Goal: Task Accomplishment & Management: Complete application form

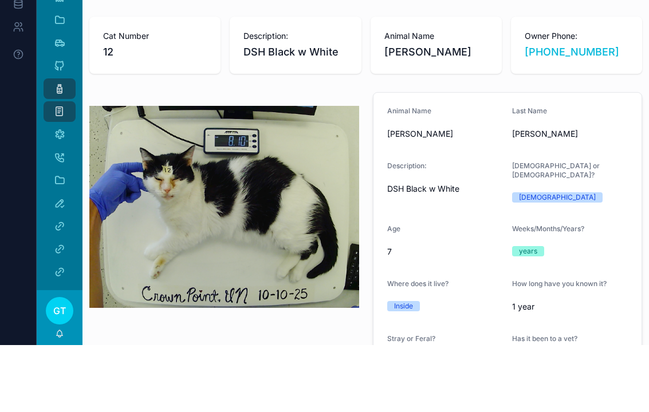
scroll to position [398, 0]
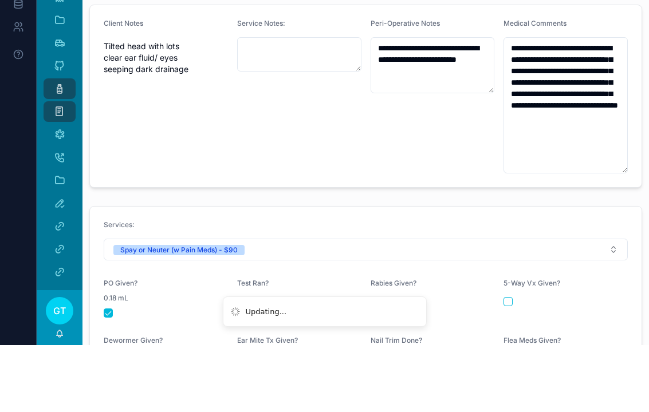
type textarea "**********"
click at [176, 113] on div "Client Notes Tilted head with lots clear ear fluid/ eyes seeping dark drainage" at bounding box center [166, 163] width 124 height 155
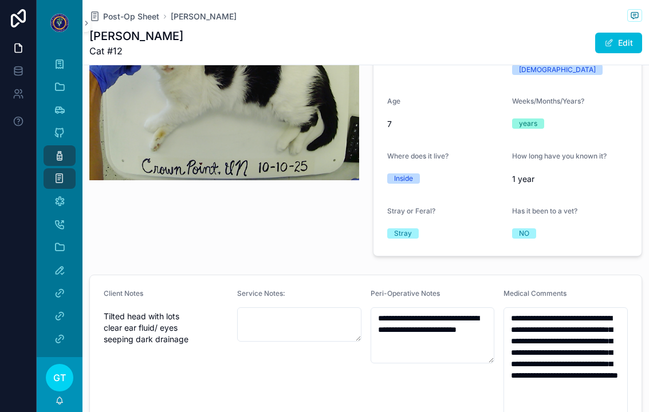
scroll to position [237, 0]
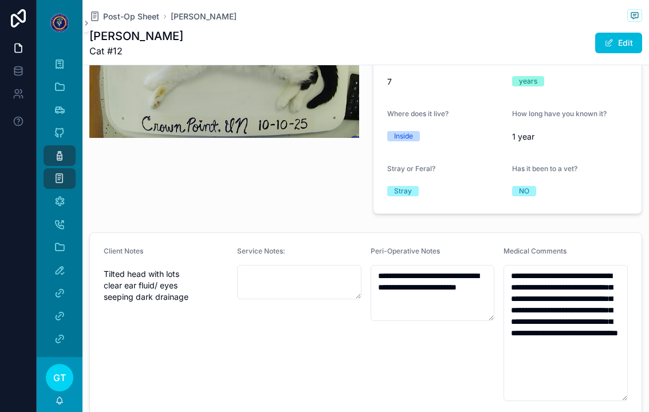
click at [264, 319] on div "Service Notes:" at bounding box center [299, 324] width 124 height 155
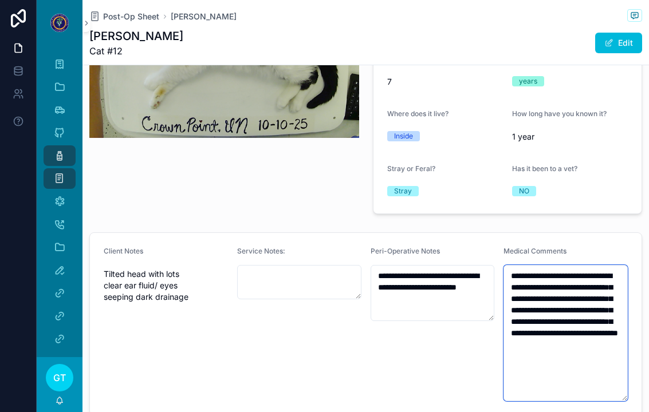
click at [592, 348] on textarea "**********" at bounding box center [566, 333] width 124 height 136
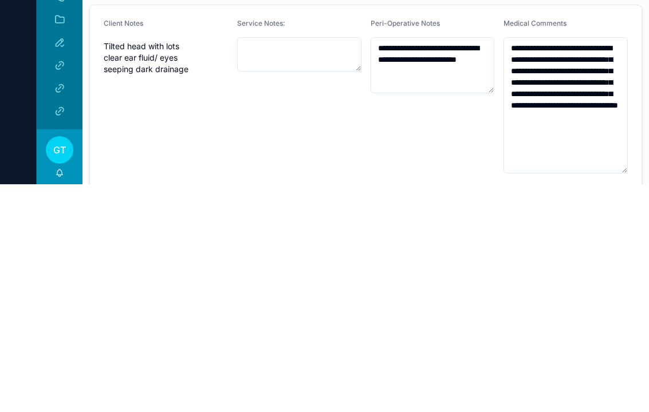
click at [121, 247] on div "Client Notes Tilted head with lots clear ear fluid/ eyes seeping dark drainage" at bounding box center [166, 324] width 124 height 155
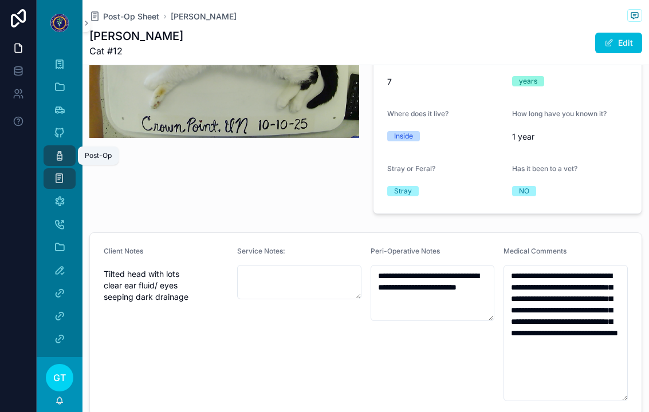
click at [61, 150] on icon "scrollable content" at bounding box center [59, 155] width 11 height 11
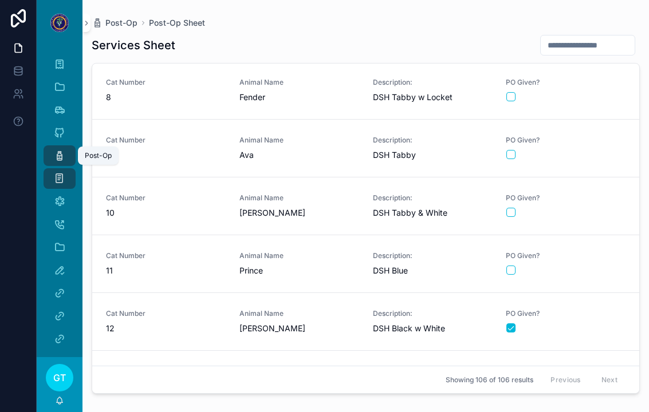
scroll to position [363, 0]
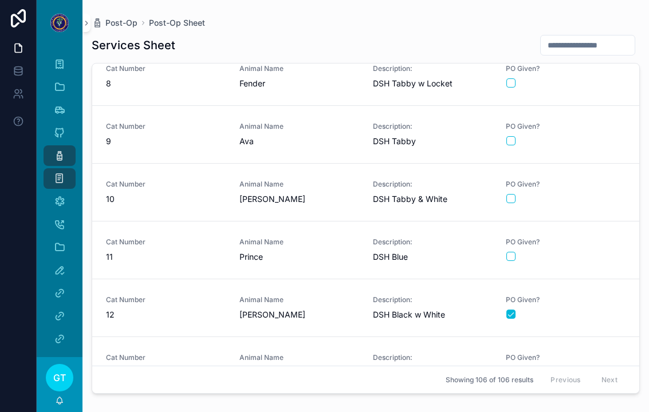
click at [611, 252] on div "scrollable content" at bounding box center [565, 256] width 119 height 9
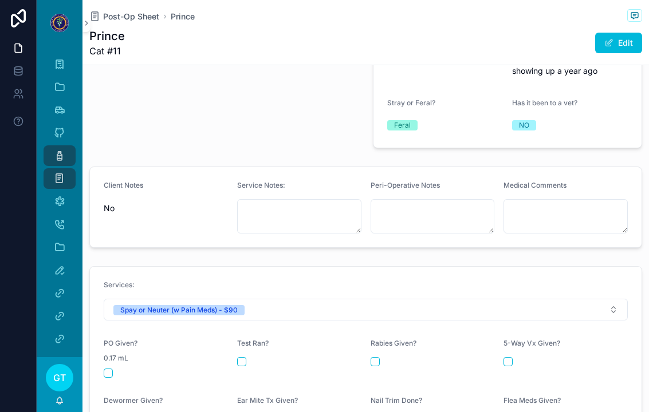
scroll to position [315, 0]
click at [111, 368] on button "scrollable content" at bounding box center [108, 372] width 9 height 9
click at [58, 150] on icon "scrollable content" at bounding box center [59, 155] width 11 height 11
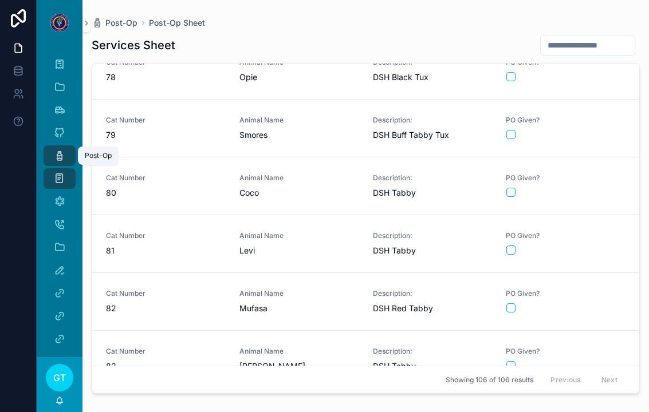
scroll to position [4429, 0]
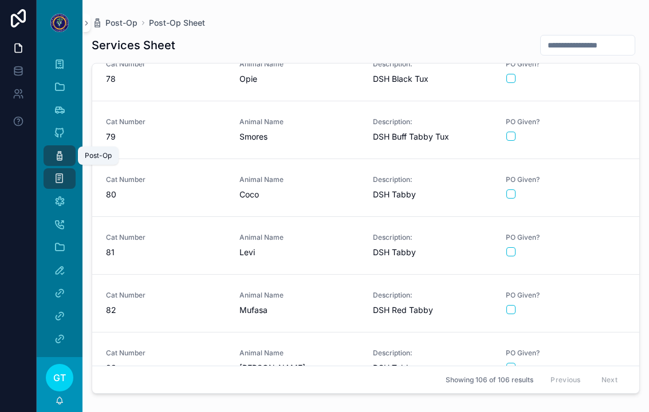
click at [605, 190] on div "scrollable content" at bounding box center [565, 194] width 119 height 9
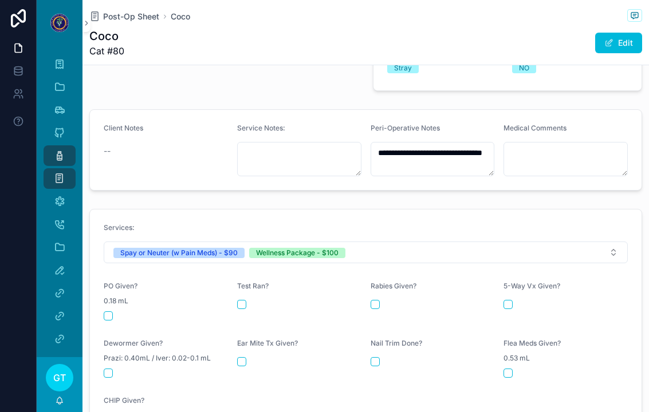
scroll to position [421, 0]
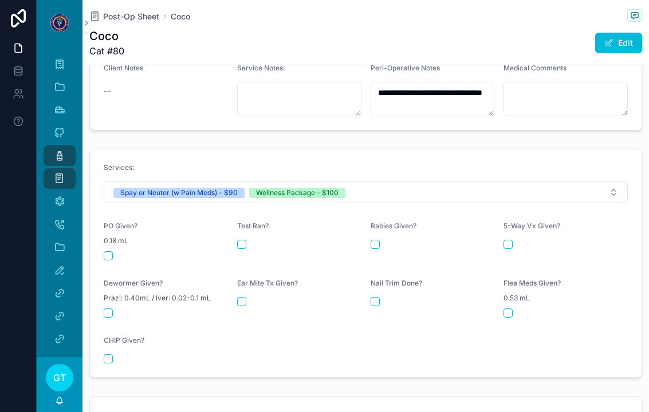
click at [105, 252] on button "scrollable content" at bounding box center [108, 256] width 9 height 9
click at [371, 240] on button "scrollable content" at bounding box center [375, 244] width 9 height 9
click at [522, 240] on div "scrollable content" at bounding box center [566, 244] width 124 height 9
click at [506, 240] on button "scrollable content" at bounding box center [508, 244] width 9 height 9
click at [112, 309] on button "scrollable content" at bounding box center [108, 313] width 9 height 9
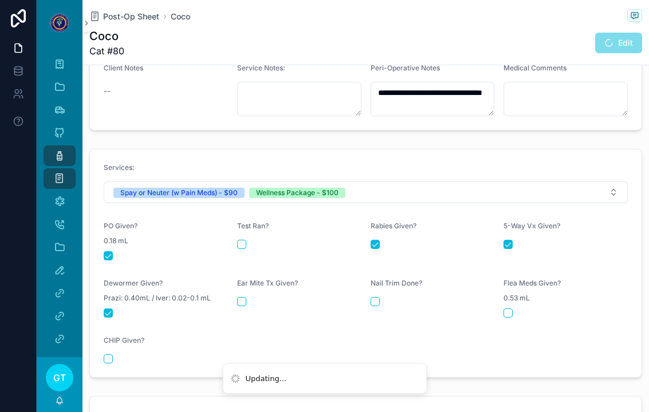
click at [246, 297] on button "scrollable content" at bounding box center [241, 301] width 9 height 9
click at [372, 297] on button "scrollable content" at bounding box center [375, 301] width 9 height 9
click at [508, 309] on button "scrollable content" at bounding box center [508, 313] width 9 height 9
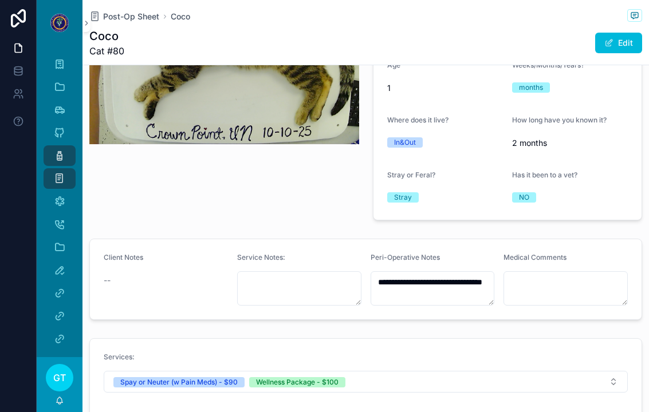
scroll to position [252, 0]
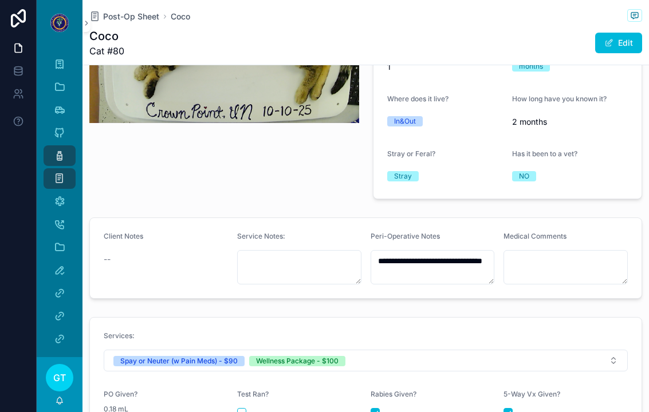
type textarea "**********"
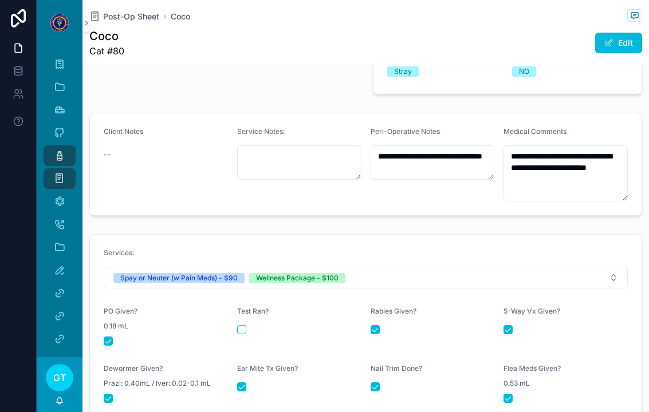
scroll to position [374, 0]
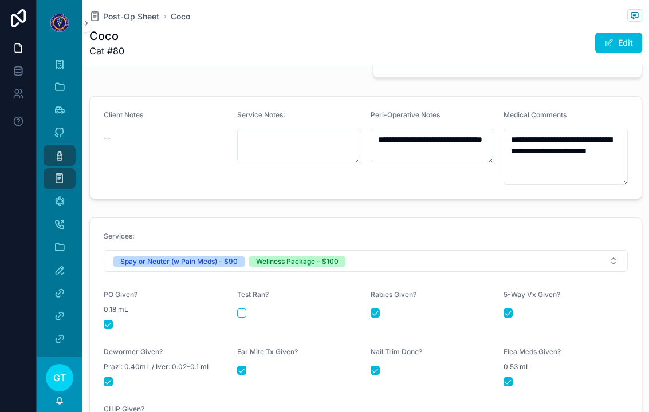
click at [54, 150] on icon "scrollable content" at bounding box center [59, 155] width 11 height 11
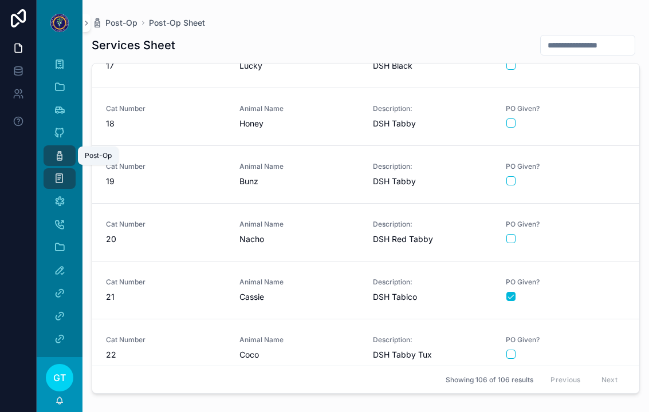
scroll to position [901, 0]
click at [597, 293] on div "scrollable content" at bounding box center [565, 297] width 119 height 9
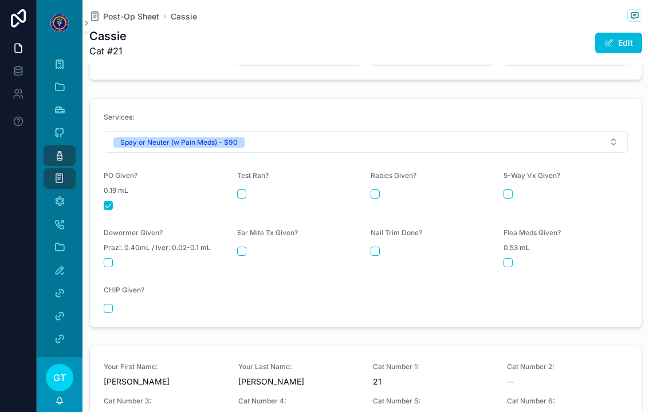
scroll to position [481, 0]
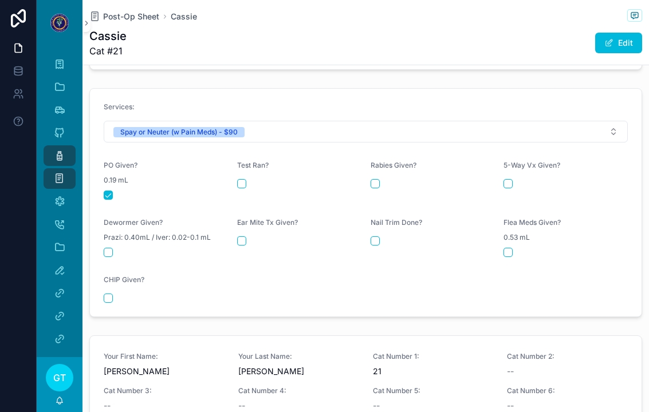
click at [61, 150] on icon "scrollable content" at bounding box center [59, 155] width 11 height 11
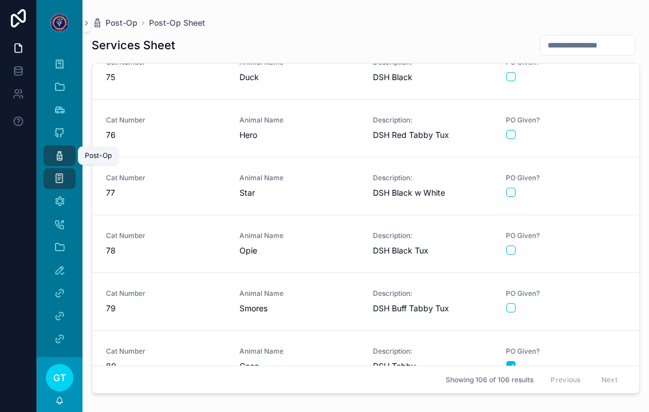
scroll to position [4257, 0]
click at [595, 362] on div "scrollable content" at bounding box center [565, 366] width 119 height 9
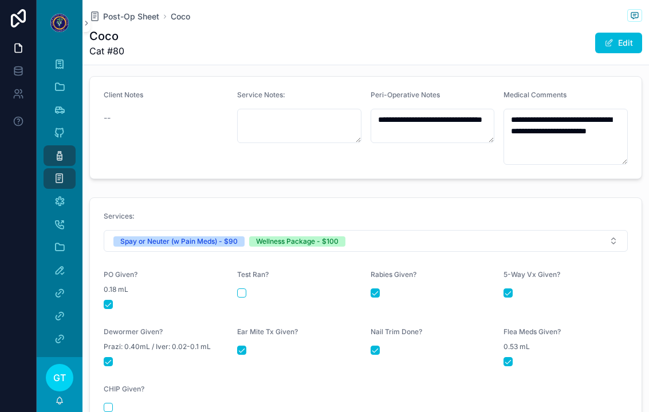
scroll to position [388, 0]
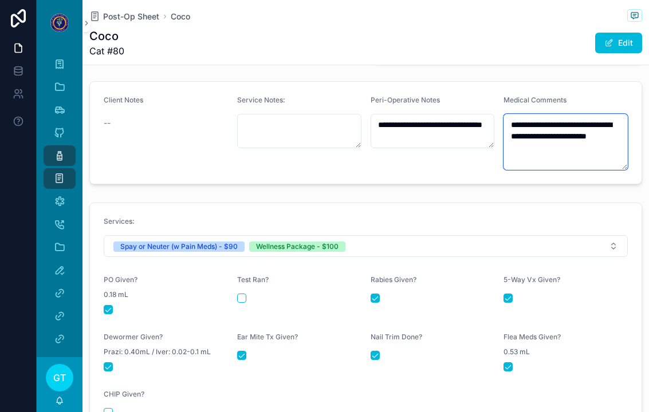
click at [581, 146] on textarea "**********" at bounding box center [566, 142] width 124 height 56
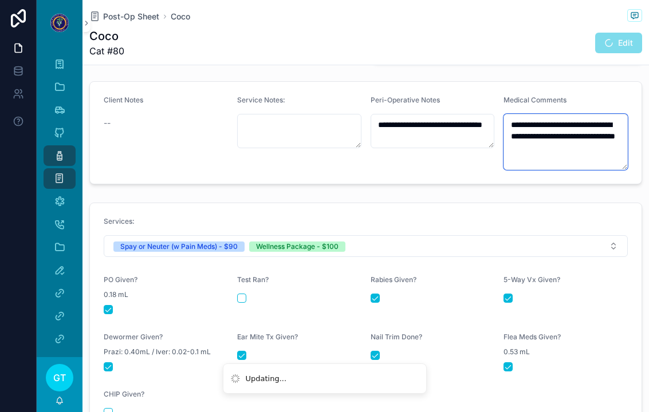
type textarea "**********"
click at [186, 143] on div "Client Notes --" at bounding box center [166, 133] width 124 height 74
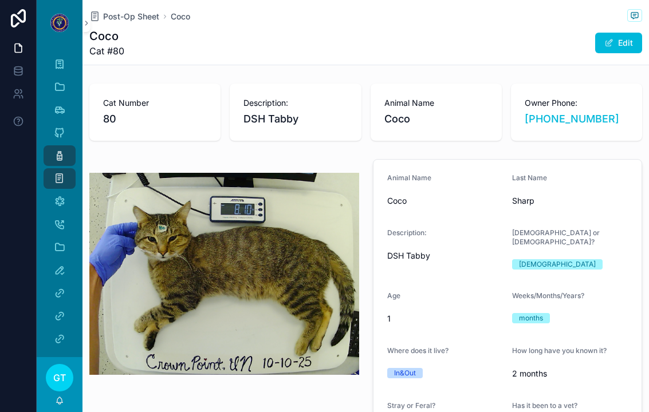
scroll to position [0, 0]
click at [64, 150] on icon "scrollable content" at bounding box center [59, 155] width 11 height 11
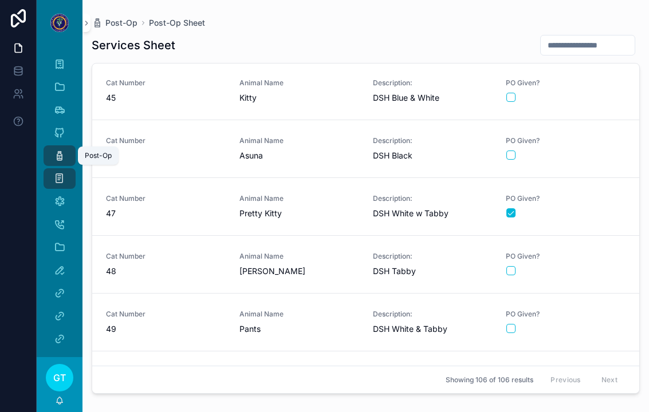
scroll to position [2492, 0]
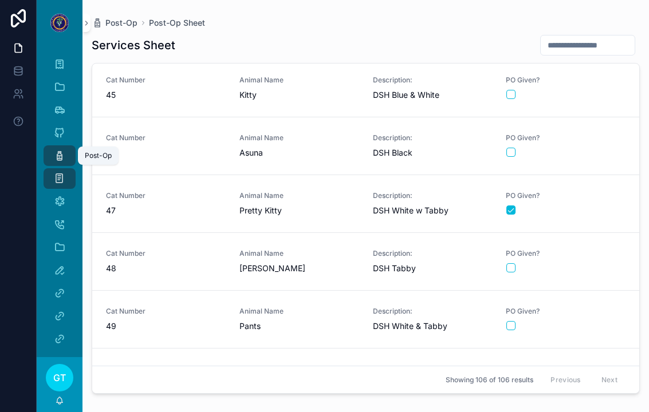
click at [590, 264] on div "scrollable content" at bounding box center [565, 268] width 119 height 9
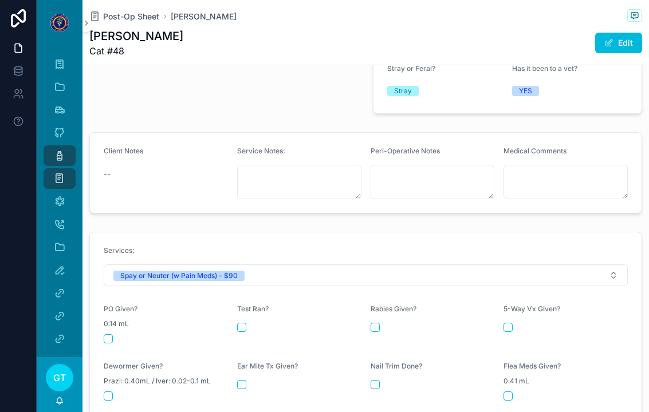
scroll to position [344, 0]
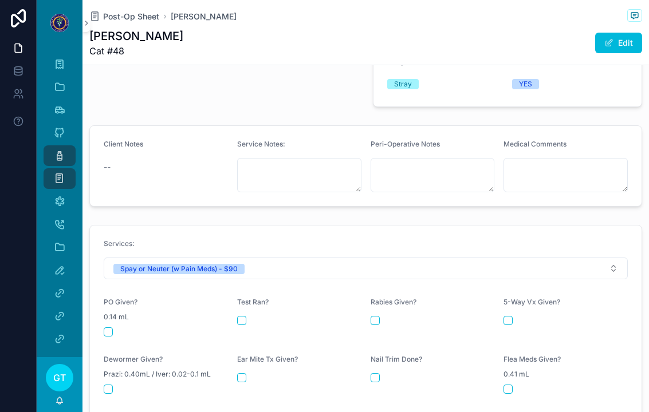
click at [105, 328] on button "scrollable content" at bounding box center [108, 332] width 9 height 9
click at [578, 158] on textarea "scrollable content" at bounding box center [566, 175] width 124 height 34
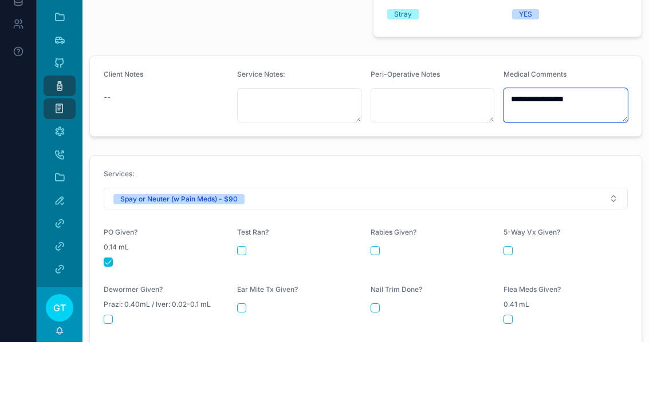
type textarea "**********"
click at [289, 221] on div "Services: Spay or Neuter (w Pain Meds) - $90 PO Given? 0.14 mL Test Ran? [MEDIC…" at bounding box center [365, 340] width 567 height 238
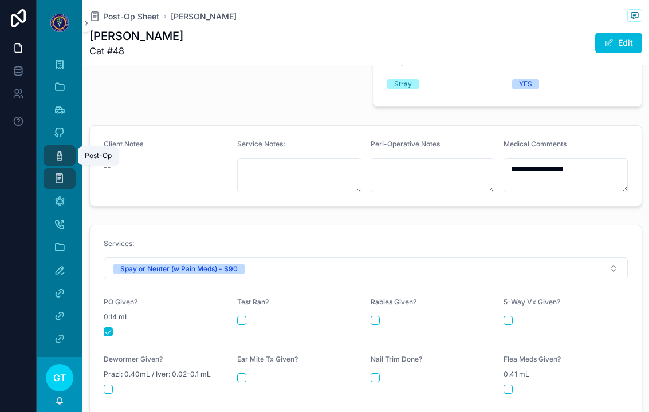
click at [61, 150] on icon "scrollable content" at bounding box center [59, 155] width 11 height 11
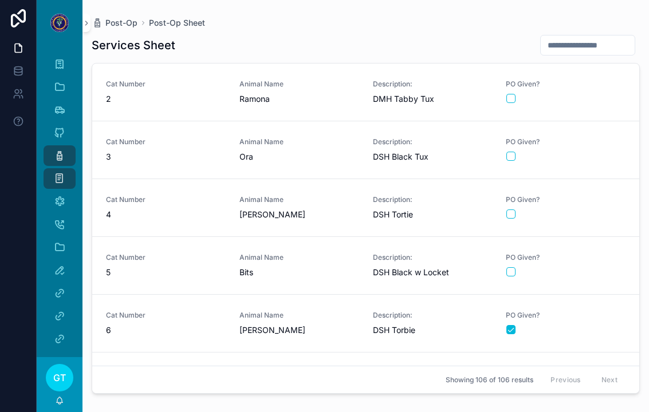
click at [598, 34] on div "scrollable content" at bounding box center [585, 45] width 109 height 22
click at [594, 37] on input "scrollable content" at bounding box center [588, 45] width 94 height 16
type input "**"
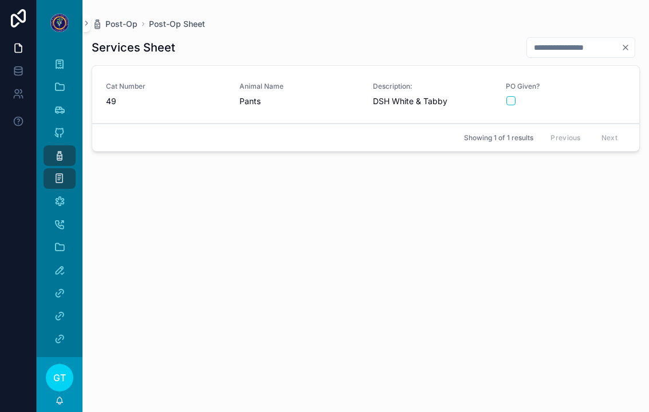
click at [180, 82] on div "Cat Number 49" at bounding box center [166, 94] width 120 height 25
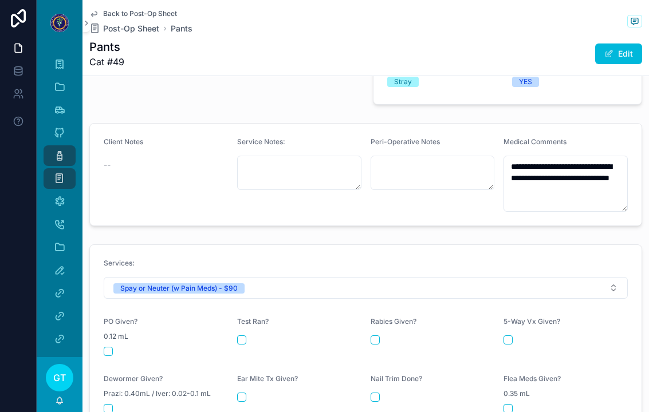
scroll to position [359, 0]
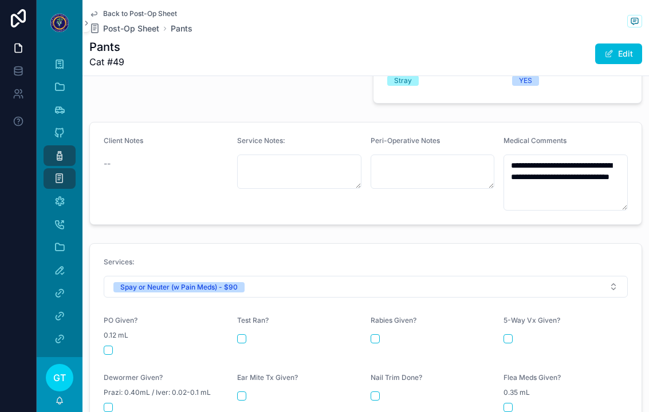
click at [109, 346] on button "scrollable content" at bounding box center [108, 350] width 9 height 9
click at [603, 172] on textarea "**********" at bounding box center [566, 183] width 124 height 56
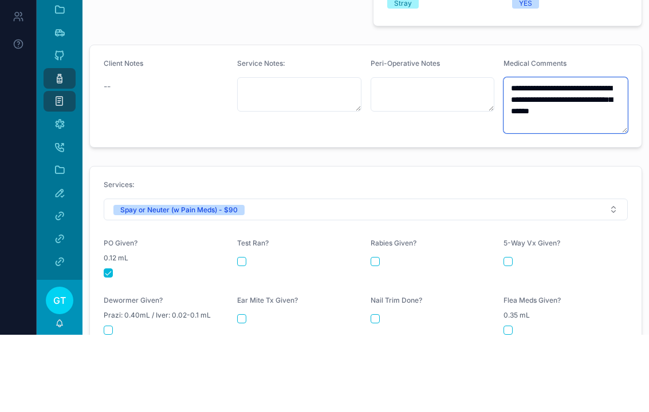
type textarea "**********"
click at [57, 150] on icon "scrollable content" at bounding box center [59, 155] width 11 height 11
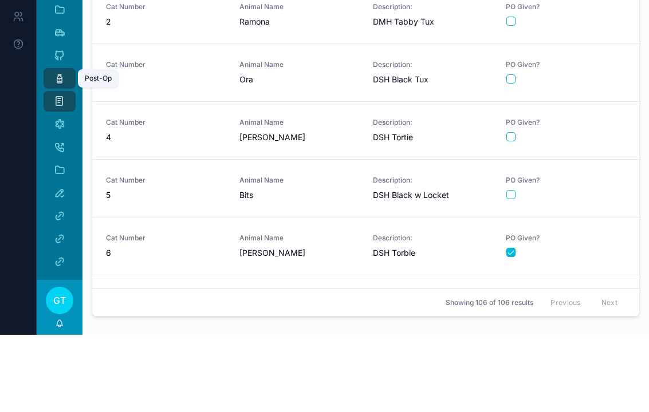
click at [587, 37] on input "scrollable content" at bounding box center [588, 45] width 94 height 16
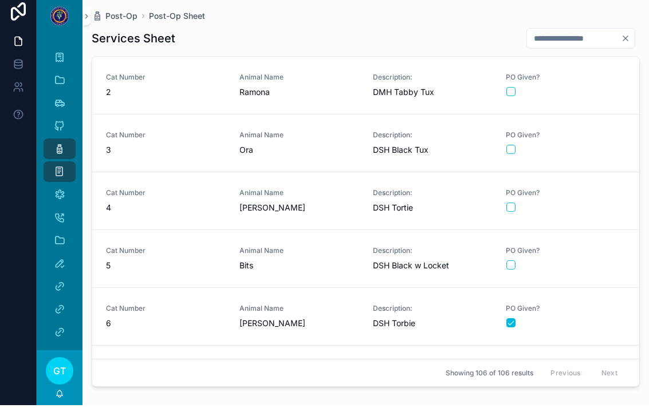
type input "**"
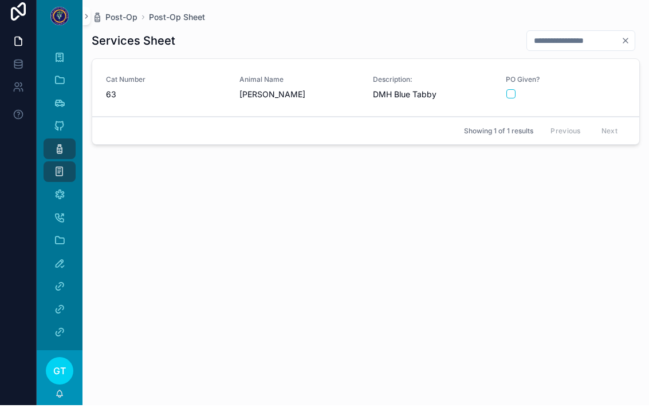
click at [603, 96] on div "scrollable content" at bounding box center [565, 100] width 119 height 9
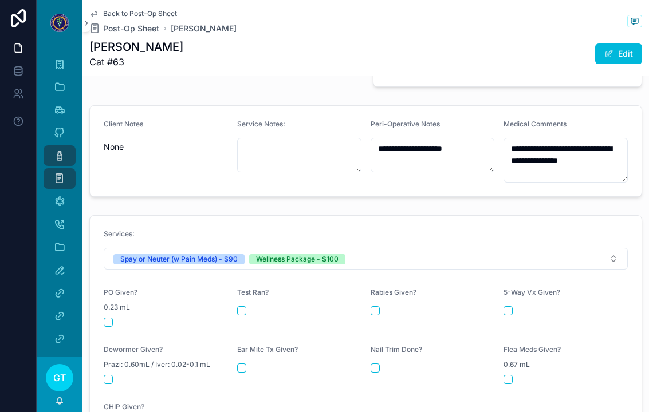
scroll to position [376, 0]
click at [108, 317] on button "scrollable content" at bounding box center [108, 321] width 9 height 9
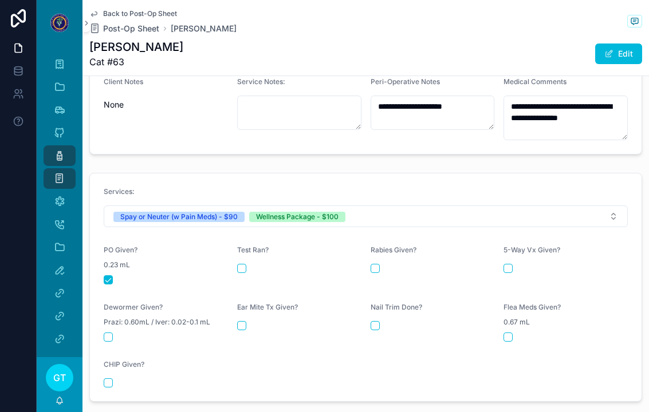
scroll to position [422, 0]
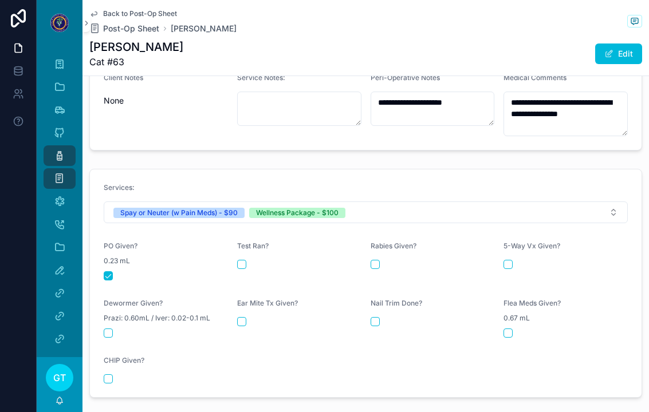
click at [368, 251] on form "Services: Spay or Neuter (w Pain Meds) - $90 Wellness Package - $100 PO Given? …" at bounding box center [366, 284] width 552 height 228
click at [507, 260] on button "scrollable content" at bounding box center [508, 264] width 9 height 9
click at [371, 253] on div "Rabies Given?" at bounding box center [433, 261] width 124 height 39
click at [375, 260] on button "scrollable content" at bounding box center [375, 264] width 9 height 9
click at [132, 302] on div "Dewormer Given? Prazi: 0.60mL / Iver: 0.02-0.1 mL" at bounding box center [166, 318] width 124 height 39
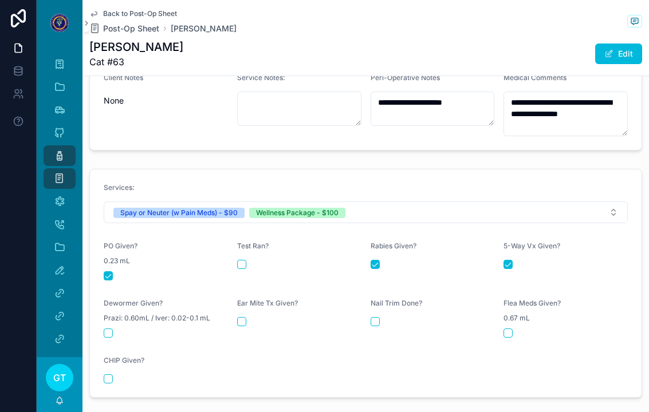
click at [108, 329] on button "scrollable content" at bounding box center [108, 333] width 9 height 9
click at [243, 317] on button "scrollable content" at bounding box center [241, 321] width 9 height 9
click at [371, 317] on button "scrollable content" at bounding box center [375, 321] width 9 height 9
click at [509, 329] on button "scrollable content" at bounding box center [508, 333] width 9 height 9
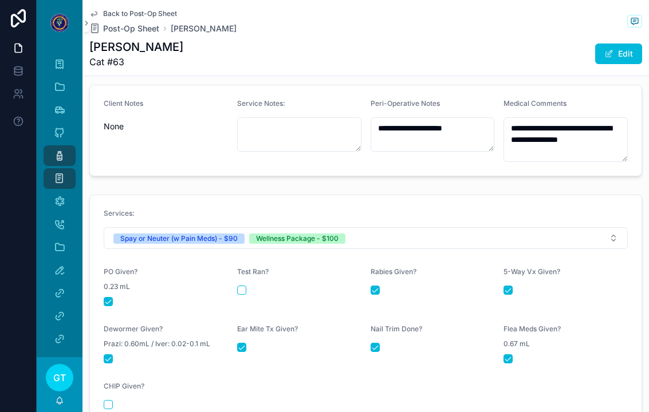
scroll to position [397, 0]
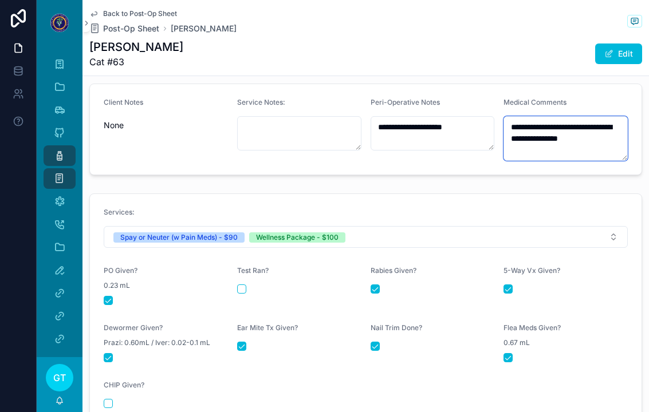
click at [599, 128] on textarea "**********" at bounding box center [566, 138] width 124 height 45
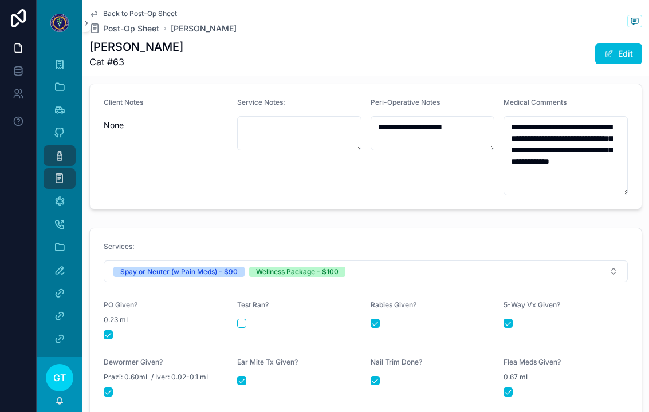
click at [213, 151] on div "Client Notes None" at bounding box center [166, 146] width 124 height 97
click at [609, 155] on textarea "**********" at bounding box center [566, 155] width 124 height 79
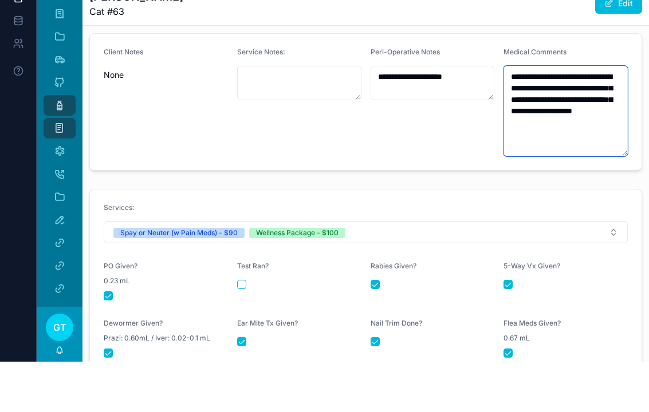
type textarea "**********"
click at [230, 117] on form "**********" at bounding box center [366, 152] width 552 height 136
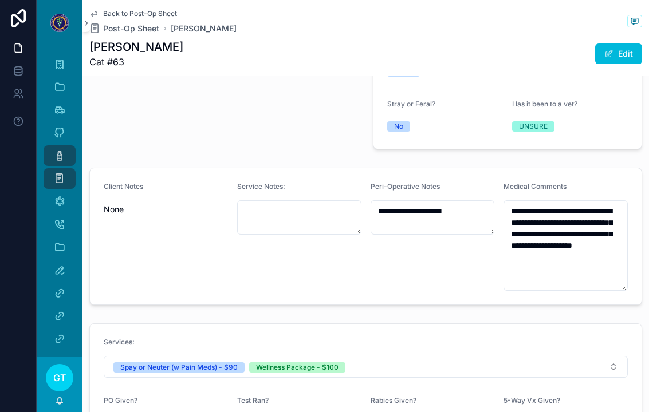
scroll to position [312, 0]
click at [58, 150] on icon "scrollable content" at bounding box center [59, 155] width 11 height 11
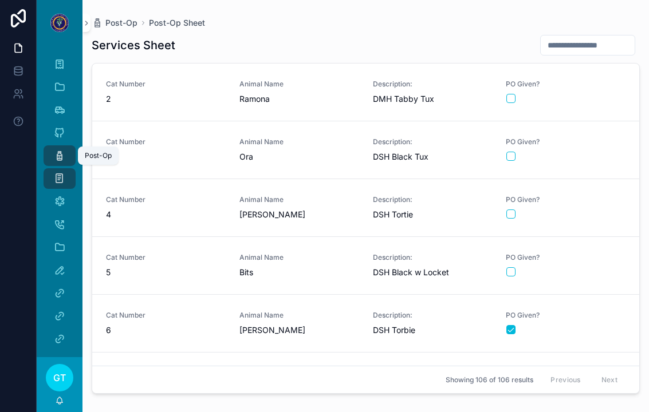
click at [599, 37] on input "scrollable content" at bounding box center [588, 45] width 94 height 16
type input "**"
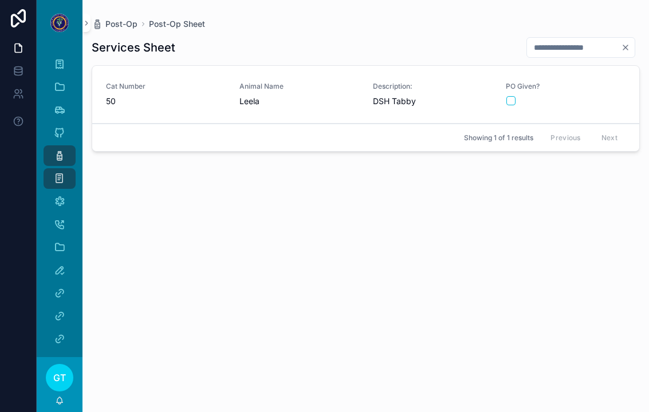
click at [596, 82] on div "PO Given?" at bounding box center [566, 94] width 120 height 24
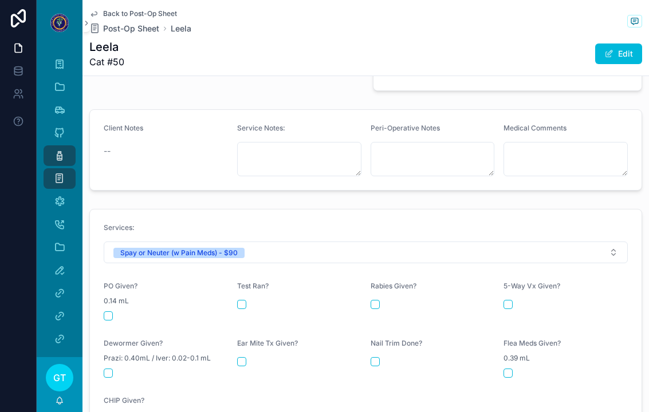
scroll to position [372, 0]
click at [109, 311] on button "scrollable content" at bounding box center [108, 315] width 9 height 9
click at [52, 147] on div "Post-Op" at bounding box center [59, 156] width 18 height 18
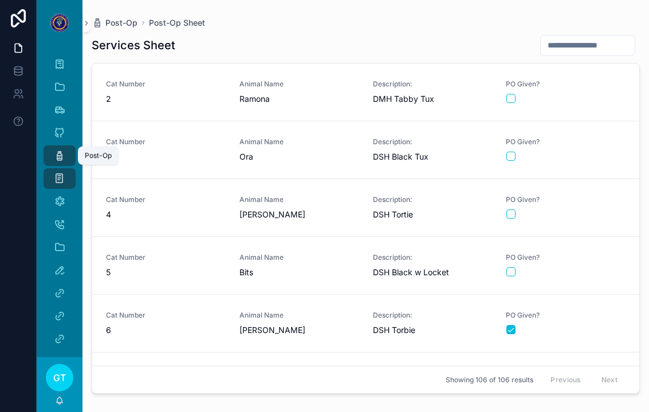
click at [592, 37] on input "scrollable content" at bounding box center [588, 45] width 94 height 16
type input "**"
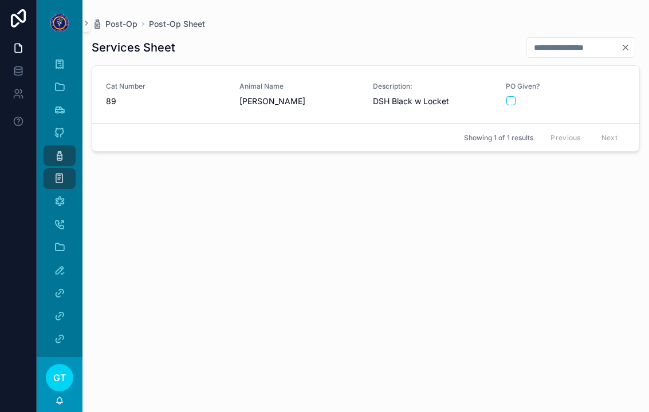
click at [584, 96] on div "scrollable content" at bounding box center [565, 100] width 119 height 9
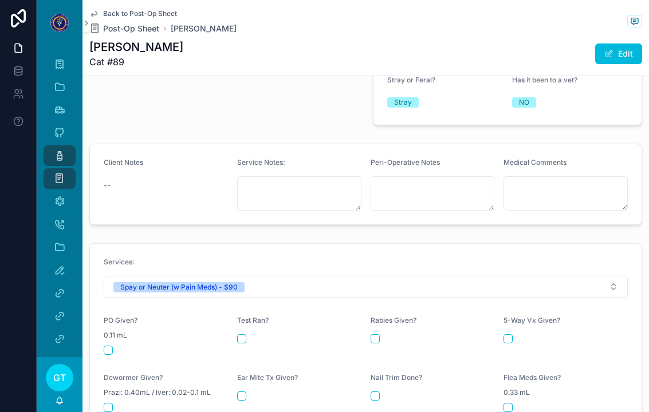
scroll to position [345, 0]
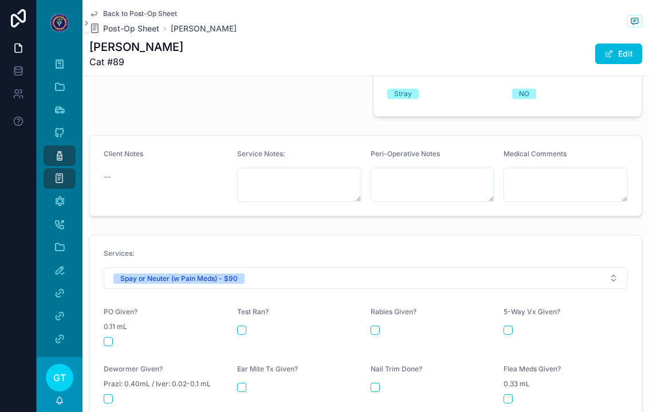
click at [105, 337] on button "scrollable content" at bounding box center [108, 341] width 9 height 9
click at [52, 147] on div "Post-Op" at bounding box center [59, 156] width 18 height 18
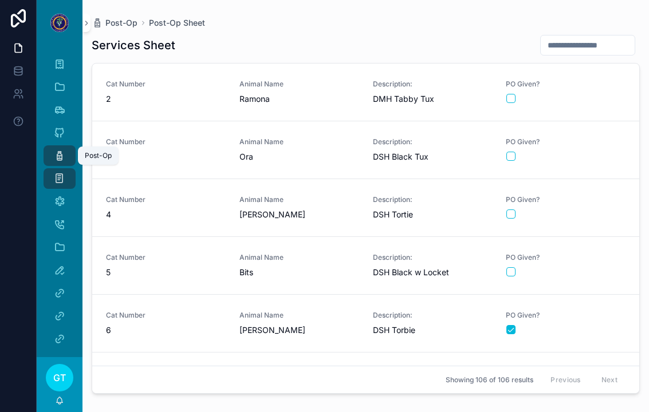
click at [601, 37] on input "scrollable content" at bounding box center [588, 45] width 94 height 16
type input "**"
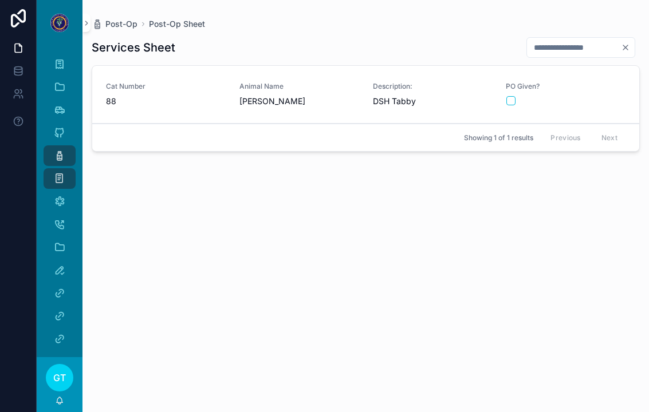
click at [599, 82] on div "PO Given?" at bounding box center [566, 94] width 120 height 24
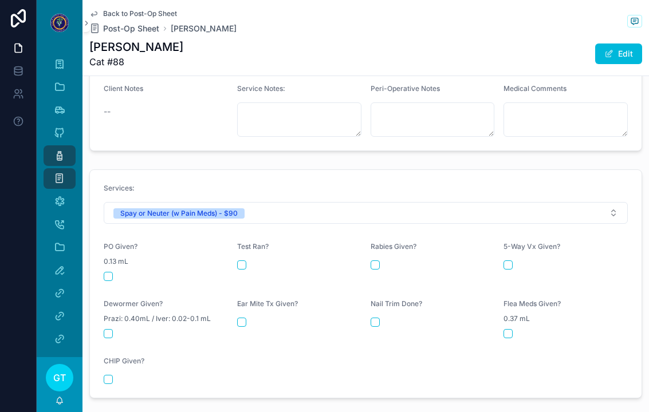
scroll to position [432, 0]
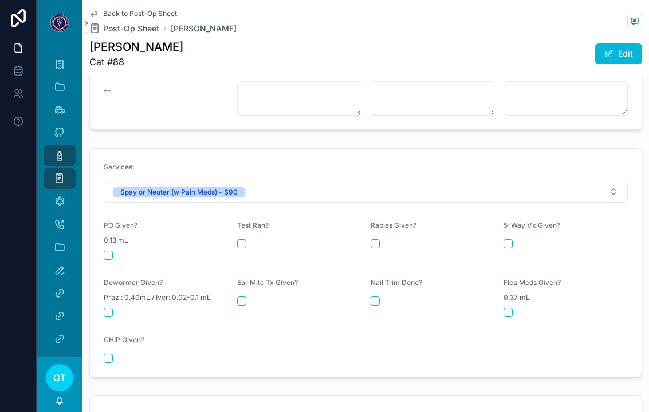
click at [104, 251] on button "scrollable content" at bounding box center [108, 255] width 9 height 9
click at [58, 150] on icon "scrollable content" at bounding box center [59, 155] width 11 height 11
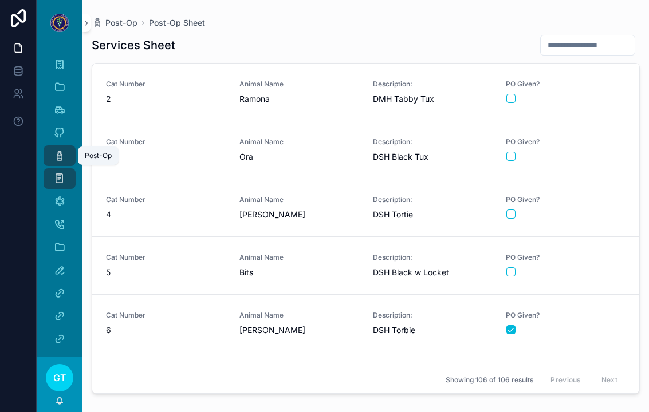
click at [591, 37] on input "scrollable content" at bounding box center [588, 45] width 94 height 16
type input "**"
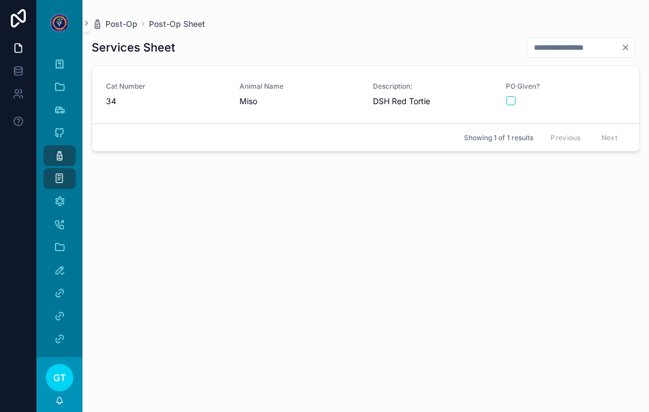
click at [604, 96] on div "scrollable content" at bounding box center [565, 100] width 119 height 9
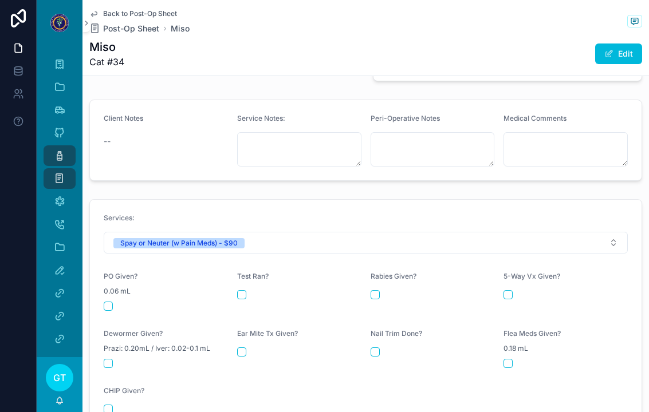
scroll to position [373, 0]
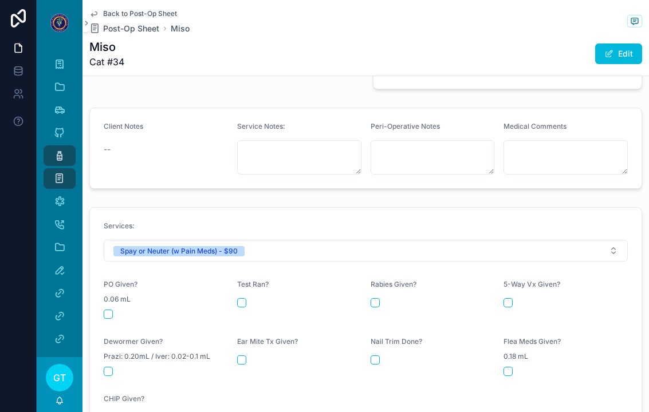
click at [105, 298] on form "Services: Spay or Neuter (w Pain Meds) - $90 PO Given? 0.06 mL Test Ran? [MEDIC…" at bounding box center [366, 322] width 552 height 228
click at [103, 296] on form "Services: Spay or Neuter (w Pain Meds) - $90 PO Given? 0.06 mL Test Ran? [MEDIC…" at bounding box center [366, 322] width 552 height 228
click at [100, 297] on form "Services: Spay or Neuter (w Pain Meds) - $90 PO Given? 0.06 mL Test Ran? [MEDIC…" at bounding box center [366, 322] width 552 height 228
click at [105, 310] on button "scrollable content" at bounding box center [108, 314] width 9 height 9
click at [52, 170] on div "Post-Op Sheet" at bounding box center [59, 179] width 18 height 18
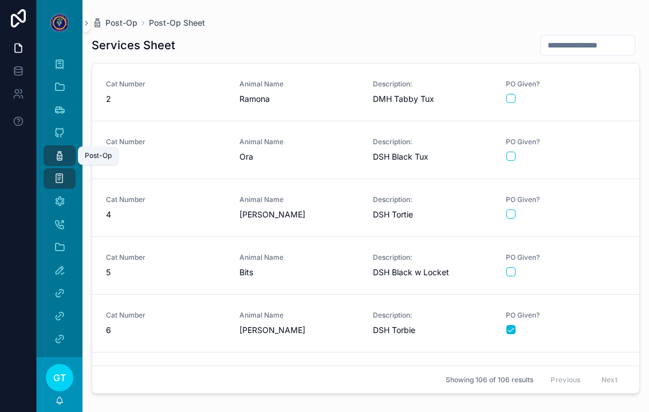
click at [57, 150] on icon "scrollable content" at bounding box center [59, 155] width 11 height 11
click at [599, 37] on input "scrollable content" at bounding box center [588, 45] width 94 height 16
type input "***"
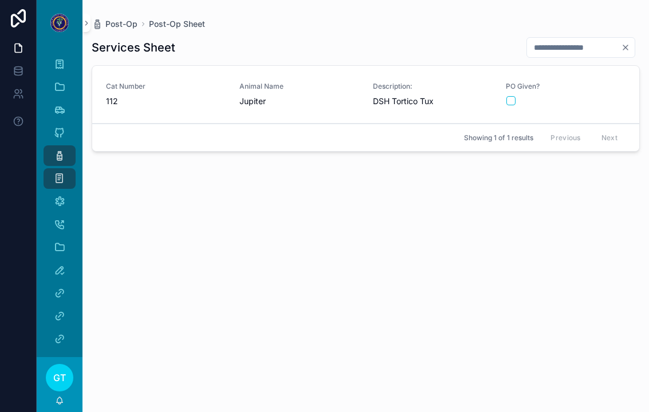
click at [587, 96] on div "scrollable content" at bounding box center [565, 100] width 119 height 9
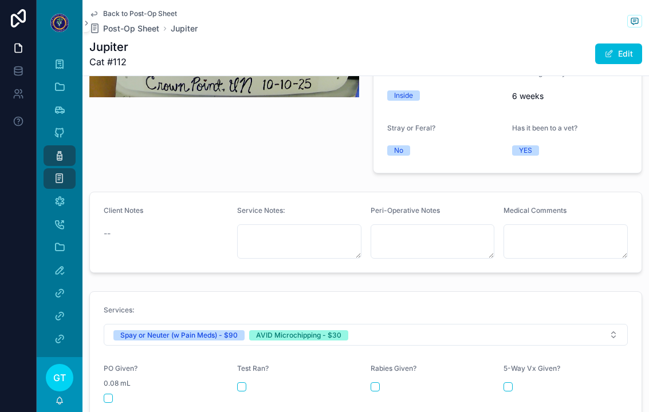
scroll to position [325, 0]
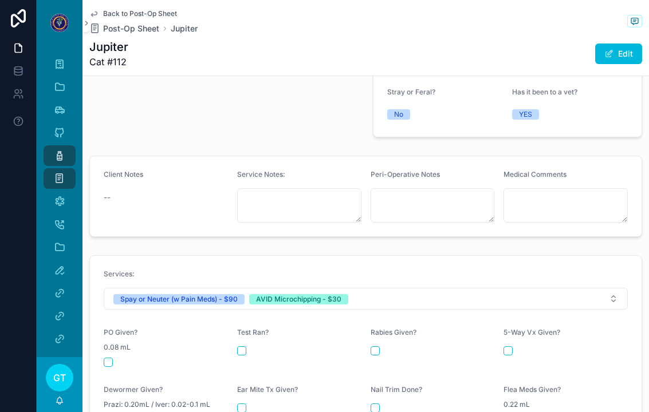
click at [109, 343] on span "0.08 mL" at bounding box center [117, 347] width 27 height 9
click at [111, 358] on button "scrollable content" at bounding box center [108, 362] width 9 height 9
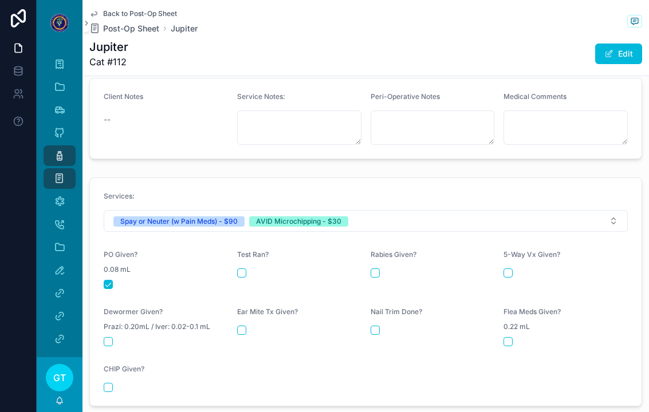
scroll to position [416, 0]
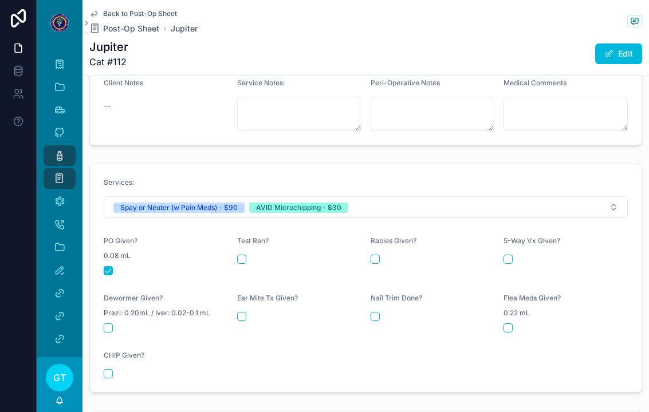
click at [113, 370] on div "scrollable content" at bounding box center [166, 374] width 124 height 9
click at [111, 370] on button "scrollable content" at bounding box center [108, 374] width 9 height 9
click at [56, 150] on icon "scrollable content" at bounding box center [59, 155] width 11 height 11
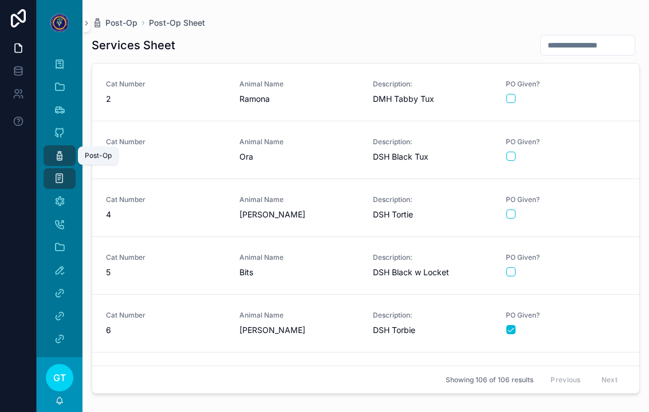
click at [594, 37] on input "scrollable content" at bounding box center [588, 45] width 94 height 16
type input "**"
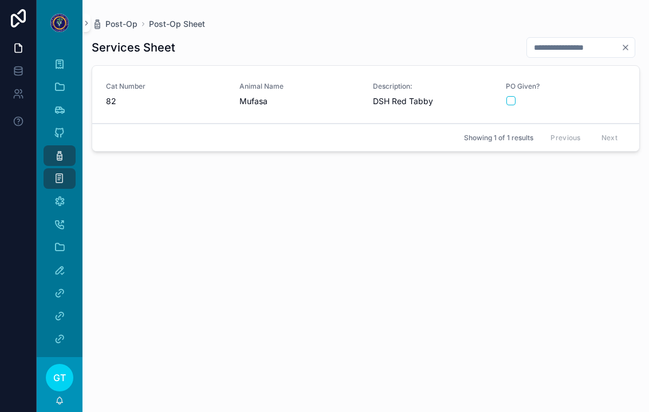
click at [598, 82] on div "PO Given?" at bounding box center [566, 94] width 120 height 24
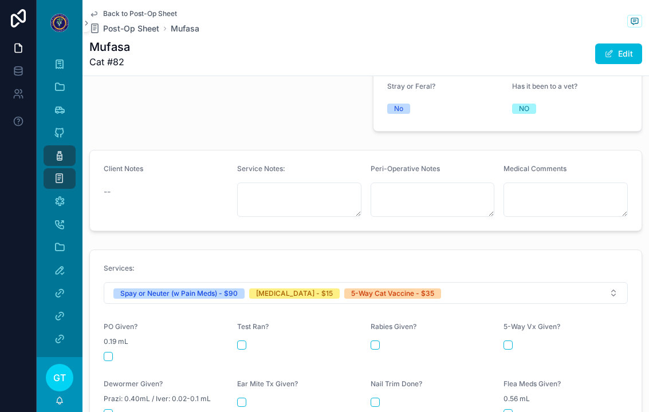
scroll to position [335, 0]
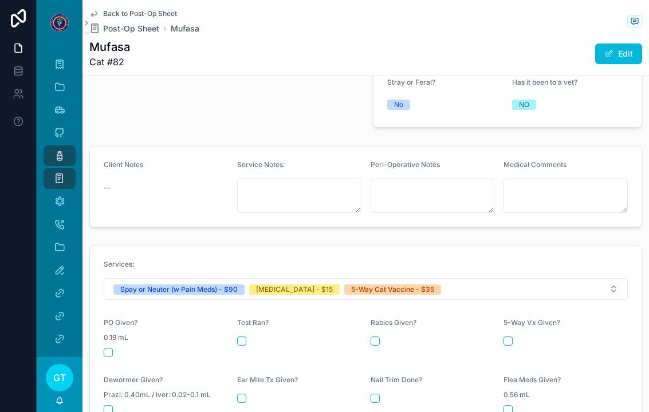
click at [104, 348] on button "scrollable content" at bounding box center [108, 352] width 9 height 9
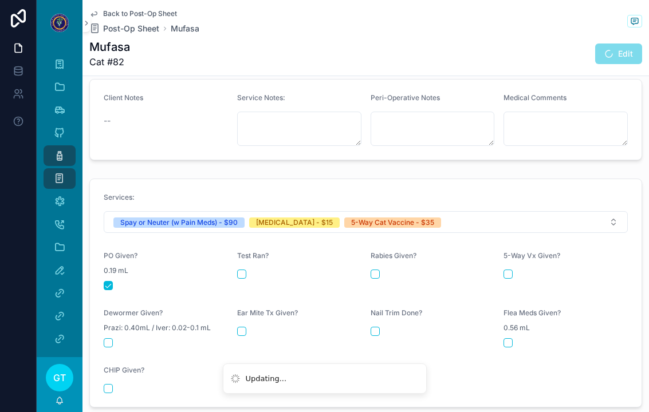
scroll to position [403, 0]
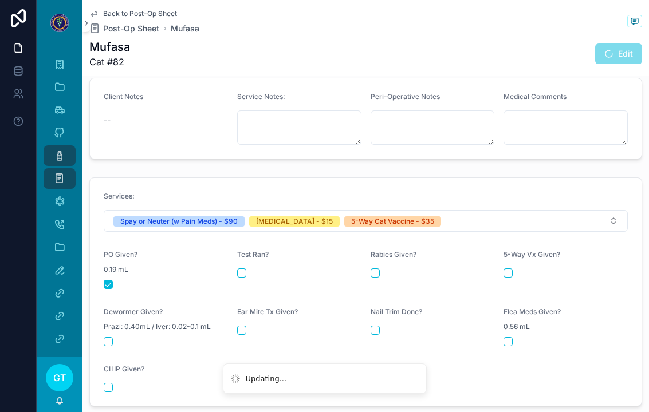
click at [371, 269] on button "scrollable content" at bounding box center [375, 273] width 9 height 9
click at [503, 260] on form "Services: Spay or Neuter (w Pain Meds) - $90 [MEDICAL_DATA] - $15 5-Way Cat Vac…" at bounding box center [366, 292] width 552 height 228
click at [511, 269] on button "scrollable content" at bounding box center [508, 273] width 9 height 9
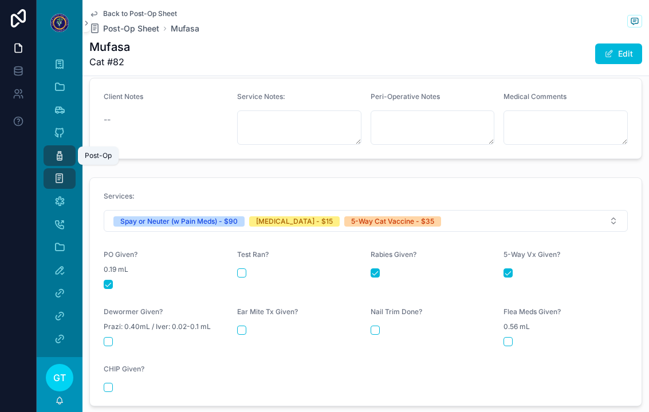
click at [46, 146] on link "Post-Op" at bounding box center [60, 156] width 32 height 21
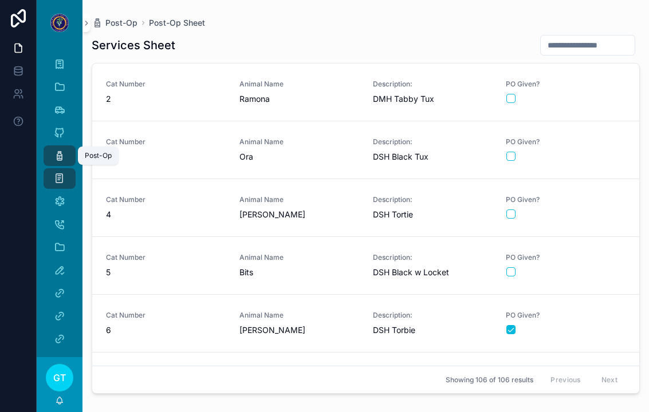
click at [590, 37] on input "scrollable content" at bounding box center [588, 45] width 94 height 16
type input "**"
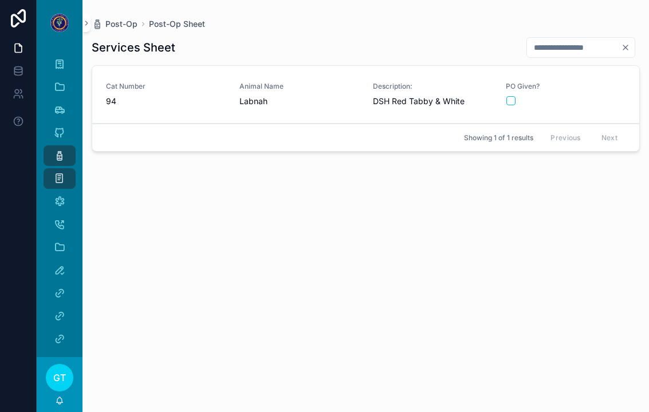
click at [171, 82] on span "Cat Number" at bounding box center [166, 86] width 120 height 9
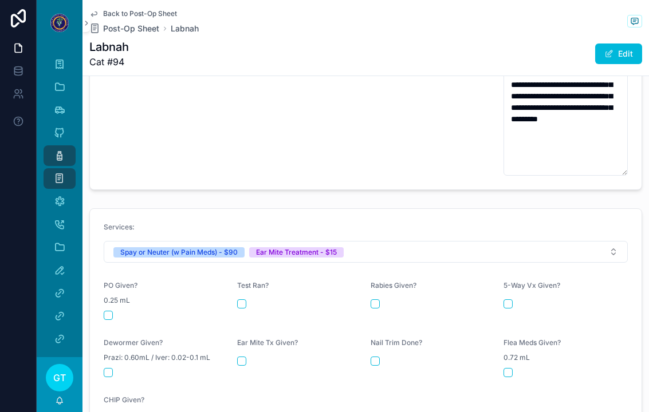
scroll to position [492, 0]
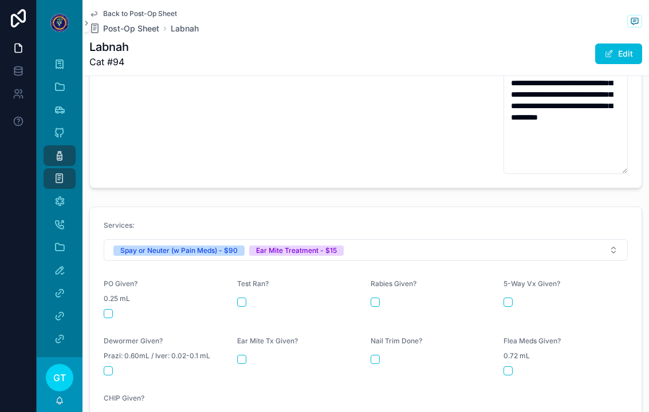
click at [107, 309] on button "scrollable content" at bounding box center [108, 313] width 9 height 9
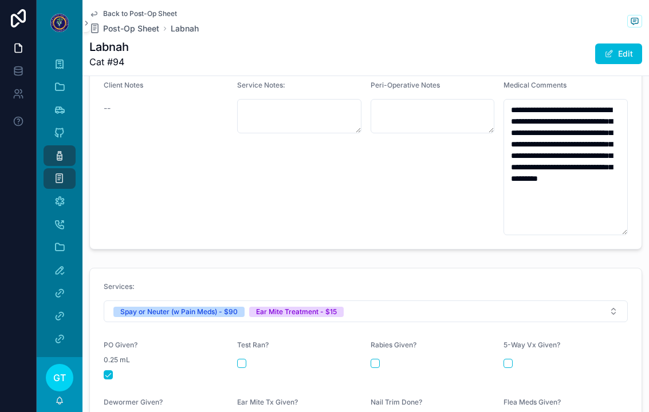
scroll to position [430, 0]
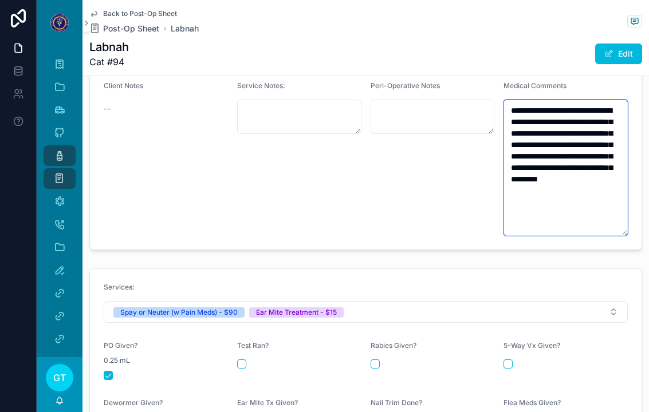
click at [596, 183] on textarea "**********" at bounding box center [566, 168] width 124 height 136
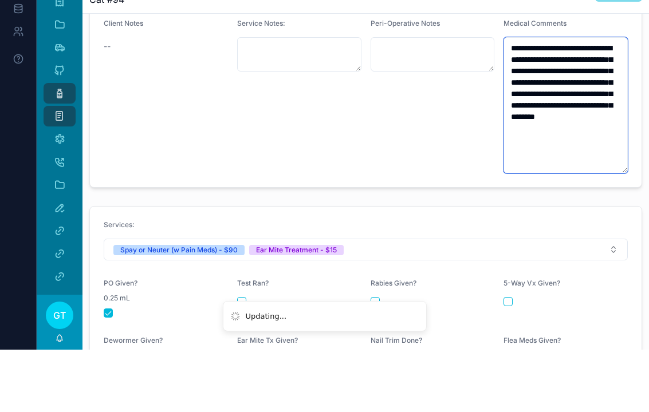
type textarea "**********"
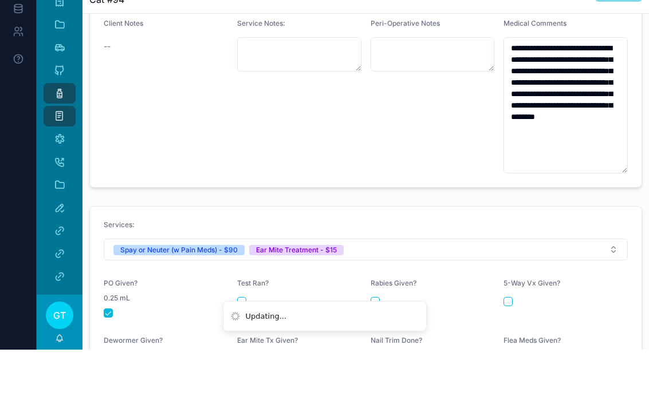
click at [479, 108] on div "Peri-Operative Notes" at bounding box center [433, 158] width 124 height 155
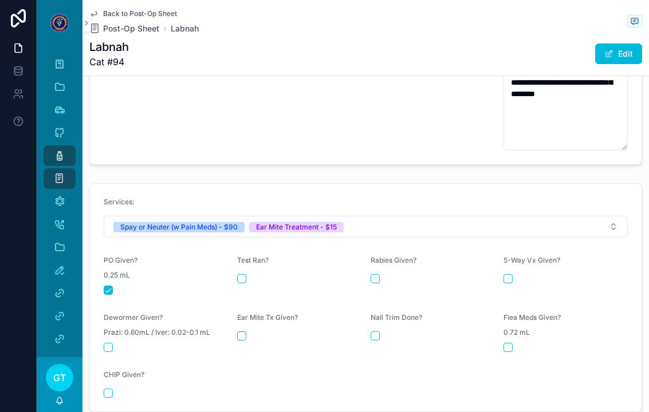
scroll to position [517, 0]
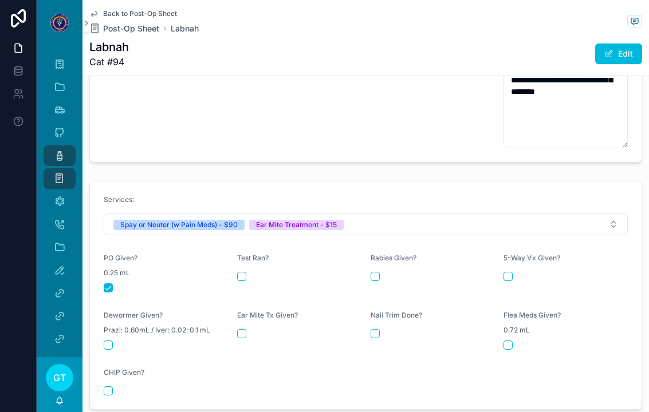
click at [246, 329] on button "scrollable content" at bounding box center [241, 333] width 9 height 9
click at [56, 150] on icon "scrollable content" at bounding box center [59, 155] width 11 height 11
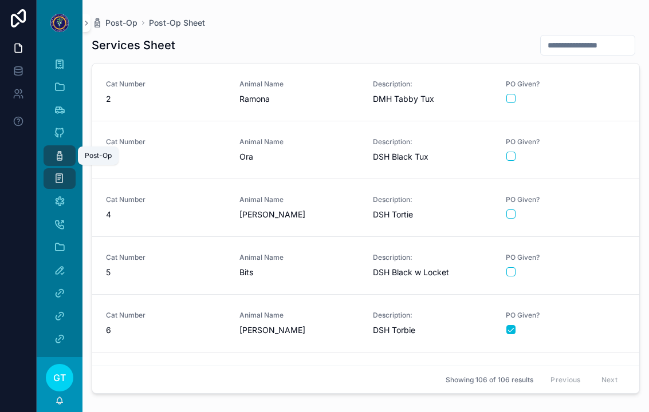
click at [592, 37] on input "scrollable content" at bounding box center [588, 45] width 94 height 16
type input "**"
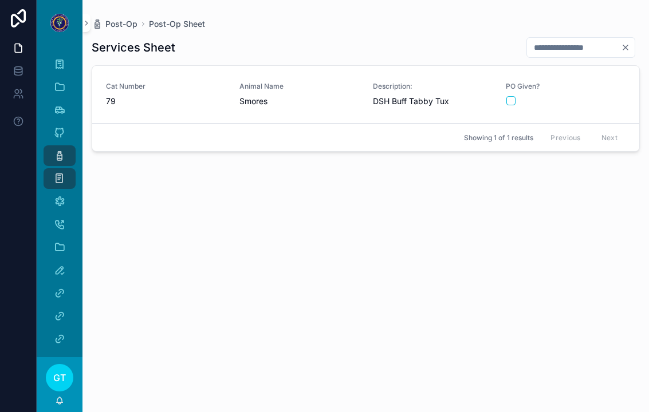
click at [592, 82] on span "PO Given?" at bounding box center [566, 86] width 120 height 9
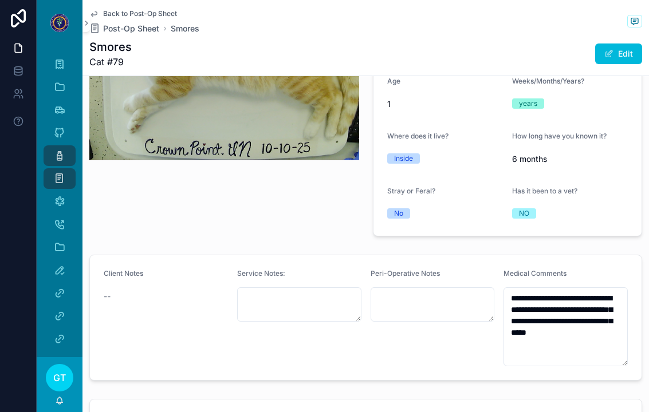
scroll to position [236, 0]
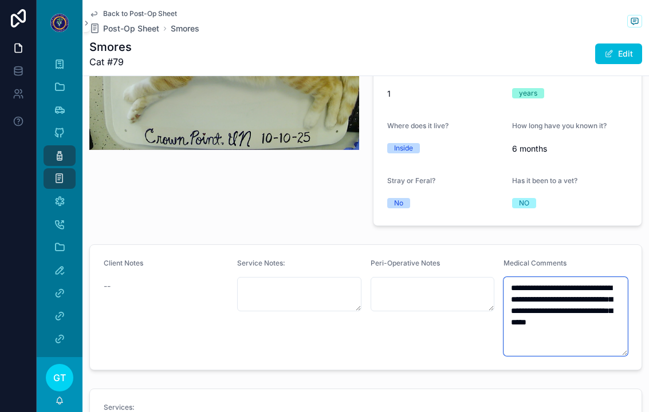
click at [601, 328] on textarea "**********" at bounding box center [566, 316] width 124 height 79
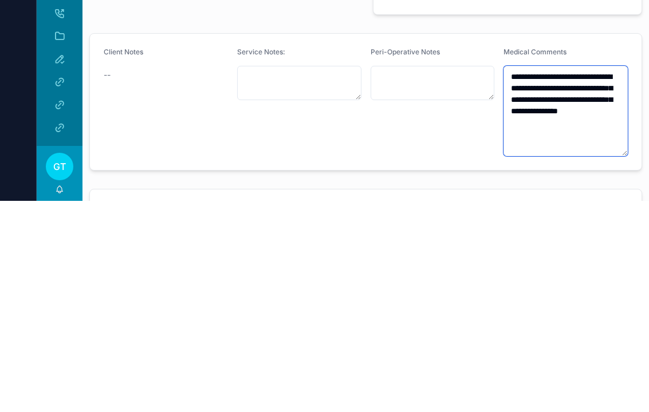
type textarea "**********"
click at [182, 259] on div "Client Notes --" at bounding box center [166, 313] width 124 height 109
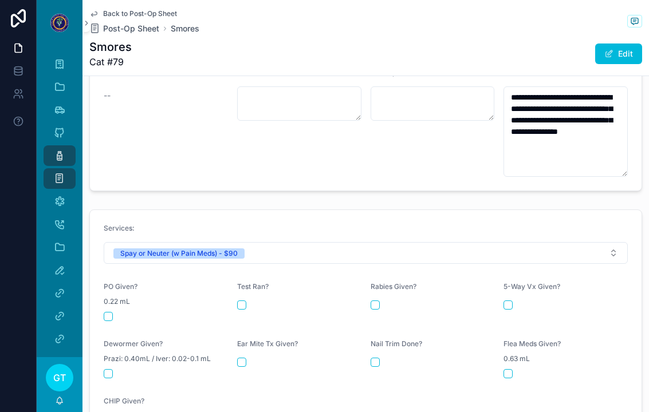
scroll to position [441, 0]
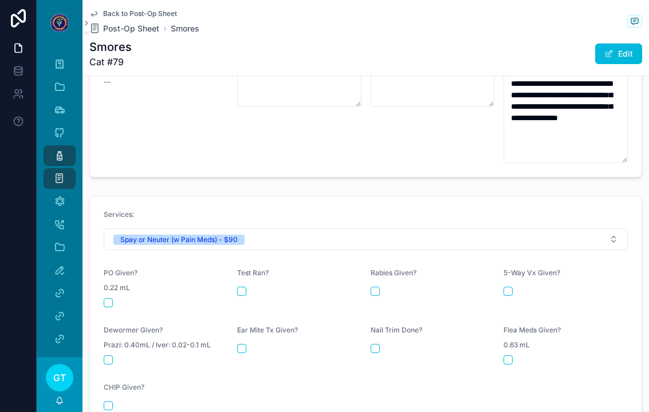
click at [108, 298] on button "scrollable content" at bounding box center [108, 302] width 9 height 9
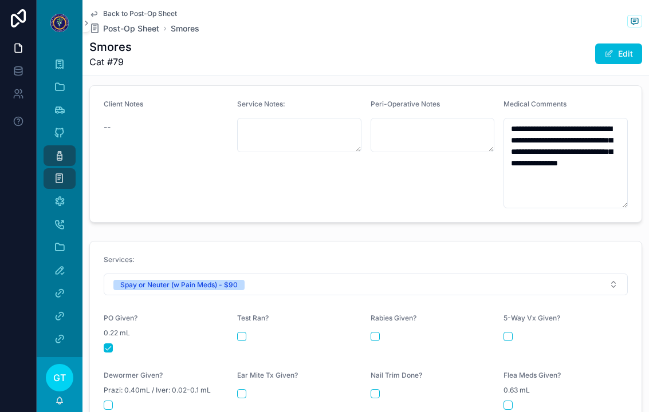
scroll to position [386, 0]
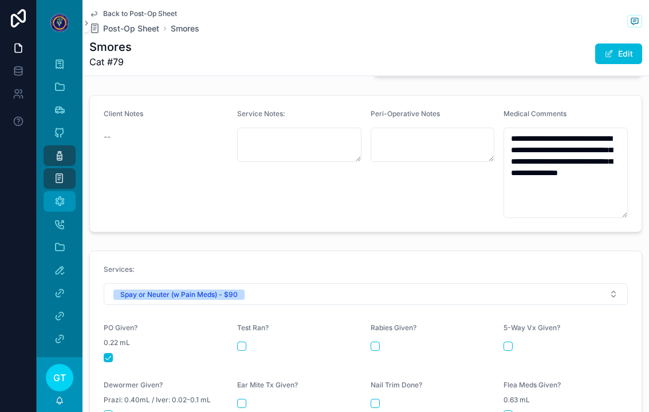
click at [67, 192] on div "Medical Comments" at bounding box center [59, 201] width 18 height 18
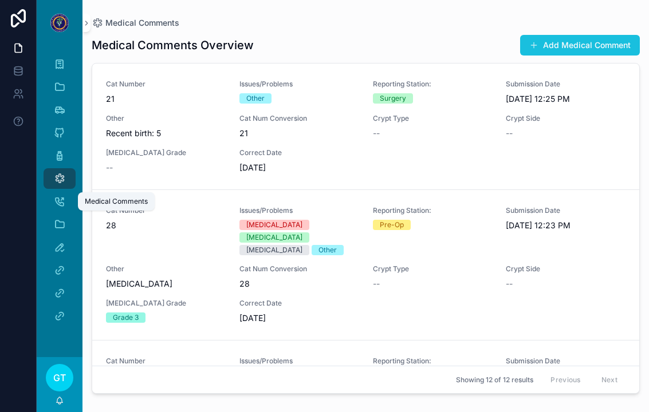
click at [573, 35] on button "Add Medical Comment" at bounding box center [580, 45] width 120 height 21
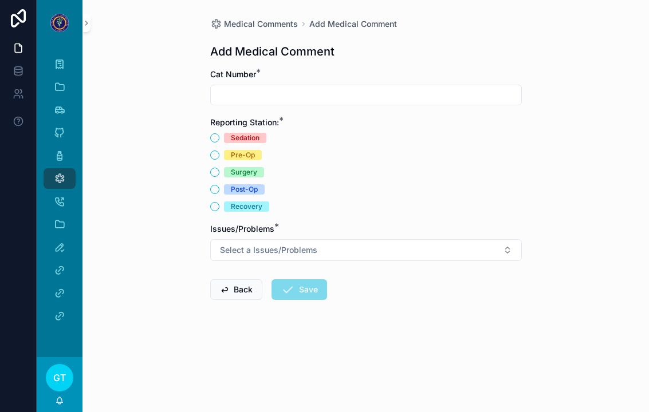
click at [453, 88] on input "scrollable content" at bounding box center [366, 95] width 311 height 16
type input "**"
click at [250, 150] on div "Pre-Op" at bounding box center [243, 155] width 24 height 10
click at [219, 151] on button "Pre-Op" at bounding box center [214, 155] width 9 height 9
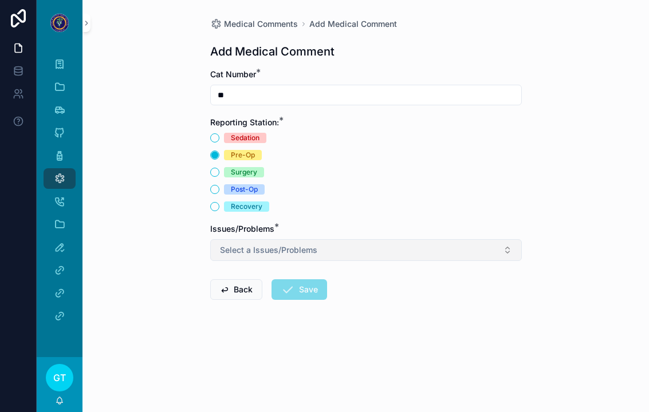
click at [287, 245] on button "Select a Issues/Problems" at bounding box center [366, 250] width 312 height 22
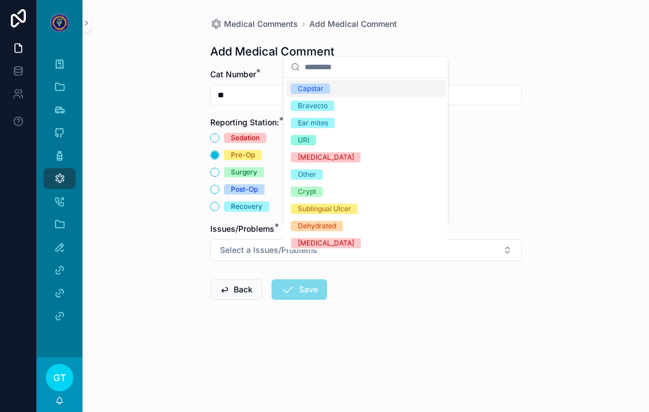
click at [325, 125] on div "Ear mites" at bounding box center [313, 123] width 30 height 10
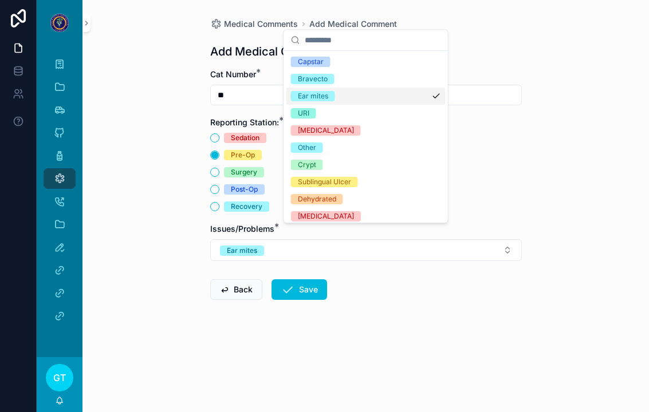
click at [170, 223] on div "Medical Comments Add Medical Comment Add Medical Comment Cat Number * ** Report…" at bounding box center [365, 206] width 567 height 412
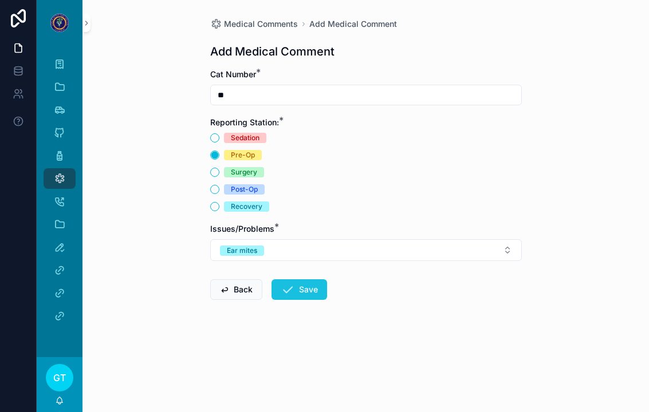
click at [309, 280] on button "Save" at bounding box center [300, 290] width 56 height 21
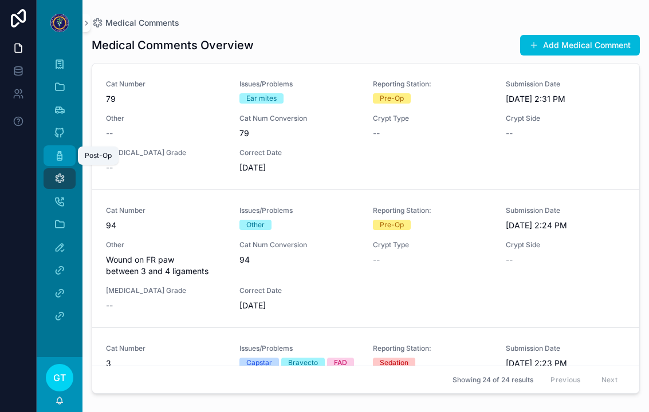
click at [60, 150] on icon "scrollable content" at bounding box center [59, 155] width 11 height 11
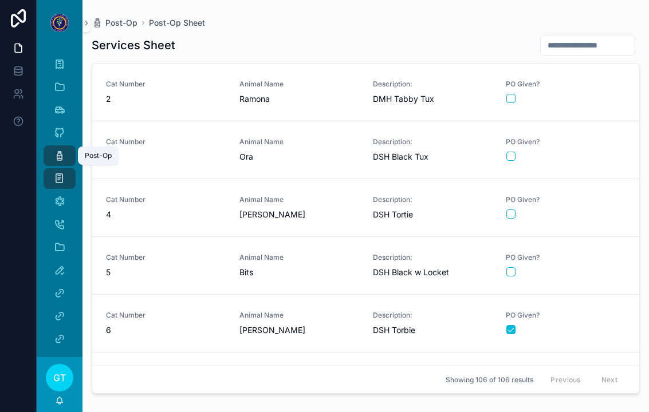
click at [561, 37] on input "scrollable content" at bounding box center [588, 45] width 94 height 16
type input "**"
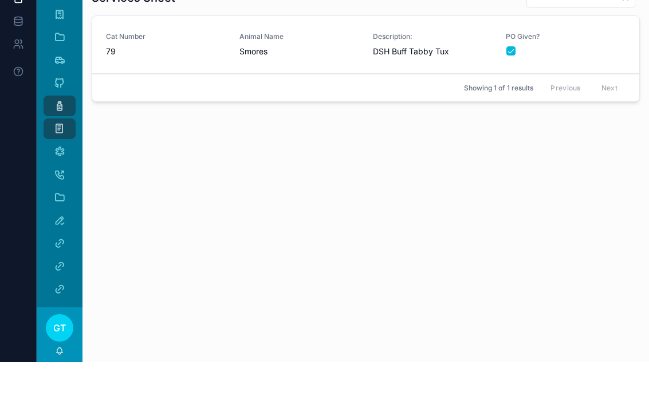
click at [604, 66] on link "Cat Number 79 Animal Name Smores Description: DSH Buff Tabby Tux PO Given?" at bounding box center [365, 95] width 547 height 58
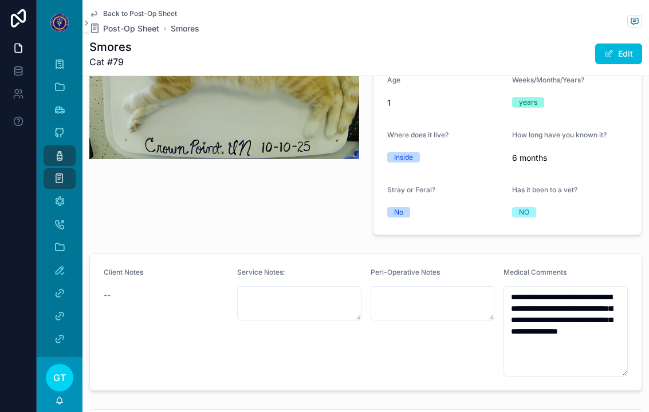
scroll to position [234, 0]
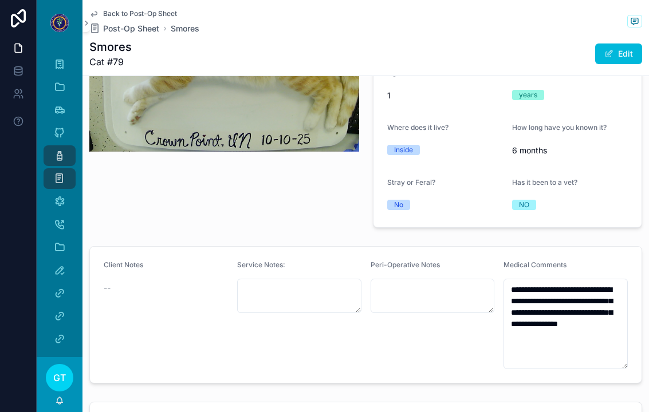
type textarea "**********"
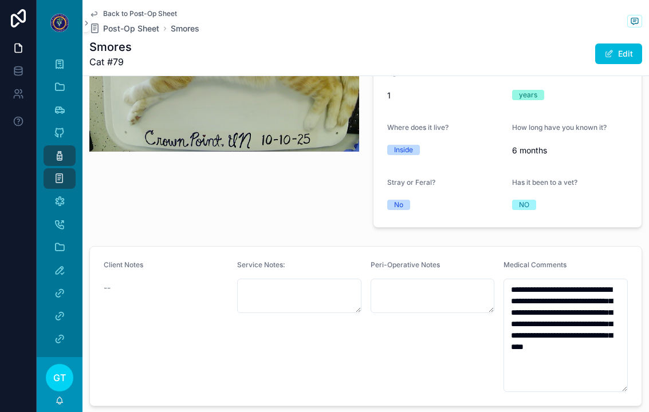
click at [57, 150] on icon "scrollable content" at bounding box center [59, 155] width 11 height 11
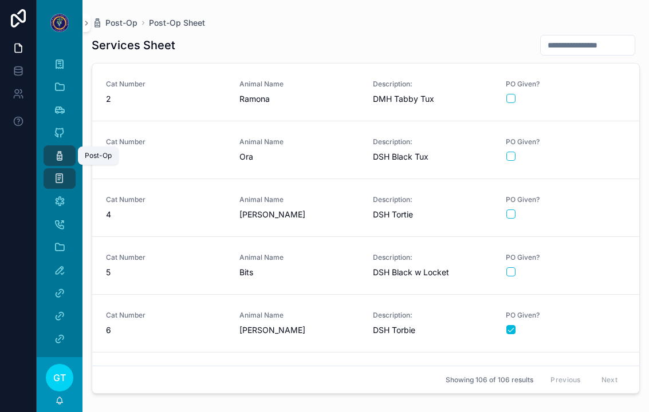
click at [175, 80] on span "Cat Number" at bounding box center [166, 84] width 120 height 9
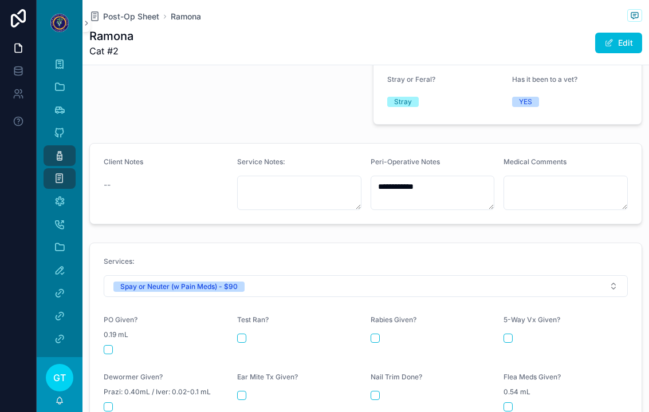
scroll to position [336, 0]
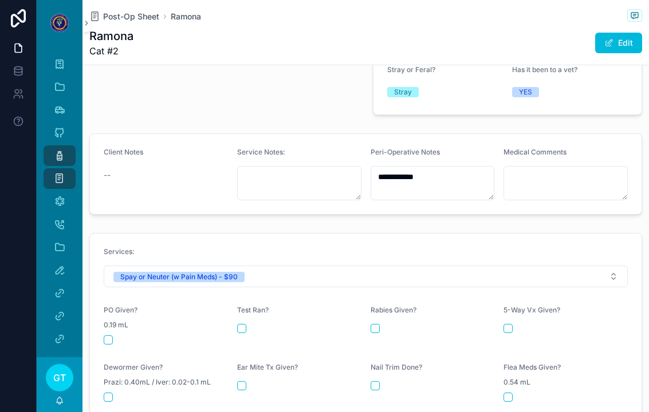
click at [107, 336] on button "scrollable content" at bounding box center [108, 340] width 9 height 9
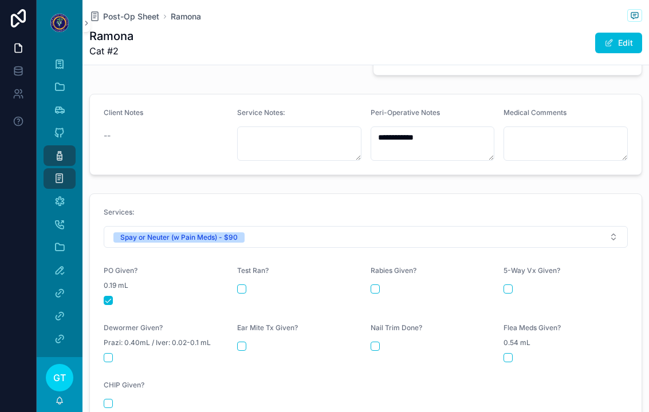
scroll to position [374, 0]
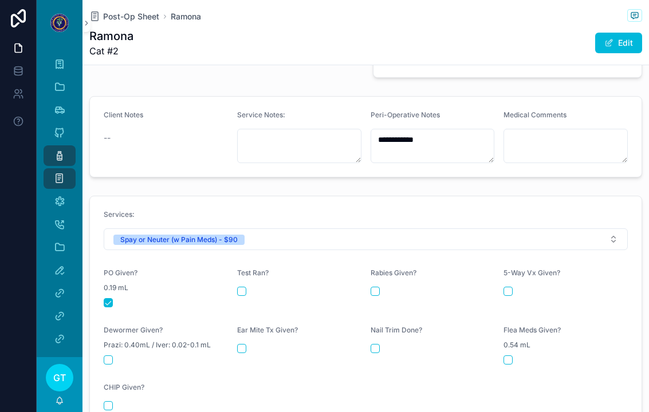
click at [239, 344] on button "scrollable content" at bounding box center [241, 348] width 9 height 9
click at [52, 192] on div "Medical Comments" at bounding box center [59, 201] width 18 height 18
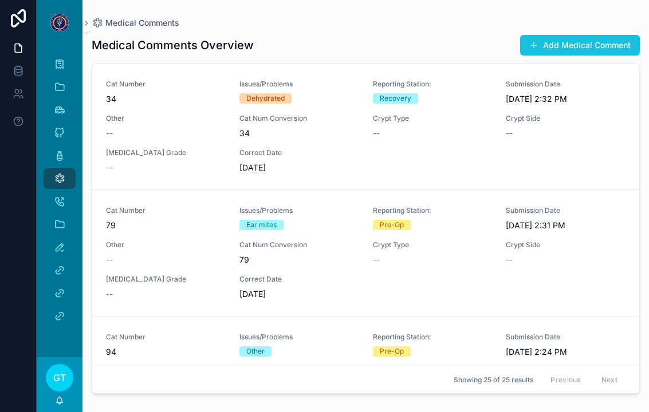
click at [603, 36] on button "Add Medical Comment" at bounding box center [580, 45] width 120 height 21
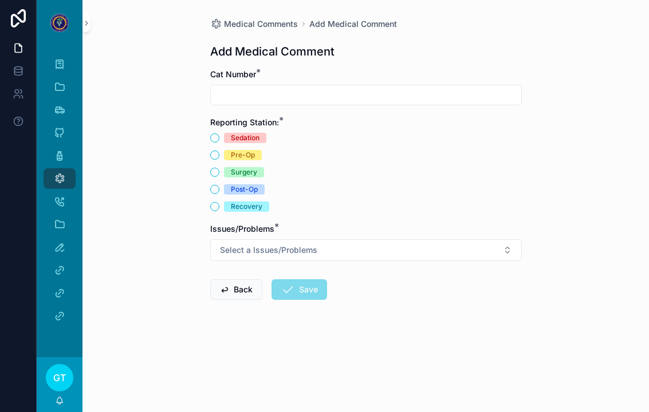
click at [234, 88] on input "scrollable content" at bounding box center [366, 95] width 311 height 16
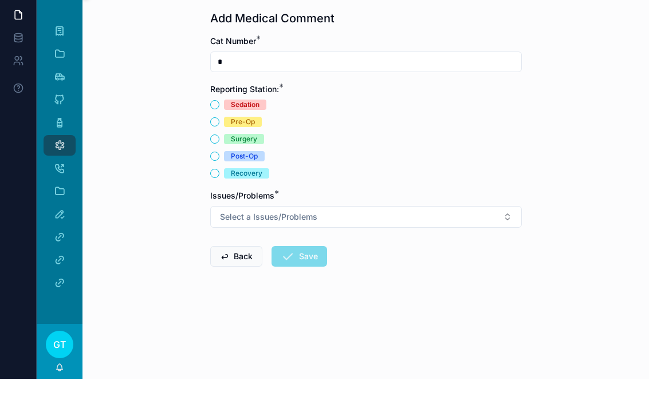
type input "*"
click at [217, 185] on button "Post-Op" at bounding box center [214, 189] width 9 height 9
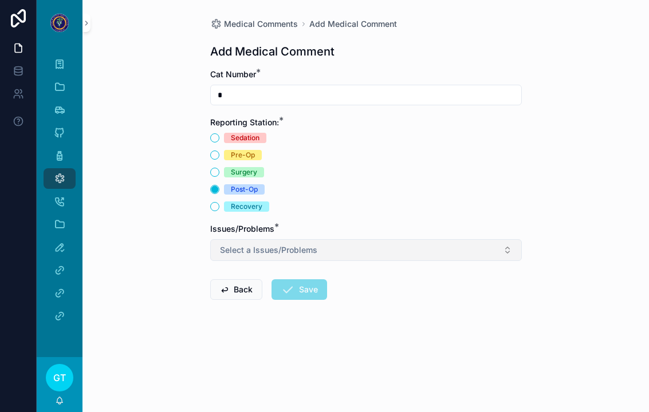
click at [225, 239] on button "Select a Issues/Problems" at bounding box center [366, 250] width 312 height 22
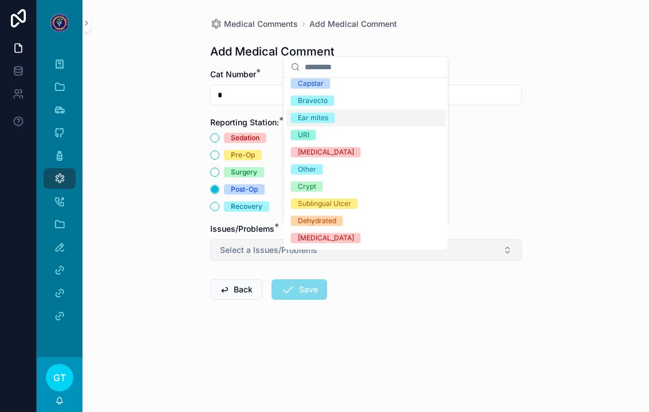
scroll to position [5, 0]
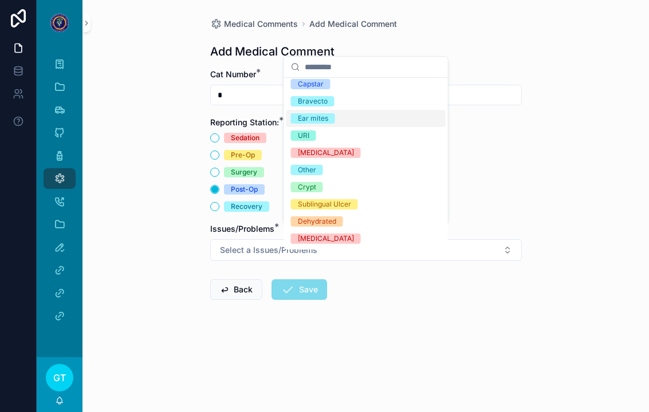
click at [319, 117] on div "Ear mites" at bounding box center [313, 118] width 30 height 10
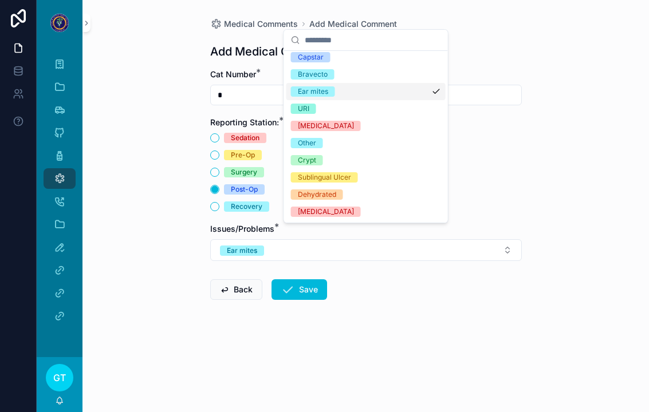
click at [156, 124] on div "Medical Comments Add Medical Comment Add Medical Comment Cat Number * * Reporti…" at bounding box center [365, 206] width 567 height 412
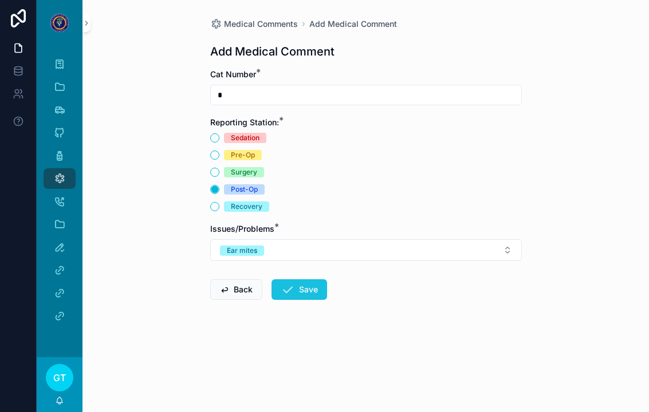
click at [297, 280] on button "Save" at bounding box center [300, 290] width 56 height 21
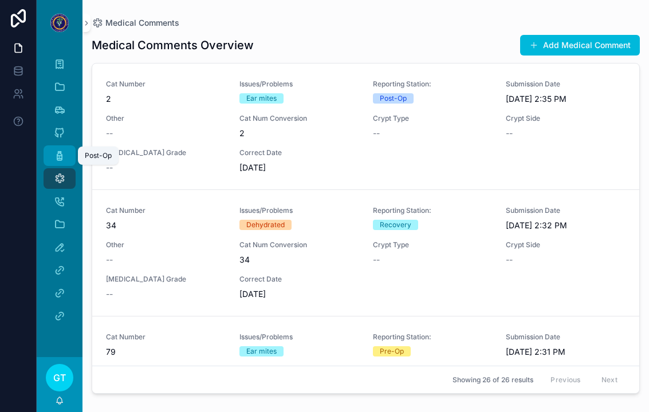
click at [61, 150] on icon "scrollable content" at bounding box center [59, 155] width 11 height 11
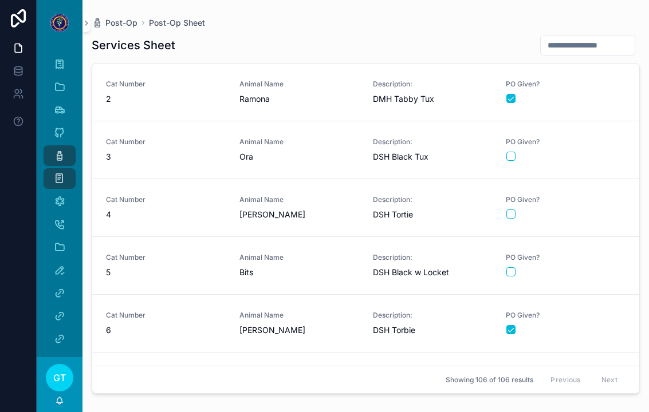
click at [601, 152] on div "scrollable content" at bounding box center [565, 156] width 119 height 9
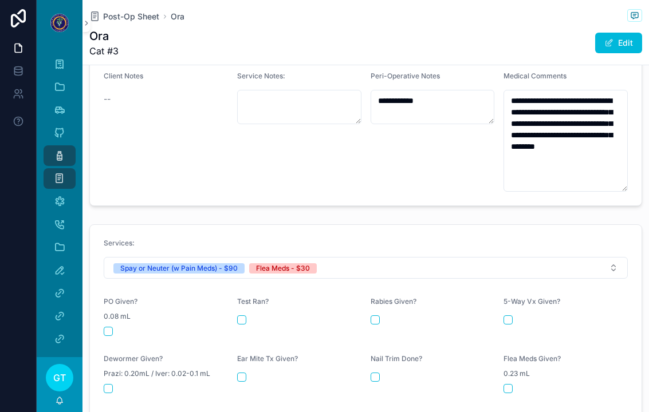
scroll to position [413, 0]
click at [111, 327] on button "scrollable content" at bounding box center [108, 331] width 9 height 9
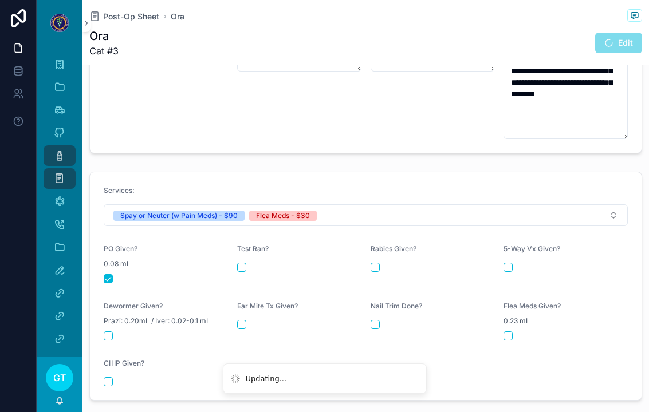
scroll to position [466, 0]
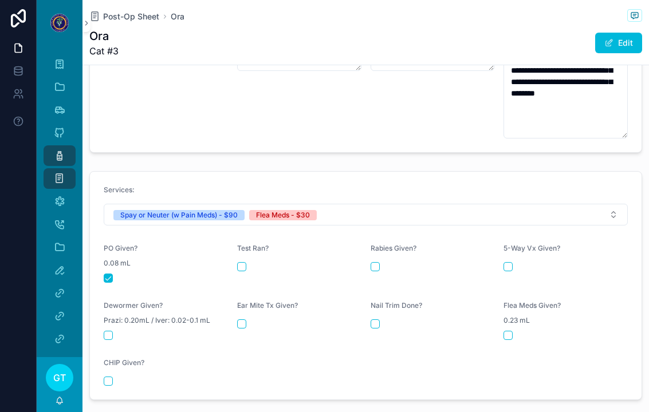
click at [505, 331] on button "scrollable content" at bounding box center [508, 335] width 9 height 9
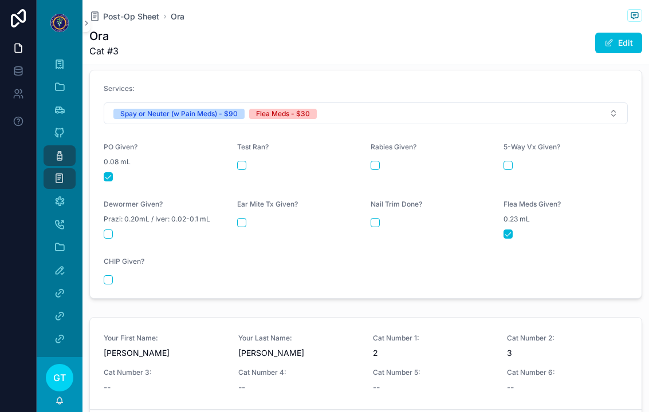
scroll to position [566, 0]
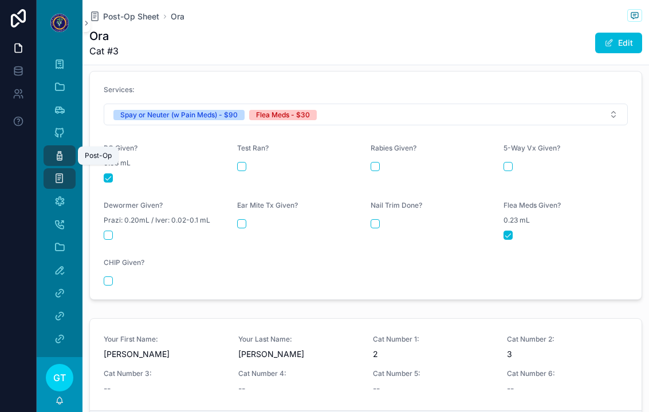
click at [49, 146] on link "Post-Op" at bounding box center [60, 156] width 32 height 21
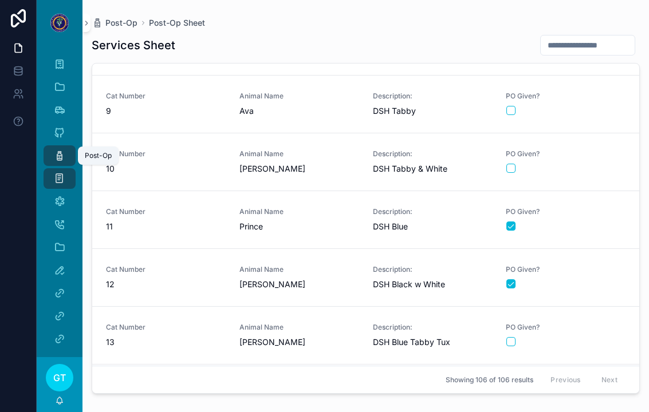
scroll to position [493, 0]
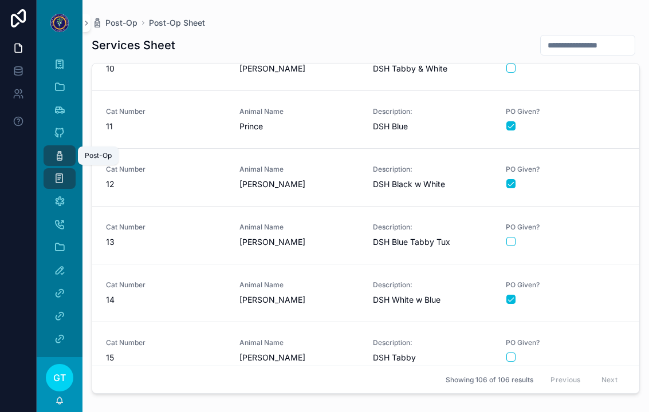
click at [600, 237] on div "scrollable content" at bounding box center [565, 241] width 119 height 9
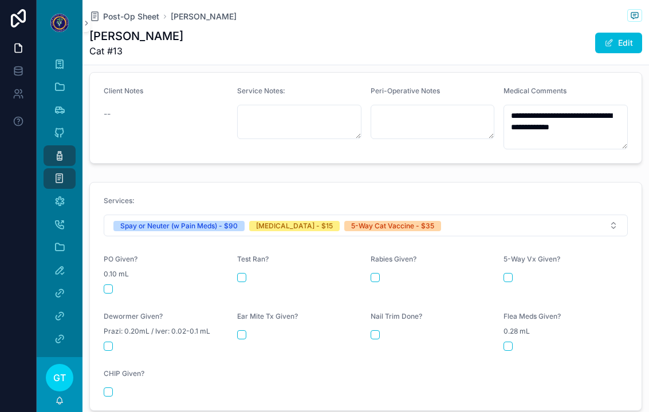
scroll to position [400, 0]
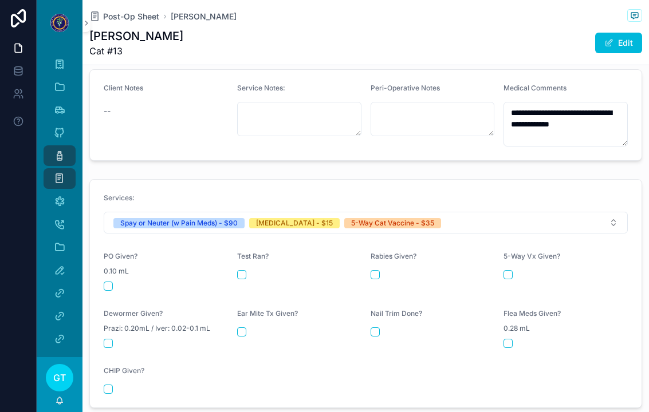
click at [111, 282] on button "scrollable content" at bounding box center [108, 286] width 9 height 9
click at [374, 261] on div "Rabies Given?" at bounding box center [433, 271] width 124 height 39
click at [511, 270] on button "scrollable content" at bounding box center [508, 274] width 9 height 9
click at [376, 270] on button "scrollable content" at bounding box center [375, 274] width 9 height 9
click at [51, 147] on div "Post-Op" at bounding box center [59, 156] width 18 height 18
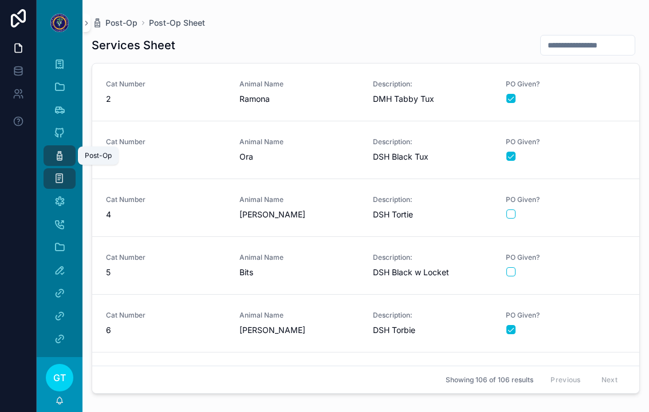
click at [588, 37] on input "scrollable content" at bounding box center [588, 45] width 94 height 16
type input "**"
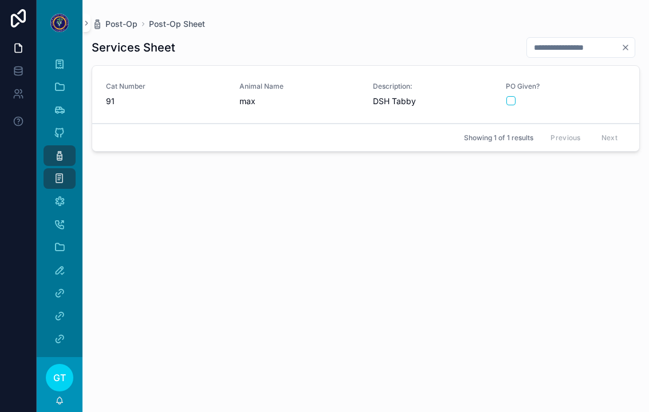
click at [610, 96] on div "scrollable content" at bounding box center [565, 100] width 119 height 9
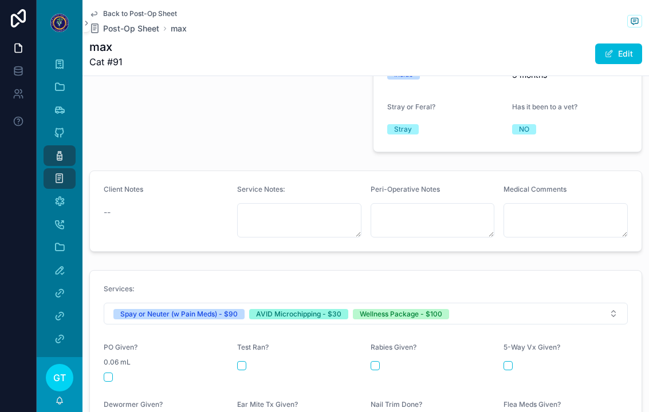
scroll to position [329, 0]
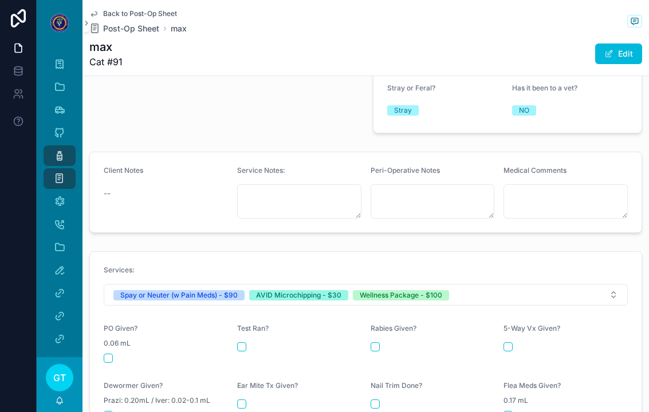
click at [111, 354] on button "scrollable content" at bounding box center [108, 358] width 9 height 9
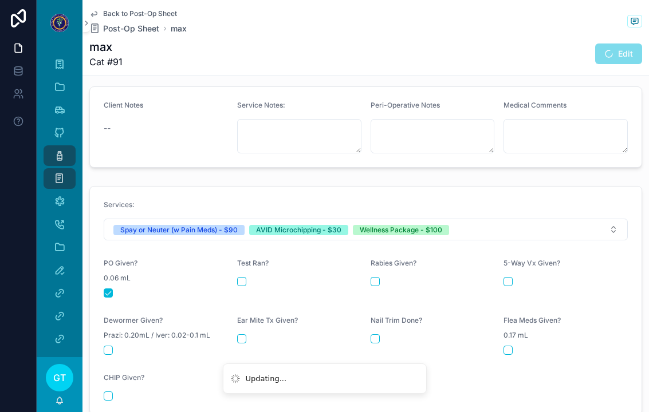
scroll to position [408, 0]
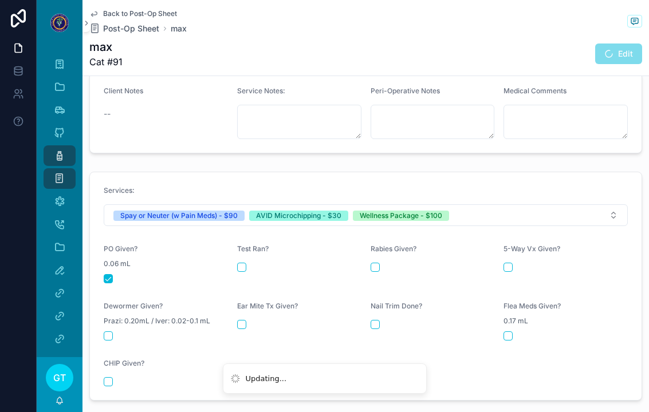
click at [110, 378] on button "scrollable content" at bounding box center [108, 382] width 9 height 9
click at [378, 263] on button "scrollable content" at bounding box center [375, 267] width 9 height 9
click at [504, 263] on button "scrollable content" at bounding box center [508, 267] width 9 height 9
click at [506, 332] on button "scrollable content" at bounding box center [508, 336] width 9 height 9
click at [372, 320] on button "scrollable content" at bounding box center [375, 324] width 9 height 9
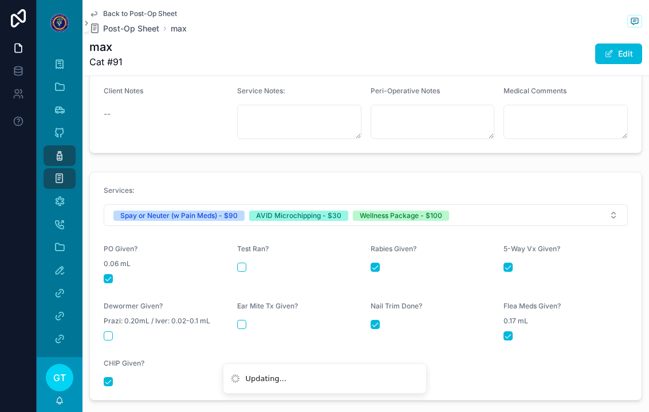
click at [239, 320] on button "scrollable content" at bounding box center [241, 324] width 9 height 9
click at [108, 332] on button "scrollable content" at bounding box center [108, 336] width 9 height 9
click at [51, 147] on div "Post-Op" at bounding box center [59, 156] width 18 height 18
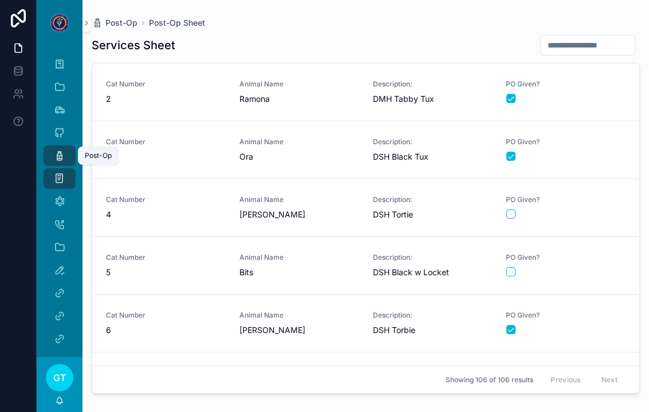
click at [573, 37] on input "scrollable content" at bounding box center [588, 45] width 94 height 16
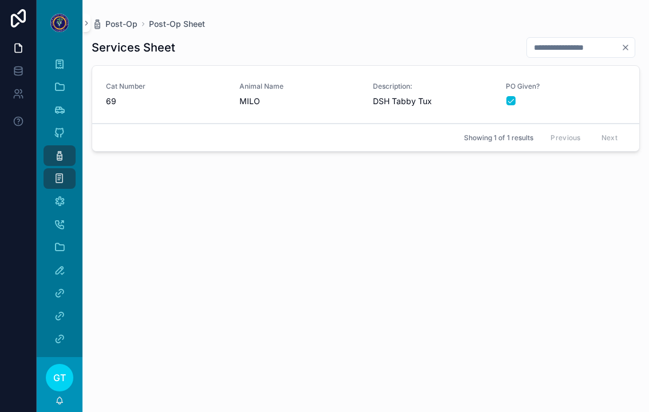
type input "**"
click at [622, 46] on icon "Clear" at bounding box center [625, 47] width 9 height 9
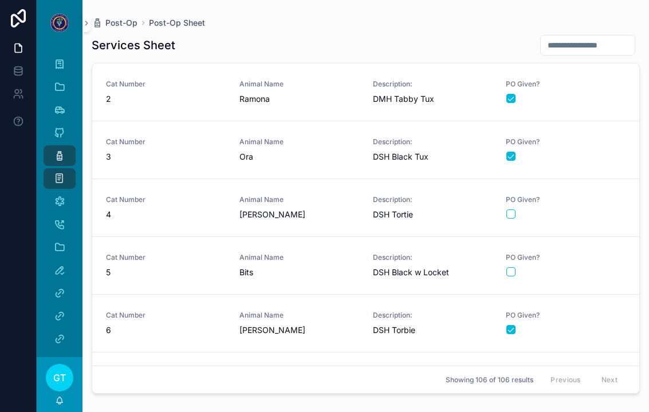
click at [590, 40] on input "scrollable content" at bounding box center [588, 45] width 94 height 16
type input "**"
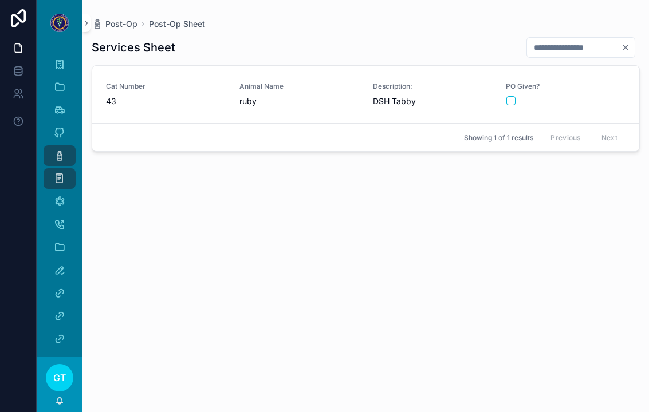
click at [163, 95] on div "Cat Number 43" at bounding box center [166, 94] width 120 height 25
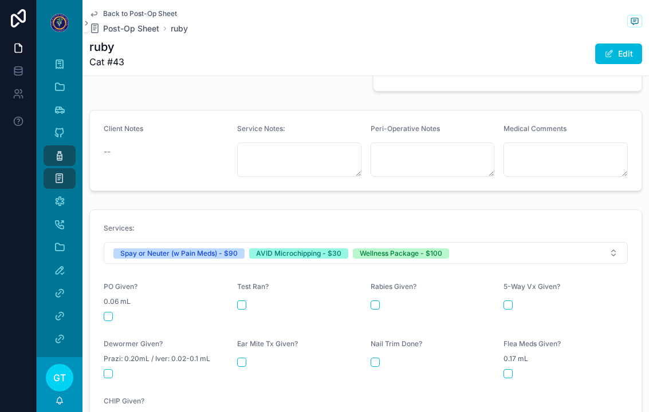
scroll to position [380, 0]
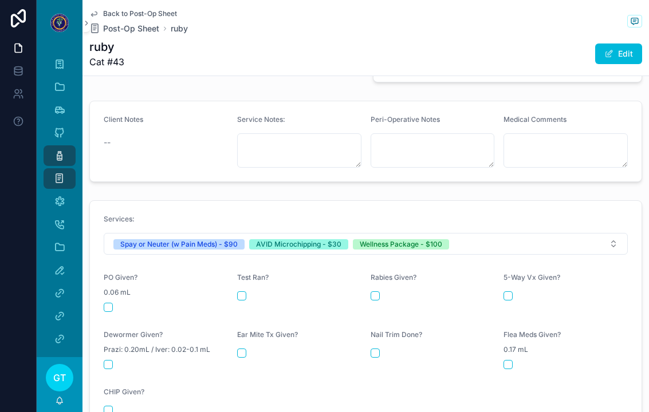
click at [102, 302] on form "Services: Spay or Neuter (w Pain Meds) - $90 AVID Microchipping - $30 Wellness …" at bounding box center [366, 315] width 552 height 228
click at [111, 303] on button "scrollable content" at bounding box center [108, 307] width 9 height 9
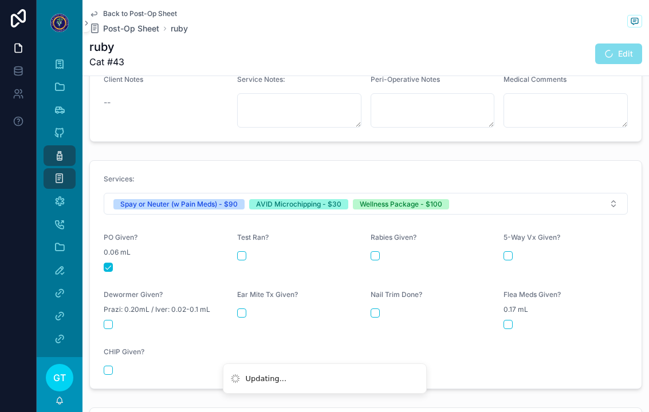
scroll to position [449, 0]
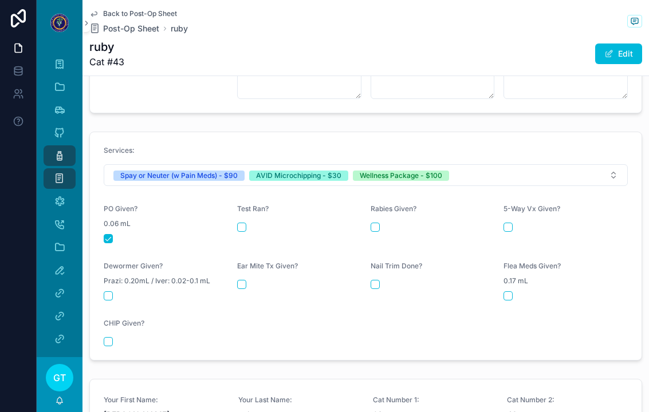
click at [107, 324] on div "CHIP Given?" at bounding box center [166, 326] width 124 height 14
click at [107, 337] on button "scrollable content" at bounding box center [108, 341] width 9 height 9
click at [347, 213] on div "Test Ran?" at bounding box center [299, 224] width 124 height 39
click at [384, 223] on div "scrollable content" at bounding box center [433, 227] width 124 height 9
click at [507, 211] on div "5-Way Vx Given?" at bounding box center [566, 224] width 124 height 39
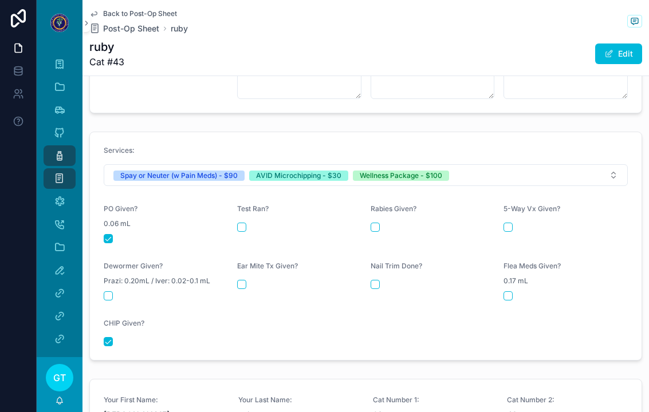
click at [374, 223] on button "scrollable content" at bounding box center [375, 227] width 9 height 9
click at [508, 227] on div "5-Way Vx Given?" at bounding box center [566, 224] width 124 height 39
click at [512, 223] on button "scrollable content" at bounding box center [508, 227] width 9 height 9
click at [108, 292] on button "scrollable content" at bounding box center [108, 296] width 9 height 9
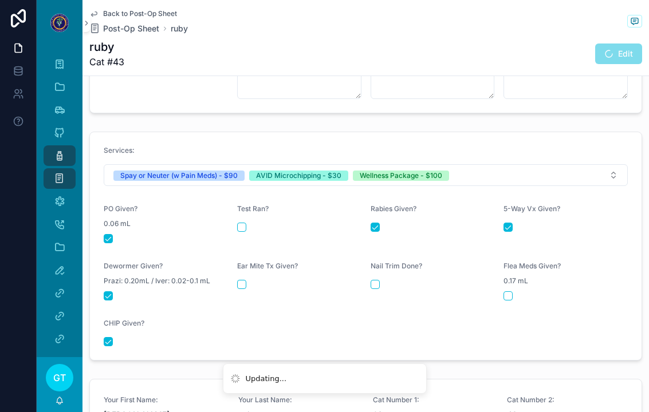
click at [240, 280] on button "scrollable content" at bounding box center [241, 284] width 9 height 9
click at [371, 280] on button "scrollable content" at bounding box center [375, 284] width 9 height 9
click at [510, 301] on form "Services: Spay or Neuter (w Pain Meds) - $90 AVID Microchipping - $30 Wellness …" at bounding box center [366, 246] width 552 height 228
click at [509, 292] on button "scrollable content" at bounding box center [508, 296] width 9 height 9
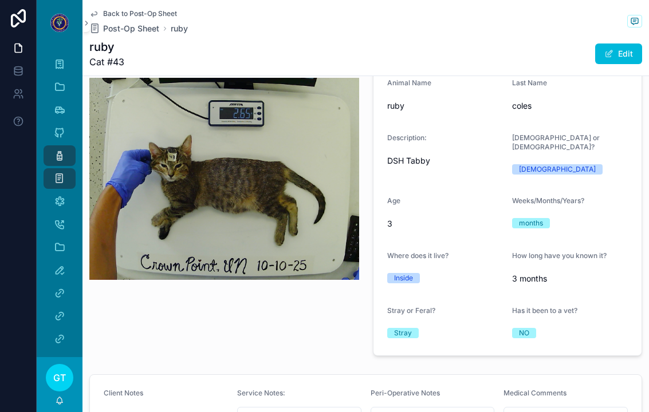
scroll to position [105, 0]
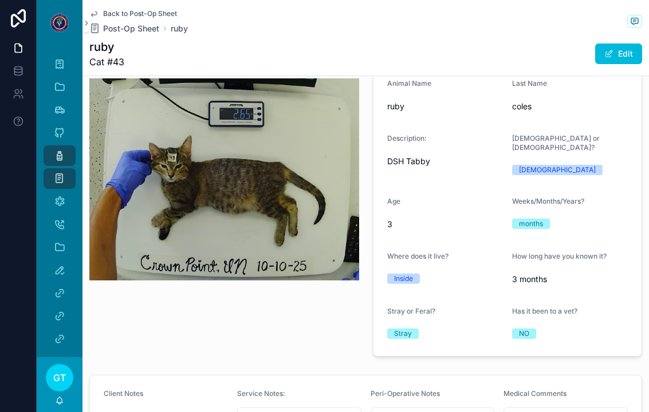
click at [429, 164] on span "DSH Tabby" at bounding box center [445, 161] width 116 height 11
click at [624, 60] on button "Edit" at bounding box center [618, 54] width 47 height 21
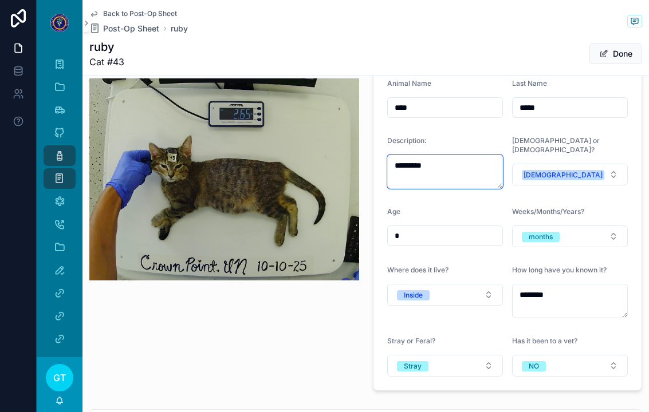
click at [453, 168] on textarea "*********" at bounding box center [445, 172] width 116 height 34
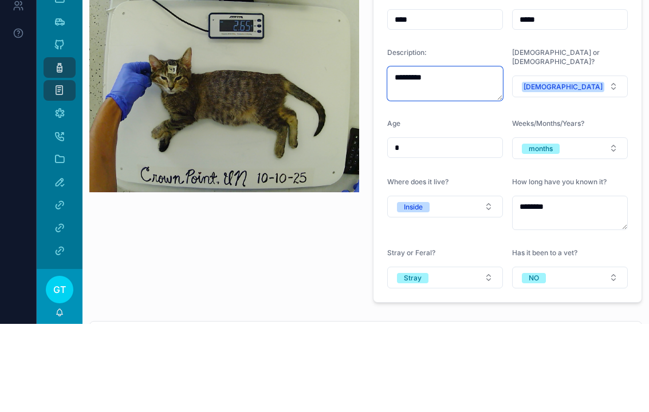
type textarea "**********"
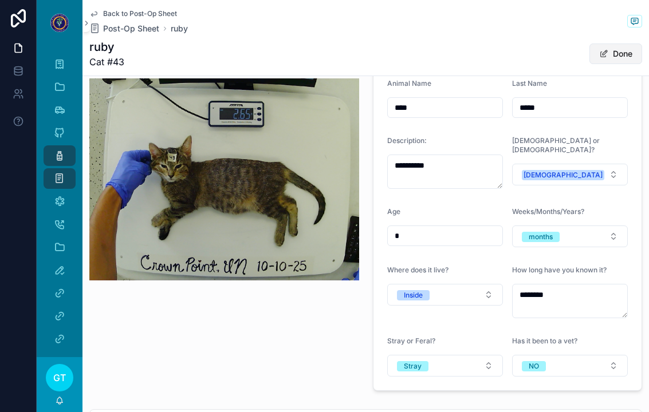
click at [623, 44] on button "Done" at bounding box center [616, 54] width 53 height 21
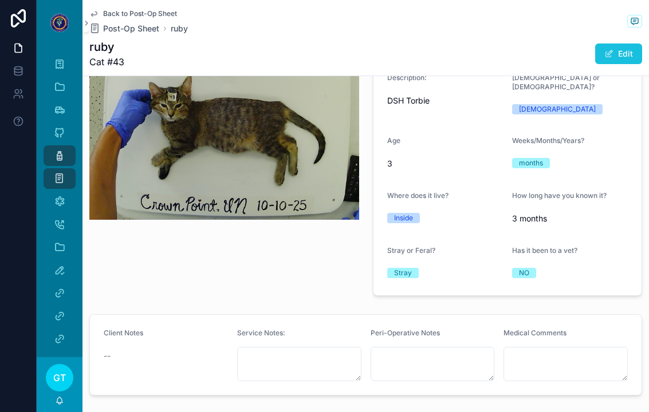
scroll to position [169, 0]
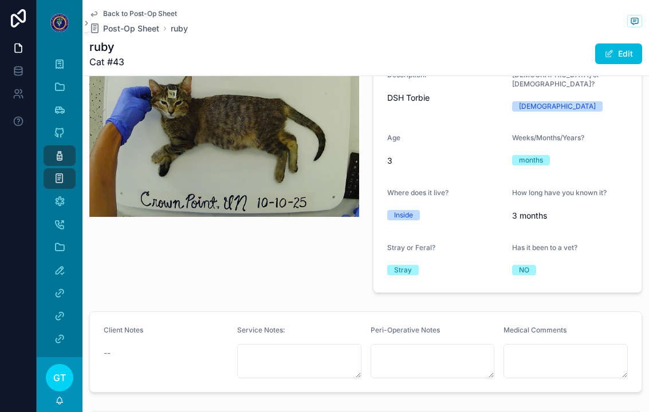
click at [50, 146] on link "Post-Op" at bounding box center [60, 156] width 32 height 21
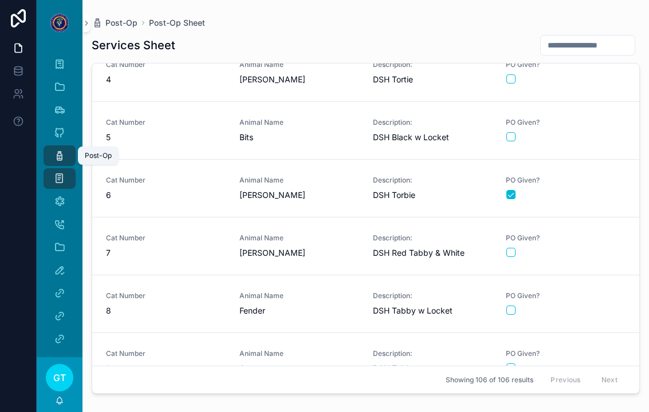
click at [576, 37] on input "scrollable content" at bounding box center [588, 45] width 94 height 16
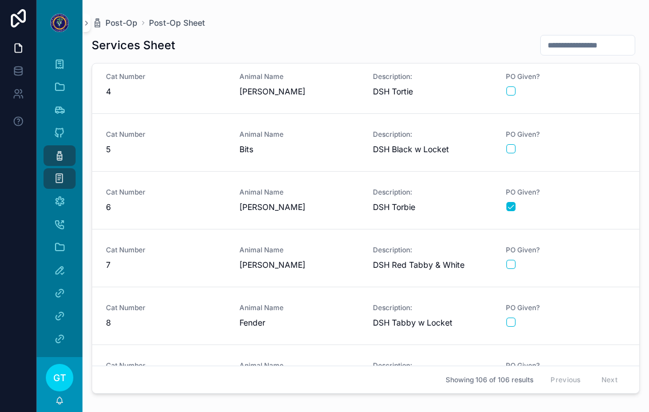
scroll to position [123, 0]
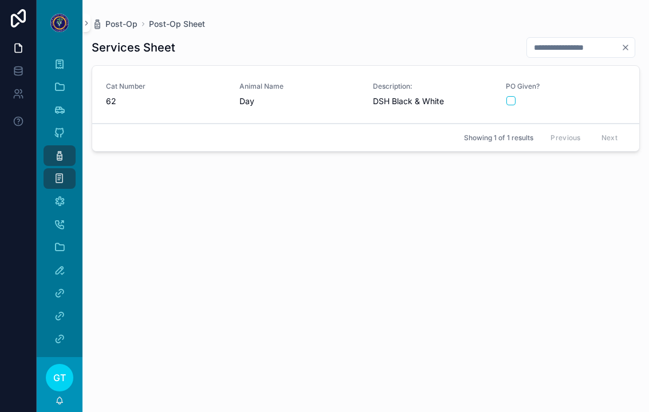
type input "**"
click at [583, 96] on div "scrollable content" at bounding box center [565, 100] width 119 height 9
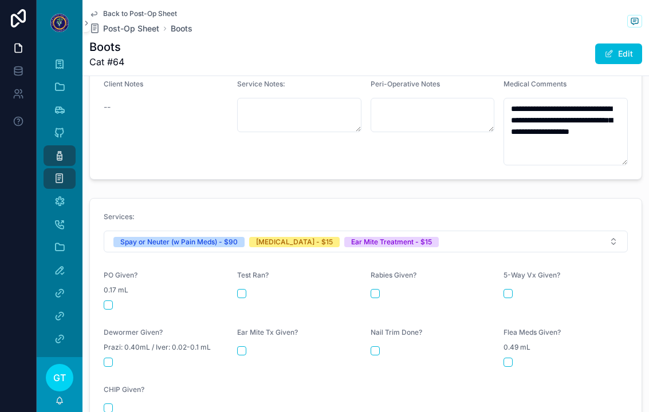
scroll to position [431, 0]
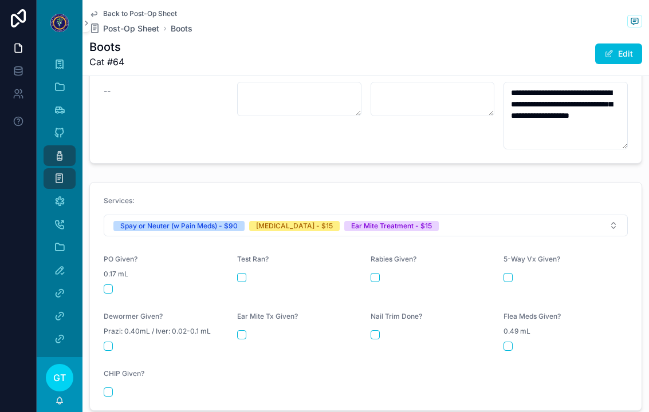
click at [111, 285] on button "scrollable content" at bounding box center [108, 289] width 9 height 9
click at [237, 325] on div "Ear Mite Tx Given?" at bounding box center [299, 331] width 124 height 39
click at [241, 331] on button "scrollable content" at bounding box center [241, 335] width 9 height 9
click at [375, 273] on button "scrollable content" at bounding box center [375, 277] width 9 height 9
click at [58, 150] on icon "scrollable content" at bounding box center [59, 155] width 11 height 11
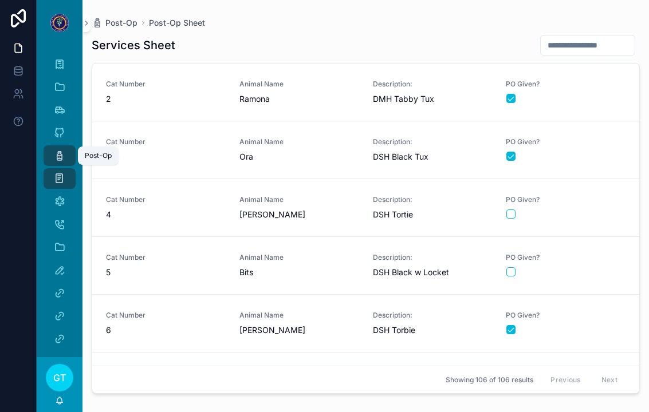
click at [592, 38] on input "scrollable content" at bounding box center [588, 45] width 94 height 16
type input "**"
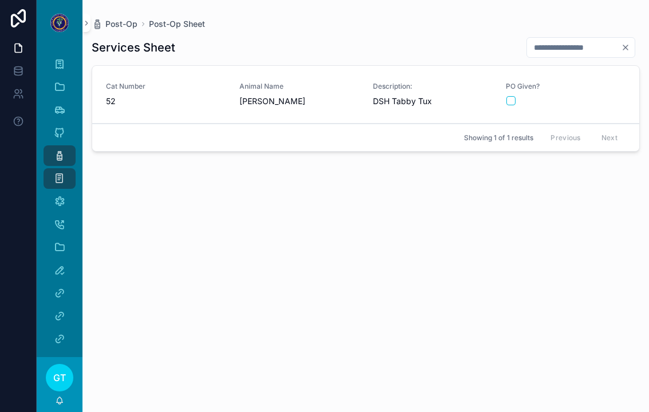
click at [178, 82] on div "Cat Number 52" at bounding box center [166, 94] width 120 height 25
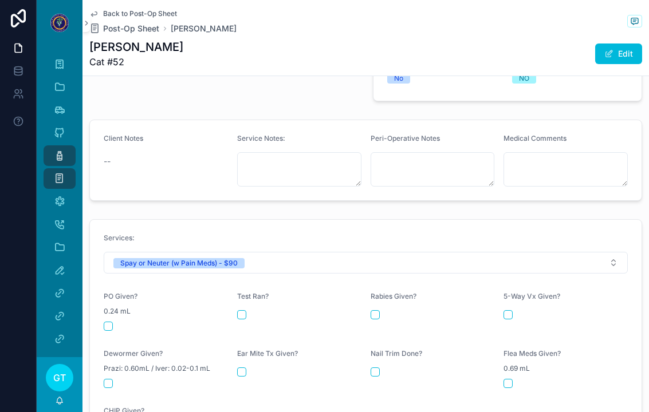
scroll to position [367, 0]
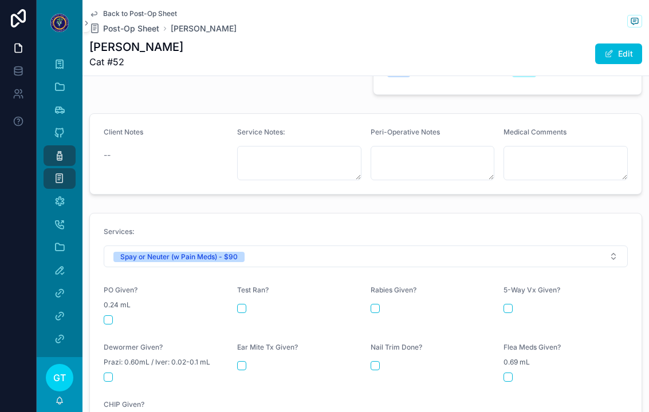
click at [110, 316] on button "scrollable content" at bounding box center [108, 320] width 9 height 9
click at [57, 148] on div "Post-Op" at bounding box center [59, 156] width 18 height 18
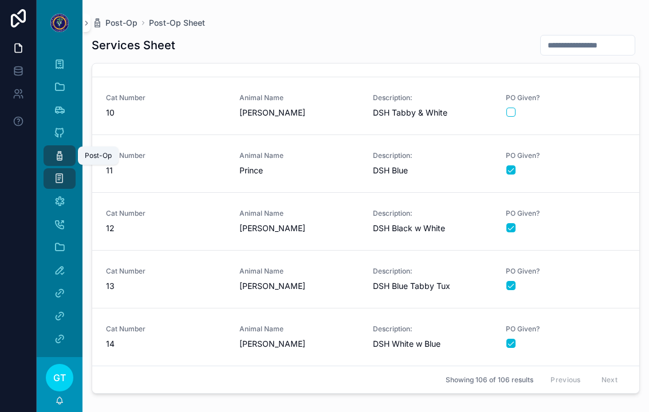
scroll to position [447, 0]
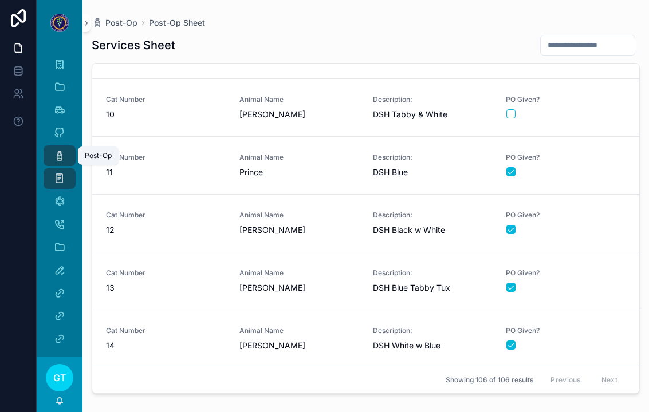
click at [594, 109] on div "scrollable content" at bounding box center [565, 113] width 119 height 9
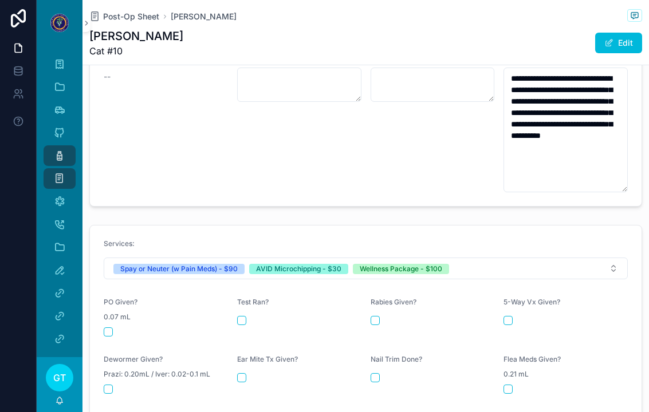
scroll to position [448, 0]
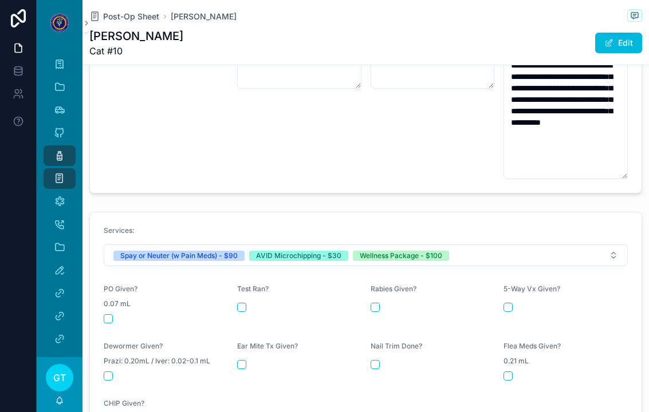
click at [109, 315] on button "scrollable content" at bounding box center [108, 319] width 9 height 9
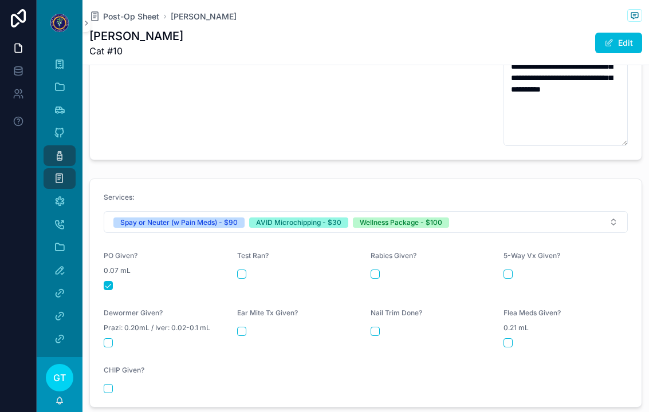
scroll to position [481, 0]
click at [104, 384] on button "scrollable content" at bounding box center [108, 388] width 9 height 9
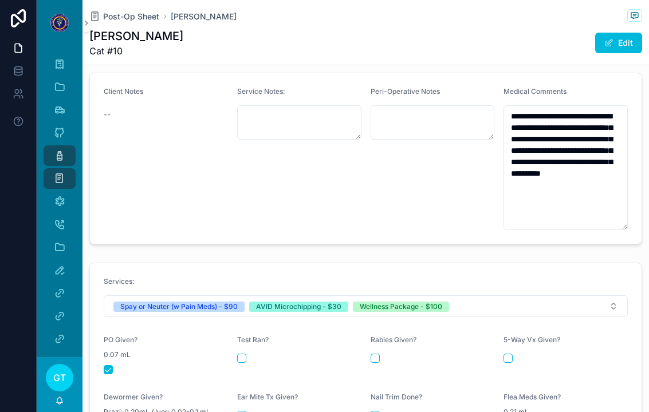
scroll to position [398, 0]
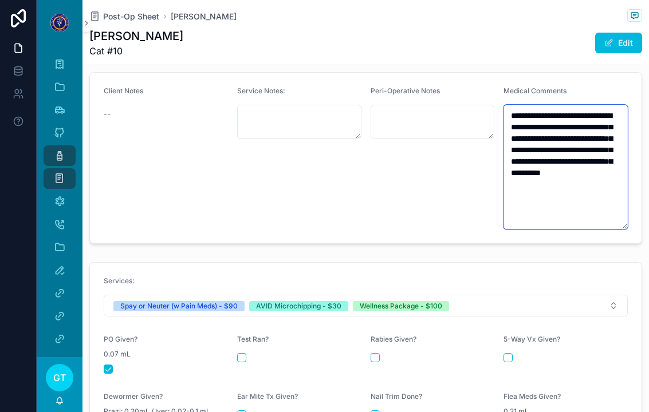
click at [595, 130] on textarea "**********" at bounding box center [566, 167] width 124 height 125
type textarea "**********"
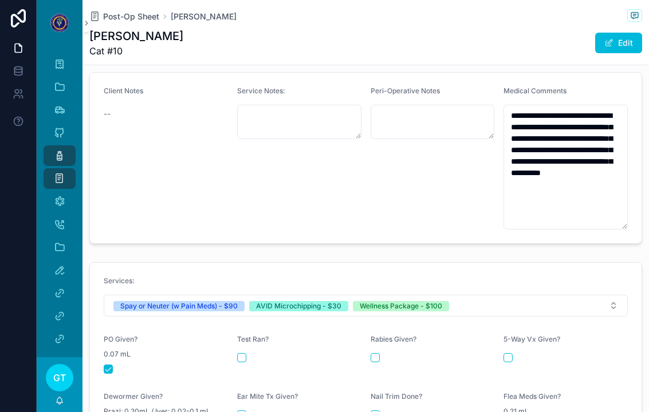
click at [188, 117] on div "Client Notes --" at bounding box center [166, 158] width 124 height 143
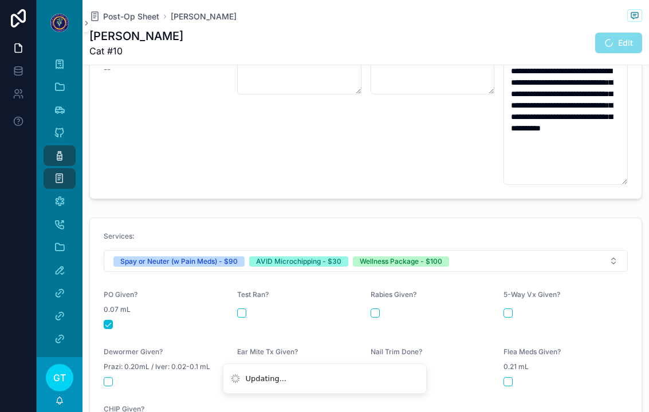
scroll to position [443, 0]
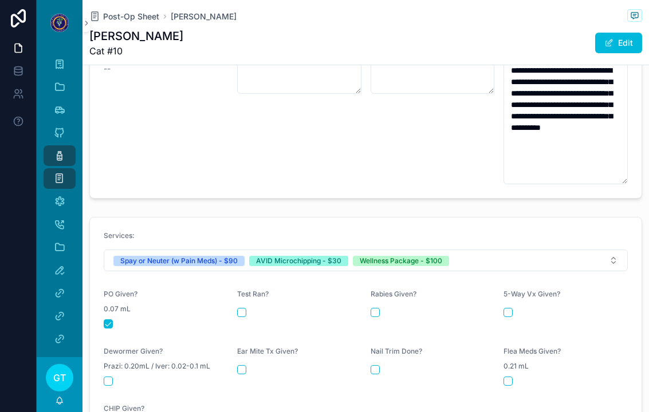
click at [380, 308] on div "scrollable content" at bounding box center [433, 312] width 124 height 9
click at [378, 308] on button "scrollable content" at bounding box center [375, 312] width 9 height 9
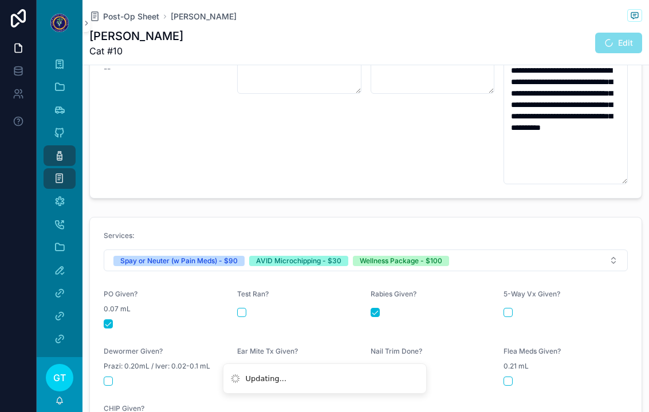
click at [513, 308] on button "scrollable content" at bounding box center [508, 312] width 9 height 9
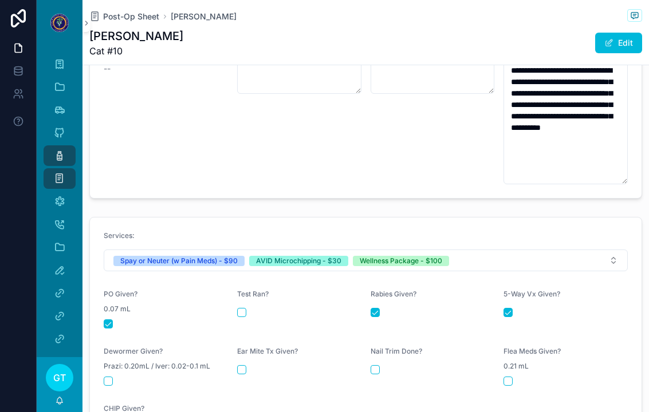
click at [109, 377] on button "scrollable content" at bounding box center [108, 381] width 9 height 9
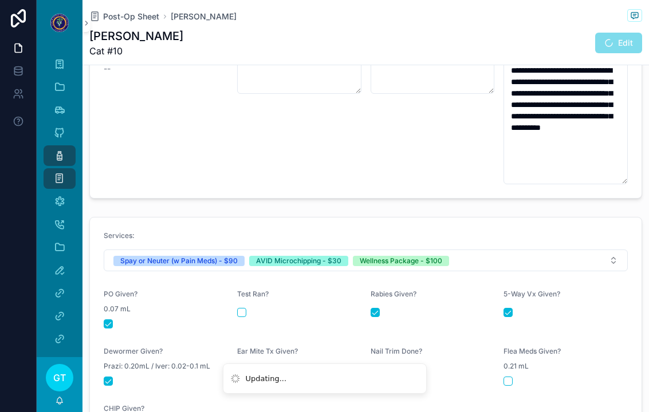
click at [246, 366] on button "scrollable content" at bounding box center [241, 370] width 9 height 9
click at [513, 377] on button "scrollable content" at bounding box center [508, 381] width 9 height 9
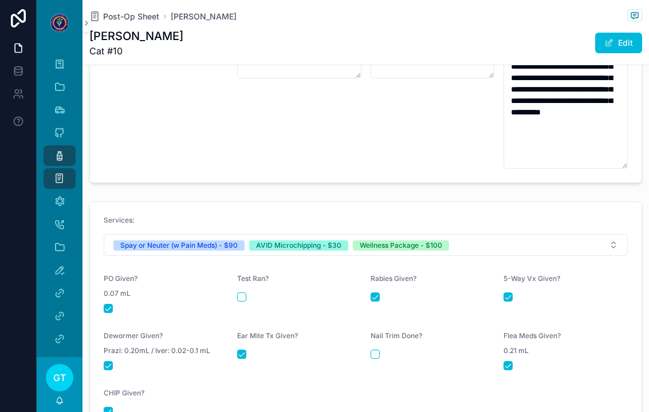
click at [379, 350] on button "scrollable content" at bounding box center [375, 354] width 9 height 9
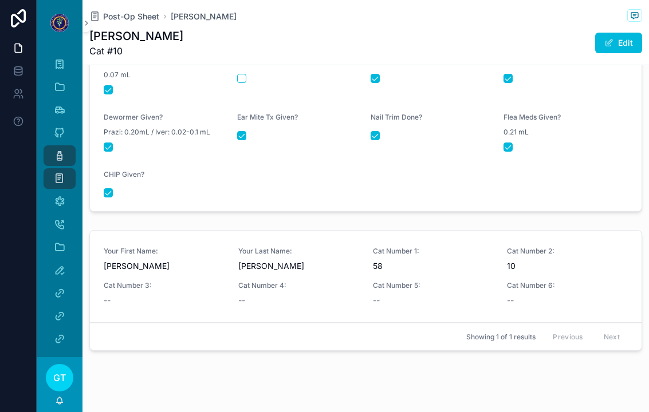
scroll to position [677, 0]
click at [378, 282] on span "Cat Number 5:" at bounding box center [433, 286] width 121 height 9
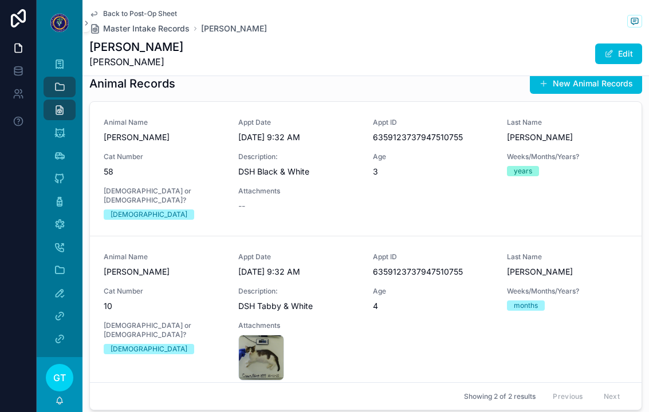
scroll to position [697, 0]
click at [352, 207] on div "--" at bounding box center [298, 206] width 121 height 11
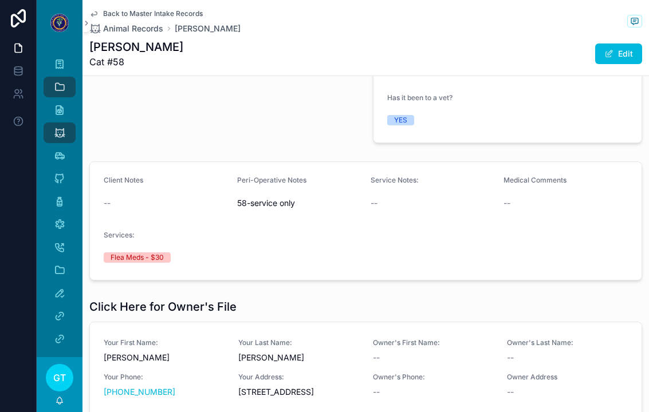
scroll to position [319, 0]
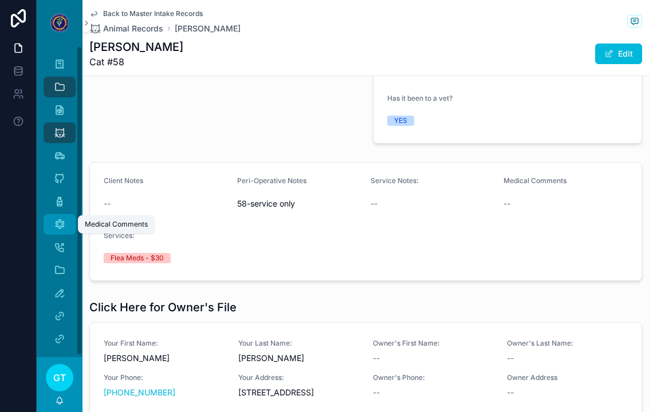
click at [61, 219] on icon "scrollable content" at bounding box center [59, 224] width 11 height 11
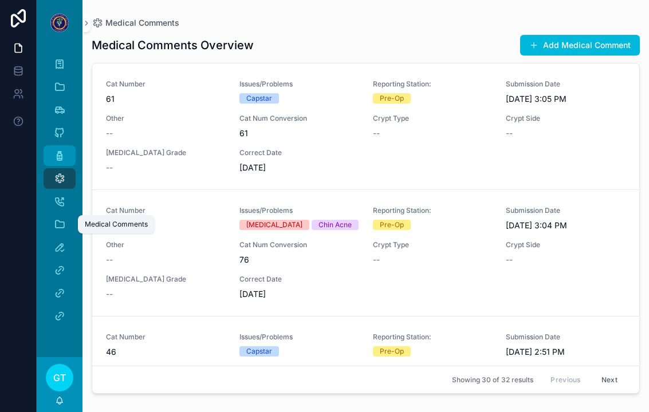
click at [68, 147] on div "Post-Op" at bounding box center [59, 156] width 18 height 18
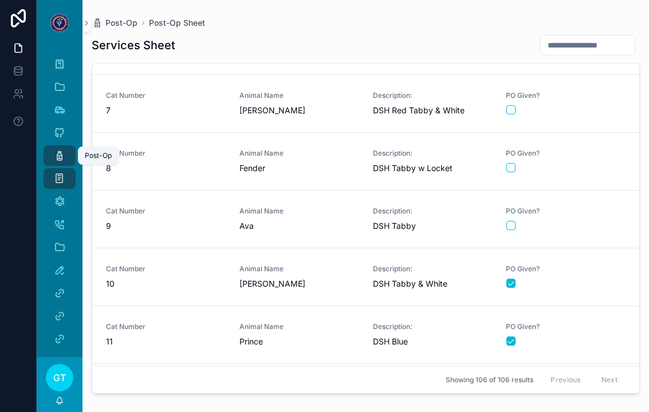
scroll to position [317, 0]
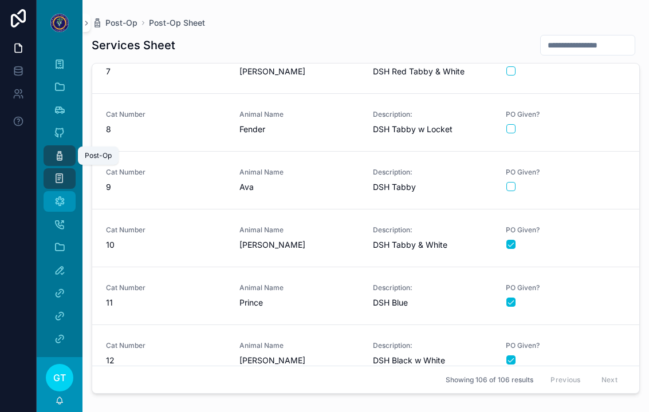
click at [59, 196] on icon "scrollable content" at bounding box center [59, 201] width 11 height 11
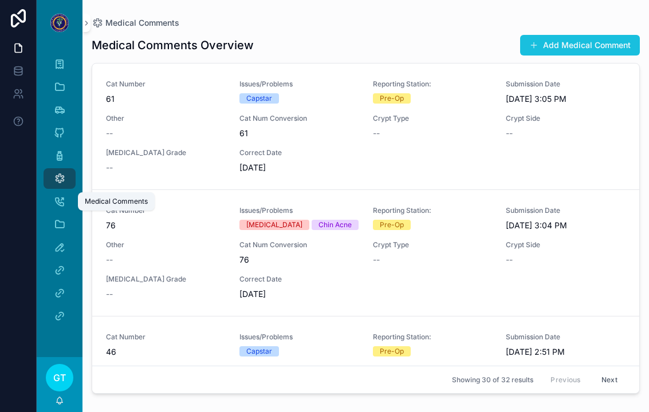
click at [537, 41] on span "scrollable content" at bounding box center [533, 45] width 9 height 9
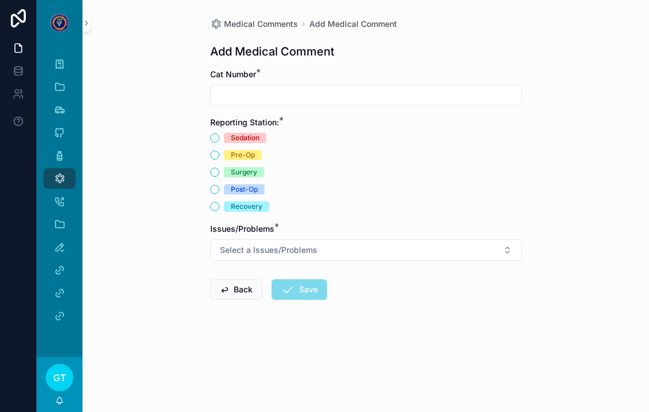
click at [218, 87] on input "scrollable content" at bounding box center [366, 95] width 311 height 16
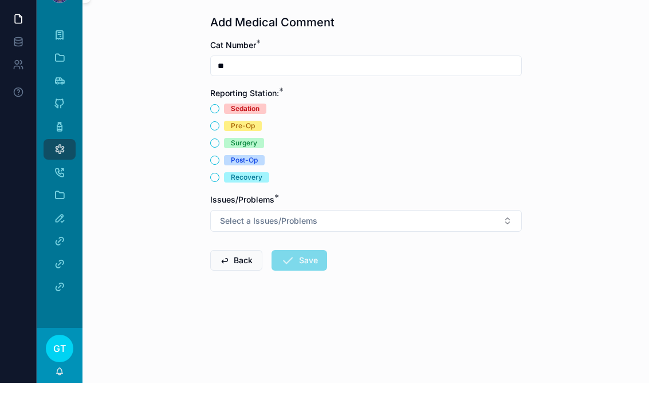
type input "**"
click at [225, 184] on span "Post-Op" at bounding box center [244, 189] width 41 height 10
click at [219, 185] on button "Post-Op" at bounding box center [214, 189] width 9 height 9
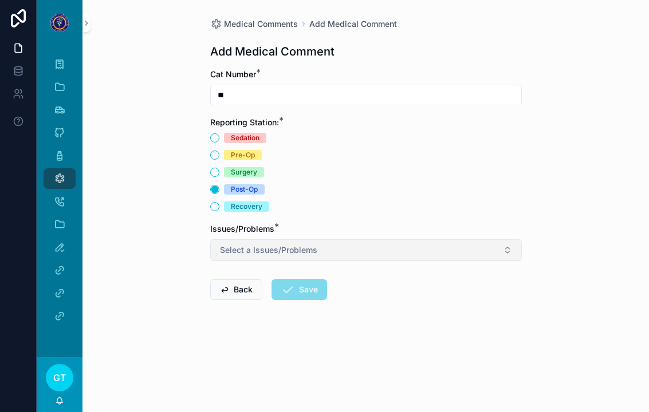
click at [234, 245] on span "Select a Issues/Problems" at bounding box center [268, 250] width 97 height 11
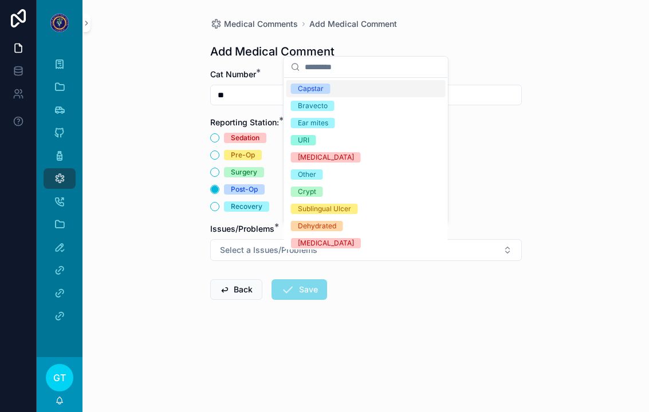
click at [306, 120] on div "Ear mites" at bounding box center [313, 123] width 30 height 10
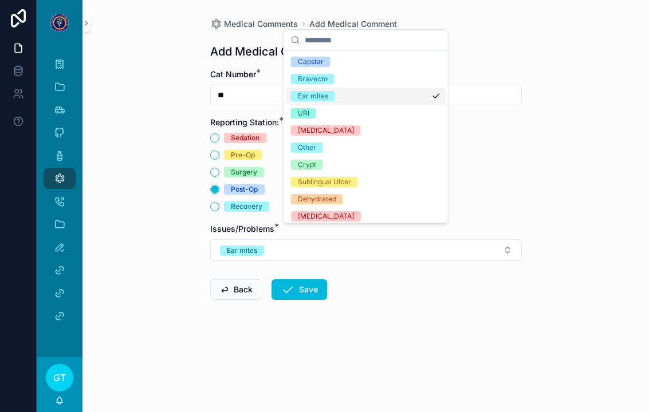
click at [151, 176] on div "Medical Comments Add Medical Comment Add Medical Comment Cat Number * ** Report…" at bounding box center [365, 206] width 567 height 412
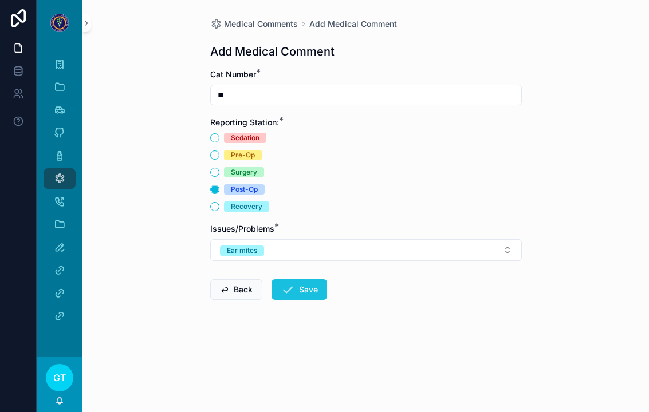
click at [294, 284] on button "Save" at bounding box center [300, 290] width 56 height 21
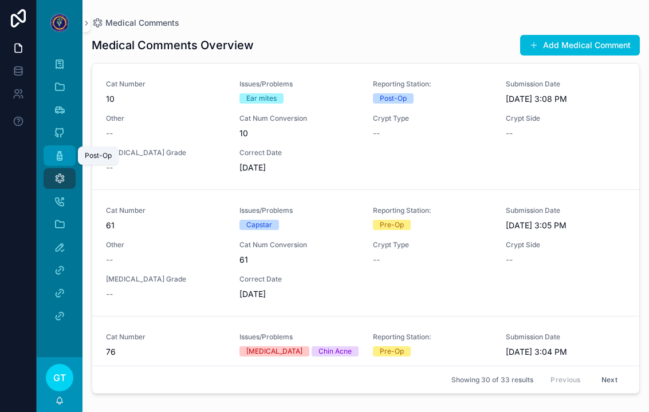
click at [57, 150] on icon "scrollable content" at bounding box center [59, 155] width 11 height 11
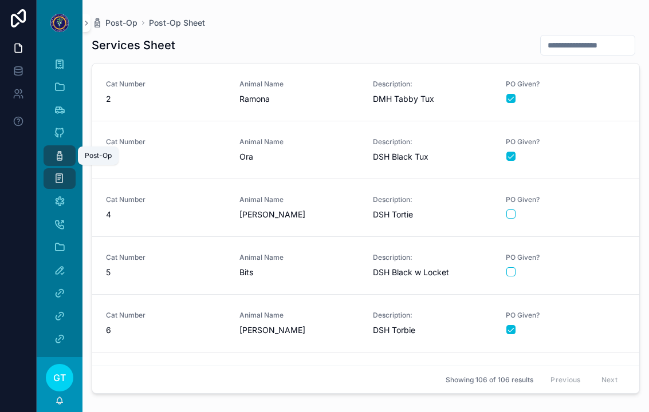
click at [541, 39] on input "scrollable content" at bounding box center [588, 45] width 94 height 16
type input "**"
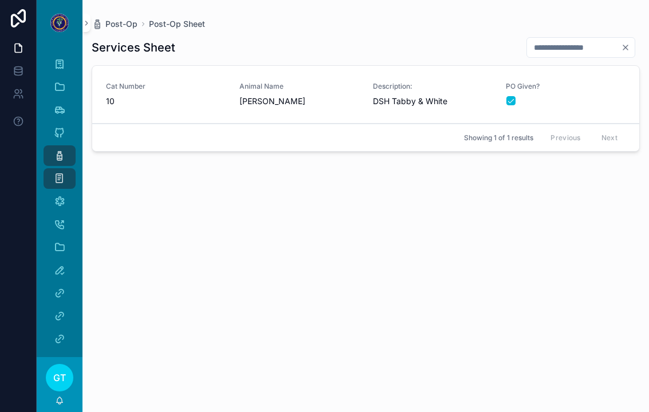
click at [245, 96] on span "[PERSON_NAME]" at bounding box center [299, 101] width 120 height 11
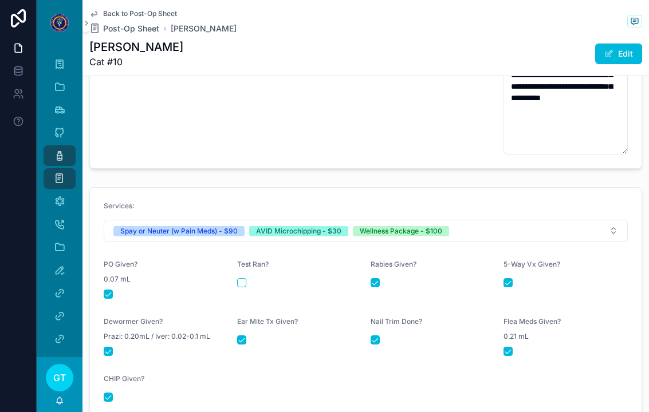
scroll to position [482, 0]
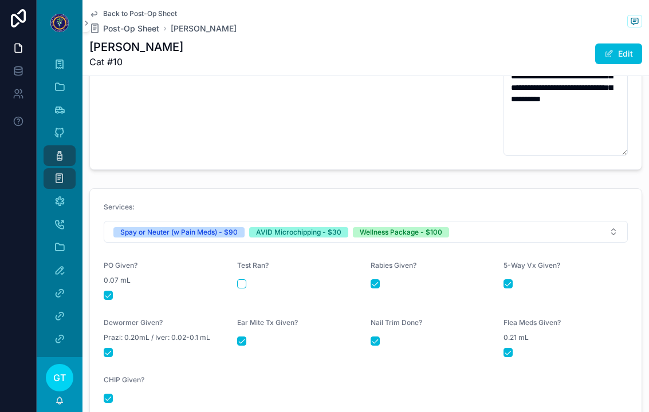
type textarea "**********"
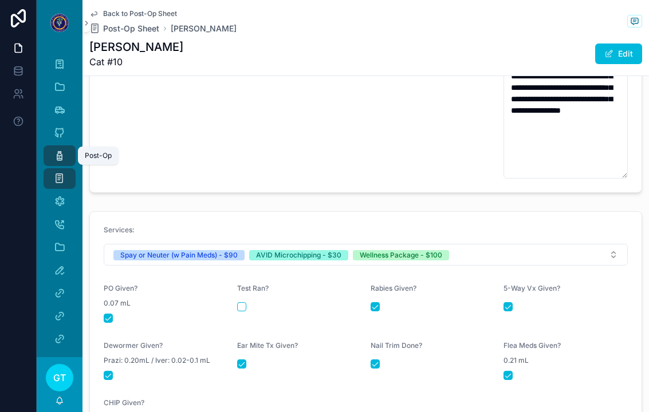
click at [52, 147] on div "Post-Op" at bounding box center [59, 156] width 18 height 18
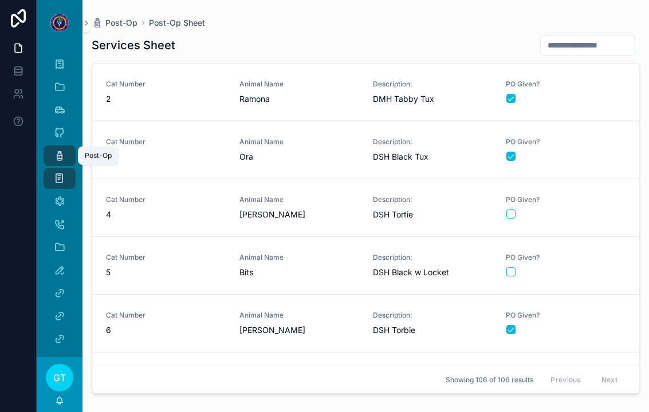
click at [598, 39] on input "scrollable content" at bounding box center [588, 45] width 94 height 16
type input "**"
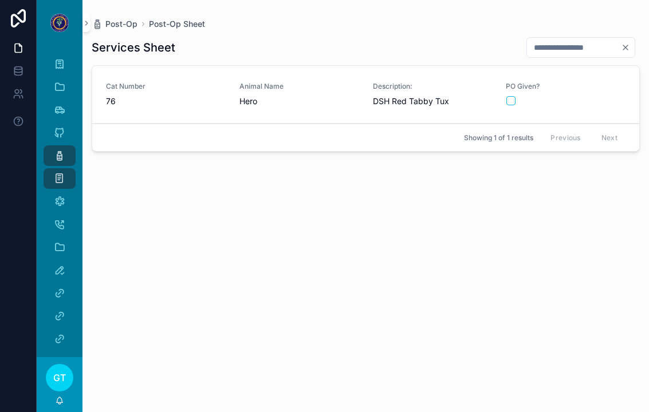
click at [623, 96] on div "scrollable content" at bounding box center [565, 100] width 119 height 9
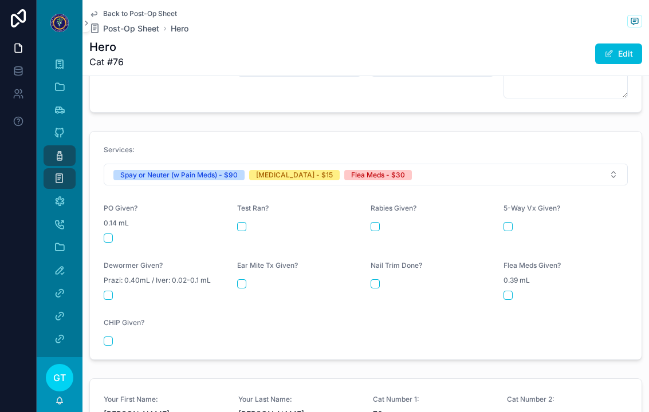
scroll to position [470, 0]
click at [104, 234] on button "scrollable content" at bounding box center [108, 238] width 9 height 9
click at [371, 205] on div "Rabies Given?" at bounding box center [433, 224] width 124 height 39
click at [374, 223] on button "scrollable content" at bounding box center [375, 227] width 9 height 9
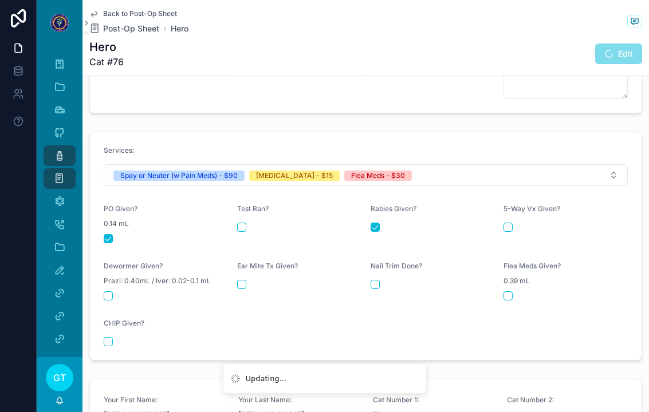
click at [511, 292] on button "scrollable content" at bounding box center [508, 296] width 9 height 9
click at [53, 147] on div "Post-Op" at bounding box center [59, 156] width 18 height 18
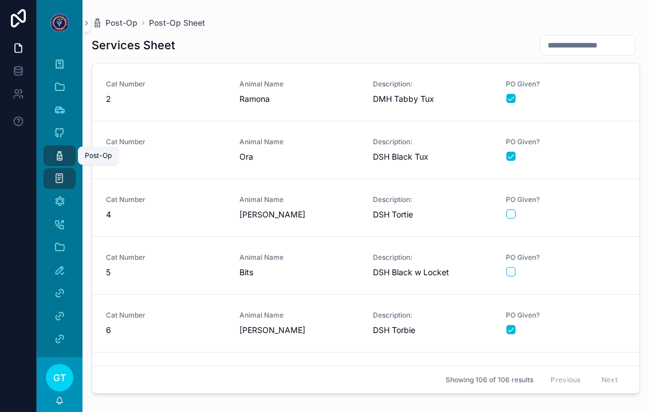
click at [587, 37] on input "scrollable content" at bounding box center [588, 45] width 94 height 16
type input "**"
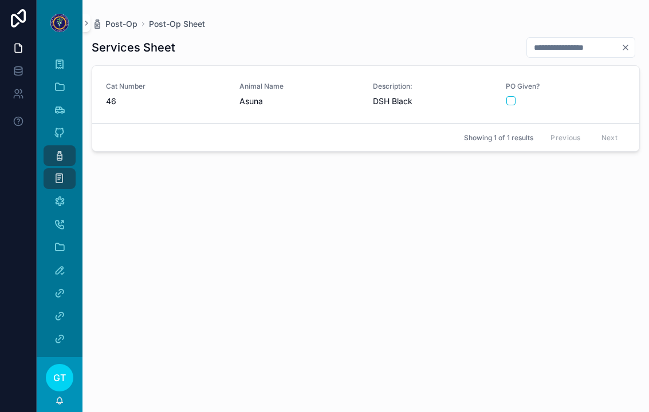
click at [194, 82] on div "Cat Number 46" at bounding box center [166, 94] width 120 height 25
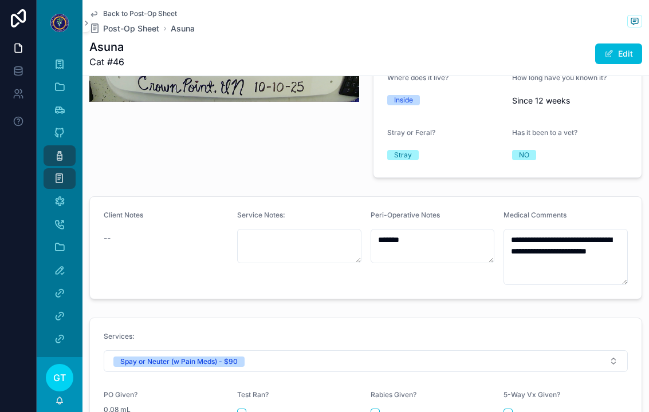
scroll to position [282, 0]
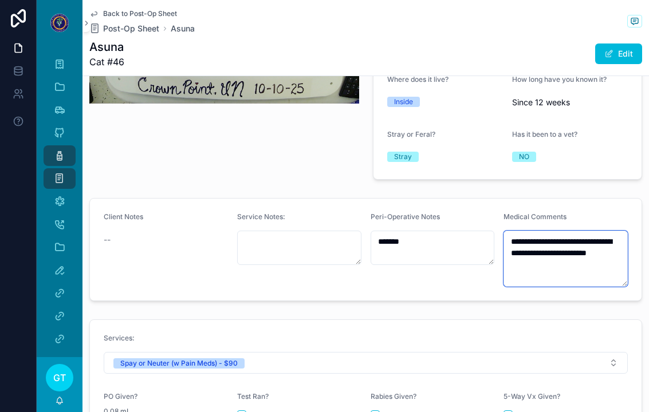
click at [595, 248] on textarea "**********" at bounding box center [566, 259] width 124 height 56
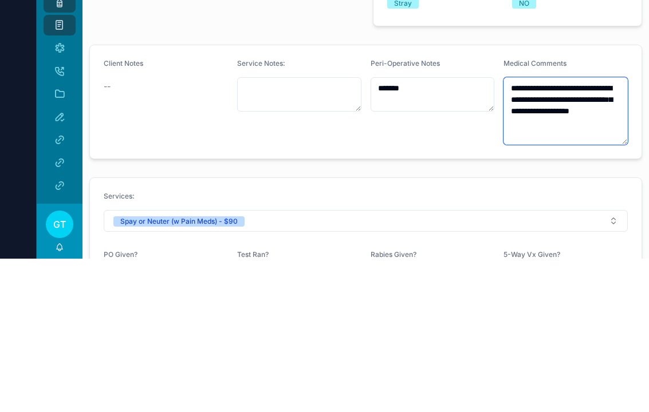
type textarea "**********"
click at [179, 199] on form "**********" at bounding box center [366, 255] width 552 height 113
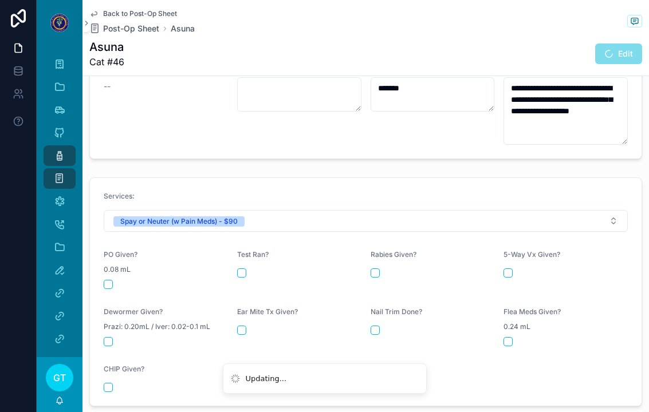
scroll to position [435, 0]
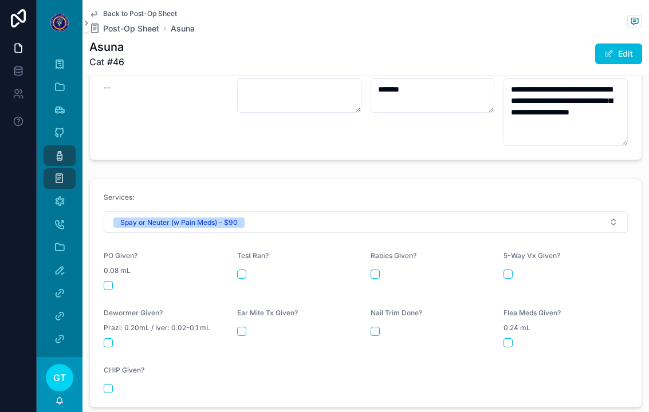
click at [105, 281] on button "scrollable content" at bounding box center [108, 285] width 9 height 9
click at [56, 150] on icon "scrollable content" at bounding box center [59, 155] width 11 height 11
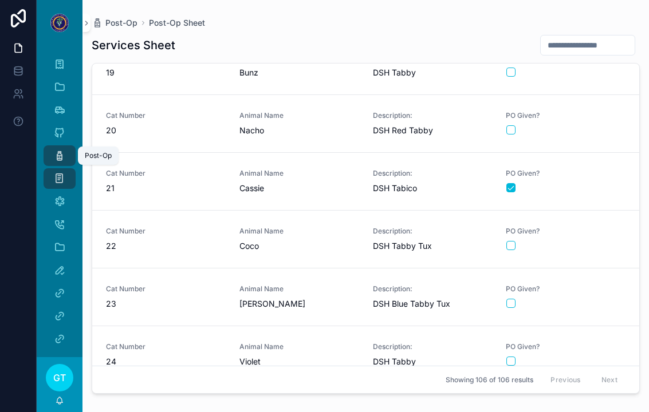
scroll to position [1011, 0]
click at [599, 298] on div "scrollable content" at bounding box center [565, 302] width 119 height 9
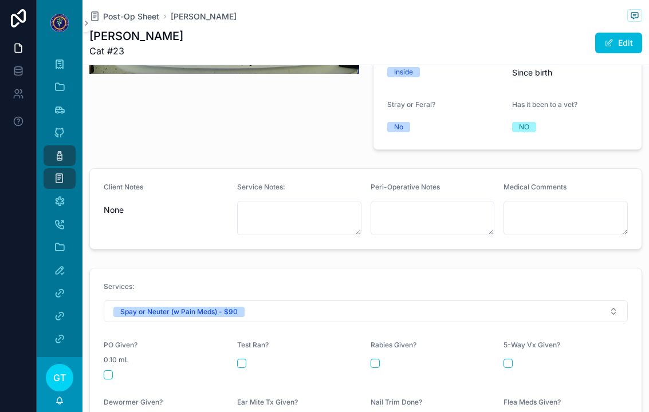
scroll to position [325, 0]
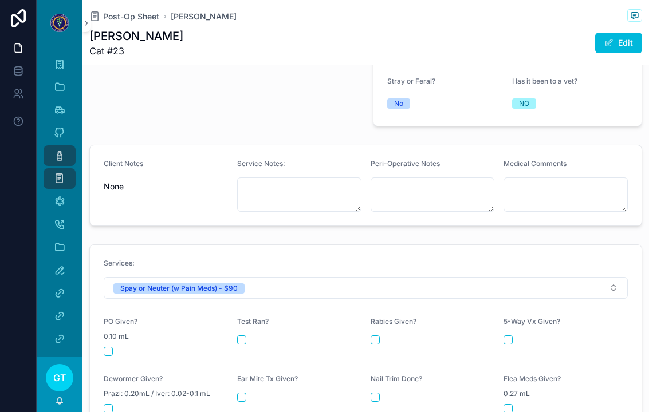
click at [104, 347] on button "scrollable content" at bounding box center [108, 351] width 9 height 9
click at [53, 147] on div "Post-Op" at bounding box center [59, 156] width 18 height 18
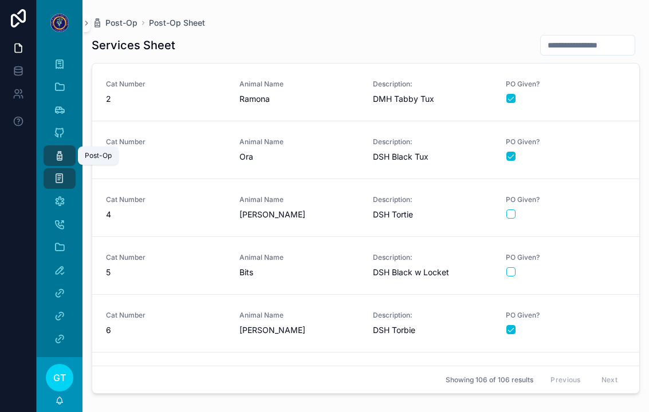
click at [592, 37] on input "scrollable content" at bounding box center [588, 45] width 94 height 16
type input "**"
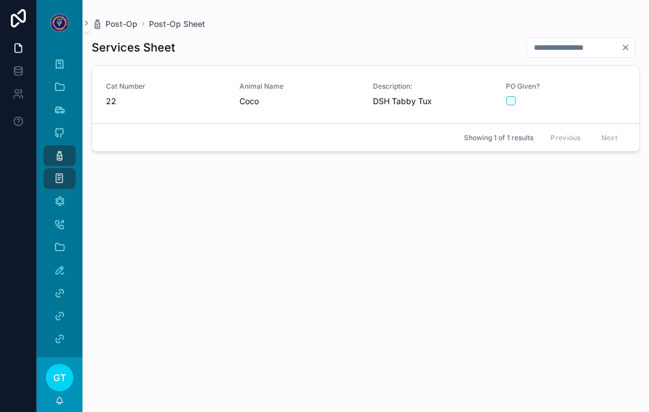
click at [172, 82] on span "Cat Number" at bounding box center [166, 86] width 120 height 9
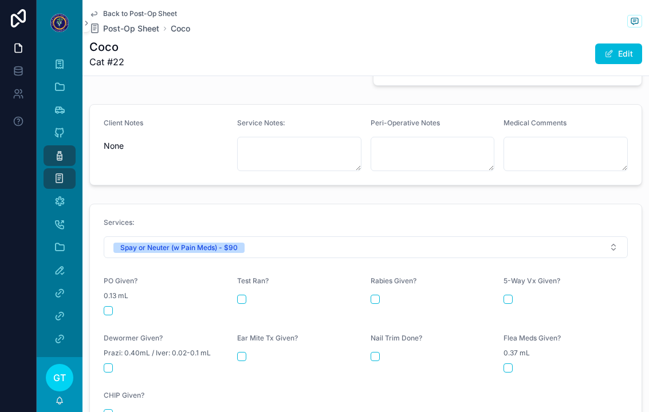
scroll to position [375, 0]
click at [111, 308] on button "scrollable content" at bounding box center [108, 312] width 9 height 9
click at [57, 150] on span "scrollable content" at bounding box center [59, 155] width 11 height 11
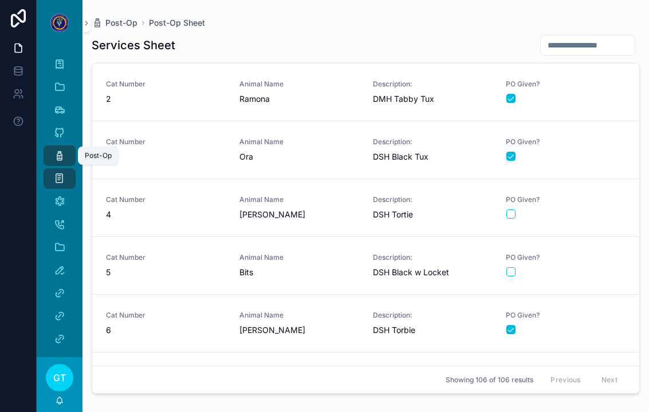
click at [589, 38] on input "scrollable content" at bounding box center [588, 45] width 94 height 16
type input "*"
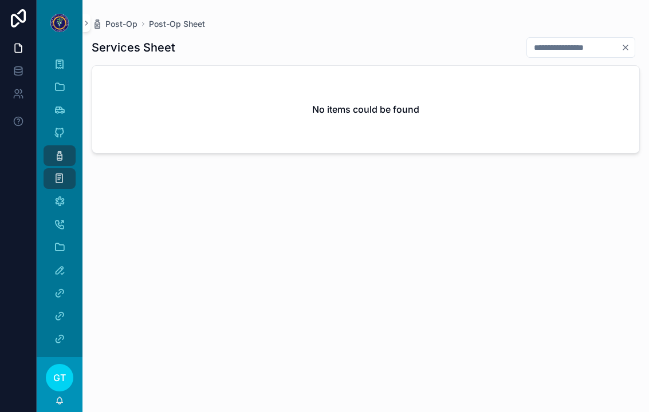
type input "**"
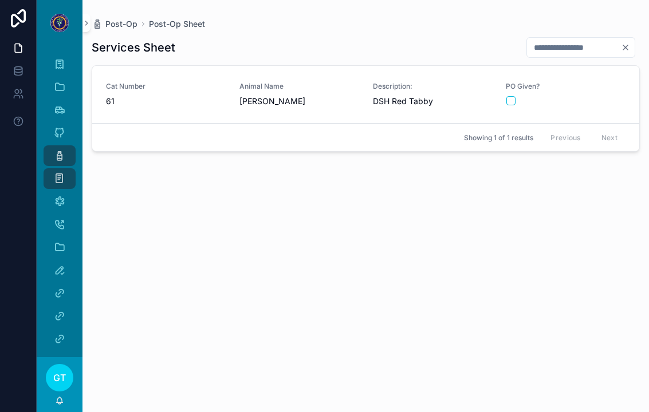
click at [192, 82] on span "Cat Number" at bounding box center [166, 86] width 120 height 9
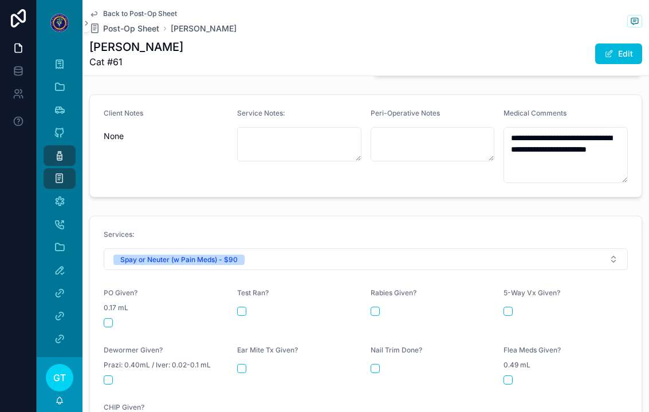
scroll to position [387, 0]
click at [122, 318] on div "scrollable content" at bounding box center [166, 322] width 124 height 9
click at [107, 318] on button "scrollable content" at bounding box center [108, 322] width 9 height 9
click at [57, 150] on icon "scrollable content" at bounding box center [59, 155] width 11 height 11
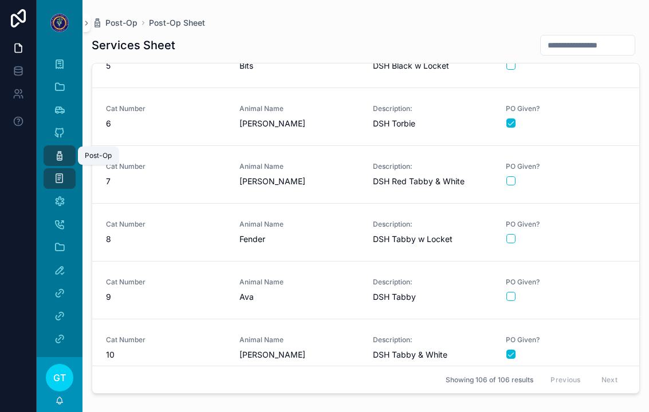
scroll to position [206, 0]
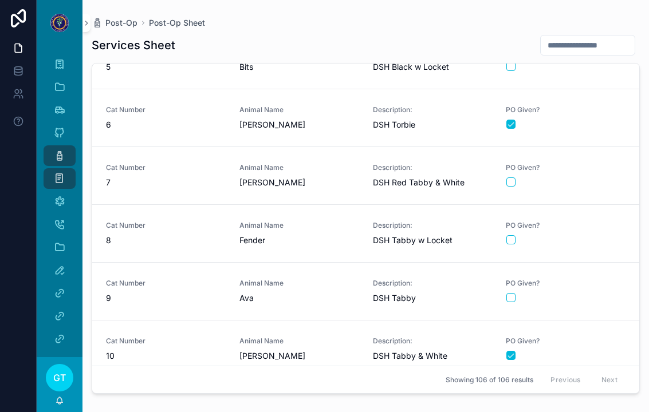
click at [601, 178] on div "scrollable content" at bounding box center [565, 182] width 119 height 9
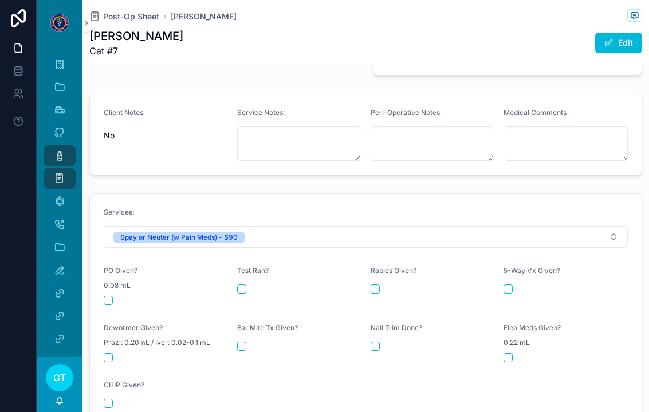
scroll to position [391, 0]
click at [103, 284] on form "Services: Spay or Neuter (w Pain Meds) - $90 PO Given? 0.08 mL Test Ran? [MEDIC…" at bounding box center [366, 309] width 552 height 228
click at [104, 297] on button "scrollable content" at bounding box center [108, 301] width 9 height 9
click at [51, 147] on div "Post-Op" at bounding box center [59, 156] width 18 height 18
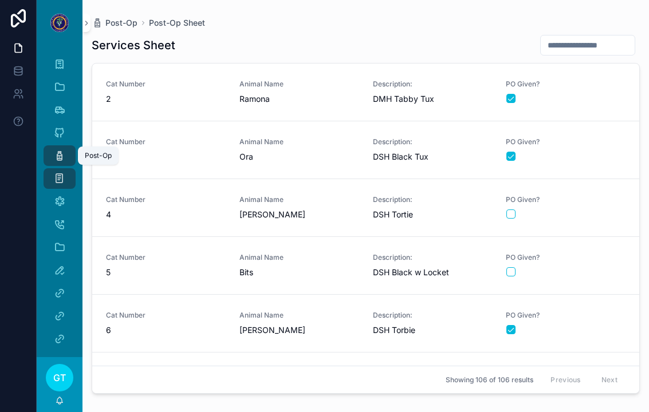
click at [590, 37] on input "scrollable content" at bounding box center [588, 45] width 94 height 16
type input "**"
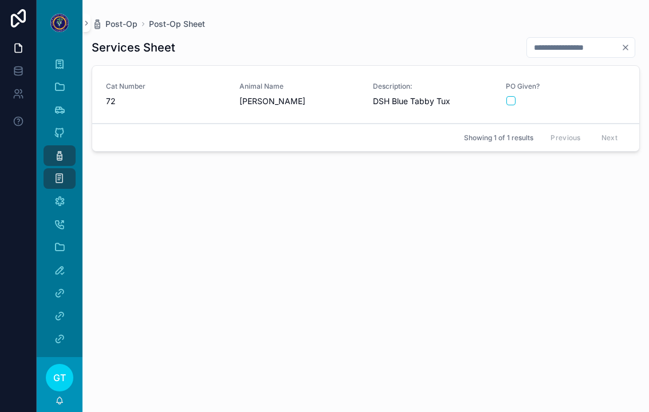
click at [143, 96] on span "72" at bounding box center [166, 101] width 120 height 11
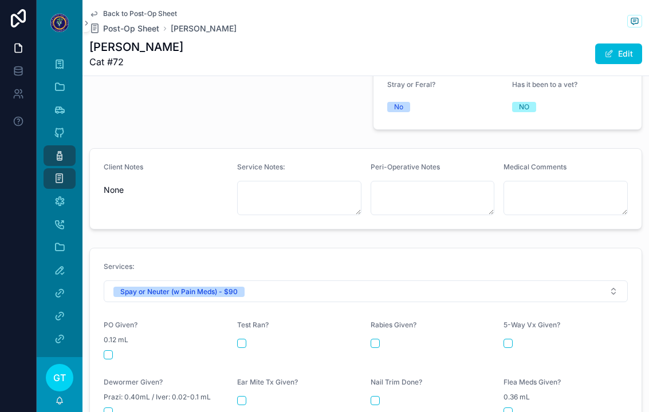
scroll to position [333, 0]
click at [107, 349] on button "scrollable content" at bounding box center [108, 353] width 9 height 9
click at [57, 150] on icon "scrollable content" at bounding box center [59, 155] width 11 height 11
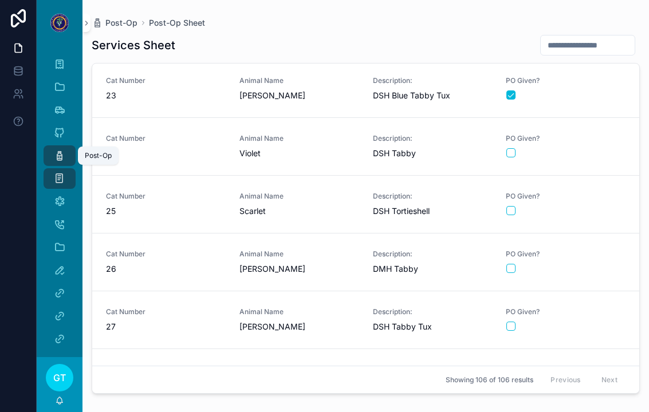
scroll to position [1282, 0]
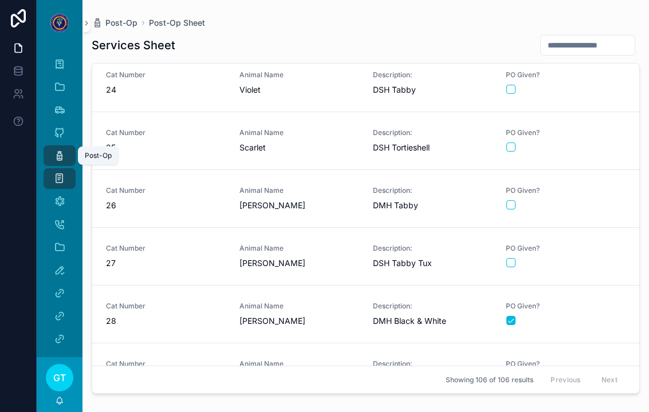
click at [518, 258] on div "scrollable content" at bounding box center [565, 262] width 119 height 9
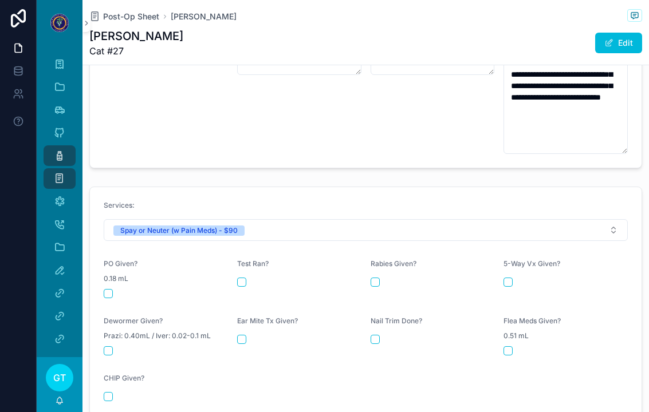
scroll to position [459, 0]
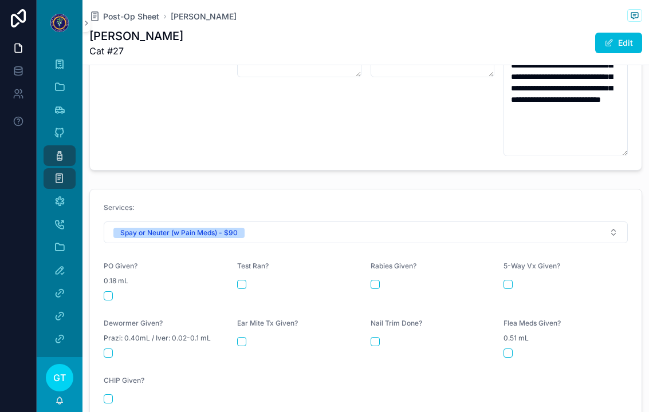
click at [109, 292] on button "scrollable content" at bounding box center [108, 296] width 9 height 9
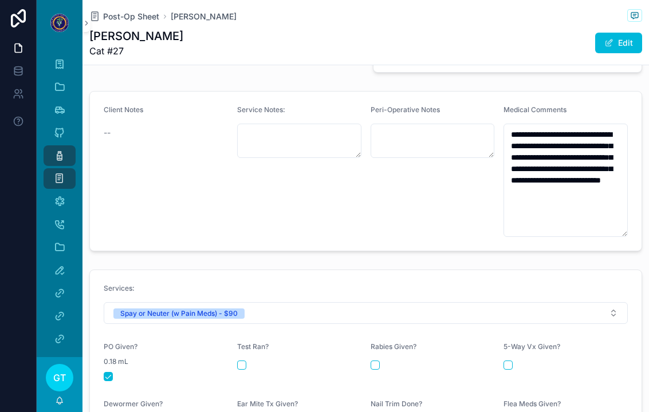
scroll to position [377, 0]
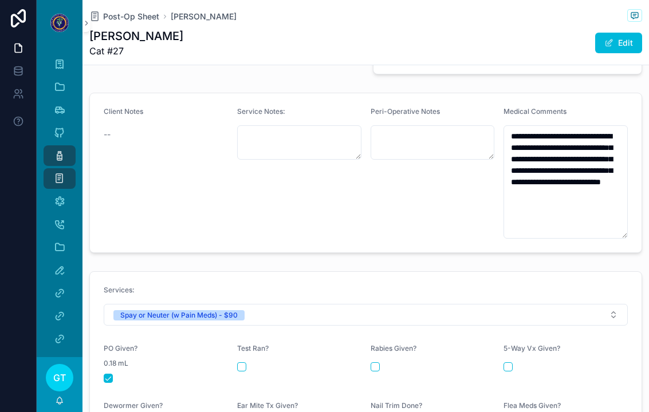
click at [62, 150] on icon "scrollable content" at bounding box center [59, 155] width 11 height 11
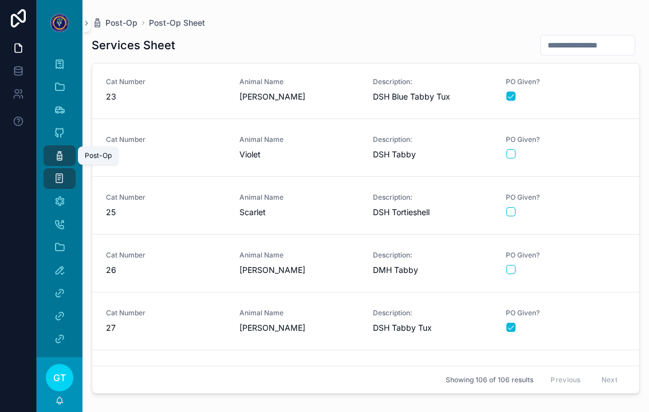
scroll to position [1225, 0]
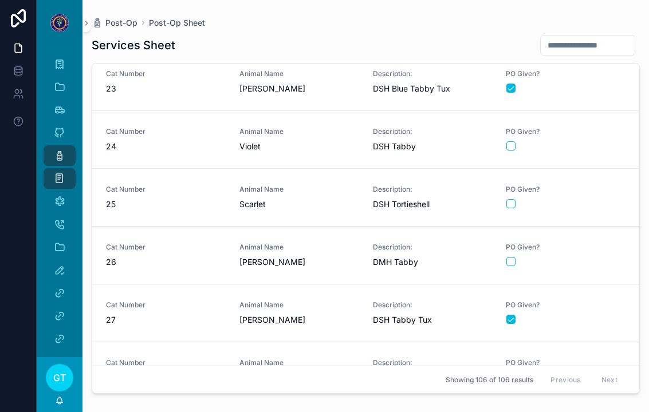
click at [592, 315] on div "scrollable content" at bounding box center [565, 319] width 119 height 9
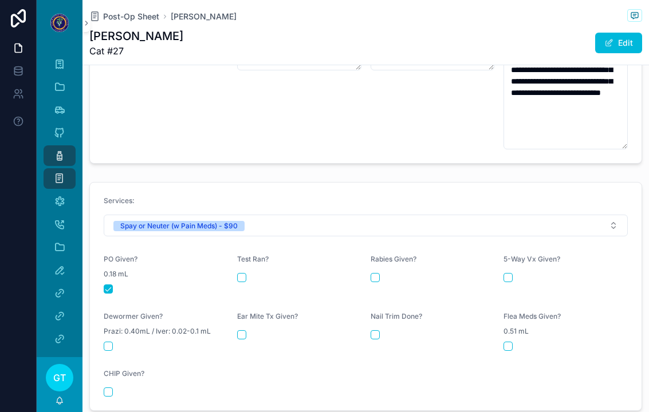
scroll to position [466, 0]
click at [57, 150] on icon "scrollable content" at bounding box center [59, 155] width 11 height 11
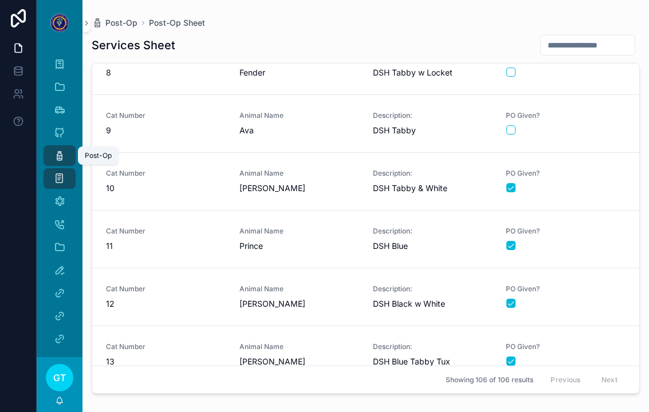
scroll to position [357, 0]
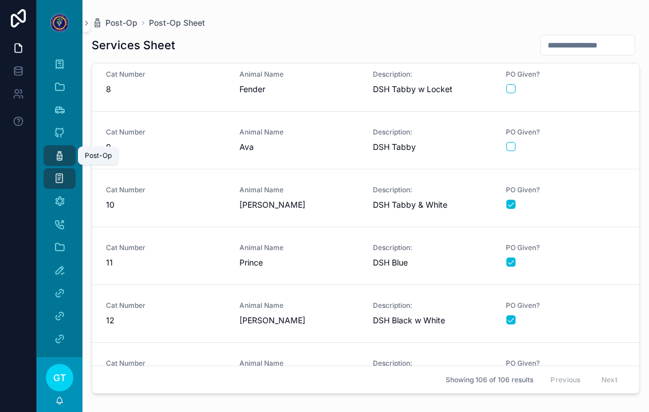
click at [588, 54] on link "Cat Number 8 Animal Name Fender Description: DSH Tabby w Locket PO Given?" at bounding box center [365, 83] width 547 height 58
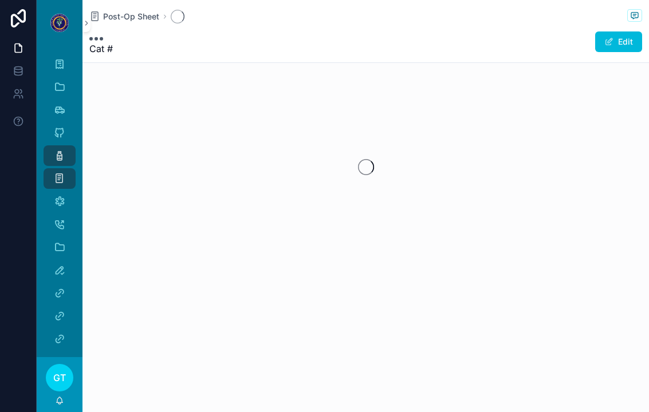
click at [585, 48] on div "Post-Op Sheet Cat # Edit" at bounding box center [365, 31] width 553 height 62
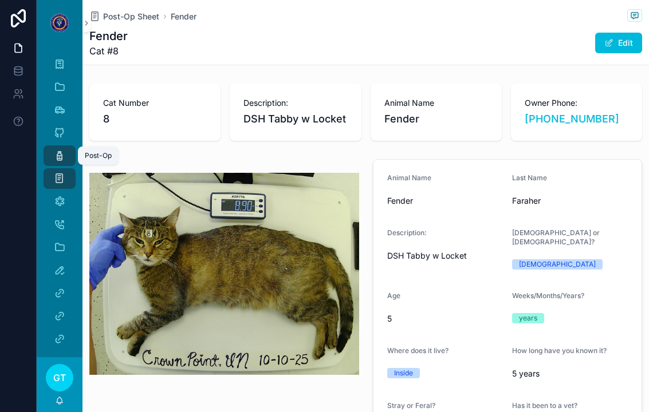
click at [56, 150] on div "Post-Op" at bounding box center [59, 156] width 18 height 18
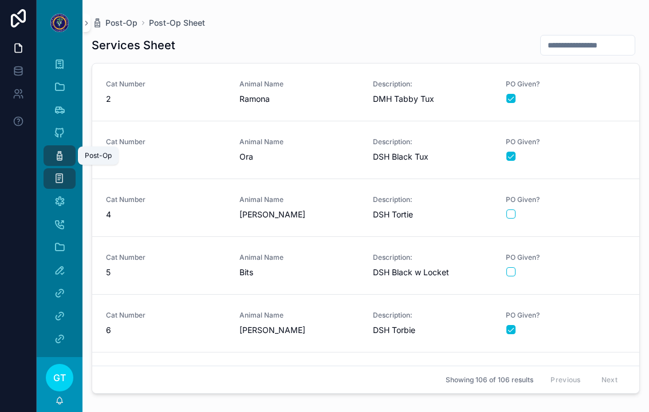
click at [599, 37] on input "scrollable content" at bounding box center [588, 45] width 94 height 16
type input "**"
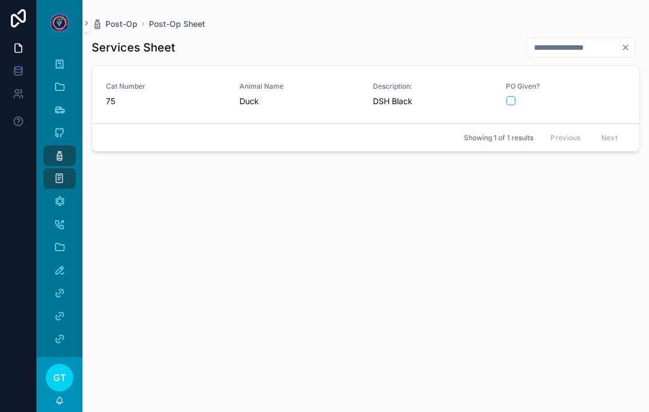
click at [606, 96] on div "scrollable content" at bounding box center [565, 100] width 119 height 9
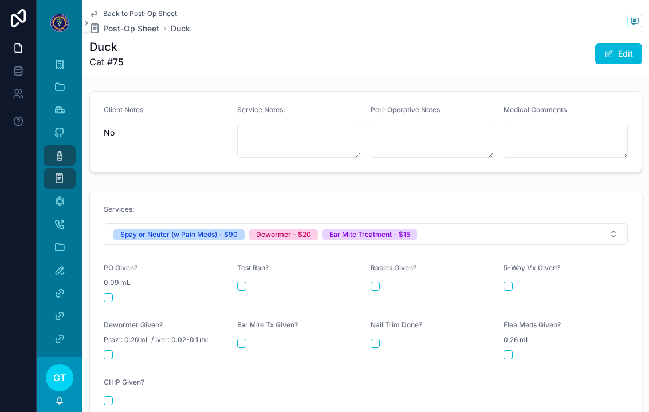
scroll to position [395, 0]
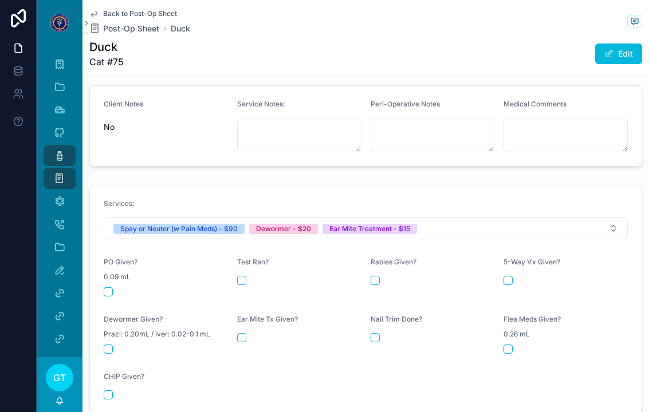
click at [111, 288] on button "scrollable content" at bounding box center [108, 292] width 9 height 9
click at [111, 345] on button "scrollable content" at bounding box center [108, 349] width 9 height 9
click at [245, 333] on button "scrollable content" at bounding box center [241, 337] width 9 height 9
click at [53, 147] on div "Post-Op" at bounding box center [59, 156] width 18 height 18
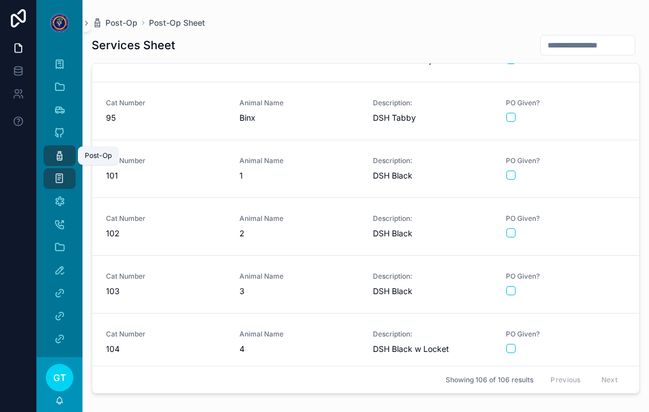
scroll to position [5341, 0]
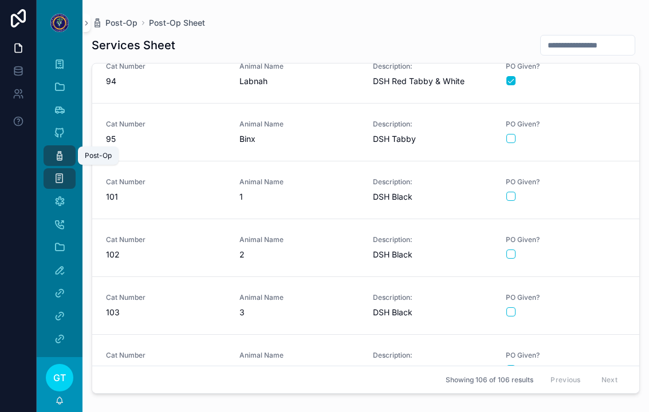
click at [563, 235] on div "PO Given?" at bounding box center [566, 247] width 120 height 24
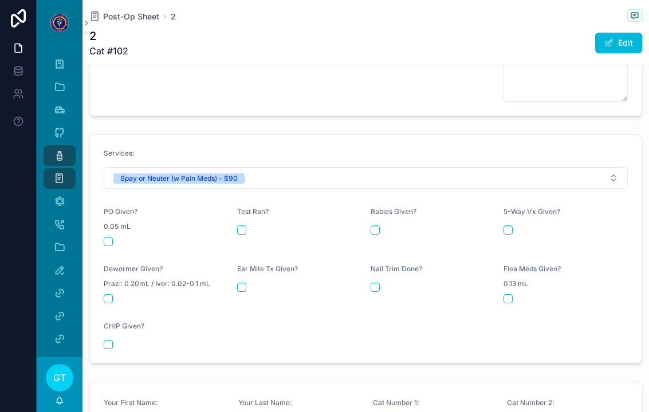
click at [105, 237] on button "scrollable content" at bounding box center [108, 241] width 9 height 9
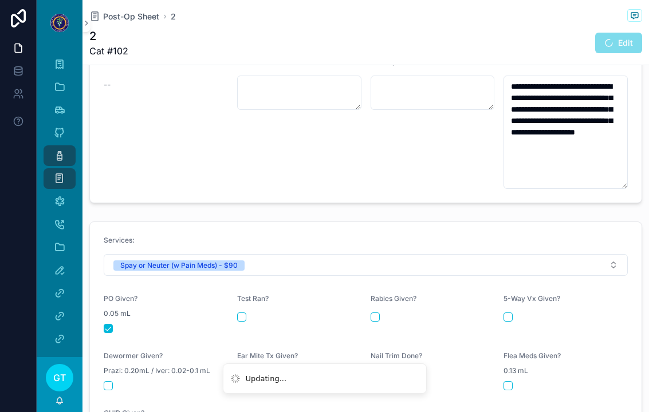
scroll to position [374, 0]
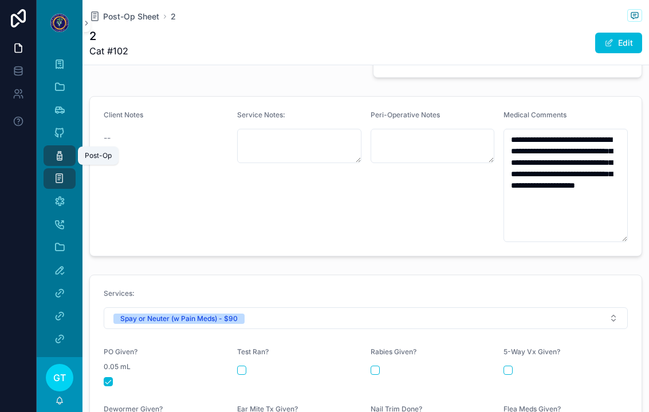
click at [52, 147] on div "Post-Op" at bounding box center [59, 156] width 18 height 18
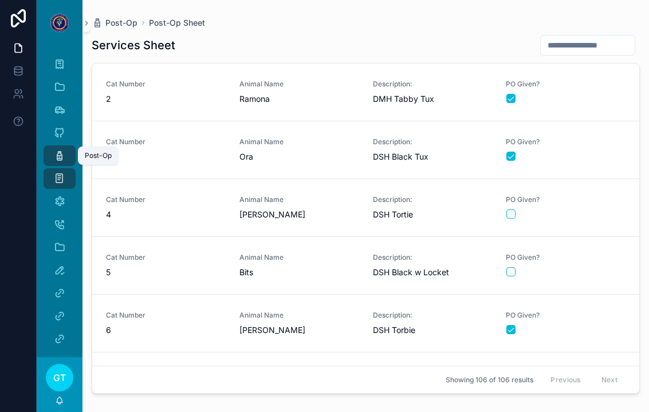
scroll to position [214, 0]
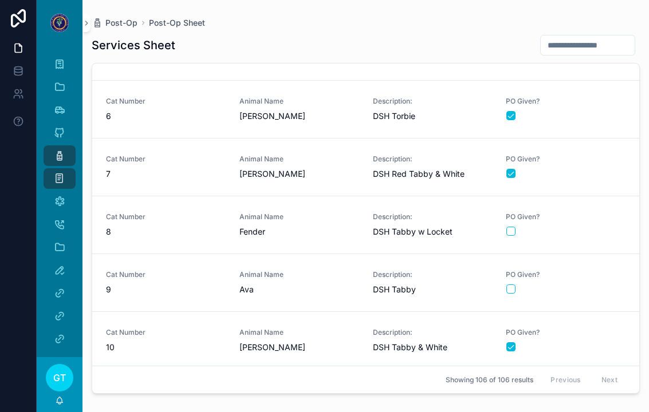
click at [591, 213] on span "PO Given?" at bounding box center [566, 217] width 120 height 9
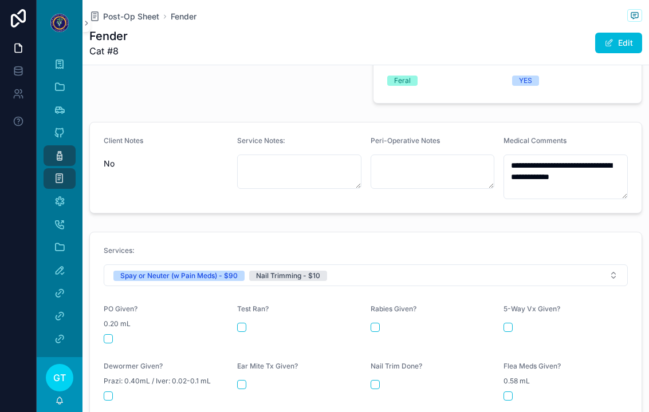
scroll to position [347, 0]
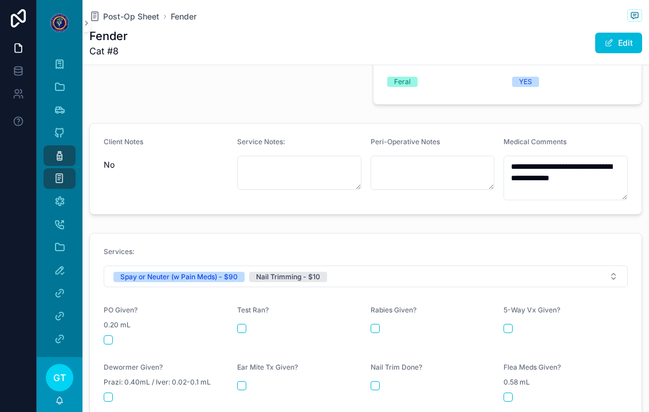
click at [106, 336] on button "scrollable content" at bounding box center [108, 340] width 9 height 9
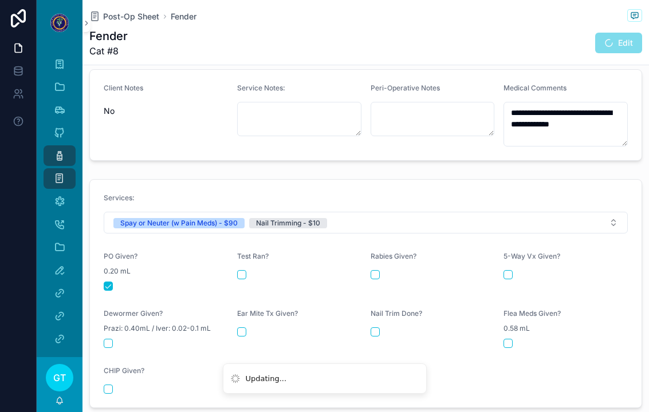
scroll to position [403, 0]
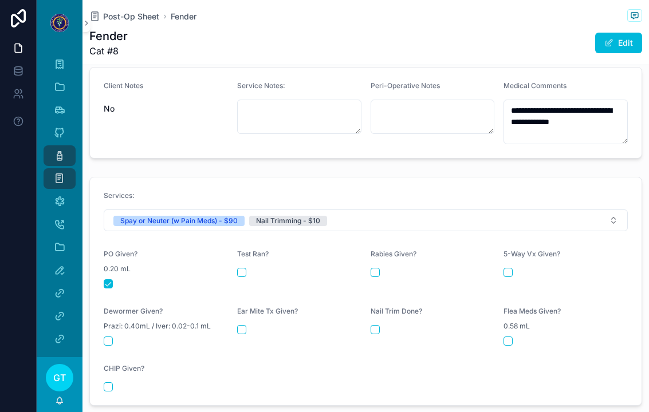
click at [371, 325] on button "scrollable content" at bounding box center [375, 329] width 9 height 9
click at [63, 150] on span "scrollable content" at bounding box center [59, 155] width 11 height 11
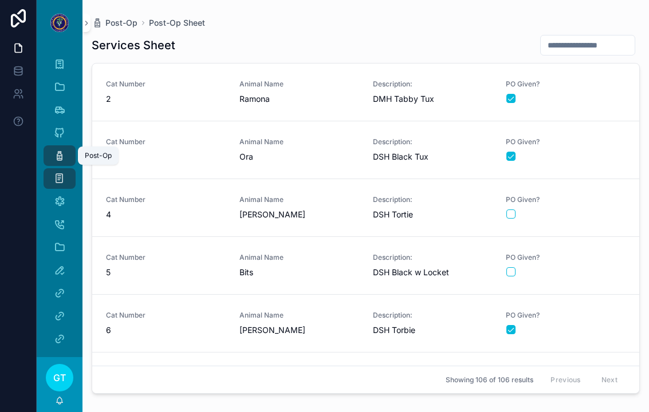
click at [616, 37] on input "scrollable content" at bounding box center [588, 45] width 94 height 16
type input "***"
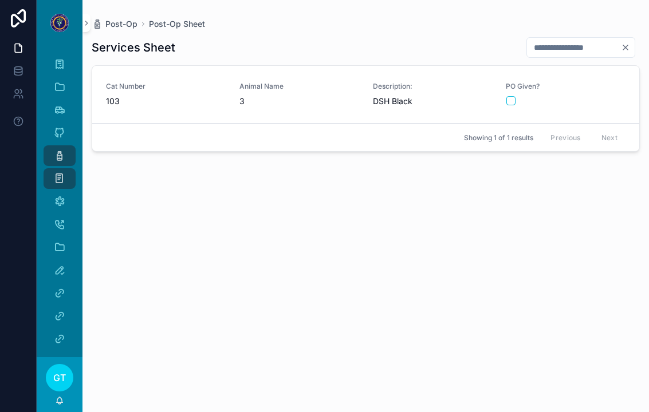
click at [595, 96] on div "scrollable content" at bounding box center [565, 100] width 119 height 9
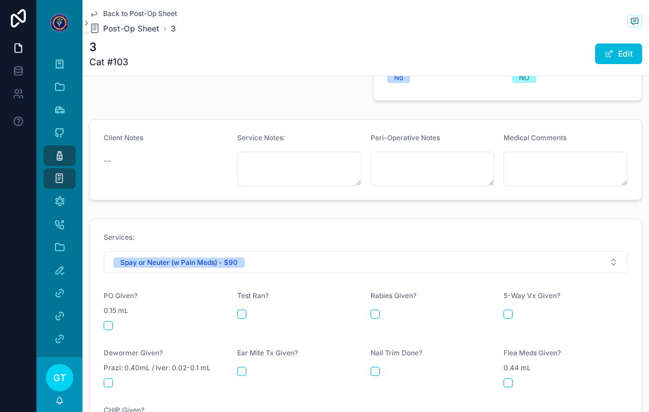
scroll to position [360, 0]
click at [107, 323] on button "scrollable content" at bounding box center [108, 327] width 9 height 9
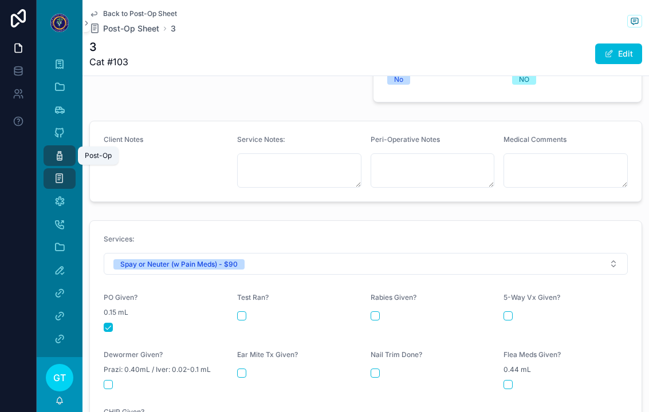
click at [61, 150] on icon "scrollable content" at bounding box center [59, 155] width 11 height 11
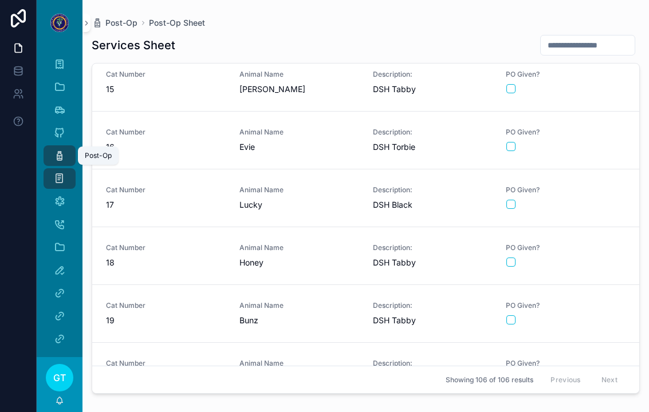
scroll to position [761, 0]
click at [590, 187] on div "PO Given?" at bounding box center [566, 199] width 120 height 24
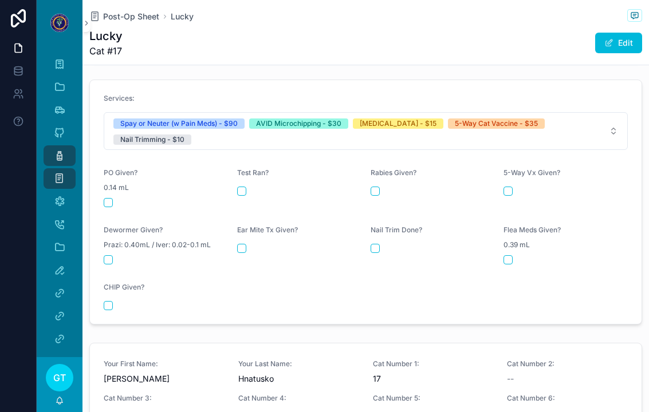
scroll to position [490, 0]
click at [111, 198] on button "scrollable content" at bounding box center [108, 202] width 9 height 9
click at [112, 301] on button "scrollable content" at bounding box center [108, 305] width 9 height 9
click at [374, 186] on button "scrollable content" at bounding box center [375, 190] width 9 height 9
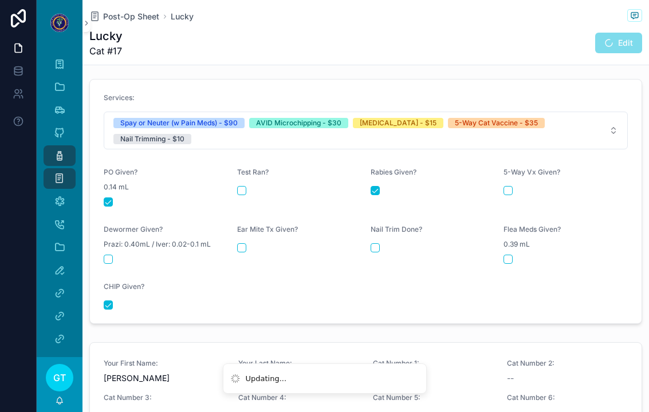
click at [512, 186] on button "scrollable content" at bounding box center [508, 190] width 9 height 9
click at [379, 243] on button "scrollable content" at bounding box center [375, 247] width 9 height 9
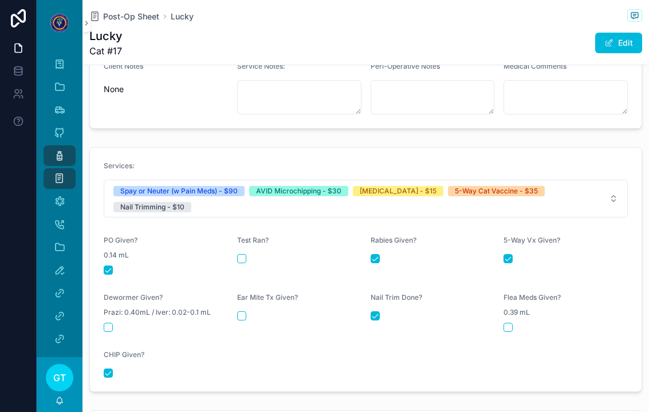
scroll to position [469, 0]
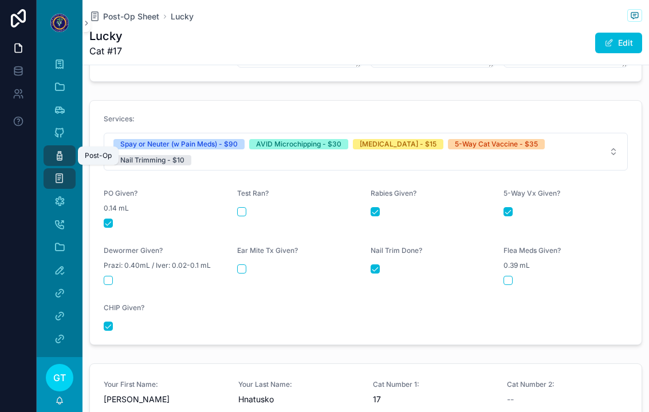
click at [58, 150] on icon "scrollable content" at bounding box center [59, 155] width 11 height 11
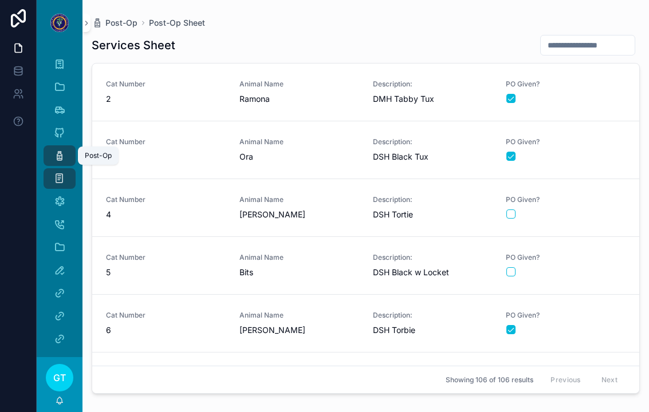
click at [595, 38] on input "scrollable content" at bounding box center [588, 45] width 94 height 16
type input "**"
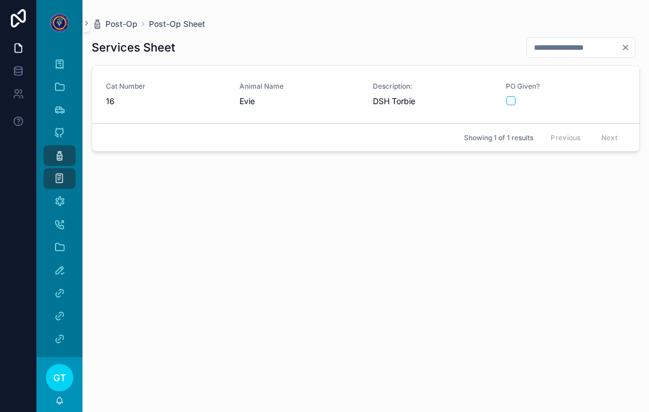
click at [588, 96] on div "scrollable content" at bounding box center [565, 100] width 119 height 9
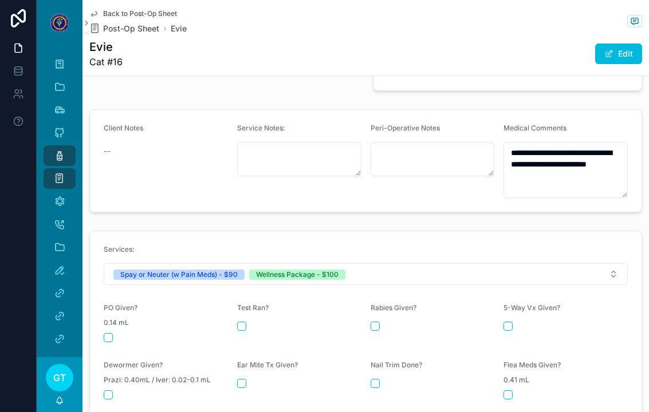
scroll to position [374, 0]
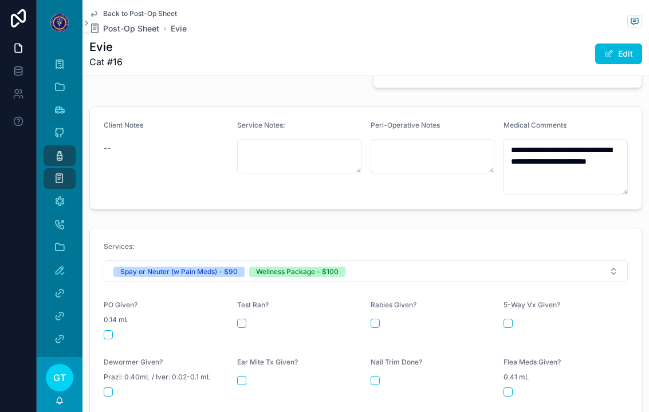
click at [104, 331] on button "scrollable content" at bounding box center [108, 335] width 9 height 9
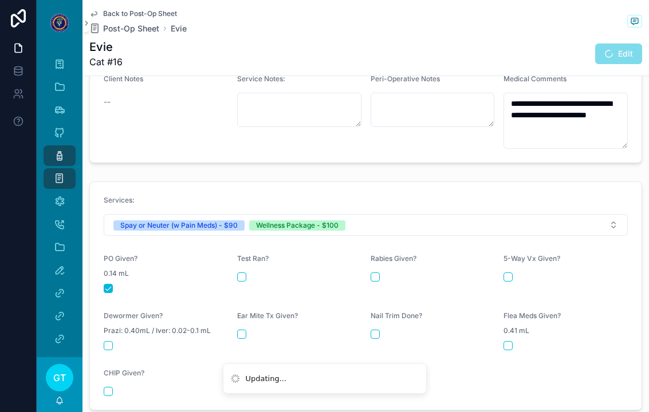
scroll to position [424, 0]
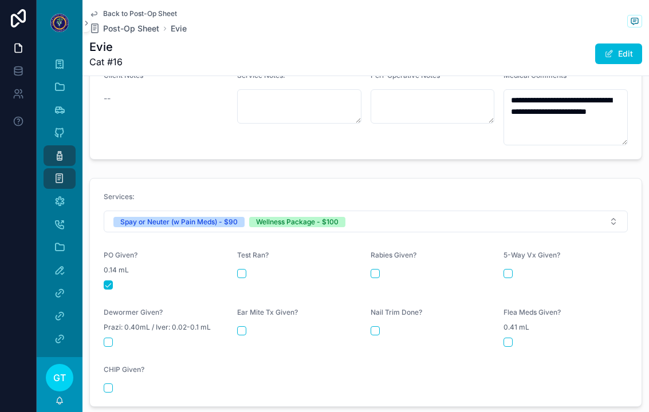
click at [378, 268] on div "Rabies Given?" at bounding box center [433, 270] width 124 height 39
click at [517, 269] on div "scrollable content" at bounding box center [566, 273] width 124 height 9
click at [372, 269] on button "scrollable content" at bounding box center [375, 273] width 9 height 9
click at [513, 269] on button "scrollable content" at bounding box center [508, 273] width 9 height 9
click at [105, 338] on button "scrollable content" at bounding box center [108, 342] width 9 height 9
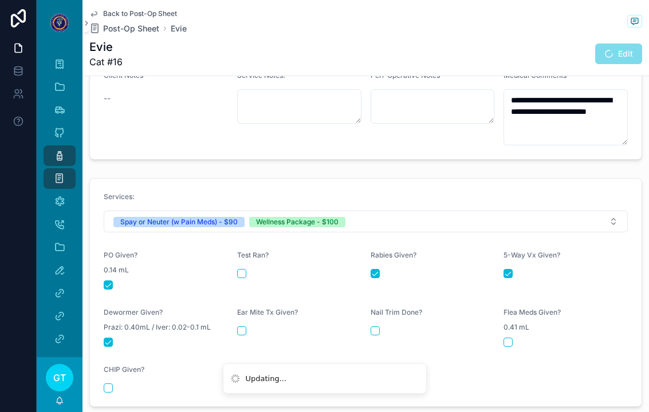
click at [242, 327] on button "scrollable content" at bounding box center [241, 331] width 9 height 9
click at [513, 313] on div "Flea Meds Given? 0.41 mL" at bounding box center [566, 327] width 124 height 39
click at [371, 315] on div "Nail Trim Done?" at bounding box center [433, 327] width 124 height 39
click at [514, 315] on div "Flea Meds Given? 0.41 mL" at bounding box center [566, 327] width 124 height 39
click at [506, 338] on button "scrollable content" at bounding box center [508, 342] width 9 height 9
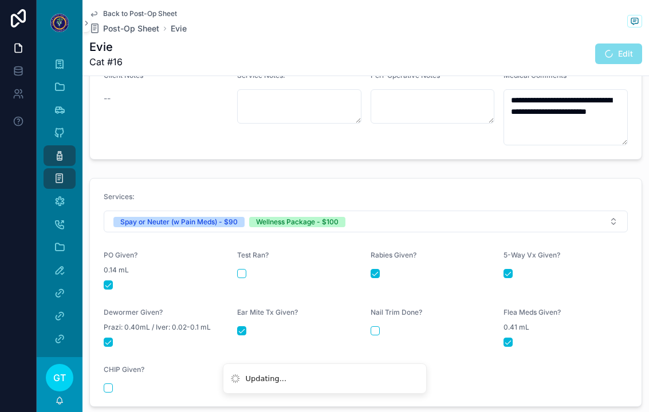
click at [360, 327] on div "scrollable content" at bounding box center [299, 331] width 124 height 9
click at [363, 320] on form "Services: Spay or Neuter (w Pain Meds) - $90 Wellness Package - $100 PO Given? …" at bounding box center [366, 293] width 552 height 228
click at [371, 327] on button "scrollable content" at bounding box center [375, 331] width 9 height 9
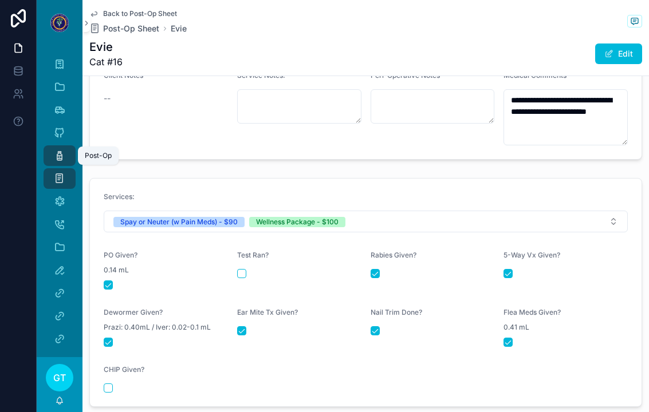
click at [55, 150] on icon "scrollable content" at bounding box center [59, 155] width 11 height 11
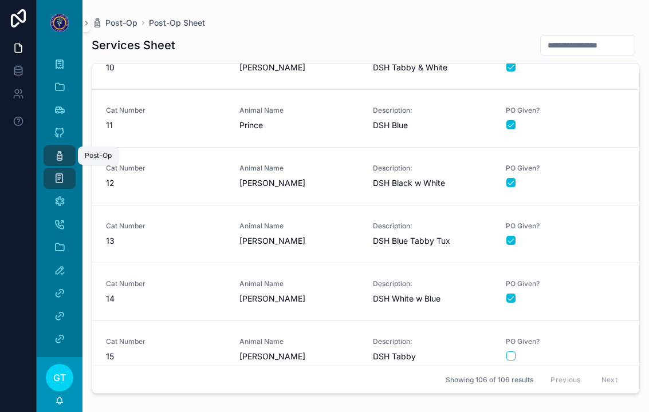
scroll to position [620, 0]
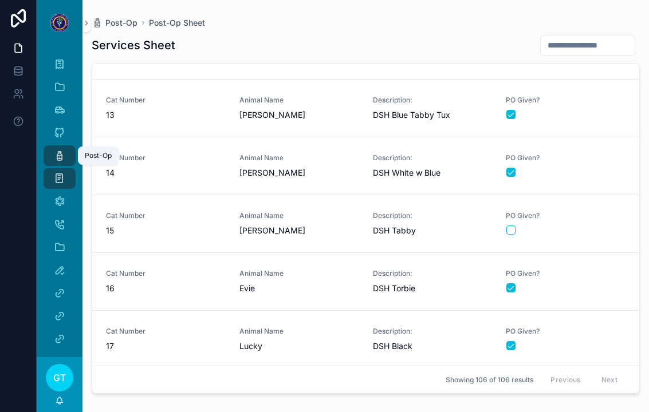
click at [595, 211] on div "PO Given?" at bounding box center [566, 223] width 120 height 24
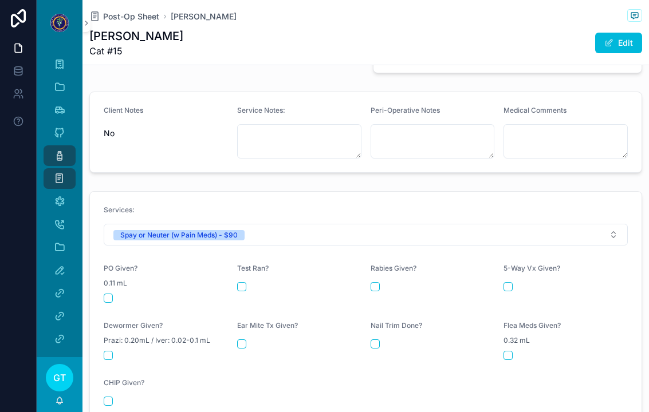
scroll to position [380, 0]
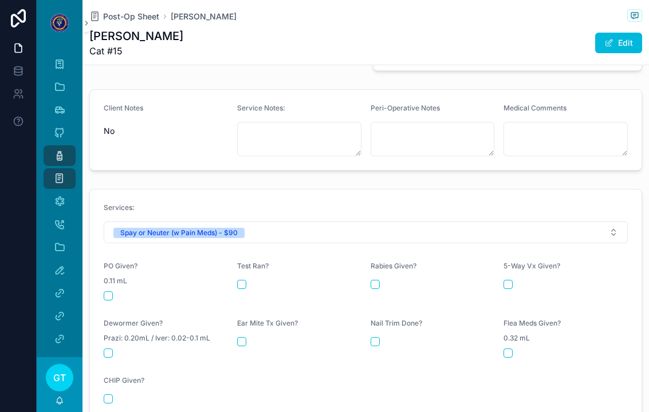
click at [107, 266] on div "PO Given? 0.11 mL" at bounding box center [166, 281] width 124 height 39
click at [110, 292] on button "scrollable content" at bounding box center [108, 296] width 9 height 9
click at [54, 150] on icon "scrollable content" at bounding box center [59, 155] width 11 height 11
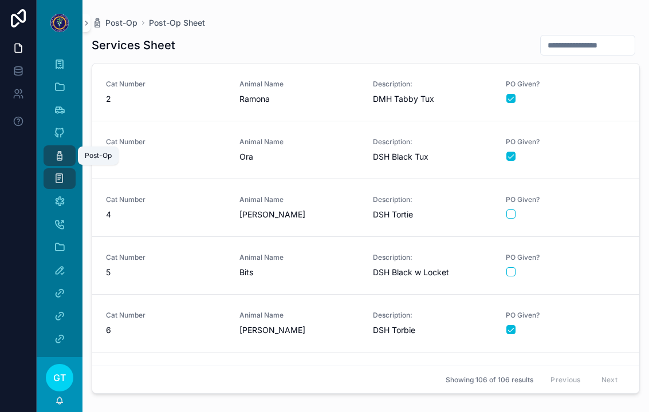
click at [585, 37] on input "scrollable content" at bounding box center [588, 45] width 94 height 16
type input "**"
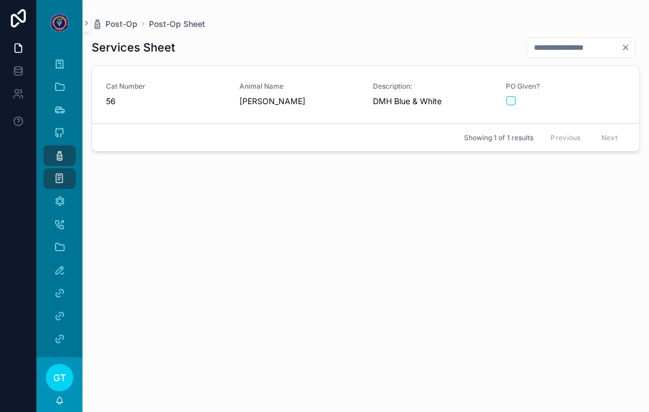
click at [589, 82] on span "PO Given?" at bounding box center [566, 86] width 120 height 9
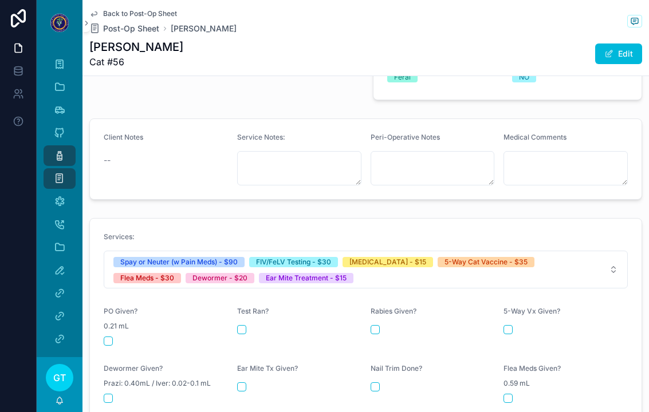
scroll to position [375, 0]
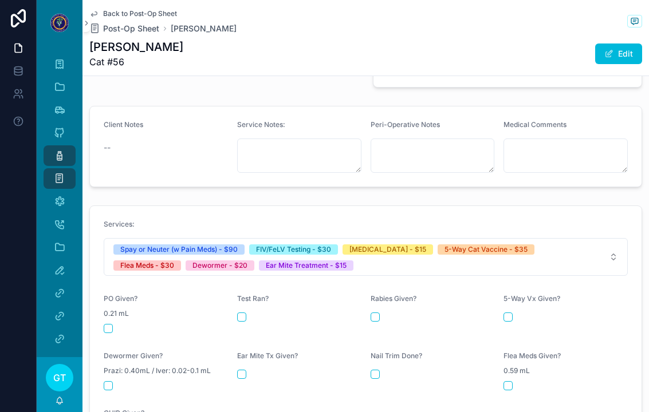
click at [106, 324] on button "scrollable content" at bounding box center [108, 328] width 9 height 9
click at [241, 313] on button "scrollable content" at bounding box center [241, 317] width 9 height 9
type textarea "**********"
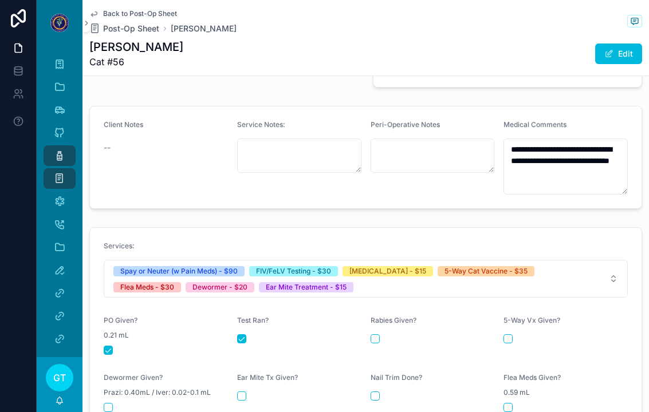
click at [376, 335] on button "scrollable content" at bounding box center [375, 339] width 9 height 9
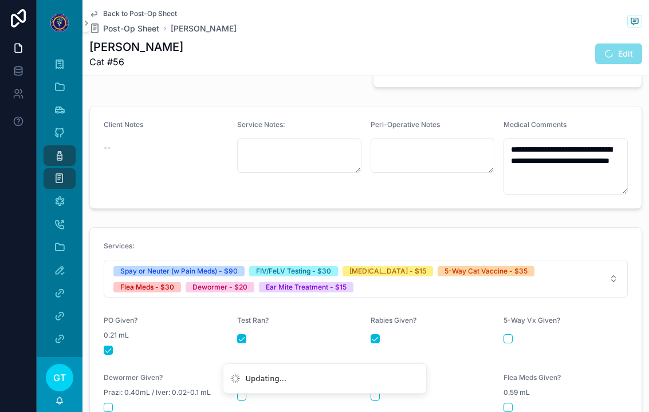
click at [506, 335] on button "scrollable content" at bounding box center [508, 339] width 9 height 9
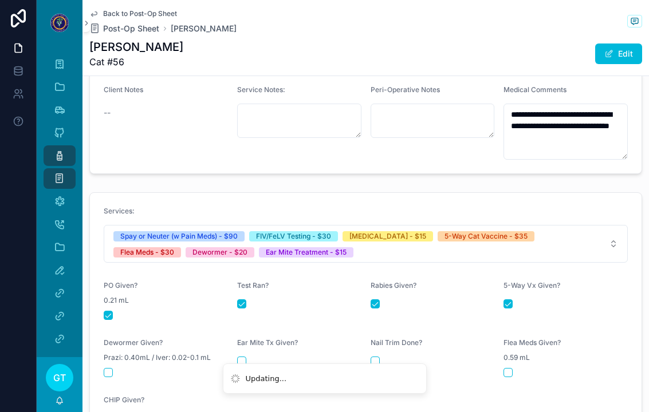
click at [512, 368] on button "scrollable content" at bounding box center [508, 372] width 9 height 9
click at [105, 368] on button "scrollable content" at bounding box center [108, 372] width 9 height 9
click at [240, 357] on button "scrollable content" at bounding box center [241, 361] width 9 height 9
click at [58, 150] on icon "scrollable content" at bounding box center [59, 155] width 11 height 11
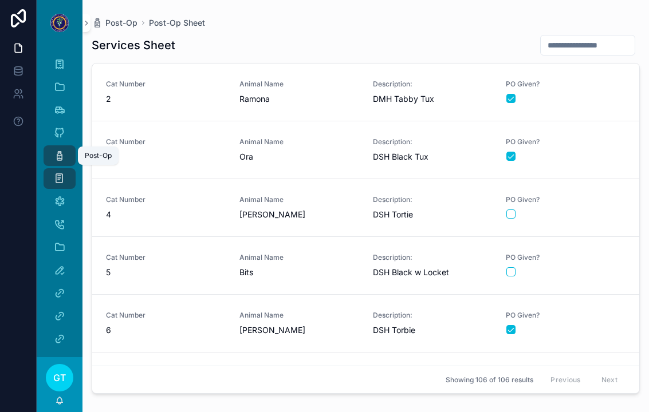
click at [568, 37] on input "scrollable content" at bounding box center [588, 45] width 94 height 16
type input "**"
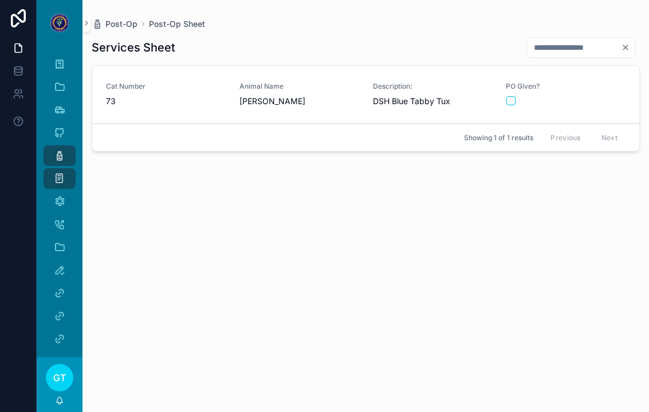
click at [241, 82] on span "Animal Name" at bounding box center [299, 86] width 120 height 9
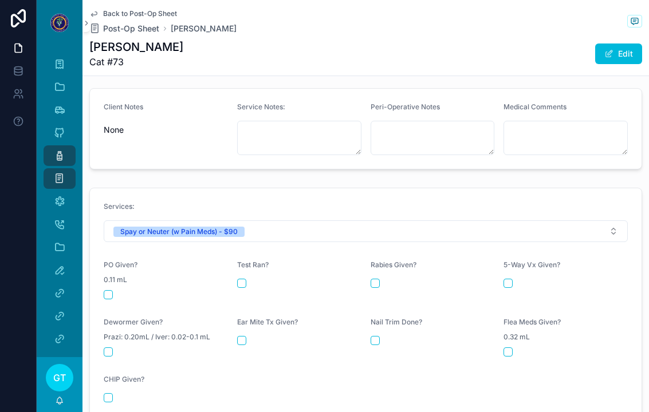
scroll to position [391, 0]
click at [112, 292] on button "scrollable content" at bounding box center [108, 296] width 9 height 9
click at [57, 150] on icon "scrollable content" at bounding box center [59, 155] width 11 height 11
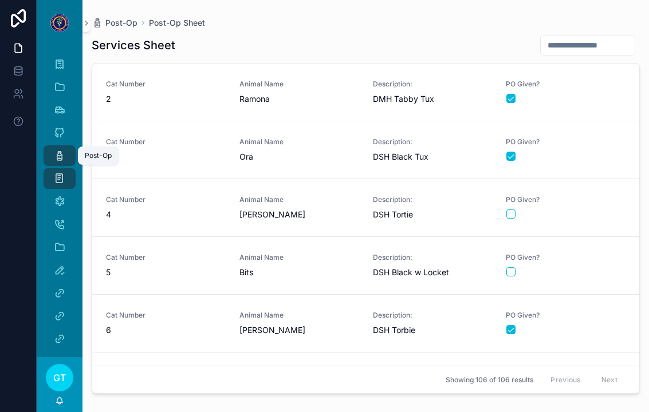
click at [580, 37] on input "scrollable content" at bounding box center [588, 45] width 94 height 16
type input "**"
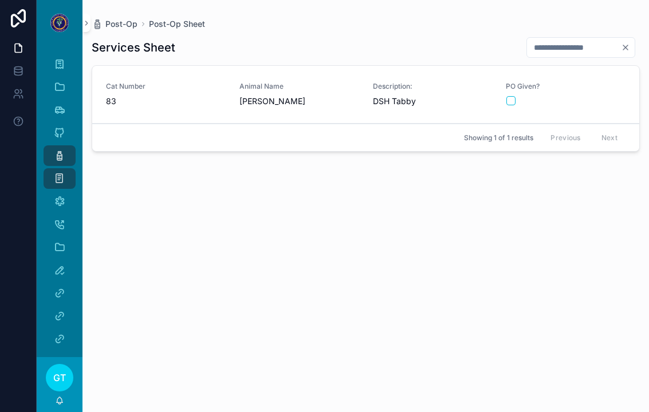
click at [598, 96] on div "scrollable content" at bounding box center [565, 100] width 119 height 9
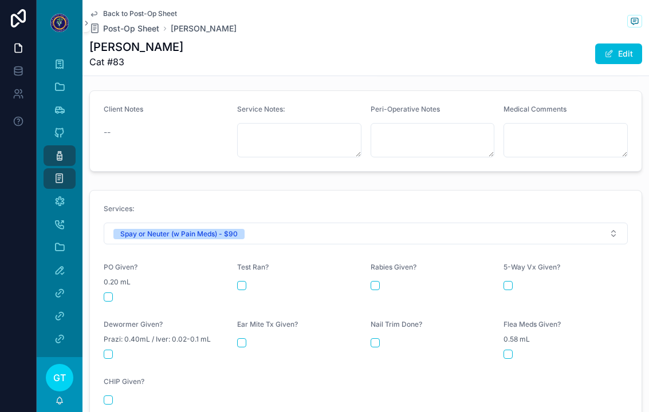
scroll to position [395, 0]
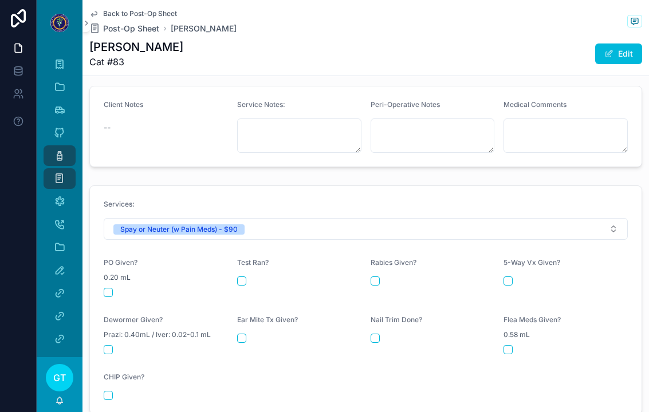
click at [111, 288] on button "scrollable content" at bounding box center [108, 292] width 9 height 9
click at [52, 147] on div "Post-Op" at bounding box center [59, 156] width 18 height 18
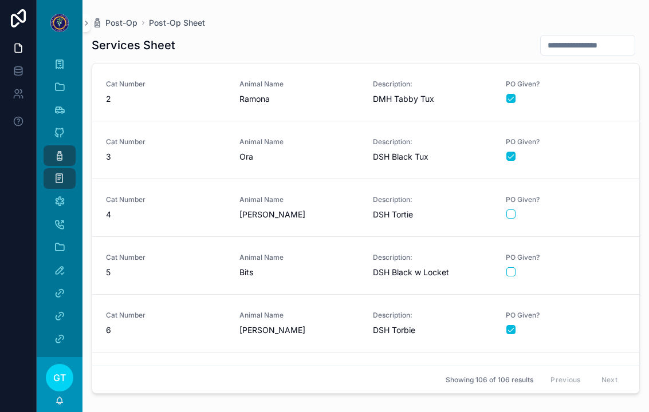
click at [606, 253] on span "PO Given?" at bounding box center [566, 257] width 120 height 9
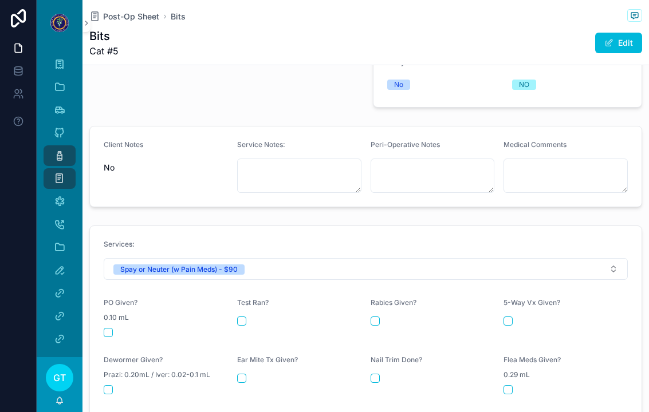
scroll to position [359, 0]
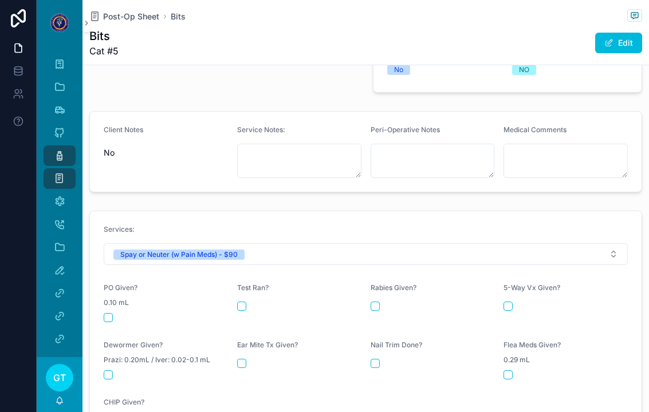
click at [109, 313] on button "scrollable content" at bounding box center [108, 317] width 9 height 9
click at [52, 147] on div "Post-Op" at bounding box center [59, 156] width 18 height 18
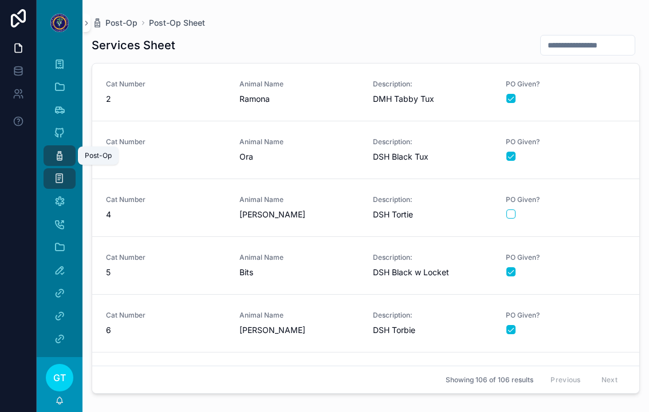
click at [541, 37] on input "scrollable content" at bounding box center [588, 45] width 94 height 16
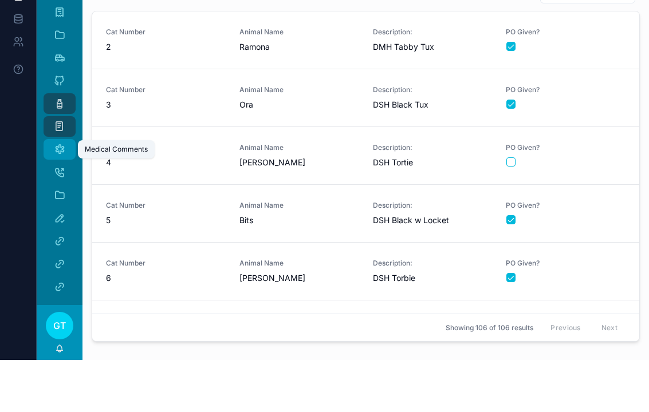
click at [59, 196] on icon "scrollable content" at bounding box center [59, 201] width 11 height 11
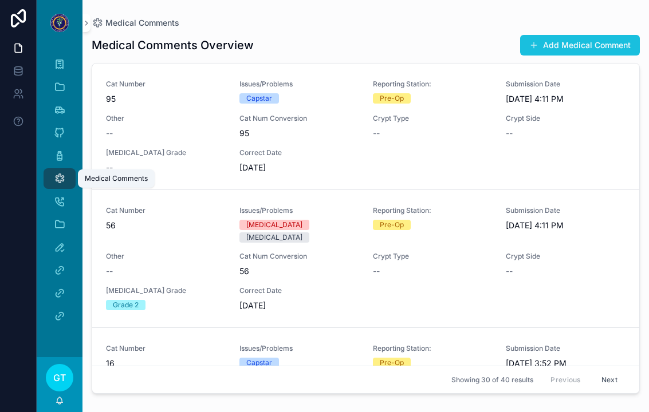
click at [525, 35] on button "Add Medical Comment" at bounding box center [580, 45] width 120 height 21
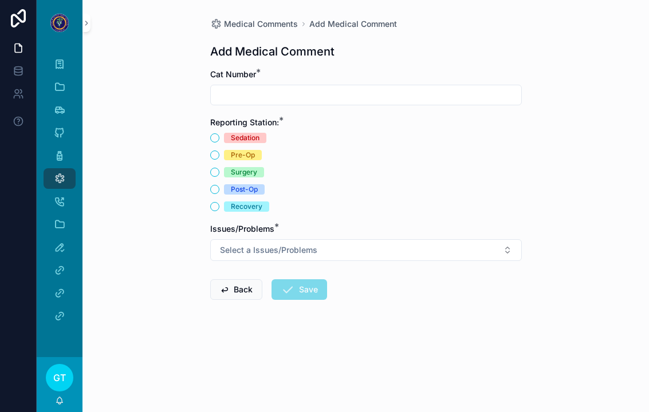
click at [232, 89] on input "scrollable content" at bounding box center [366, 95] width 311 height 16
type input "**"
click at [218, 151] on button "Pre-Op" at bounding box center [214, 155] width 9 height 9
click at [215, 185] on button "Post-Op" at bounding box center [214, 189] width 9 height 9
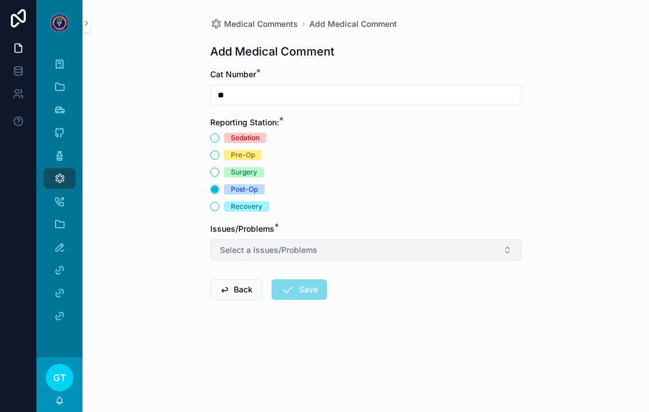
click at [226, 245] on span "Select a Issues/Problems" at bounding box center [268, 250] width 97 height 11
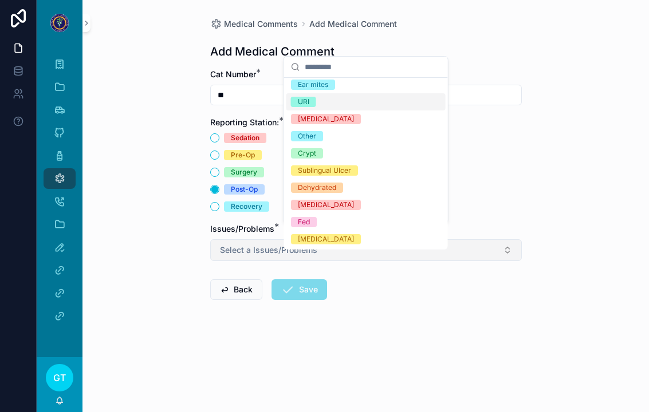
scroll to position [38, 0]
click at [306, 137] on div "Other" at bounding box center [307, 137] width 18 height 10
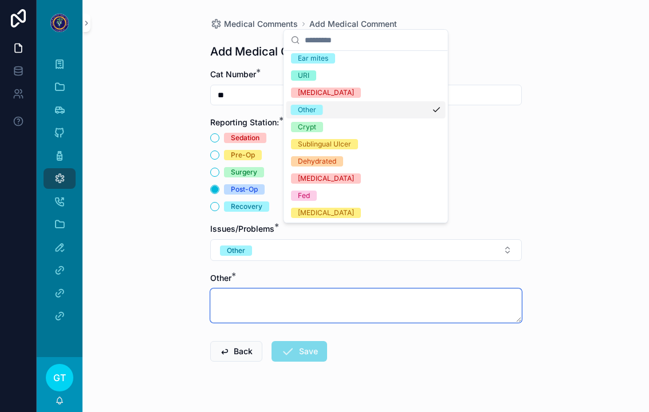
click at [226, 290] on textarea "scrollable content" at bounding box center [366, 306] width 312 height 34
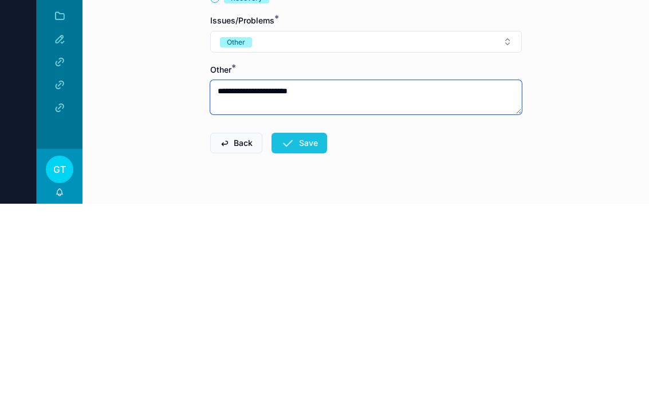
type textarea "**********"
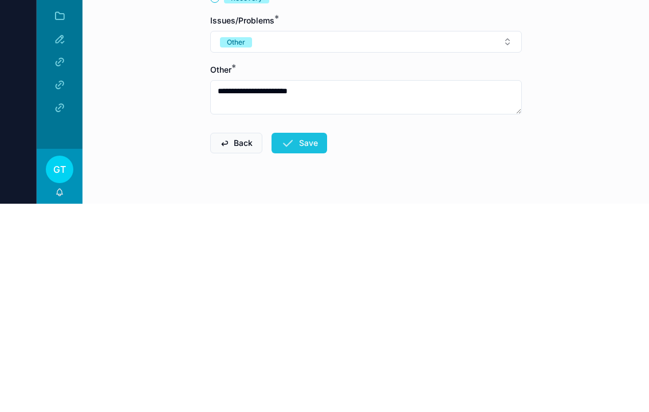
click at [298, 341] on button "Save" at bounding box center [300, 351] width 56 height 21
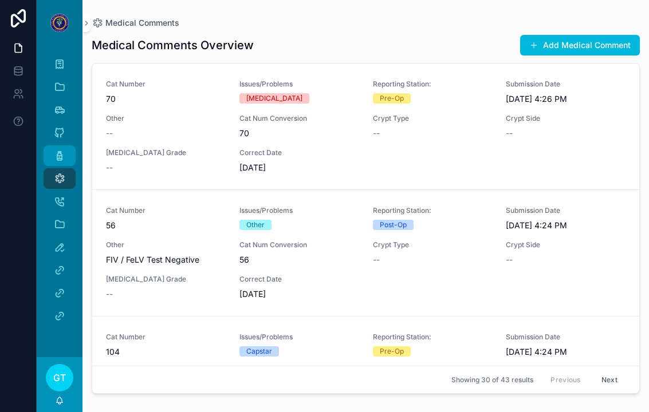
click at [57, 150] on span "scrollable content" at bounding box center [59, 155] width 11 height 11
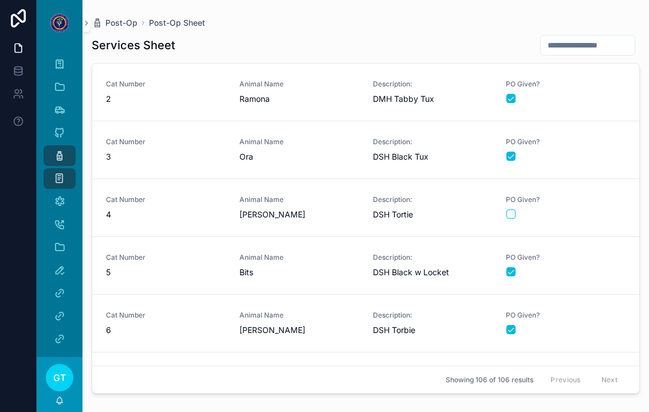
click at [557, 210] on div "scrollable content" at bounding box center [565, 214] width 119 height 9
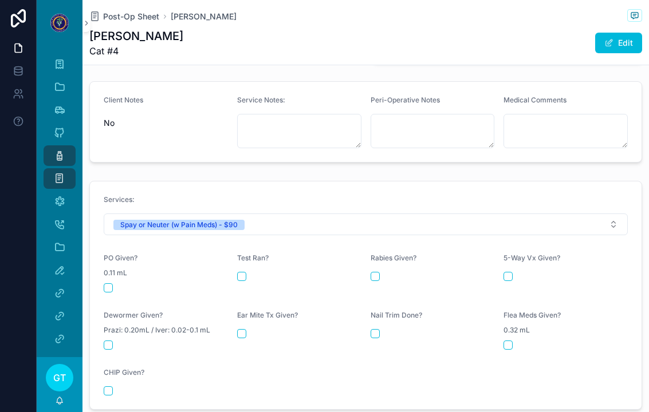
scroll to position [394, 0]
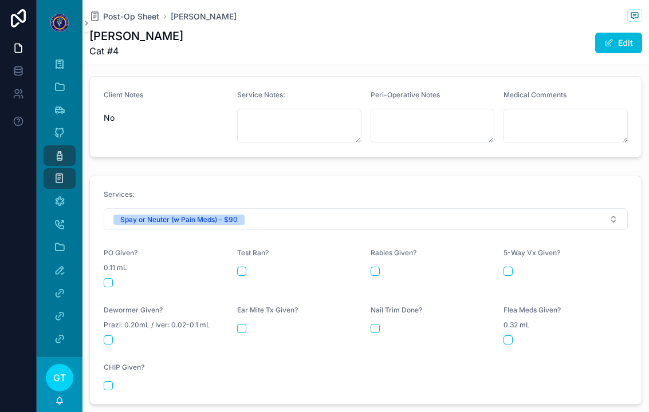
click at [107, 278] on button "scrollable content" at bounding box center [108, 282] width 9 height 9
click at [53, 192] on div "Medical Comments" at bounding box center [59, 201] width 18 height 18
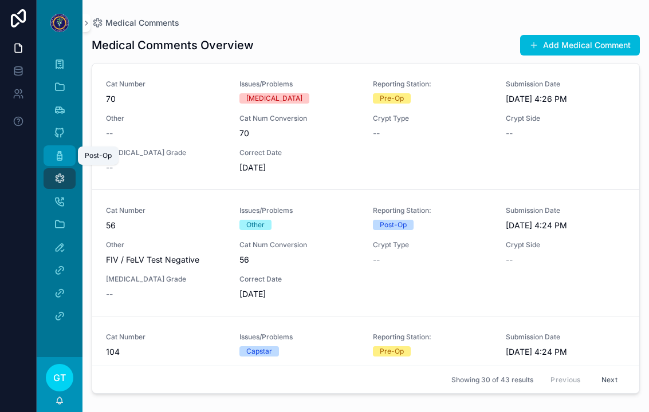
click at [61, 150] on icon "scrollable content" at bounding box center [59, 155] width 11 height 11
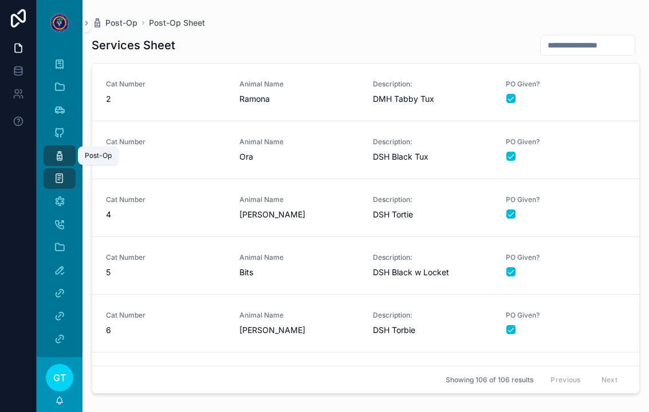
click at [596, 37] on input "scrollable content" at bounding box center [588, 45] width 94 height 16
type input "**"
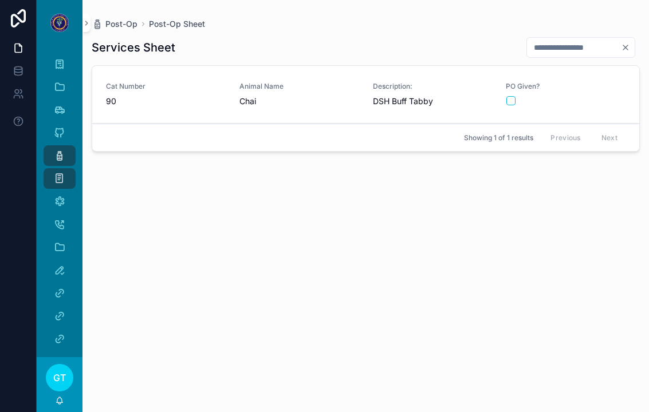
click at [604, 82] on div "PO Given?" at bounding box center [566, 94] width 120 height 24
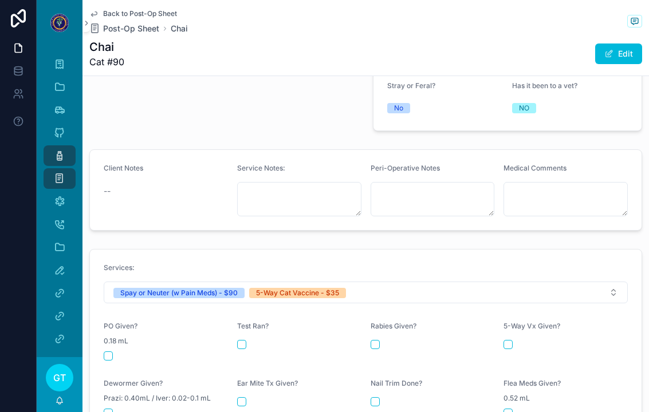
scroll to position [336, 0]
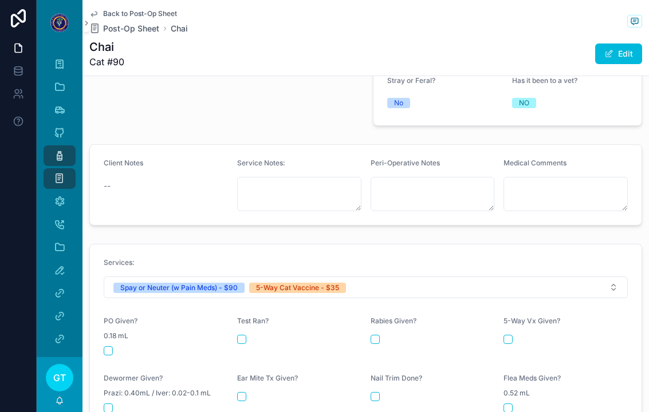
click at [106, 347] on button "scrollable content" at bounding box center [108, 351] width 9 height 9
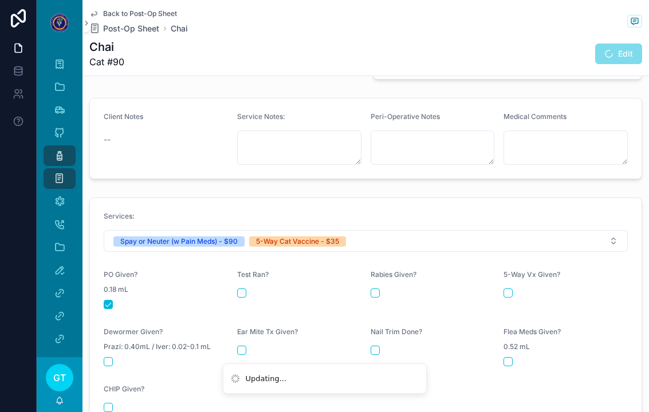
scroll to position [386, 0]
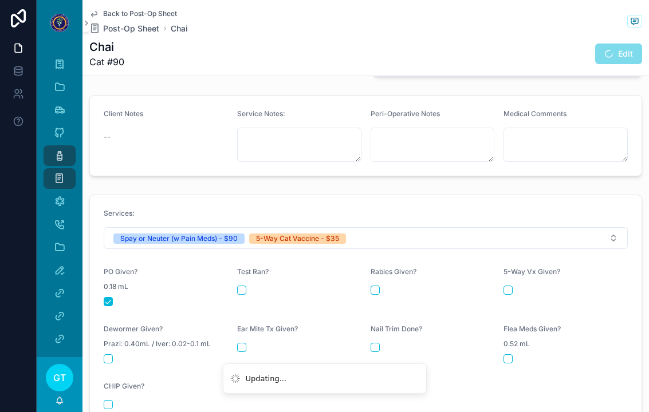
click at [505, 286] on button "scrollable content" at bounding box center [508, 290] width 9 height 9
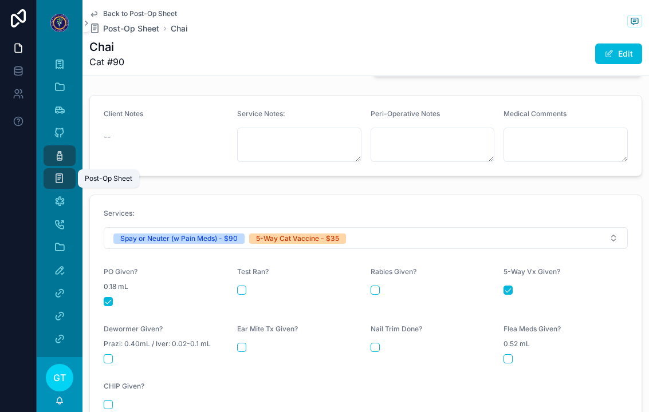
click at [53, 147] on div "Post-Op" at bounding box center [59, 156] width 18 height 18
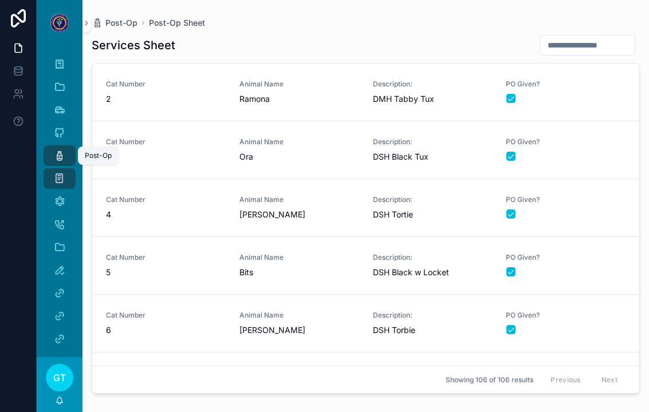
click at [599, 37] on input "scrollable content" at bounding box center [588, 45] width 94 height 16
type input "**"
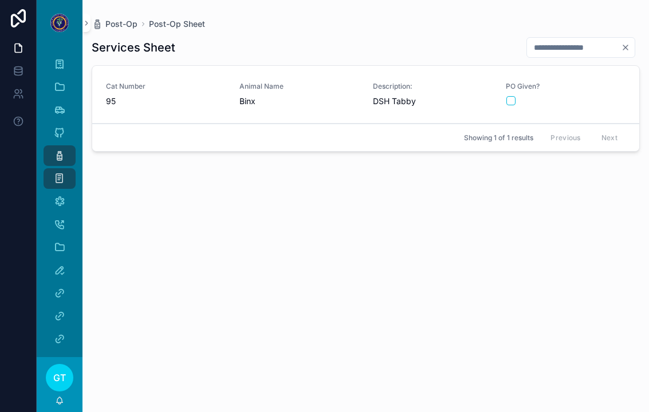
click at [590, 95] on link "Cat Number 95 Animal Name Binx Description: DSH Tabby PO Given?" at bounding box center [365, 95] width 547 height 58
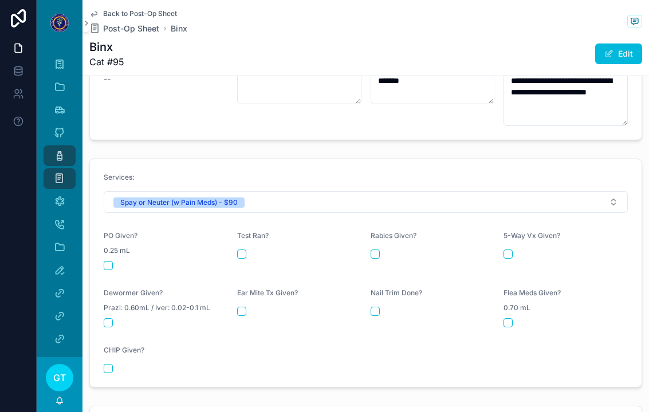
scroll to position [446, 0]
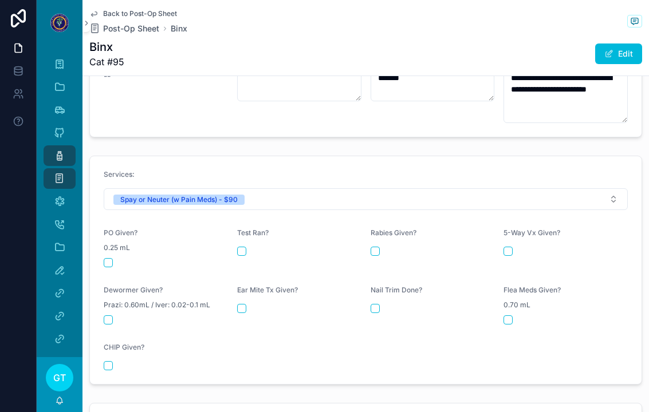
click at [107, 258] on button "scrollable content" at bounding box center [108, 262] width 9 height 9
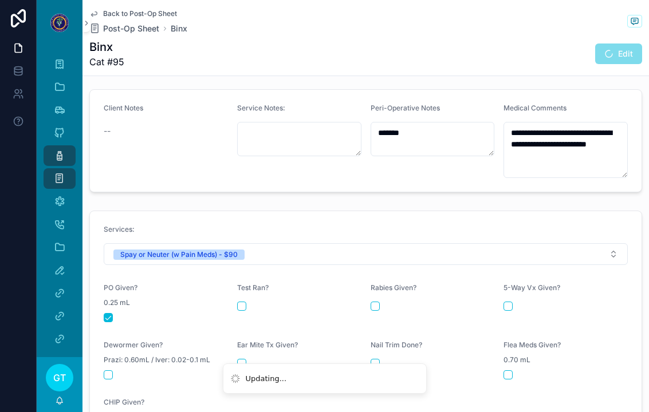
scroll to position [384, 0]
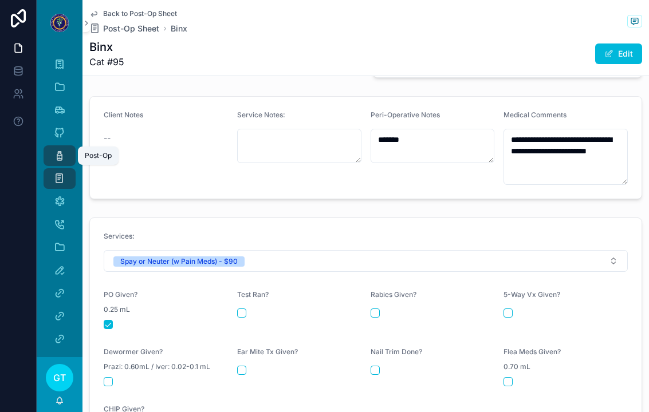
click at [50, 147] on div "Post-Op" at bounding box center [59, 156] width 18 height 18
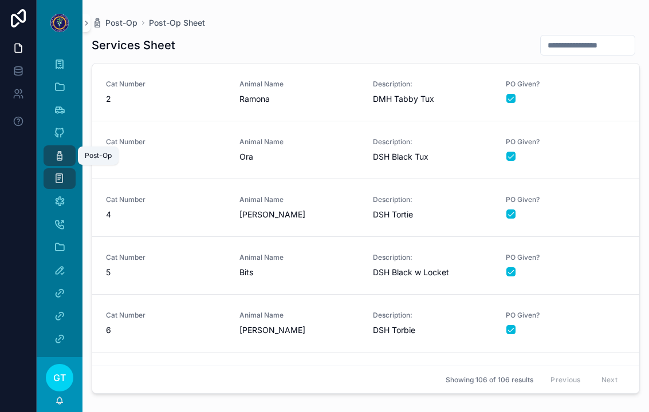
click at [541, 37] on input "scrollable content" at bounding box center [588, 45] width 94 height 16
type input "***"
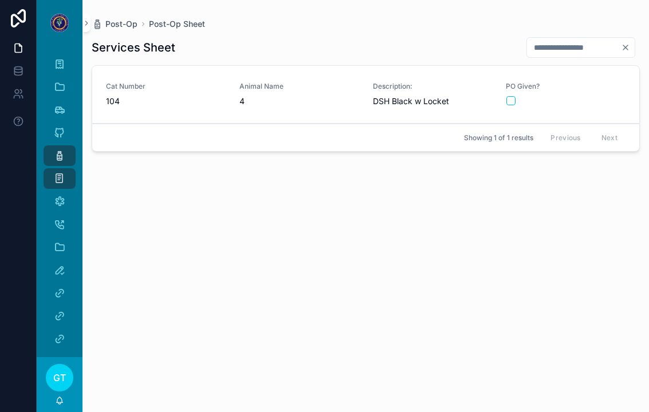
click at [164, 82] on div "Cat Number 104" at bounding box center [166, 94] width 120 height 25
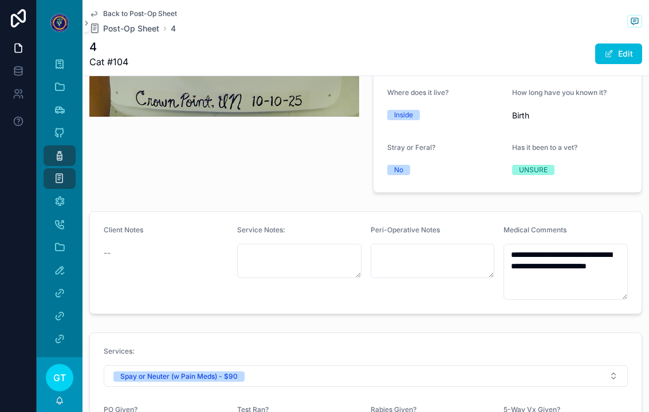
scroll to position [268, 0]
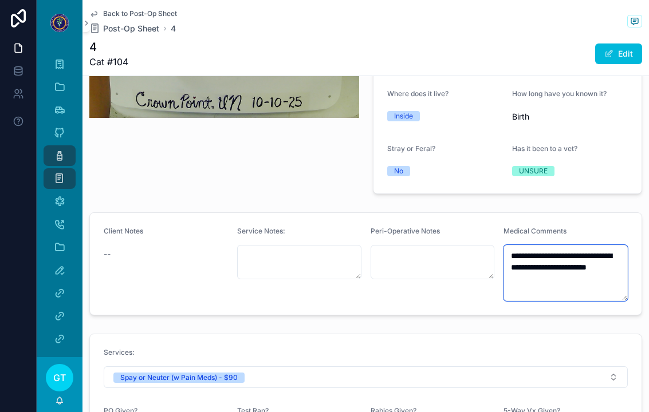
click at [581, 269] on textarea "**********" at bounding box center [566, 273] width 124 height 56
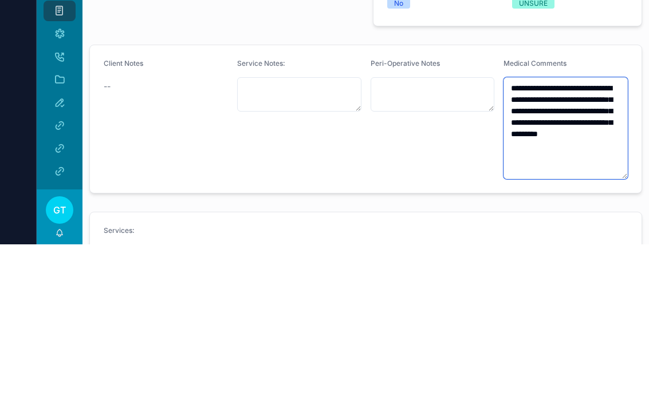
click at [577, 245] on textarea "**********" at bounding box center [566, 296] width 124 height 102
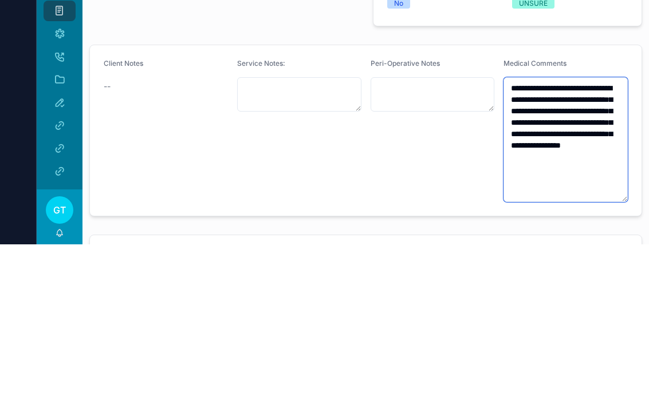
type textarea "**********"
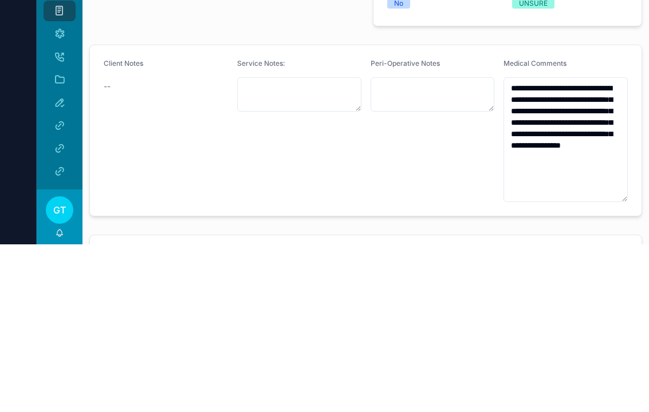
click at [188, 227] on div "Client Notes --" at bounding box center [166, 298] width 124 height 143
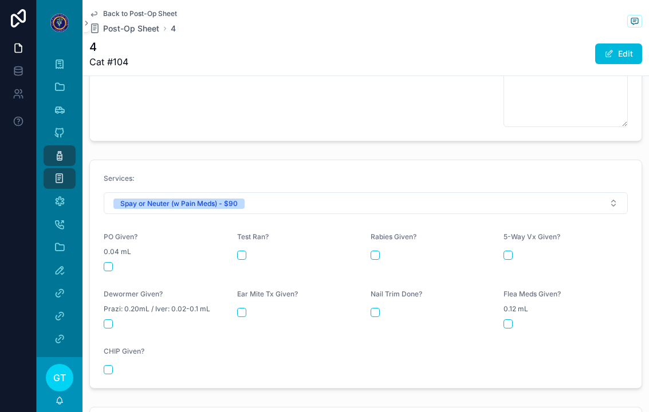
scroll to position [517, 0]
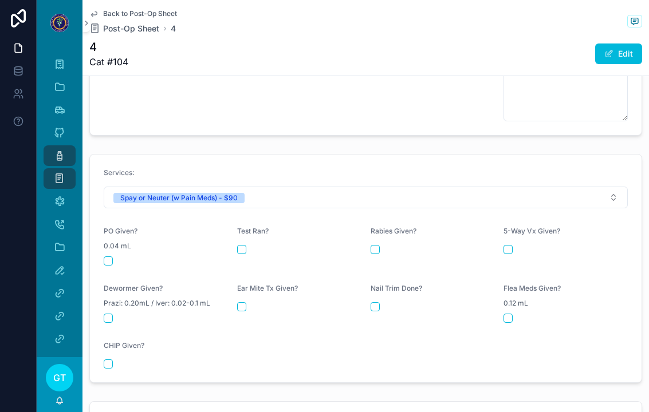
click at [107, 257] on button "scrollable content" at bounding box center [108, 261] width 9 height 9
click at [50, 146] on link "Post-Op" at bounding box center [60, 156] width 32 height 21
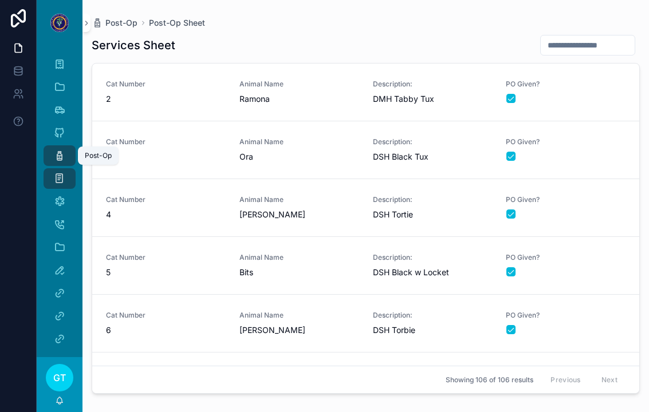
click at [595, 37] on input "scrollable content" at bounding box center [588, 45] width 94 height 16
type input "**"
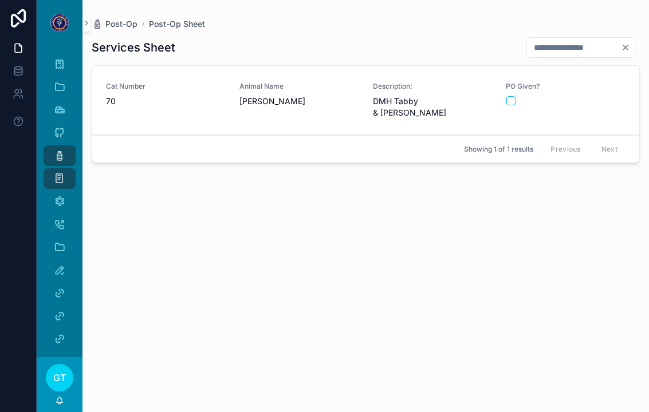
click at [133, 82] on span "Cat Number" at bounding box center [166, 86] width 120 height 9
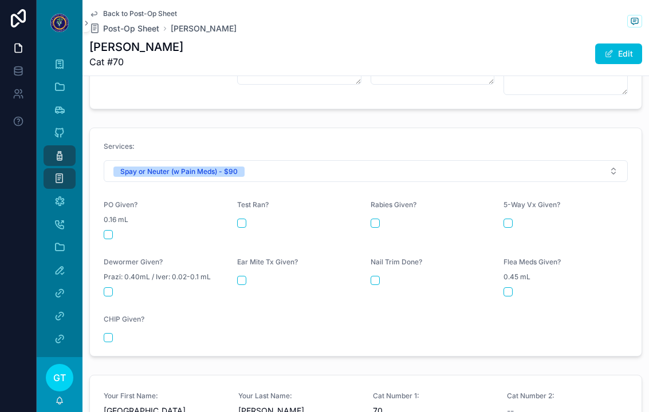
scroll to position [483, 0]
click at [110, 230] on button "scrollable content" at bounding box center [108, 234] width 9 height 9
click at [58, 150] on icon "scrollable content" at bounding box center [59, 155] width 11 height 11
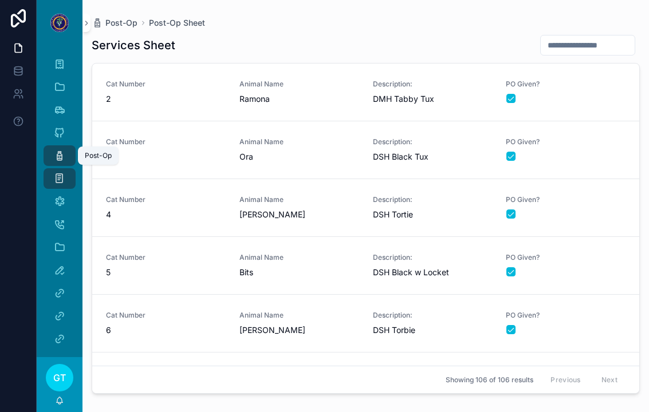
click at [597, 37] on input "scrollable content" at bounding box center [588, 45] width 94 height 16
type input "***"
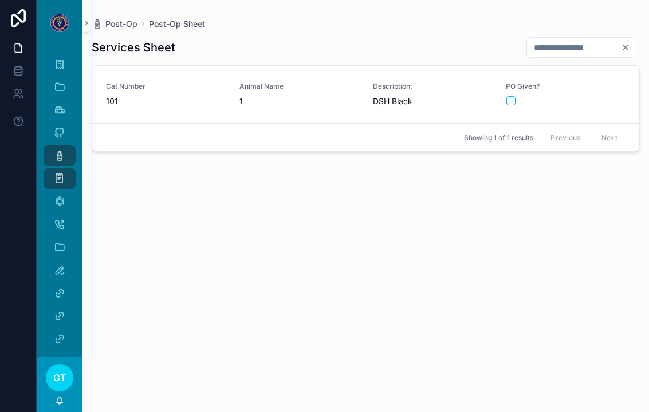
click at [599, 95] on link "Cat Number 101 Animal Name 1 Description: DSH Black PO Given?" at bounding box center [365, 95] width 547 height 58
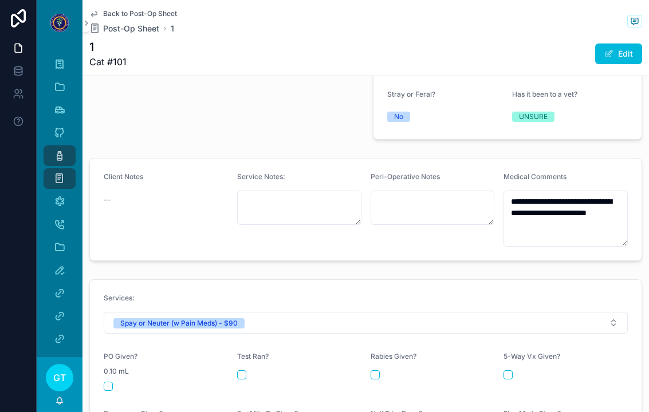
scroll to position [356, 0]
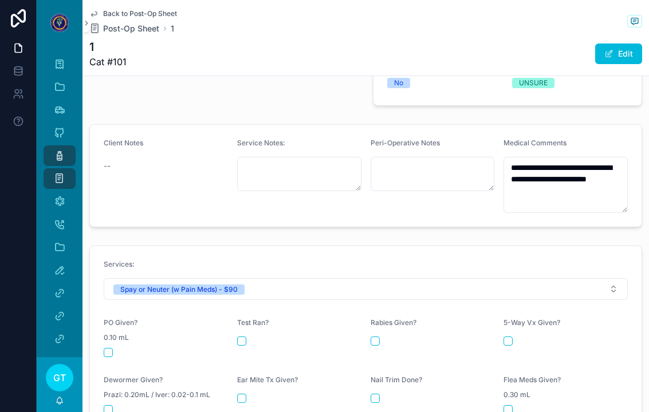
click at [113, 323] on div "PO Given? 0.10 mL" at bounding box center [166, 338] width 124 height 39
click at [108, 348] on button "scrollable content" at bounding box center [108, 352] width 9 height 9
click at [52, 149] on div "Post-Op" at bounding box center [59, 156] width 18 height 18
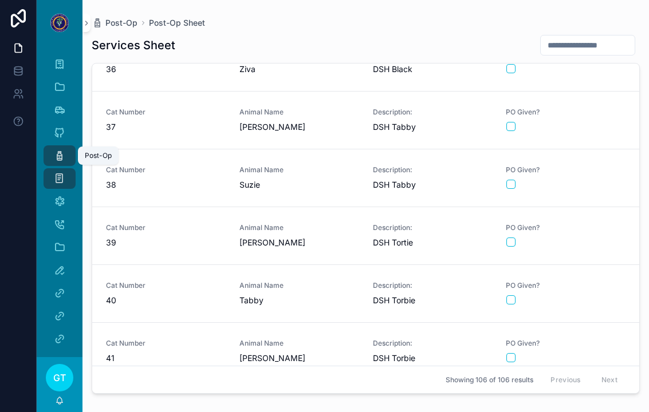
scroll to position [2028, 0]
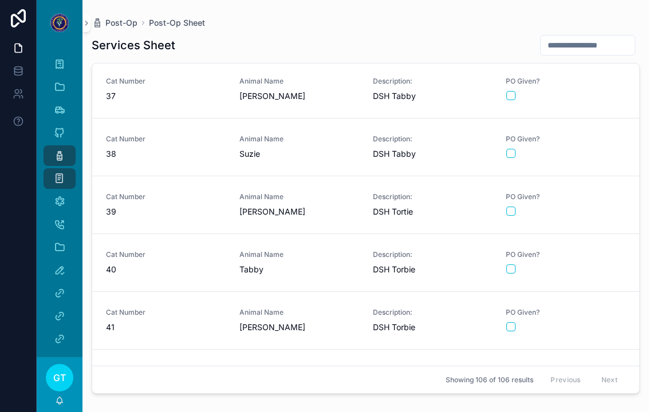
click at [588, 308] on div "PO Given?" at bounding box center [566, 320] width 120 height 24
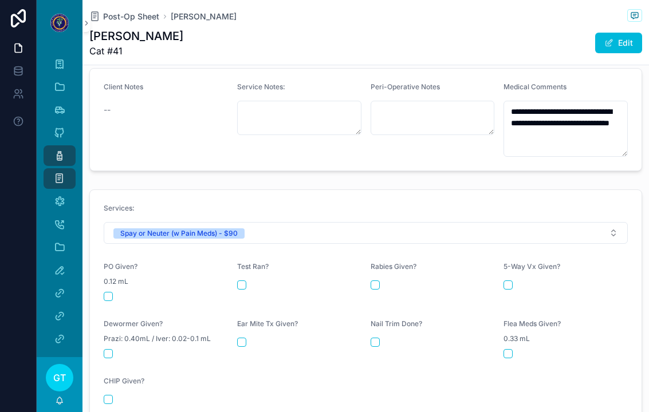
scroll to position [400, 0]
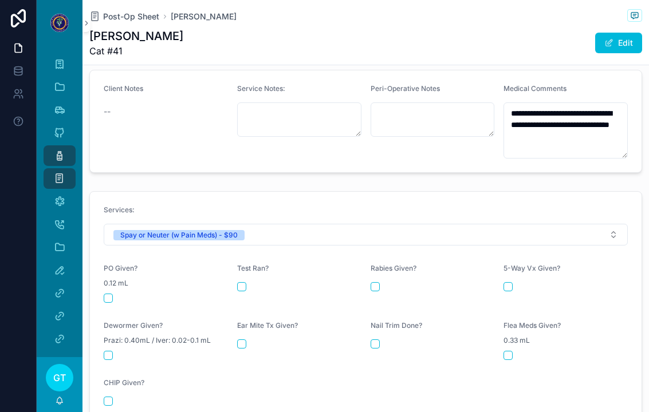
click at [109, 294] on button "scrollable content" at bounding box center [108, 298] width 9 height 9
click at [56, 150] on icon "scrollable content" at bounding box center [59, 155] width 11 height 11
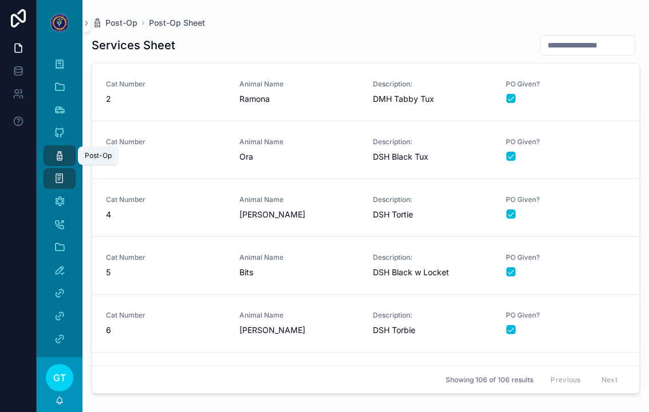
click at [604, 37] on input "scrollable content" at bounding box center [588, 45] width 94 height 16
type input "**"
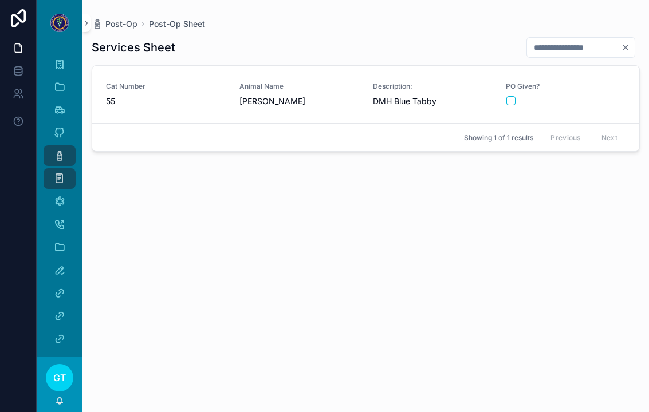
click at [607, 96] on form "scrollable content" at bounding box center [566, 101] width 120 height 10
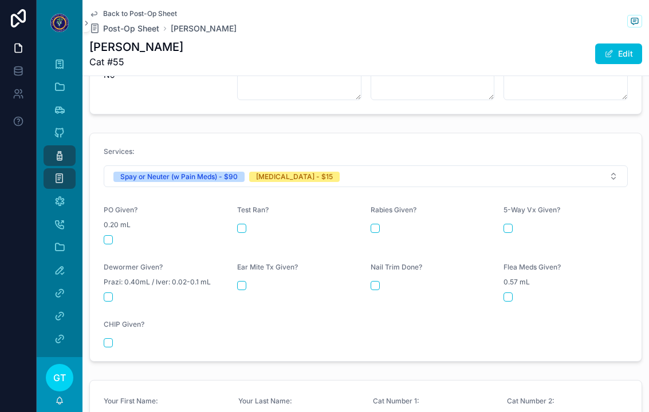
scroll to position [447, 0]
click at [104, 236] on button "scrollable content" at bounding box center [108, 240] width 9 height 9
click at [378, 225] on button "scrollable content" at bounding box center [375, 229] width 9 height 9
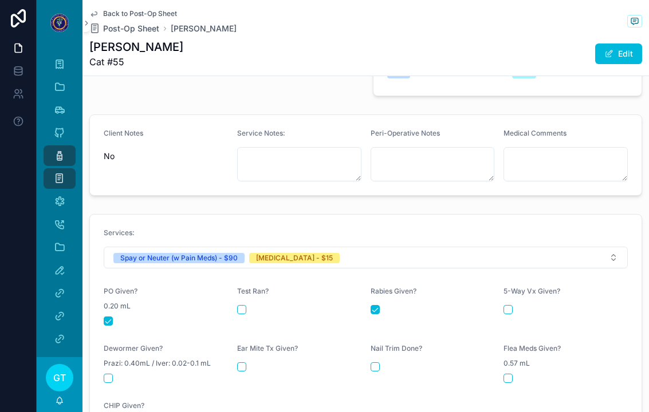
scroll to position [357, 0]
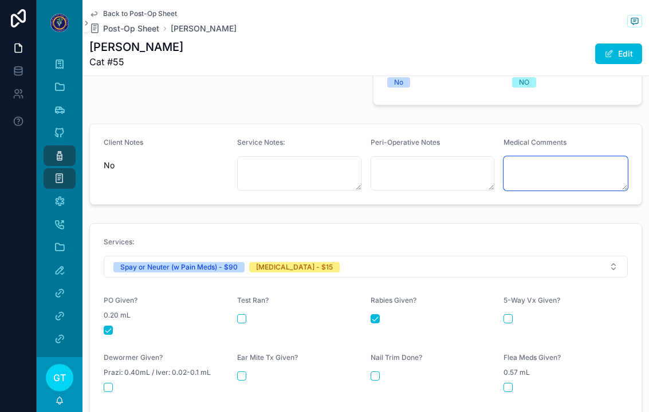
click at [582, 160] on textarea "scrollable content" at bounding box center [566, 173] width 124 height 34
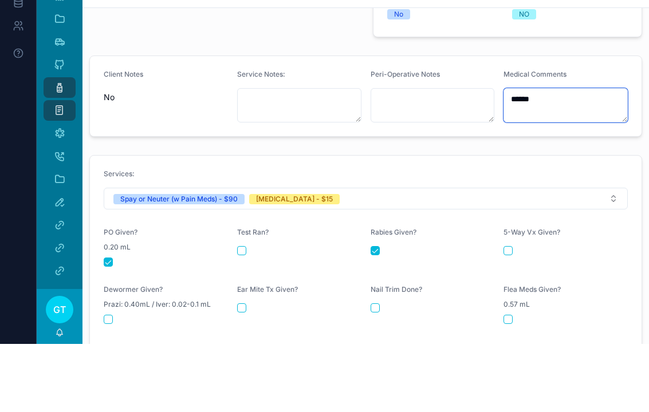
type textarea "*******"
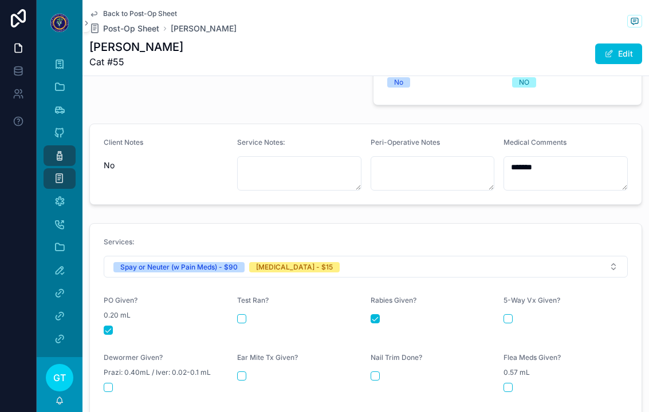
click at [52, 147] on div "Post-Op" at bounding box center [59, 156] width 18 height 18
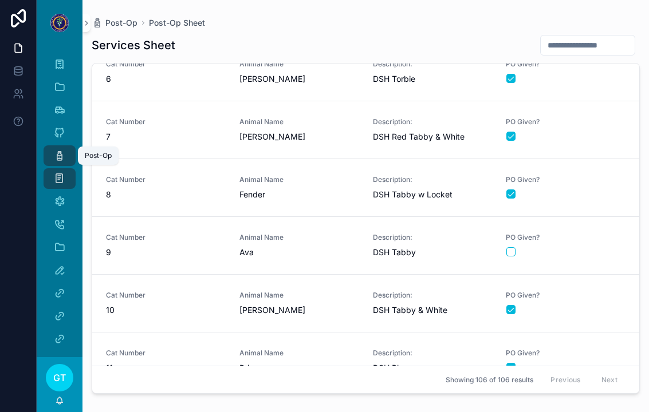
scroll to position [257, 0]
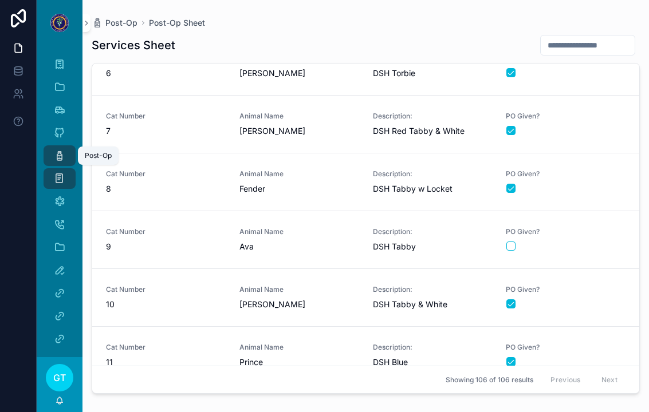
click at [583, 242] on div "scrollable content" at bounding box center [565, 246] width 119 height 9
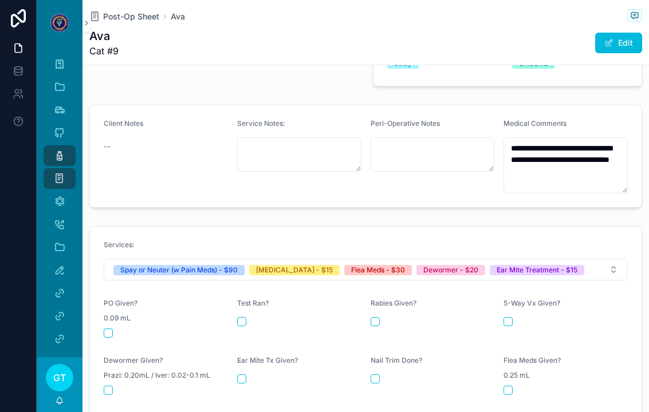
scroll to position [386, 0]
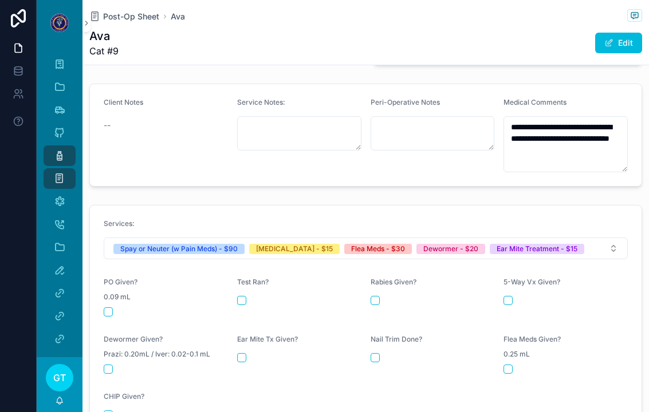
click at [112, 308] on button "scrollable content" at bounding box center [108, 312] width 9 height 9
click at [54, 150] on icon "scrollable content" at bounding box center [59, 155] width 11 height 11
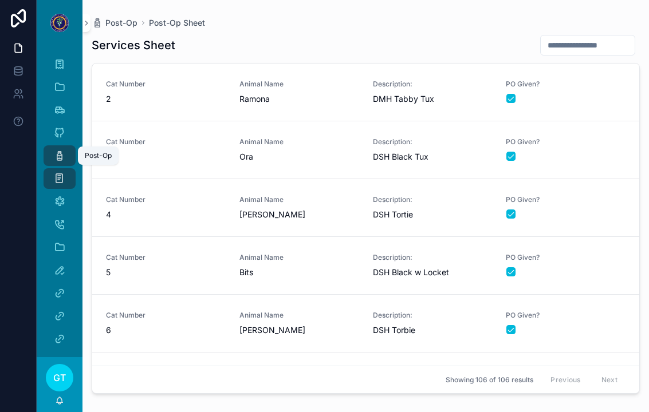
click at [590, 37] on input "scrollable content" at bounding box center [588, 45] width 94 height 16
type input "**"
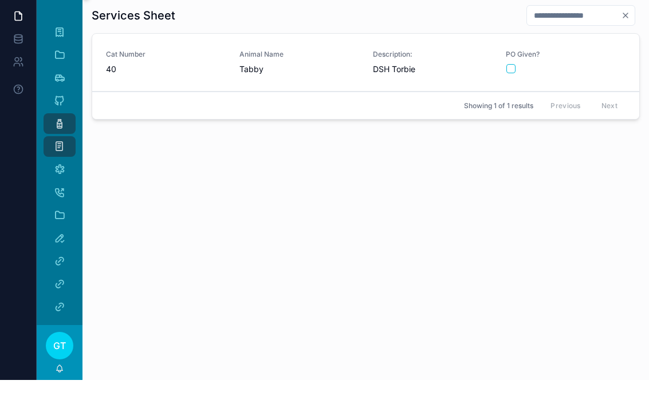
click at [606, 96] on div "scrollable content" at bounding box center [565, 100] width 119 height 9
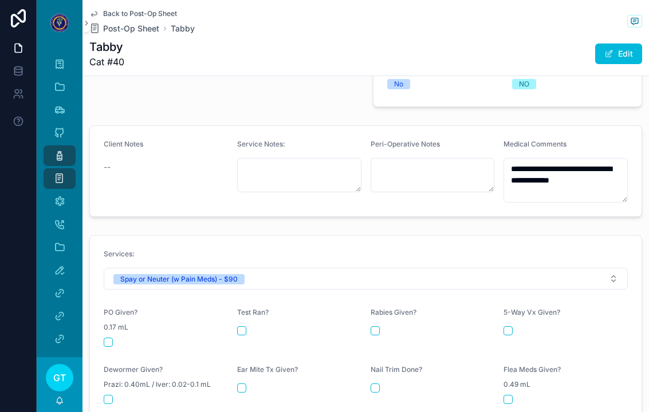
scroll to position [365, 0]
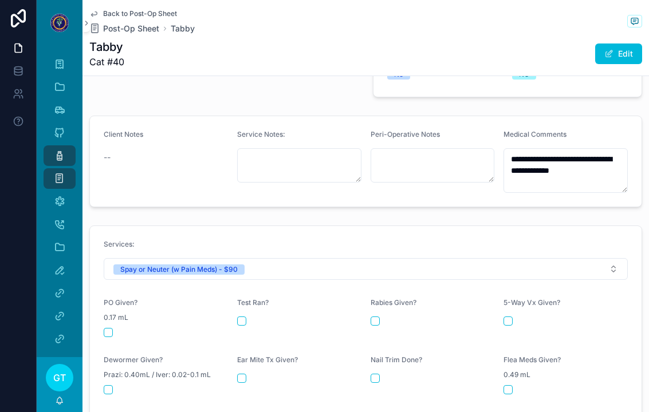
click at [107, 318] on form "Services: Spay or Neuter (w Pain Meds) - $90 PO Given? 0.17 mL Test Ran? [MEDIC…" at bounding box center [366, 340] width 552 height 228
click at [104, 328] on button "scrollable content" at bounding box center [108, 332] width 9 height 9
click at [48, 146] on link "Post-Op" at bounding box center [60, 156] width 32 height 21
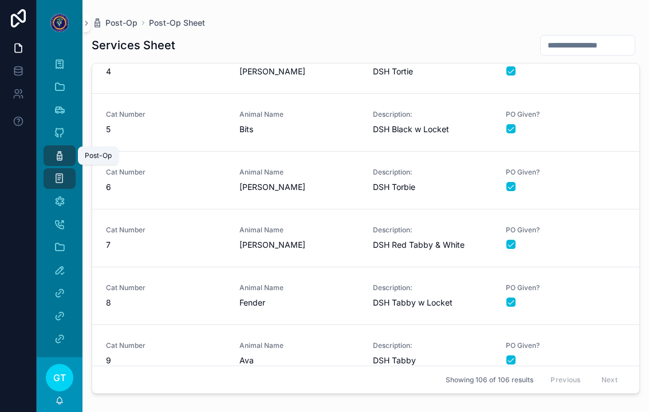
scroll to position [142, 0]
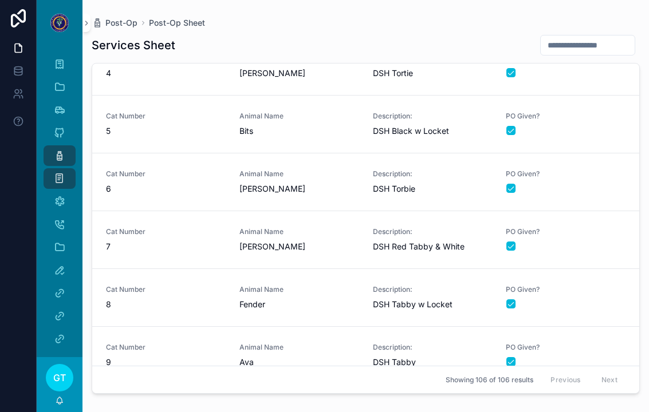
click at [598, 357] on div "scrollable content" at bounding box center [565, 361] width 119 height 9
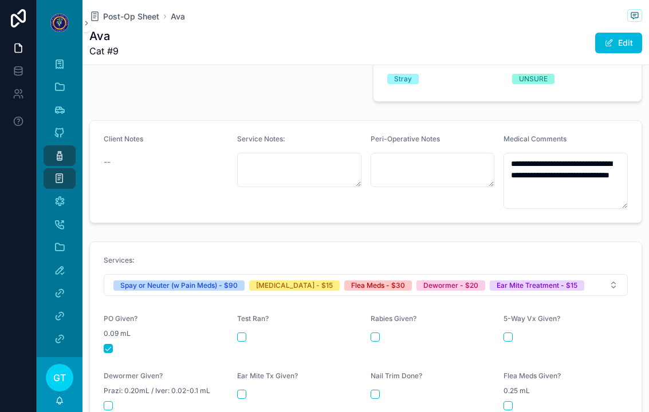
scroll to position [390, 0]
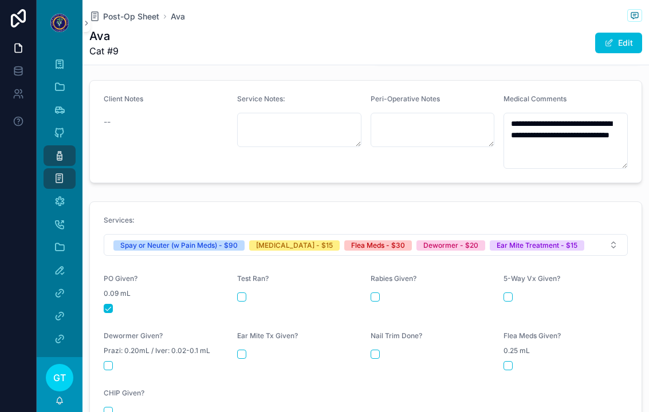
click at [379, 293] on button "scrollable content" at bounding box center [375, 297] width 9 height 9
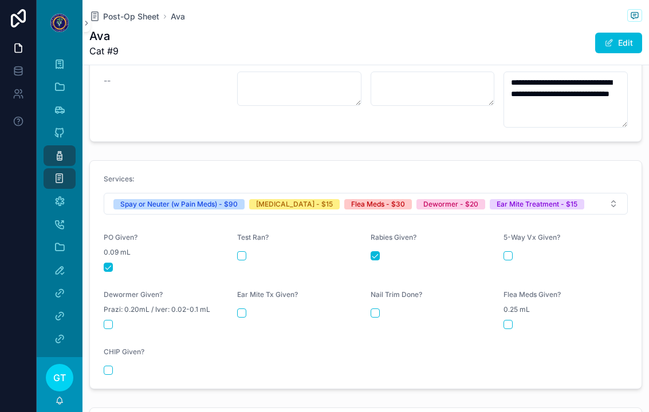
scroll to position [431, 0]
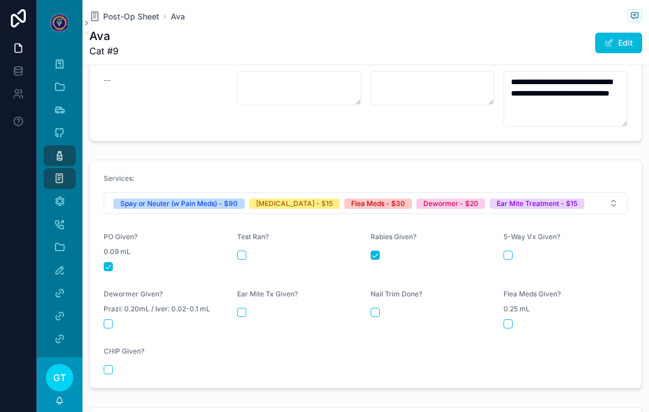
click at [510, 320] on button "scrollable content" at bounding box center [508, 324] width 9 height 9
click at [243, 308] on button "scrollable content" at bounding box center [241, 312] width 9 height 9
click at [109, 320] on button "scrollable content" at bounding box center [108, 324] width 9 height 9
click at [50, 191] on link "Medical Comments" at bounding box center [60, 201] width 32 height 21
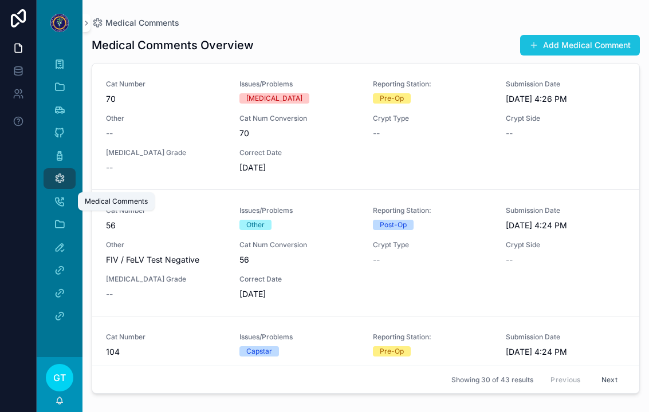
click at [608, 40] on button "Add Medical Comment" at bounding box center [580, 45] width 120 height 21
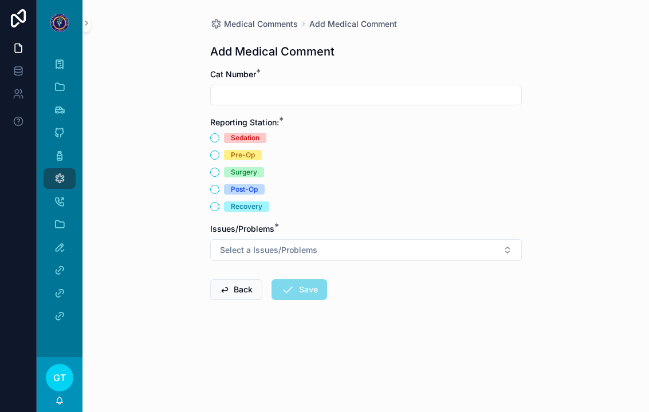
click at [234, 87] on input "scrollable content" at bounding box center [366, 95] width 311 height 16
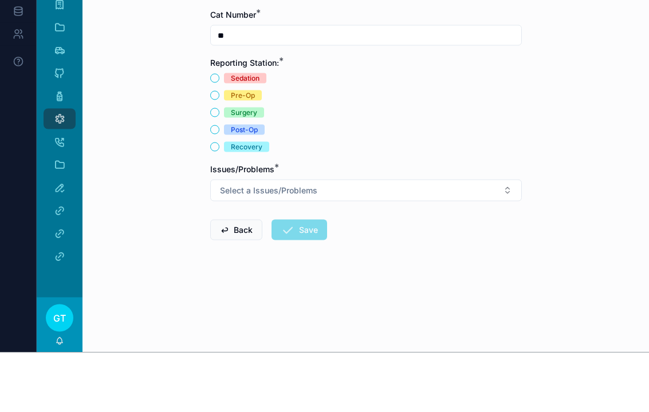
type input "**"
click at [214, 185] on button "Post-Op" at bounding box center [214, 189] width 9 height 9
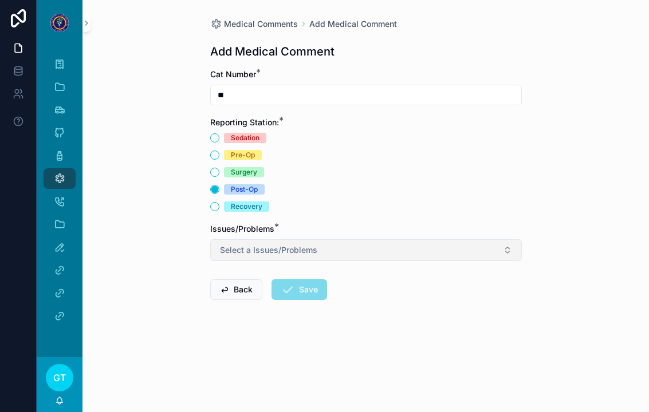
click at [234, 245] on span "Select a Issues/Problems" at bounding box center [268, 250] width 97 height 11
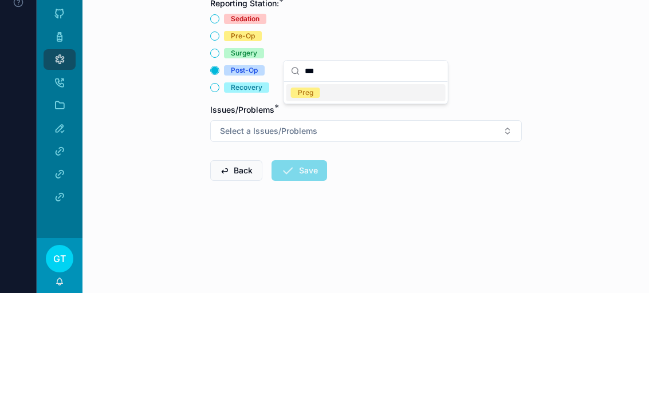
type input "***"
click at [306, 207] on div "Preg" at bounding box center [305, 212] width 15 height 10
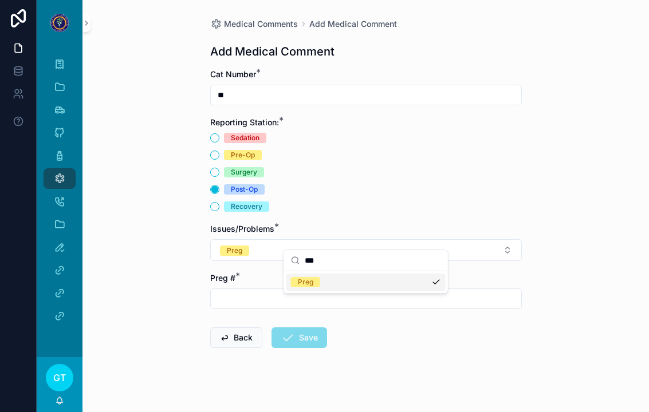
click at [226, 291] on input "scrollable content" at bounding box center [366, 299] width 311 height 16
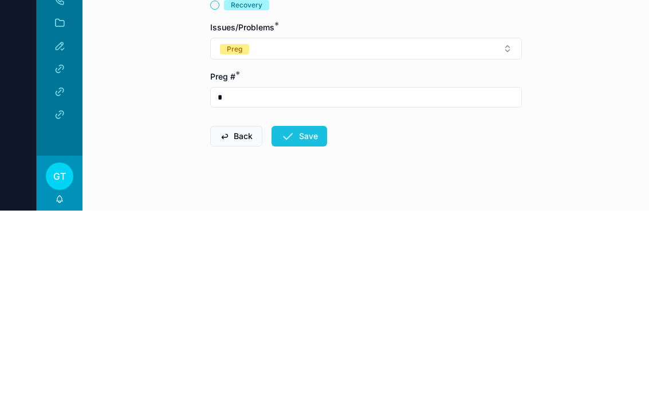
type input "*"
click at [292, 331] on icon "scrollable content" at bounding box center [288, 338] width 14 height 14
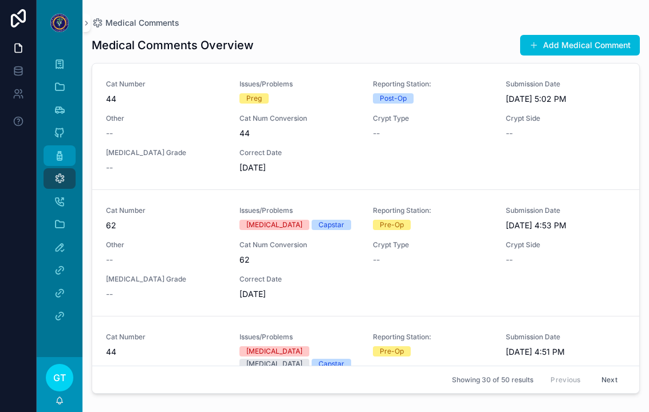
click at [58, 150] on icon "scrollable content" at bounding box center [59, 155] width 11 height 11
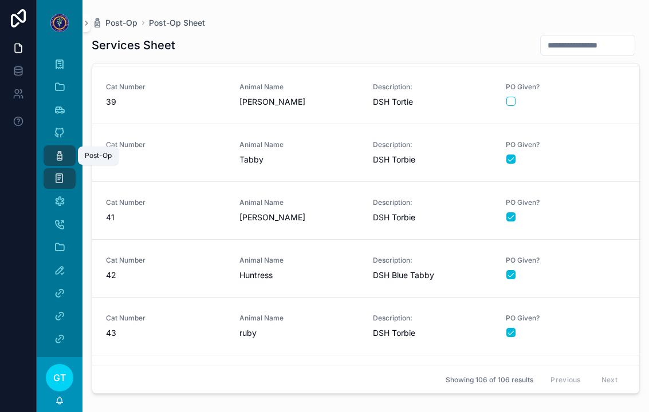
scroll to position [2242, 0]
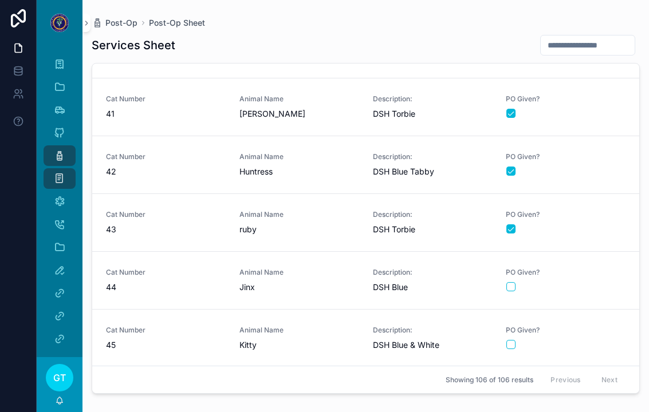
click at [590, 282] on div "scrollable content" at bounding box center [565, 286] width 119 height 9
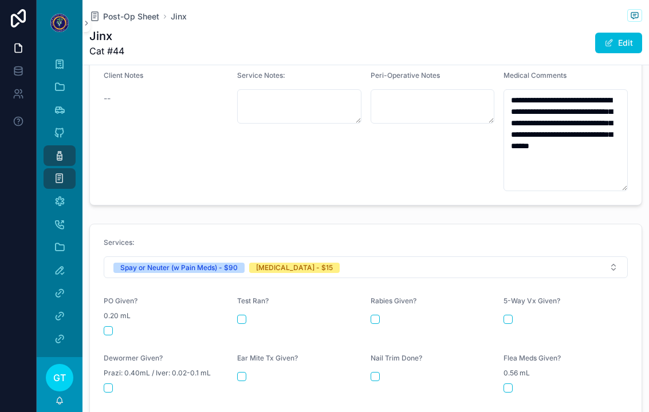
scroll to position [418, 0]
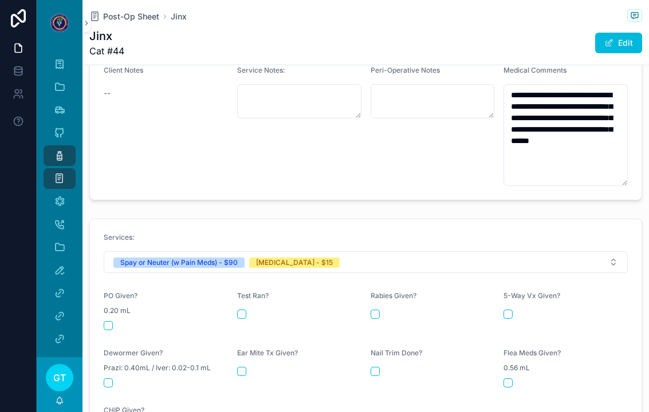
click at [104, 321] on div "scrollable content" at bounding box center [166, 325] width 124 height 9
click at [104, 321] on button "scrollable content" at bounding box center [108, 325] width 9 height 9
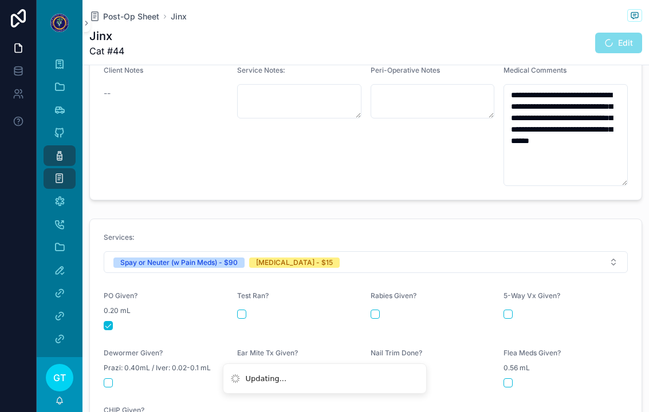
click at [374, 310] on button "scrollable content" at bounding box center [375, 314] width 9 height 9
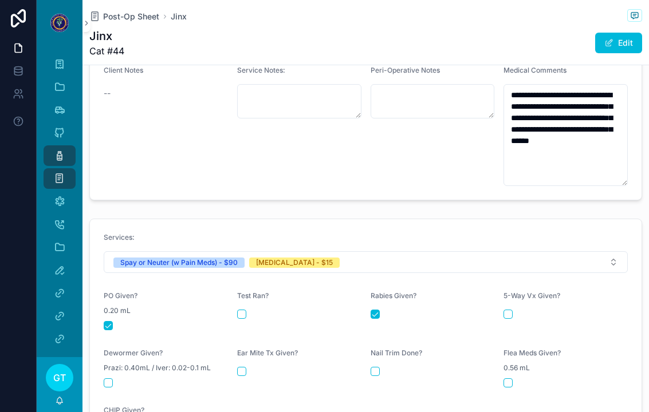
click at [58, 150] on icon "scrollable content" at bounding box center [59, 155] width 11 height 11
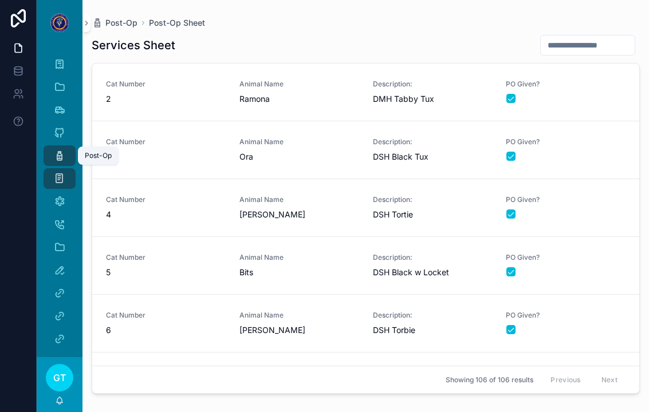
click at [596, 37] on input "scrollable content" at bounding box center [588, 45] width 94 height 16
type input "**"
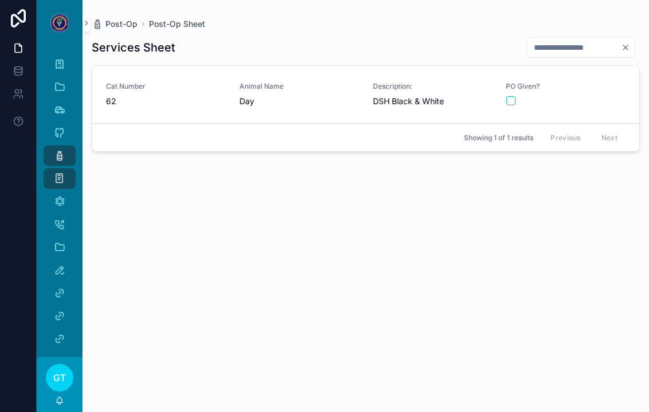
click at [594, 96] on div "scrollable content" at bounding box center [565, 100] width 119 height 9
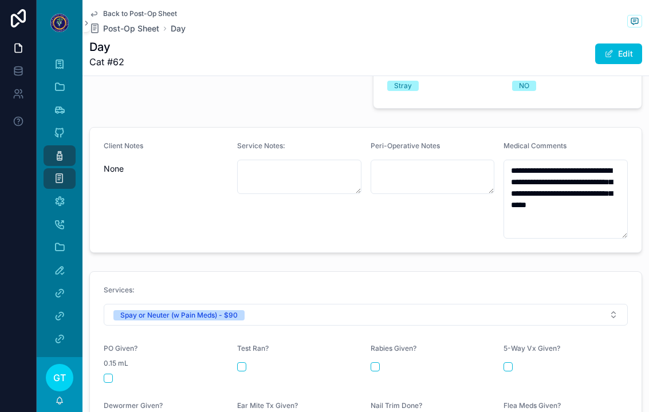
scroll to position [367, 0]
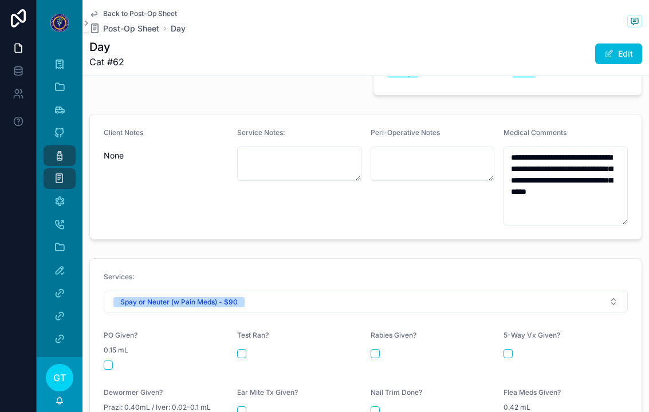
click at [107, 361] on button "scrollable content" at bounding box center [108, 365] width 9 height 9
click at [56, 150] on icon "scrollable content" at bounding box center [59, 155] width 11 height 11
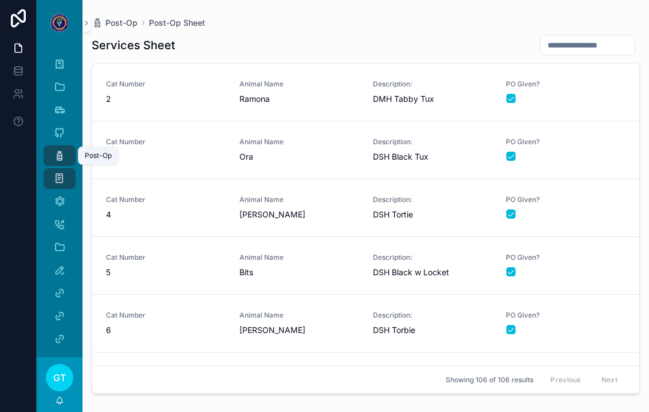
click at [602, 37] on input "scrollable content" at bounding box center [588, 45] width 94 height 16
type input "**"
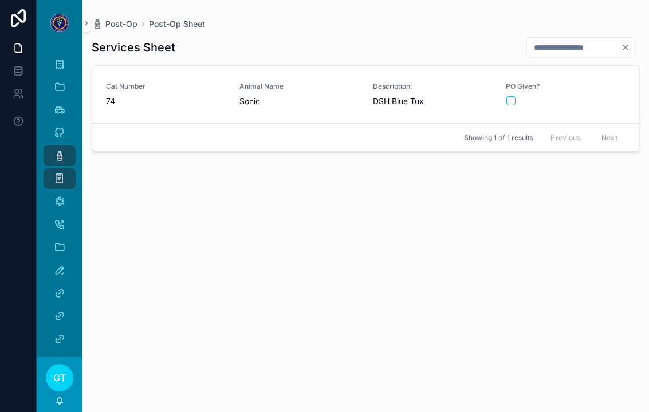
click at [599, 82] on div "PO Given?" at bounding box center [566, 94] width 120 height 24
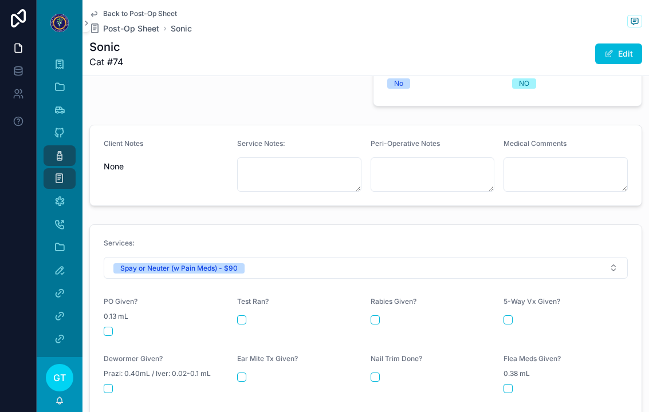
scroll to position [371, 0]
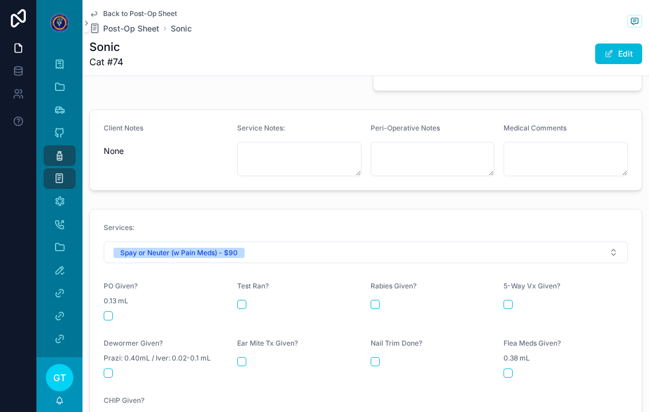
click at [111, 312] on button "scrollable content" at bounding box center [108, 316] width 9 height 9
click at [58, 196] on icon "scrollable content" at bounding box center [59, 201] width 11 height 11
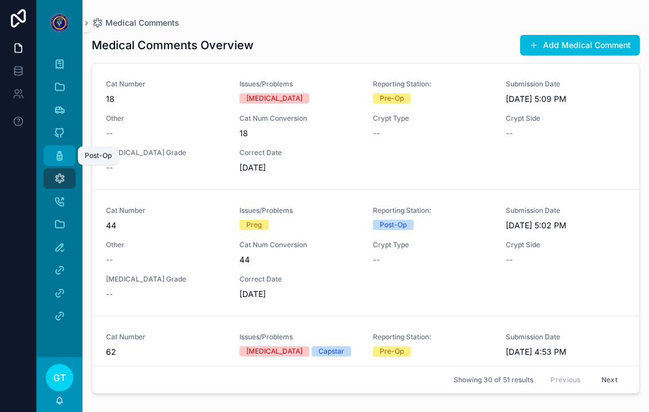
click at [54, 150] on icon "scrollable content" at bounding box center [59, 155] width 11 height 11
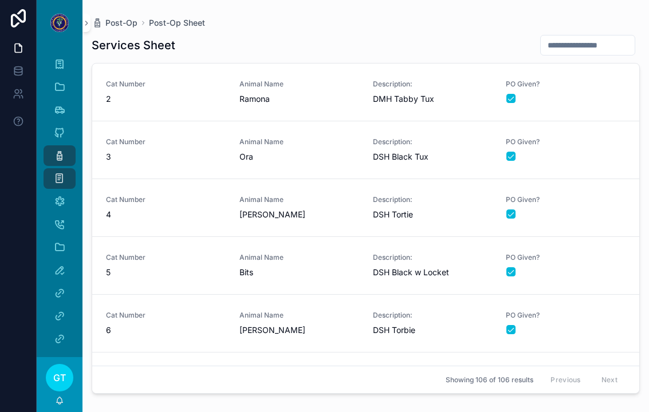
click at [595, 64] on link "Cat Number 2 Animal Name [PERSON_NAME] Description: DMH Tabby Tux PO Given?" at bounding box center [365, 93] width 547 height 58
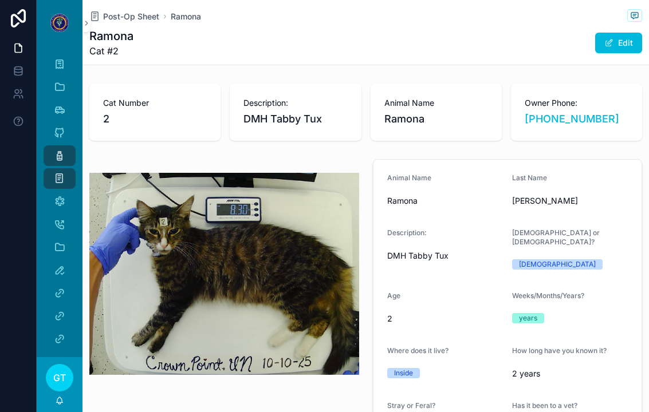
type textarea "**********"
click at [57, 150] on icon "scrollable content" at bounding box center [59, 155] width 11 height 11
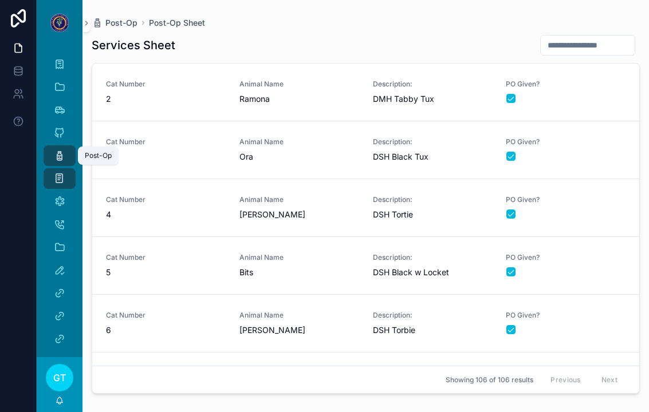
click at [596, 38] on input "scrollable content" at bounding box center [588, 45] width 94 height 16
type input "**"
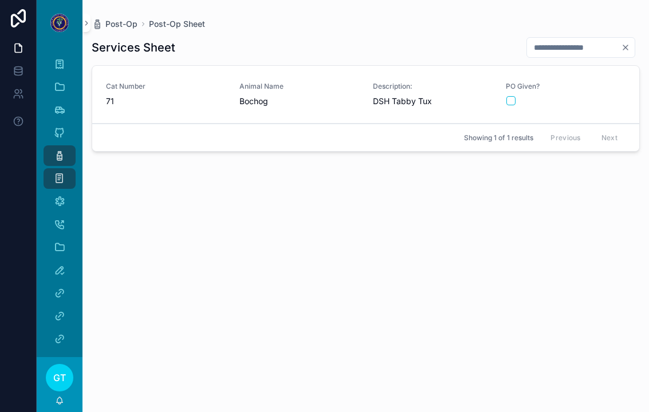
click at [148, 82] on span "Cat Number" at bounding box center [166, 86] width 120 height 9
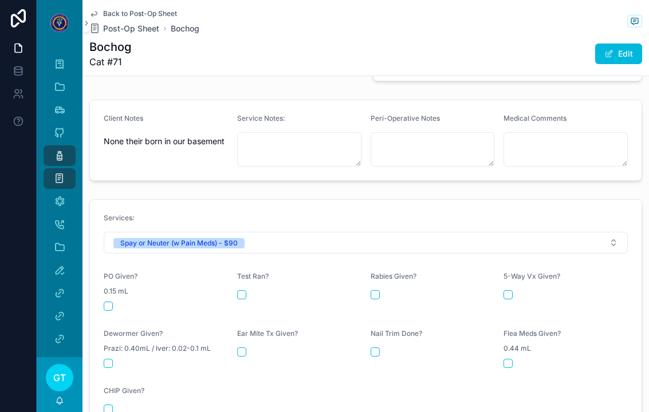
scroll to position [384, 0]
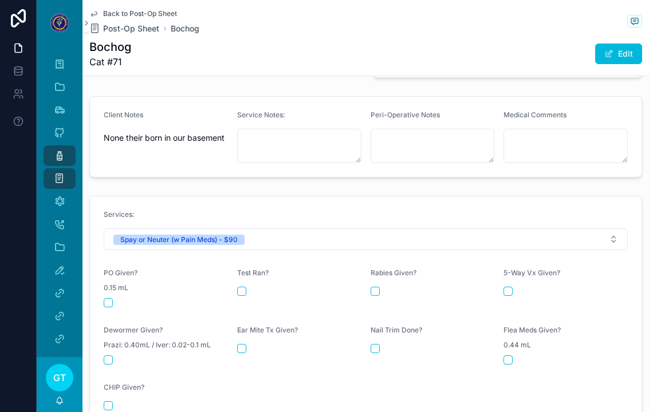
click at [111, 298] on button "scrollable content" at bounding box center [108, 302] width 9 height 9
click at [60, 150] on div "Post-Op" at bounding box center [59, 156] width 18 height 18
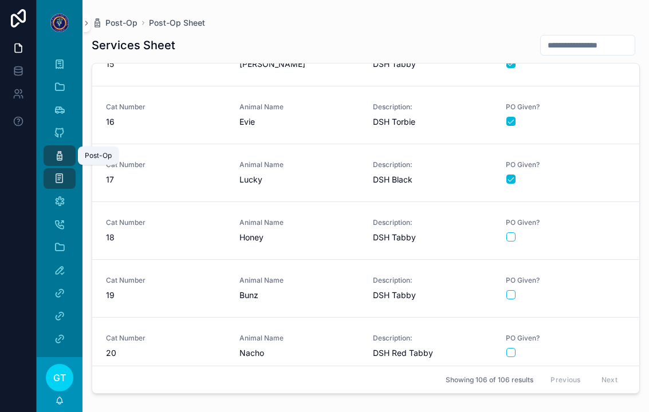
scroll to position [785, 0]
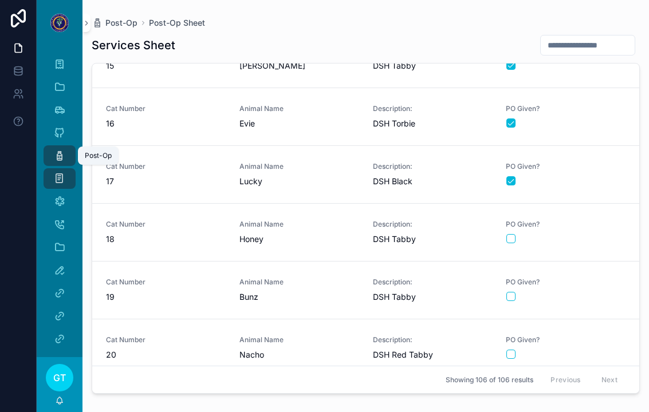
click at [604, 234] on div "scrollable content" at bounding box center [565, 238] width 119 height 9
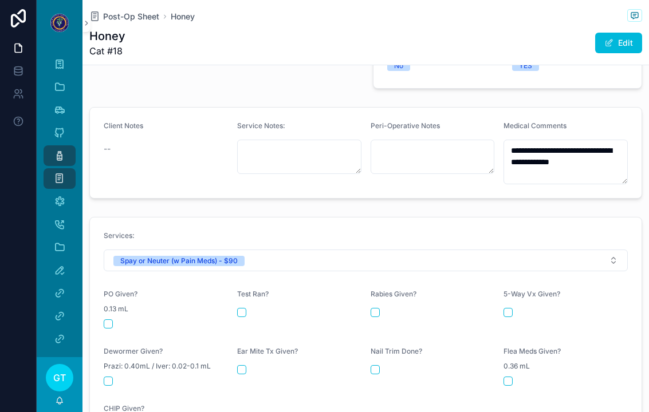
scroll to position [367, 0]
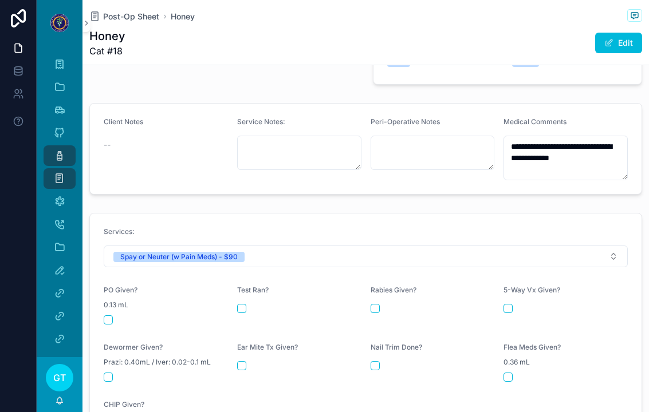
click at [104, 316] on button "scrollable content" at bounding box center [108, 320] width 9 height 9
click at [52, 147] on div "Post-Op" at bounding box center [59, 156] width 18 height 18
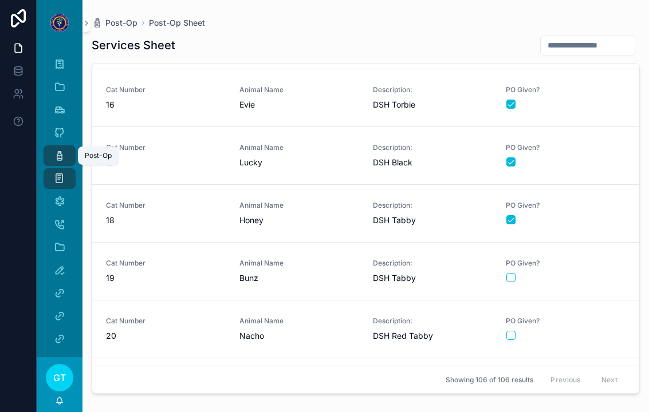
scroll to position [818, 0]
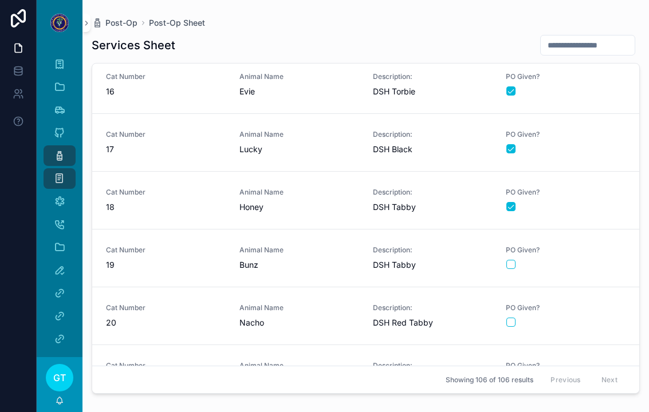
click at [584, 260] on div "scrollable content" at bounding box center [565, 264] width 119 height 9
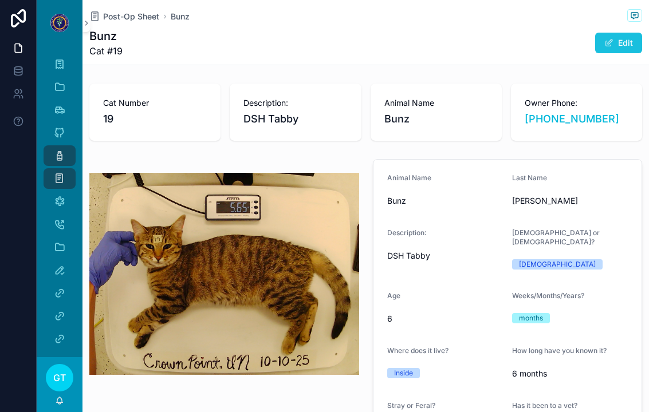
click at [614, 33] on button "Edit" at bounding box center [618, 43] width 47 height 21
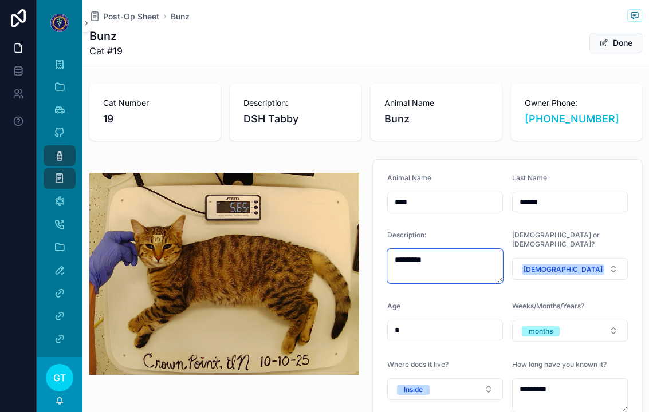
click at [473, 249] on textarea "*********" at bounding box center [445, 266] width 116 height 34
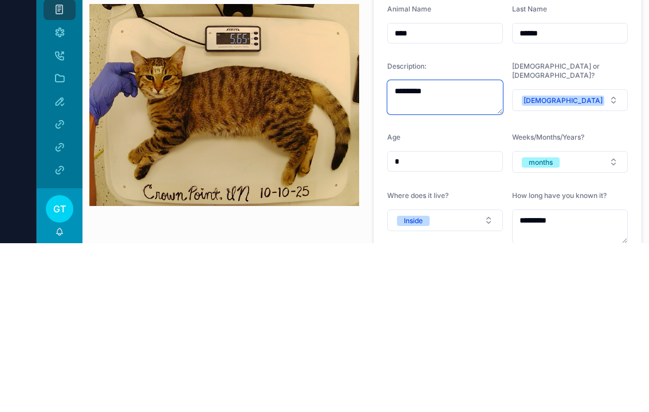
click at [450, 249] on textarea "*********" at bounding box center [445, 266] width 116 height 34
click at [464, 249] on textarea "*********" at bounding box center [445, 266] width 116 height 34
type textarea "**********"
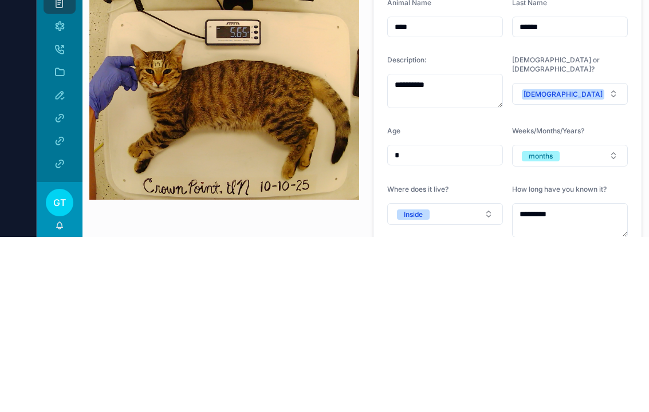
scroll to position [6, 0]
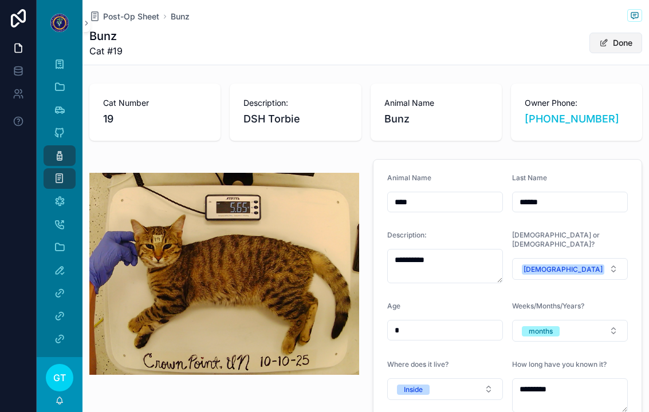
click at [616, 36] on button "Done" at bounding box center [616, 43] width 53 height 21
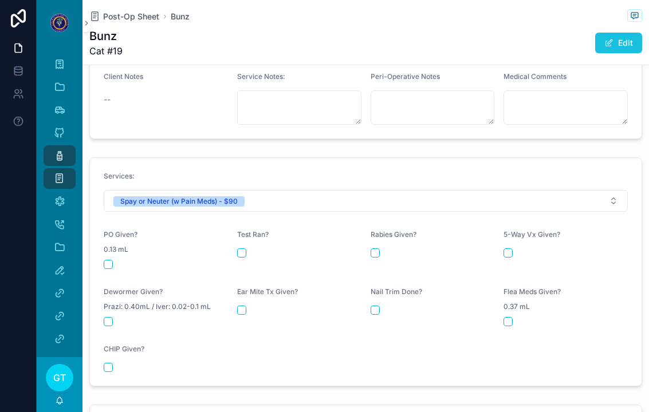
scroll to position [413, 0]
click at [104, 259] on button "scrollable content" at bounding box center [108, 263] width 9 height 9
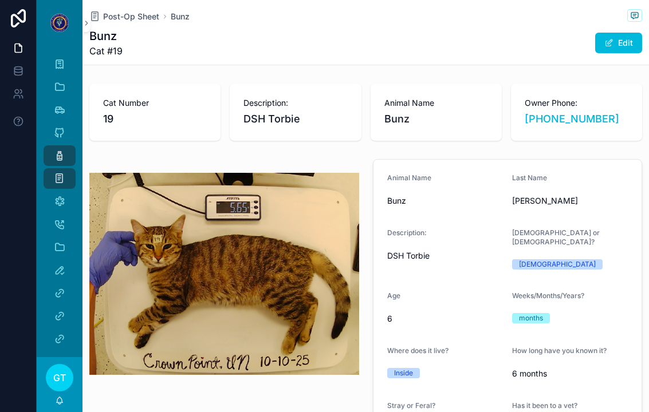
scroll to position [0, 0]
click at [56, 147] on div "Post-Op" at bounding box center [59, 156] width 18 height 18
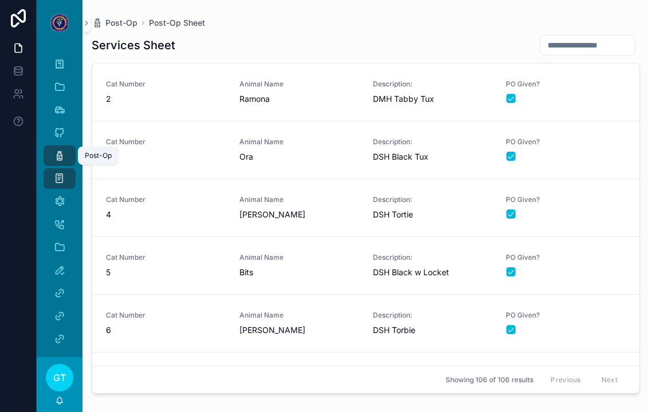
click at [584, 41] on input "scrollable content" at bounding box center [588, 45] width 94 height 16
type input "**"
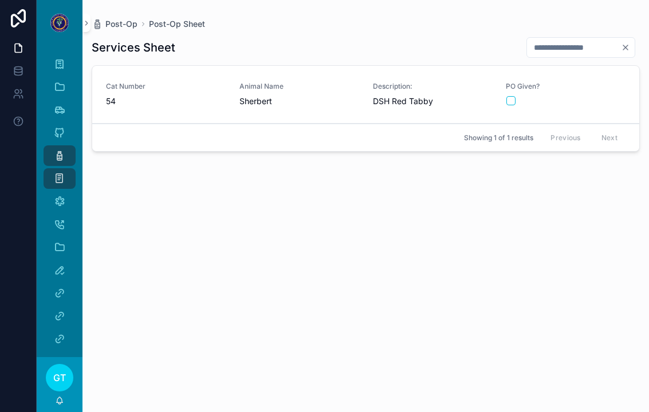
click at [587, 85] on div "PO Given?" at bounding box center [566, 94] width 120 height 24
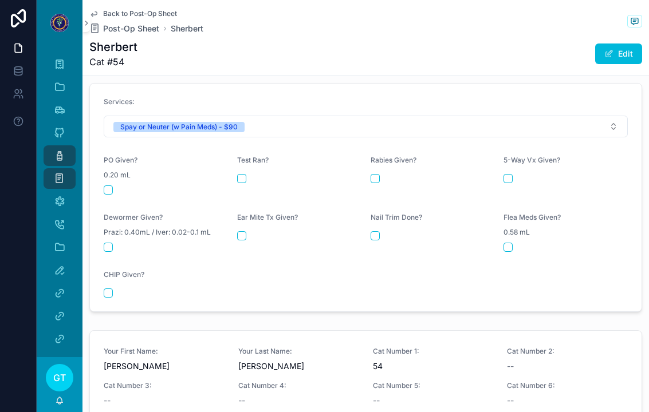
scroll to position [513, 0]
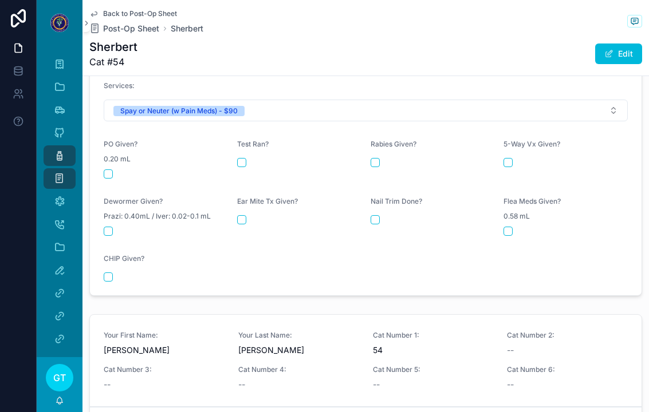
click at [104, 170] on button "scrollable content" at bounding box center [108, 174] width 9 height 9
click at [46, 155] on link "Post-Op" at bounding box center [60, 156] width 32 height 21
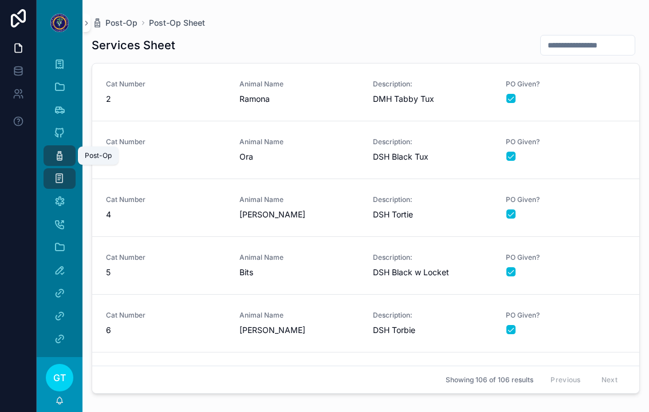
click at [590, 37] on input "scrollable content" at bounding box center [588, 45] width 94 height 16
type input "**"
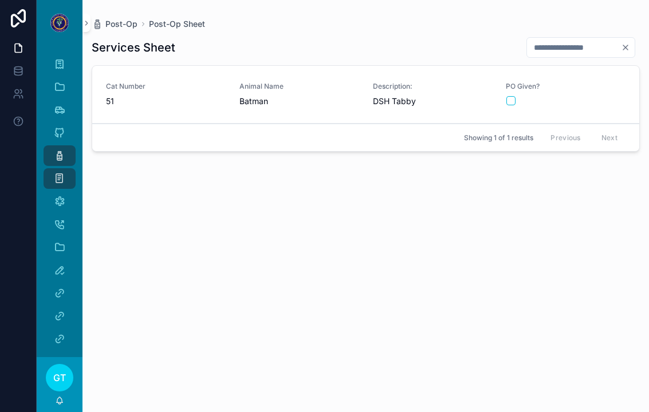
click at [507, 99] on form "scrollable content" at bounding box center [566, 101] width 120 height 10
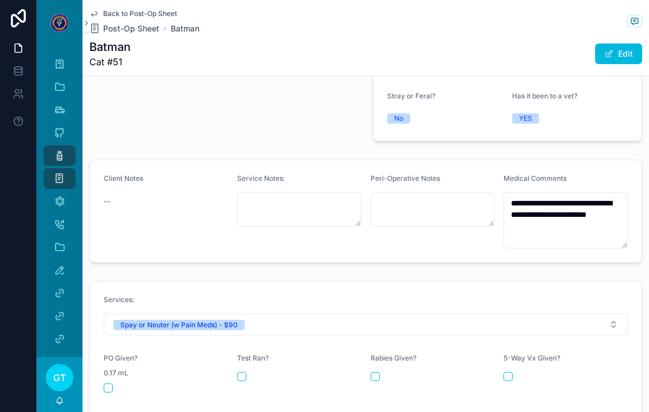
scroll to position [320, 0]
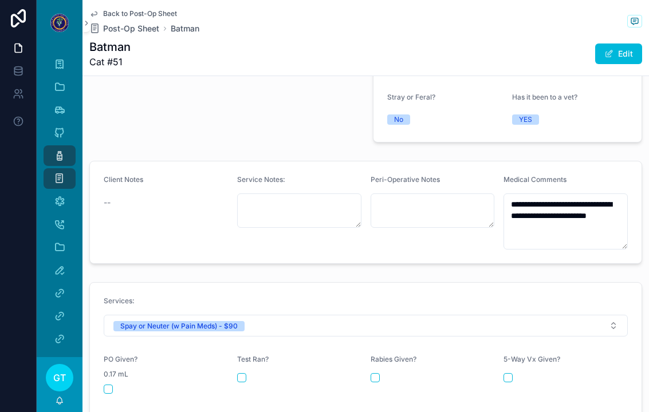
click at [108, 385] on button "scrollable content" at bounding box center [108, 389] width 9 height 9
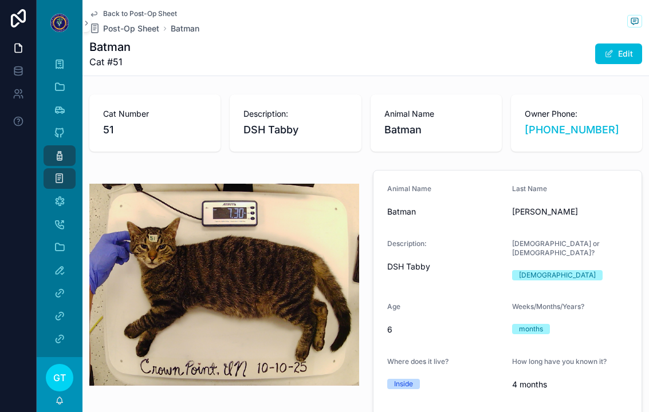
scroll to position [0, 0]
click at [54, 156] on div "Post-Op" at bounding box center [59, 156] width 18 height 18
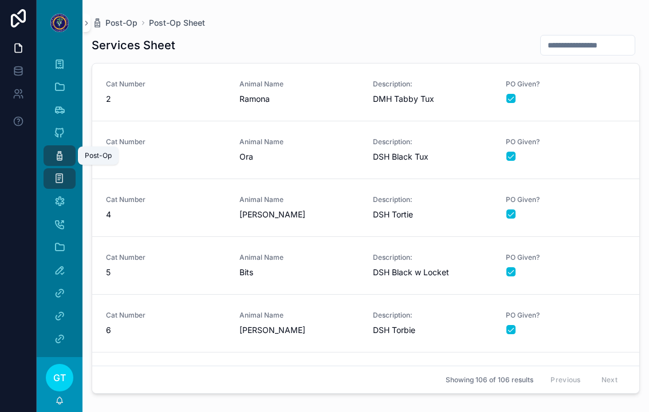
click at [588, 40] on input "scrollable content" at bounding box center [588, 45] width 94 height 16
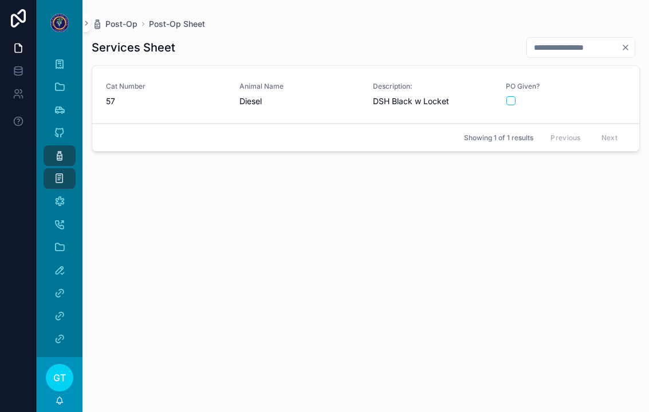
type input "**"
click at [514, 96] on button "scrollable content" at bounding box center [510, 100] width 9 height 9
click at [49, 149] on link "Post-Op" at bounding box center [60, 156] width 32 height 21
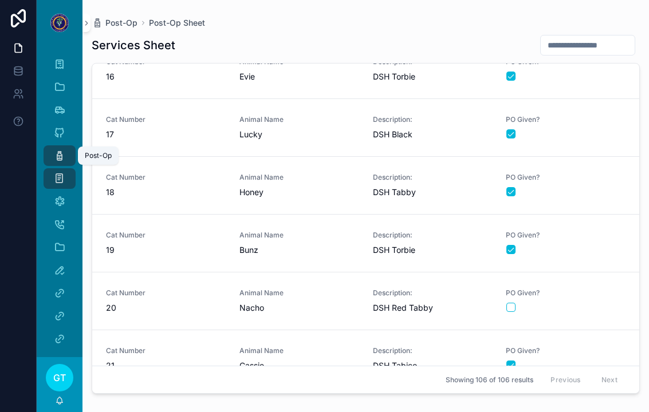
scroll to position [832, 0]
click at [585, 304] on div "scrollable content" at bounding box center [565, 308] width 119 height 9
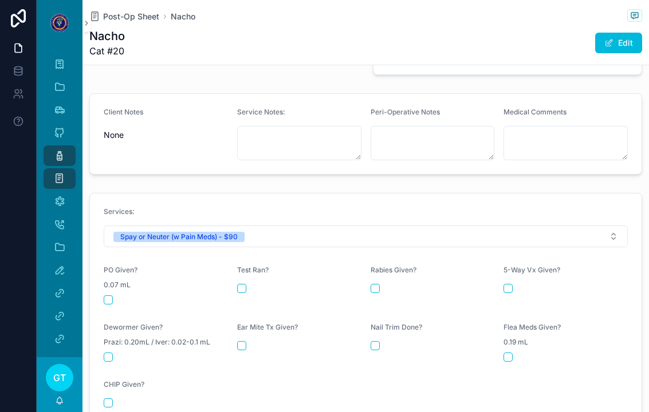
scroll to position [377, 0]
click at [104, 295] on button "scrollable content" at bounding box center [108, 299] width 9 height 9
click at [57, 153] on icon "scrollable content" at bounding box center [59, 155] width 11 height 11
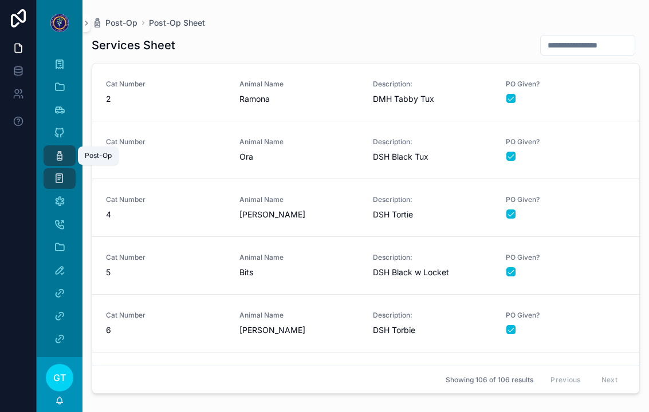
click at [583, 42] on input "scrollable content" at bounding box center [588, 45] width 94 height 16
type input "**"
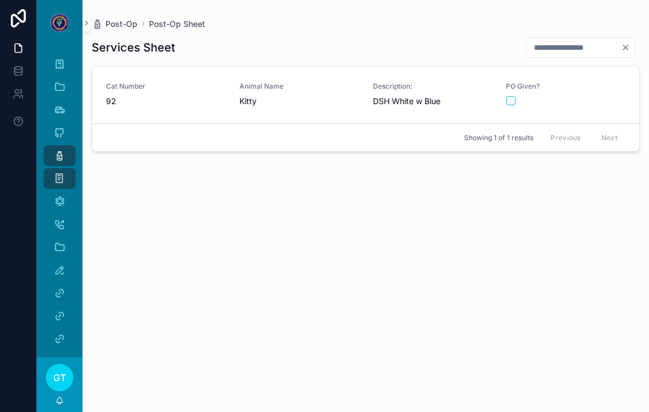
click at [285, 85] on div "Animal Name Kitty" at bounding box center [299, 94] width 120 height 25
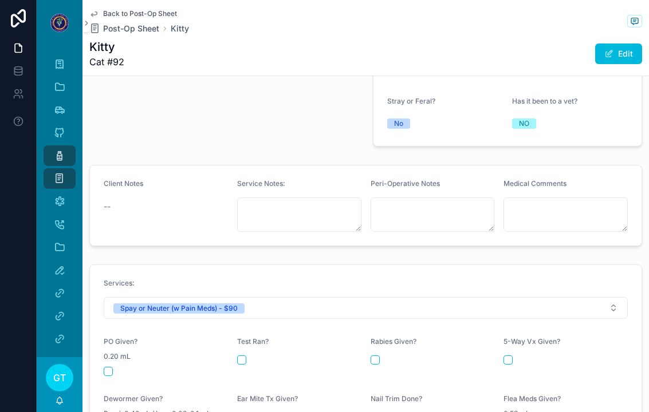
scroll to position [320, 0]
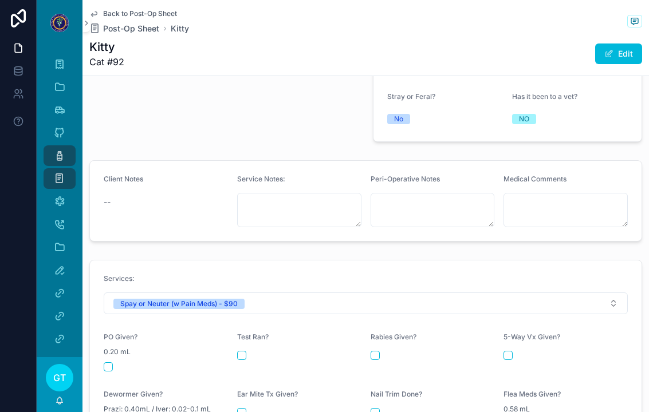
click at [109, 363] on button "scrollable content" at bounding box center [108, 367] width 9 height 9
click at [53, 147] on div "Post-Op" at bounding box center [59, 156] width 18 height 18
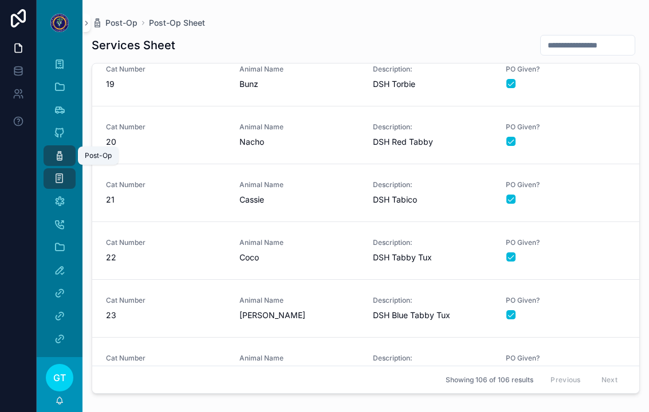
scroll to position [1001, 0]
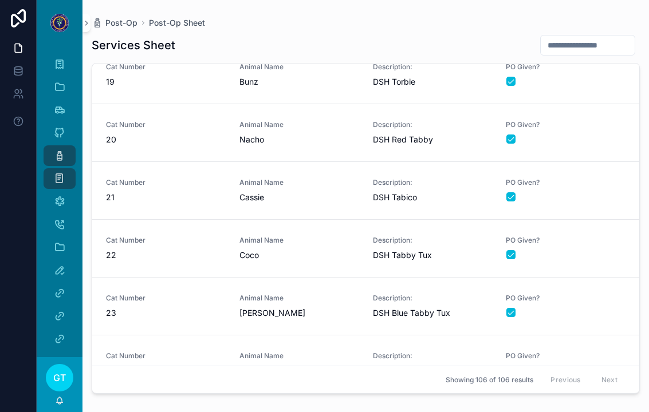
click at [595, 308] on div "scrollable content" at bounding box center [565, 312] width 119 height 9
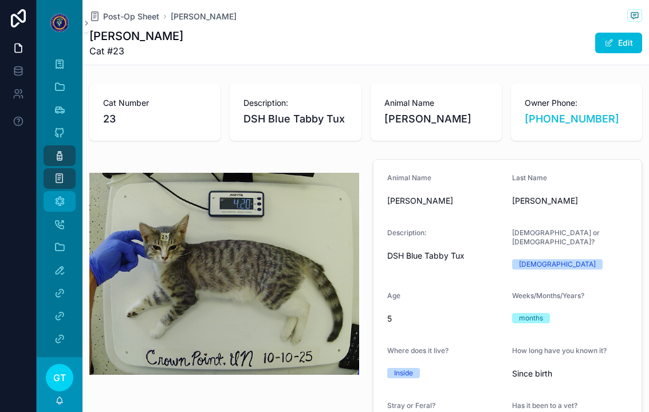
click at [59, 196] on icon "scrollable content" at bounding box center [59, 201] width 11 height 11
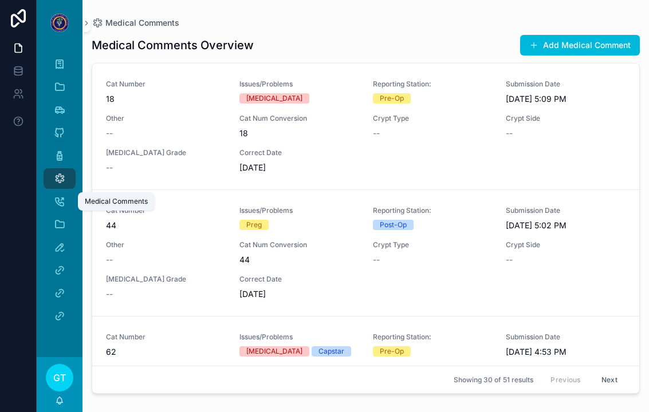
click at [595, 64] on link "Cat Number 18 Issues/Problems [MEDICAL_DATA] Reporting Station: Pre-Op Submissi…" at bounding box center [365, 127] width 547 height 127
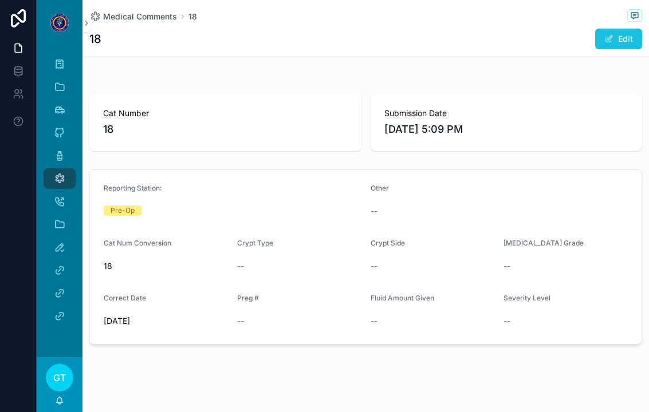
click at [630, 41] on button "Edit" at bounding box center [618, 39] width 47 height 21
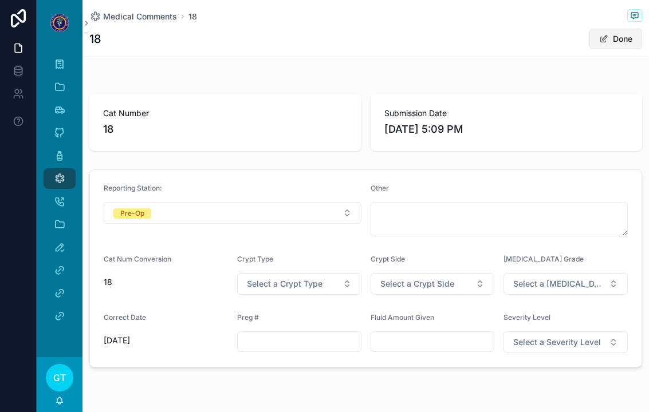
click at [617, 41] on button "Done" at bounding box center [616, 39] width 53 height 21
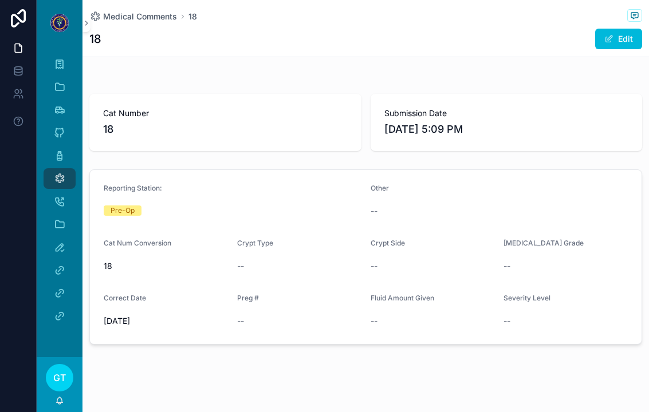
click at [61, 173] on icon "scrollable content" at bounding box center [59, 178] width 11 height 11
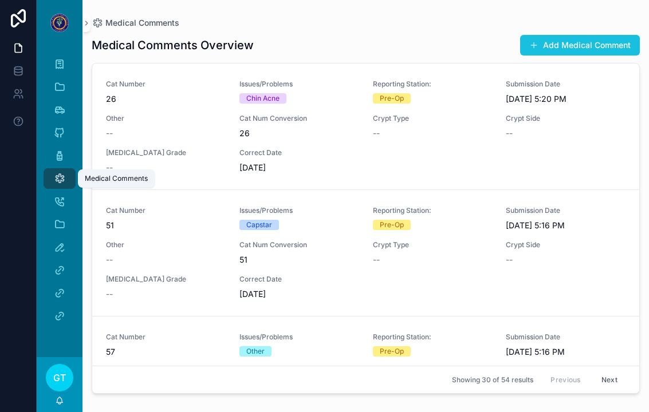
click at [599, 45] on button "Add Medical Comment" at bounding box center [580, 45] width 120 height 21
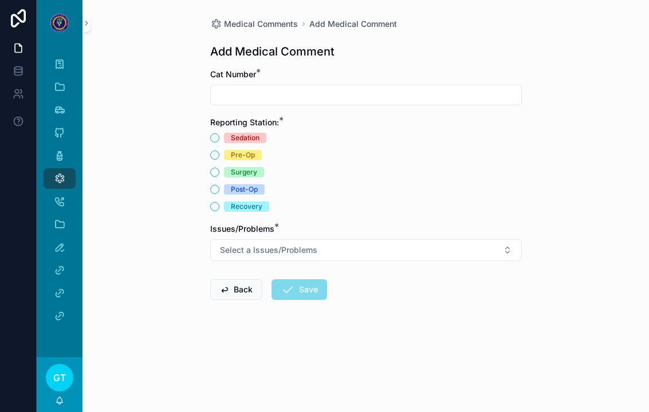
click at [518, 92] on input "scrollable content" at bounding box center [366, 95] width 311 height 16
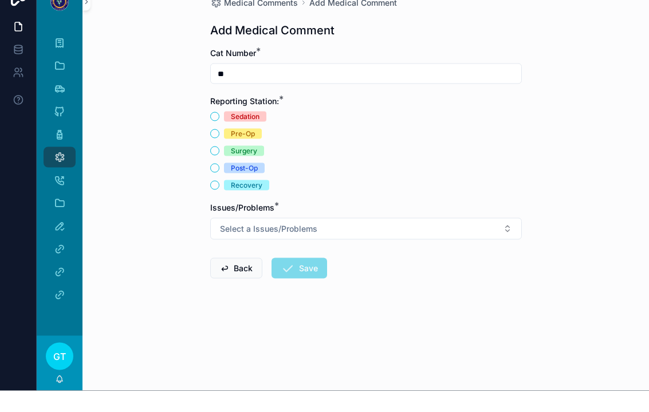
type input "**"
click at [217, 151] on button "Pre-Op" at bounding box center [214, 155] width 9 height 9
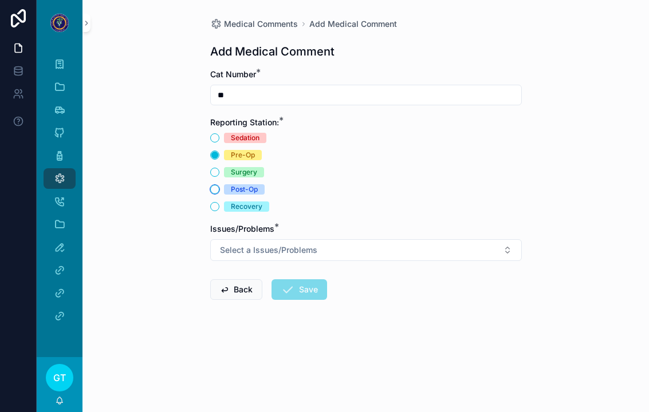
click at [219, 185] on button "Post-Op" at bounding box center [214, 189] width 9 height 9
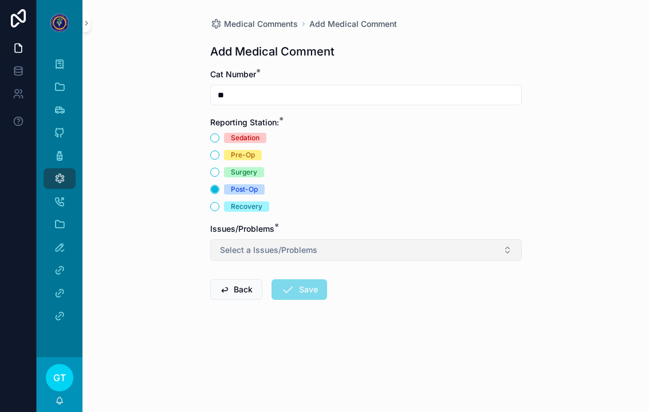
click at [224, 245] on span "Select a Issues/Problems" at bounding box center [268, 250] width 97 height 11
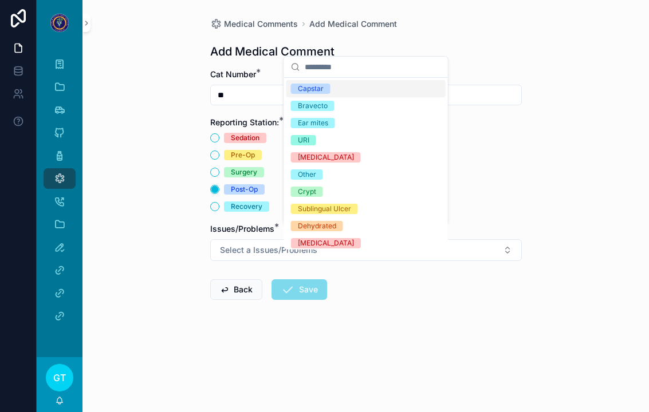
click at [303, 127] on div "Ear mites" at bounding box center [313, 123] width 30 height 10
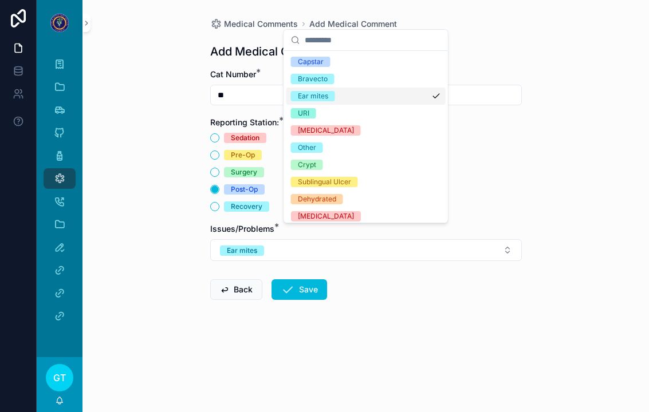
click at [146, 151] on div "Medical Comments Add Medical Comment Add Medical Comment Cat Number * ** Report…" at bounding box center [365, 206] width 567 height 412
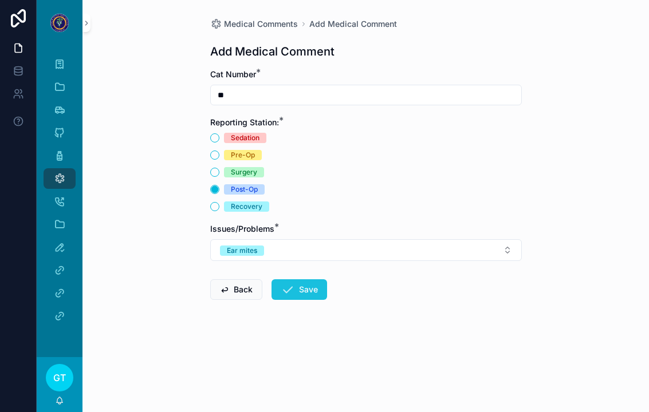
click at [289, 283] on icon "scrollable content" at bounding box center [288, 290] width 14 height 14
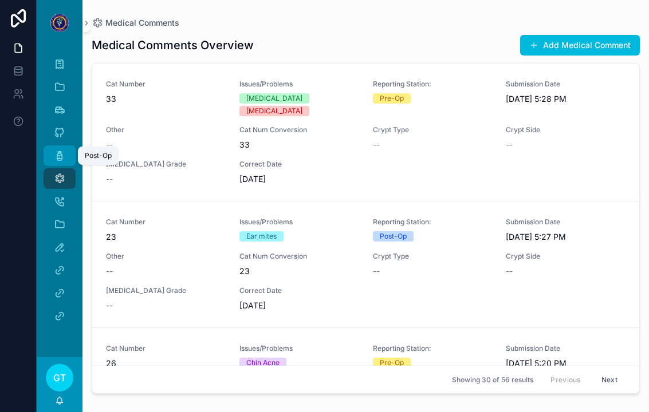
click at [61, 150] on icon "scrollable content" at bounding box center [59, 155] width 11 height 11
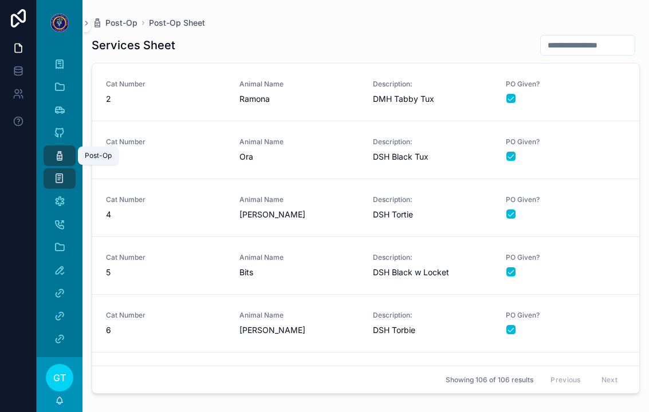
click at [592, 37] on input "scrollable content" at bounding box center [588, 45] width 94 height 16
type input "**"
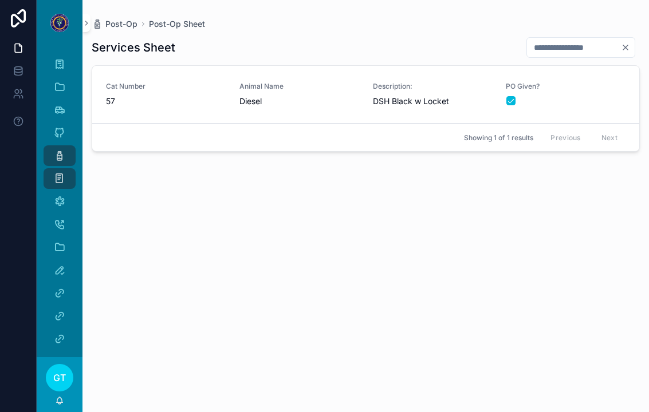
click at [601, 96] on div "scrollable content" at bounding box center [565, 100] width 119 height 9
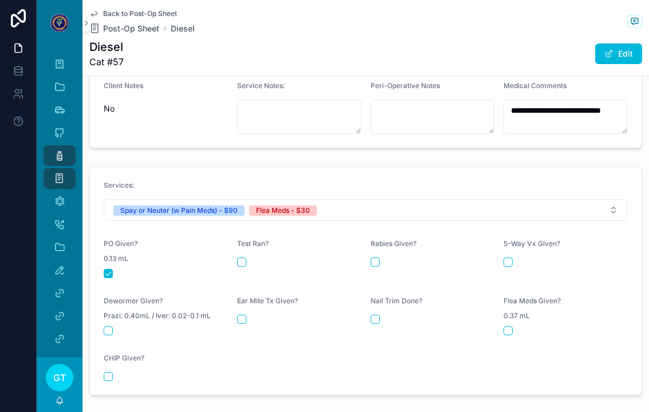
scroll to position [414, 0]
click at [517, 326] on div "scrollable content" at bounding box center [566, 330] width 124 height 9
click at [517, 310] on div "0.37 mL" at bounding box center [566, 315] width 124 height 11
click at [523, 302] on div "Flea Meds Given? 0.37 mL" at bounding box center [566, 315] width 124 height 39
click at [512, 326] on button "scrollable content" at bounding box center [508, 330] width 9 height 9
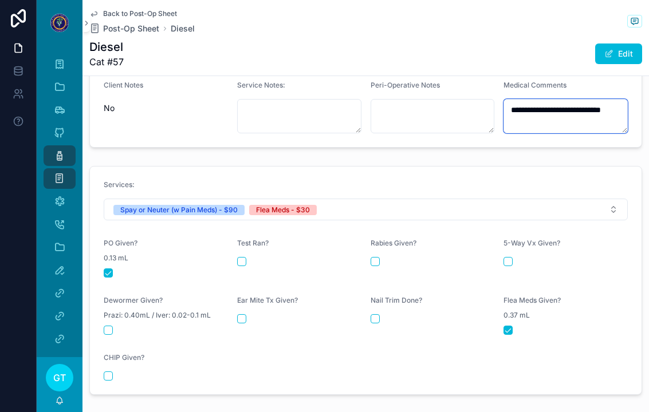
click at [569, 99] on textarea "**********" at bounding box center [566, 116] width 124 height 34
click at [549, 99] on textarea "**********" at bounding box center [566, 116] width 124 height 34
type textarea "**********"
click at [427, 129] on div "**********" at bounding box center [365, 107] width 567 height 91
click at [53, 147] on div "Post-Op" at bounding box center [59, 156] width 18 height 18
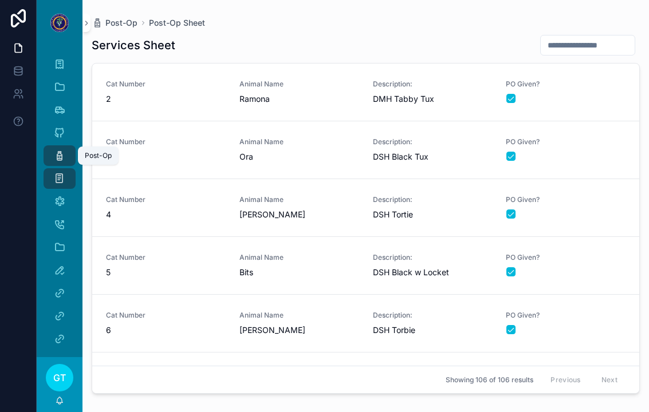
click at [581, 37] on input "scrollable content" at bounding box center [588, 45] width 94 height 16
type input "**"
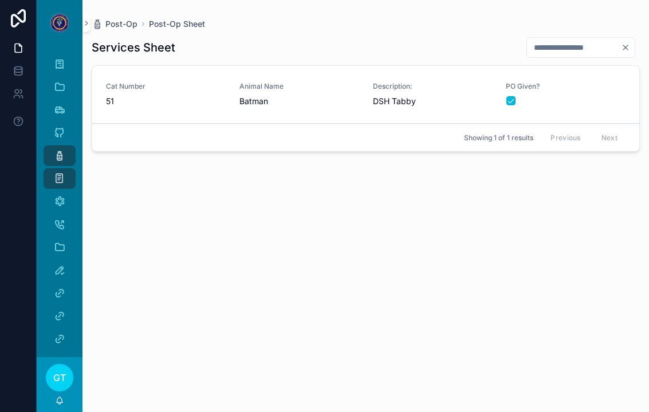
click at [590, 93] on link "Cat Number 51 Animal Name Batman Description: DSH Tabby PO Given?" at bounding box center [365, 95] width 547 height 58
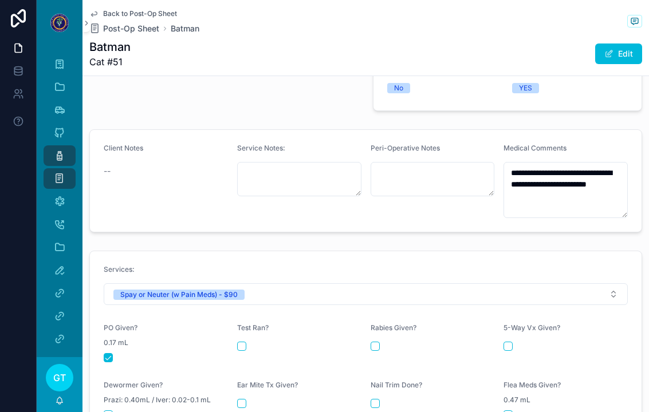
scroll to position [353, 0]
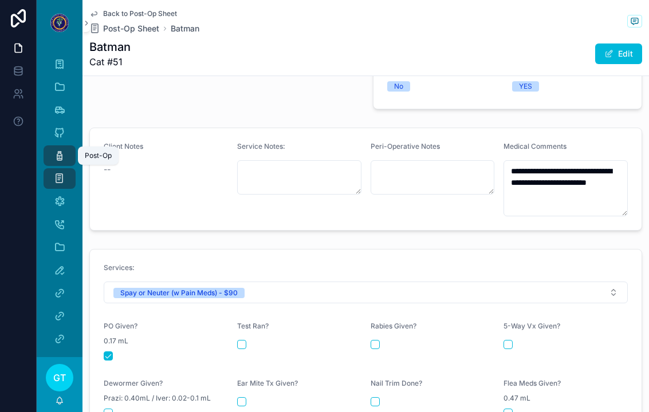
click at [52, 147] on div "Post-Op" at bounding box center [59, 156] width 18 height 18
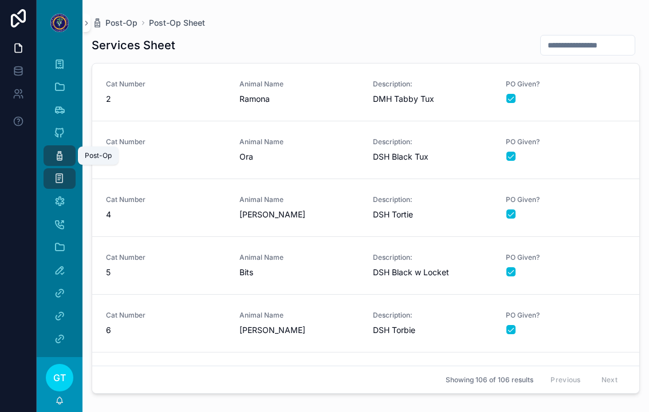
click at [596, 39] on input "scrollable content" at bounding box center [588, 45] width 94 height 16
type input "**"
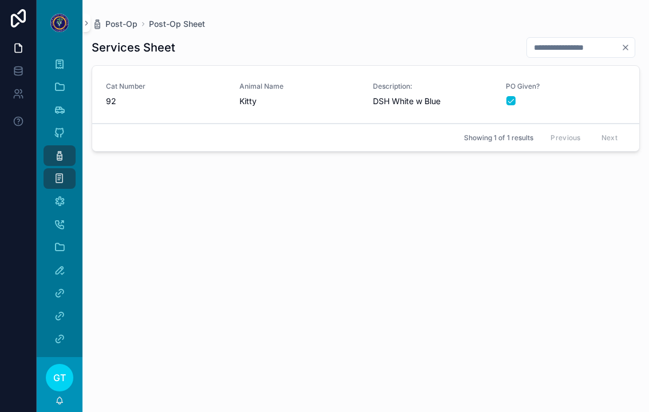
click at [599, 96] on div "scrollable content" at bounding box center [565, 100] width 119 height 9
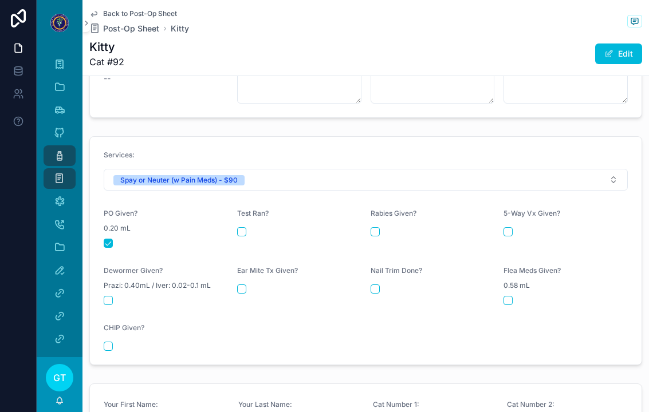
scroll to position [367, 0]
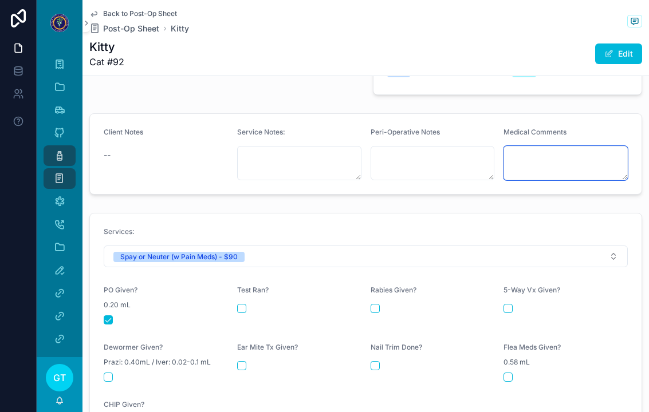
click at [590, 146] on textarea "scrollable content" at bounding box center [566, 163] width 124 height 34
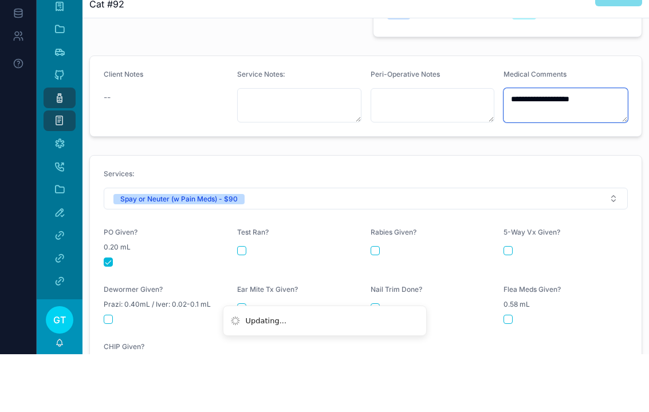
click at [571, 146] on textarea "**********" at bounding box center [566, 163] width 124 height 34
click at [564, 146] on textarea "**********" at bounding box center [566, 163] width 124 height 34
type textarea "**********"
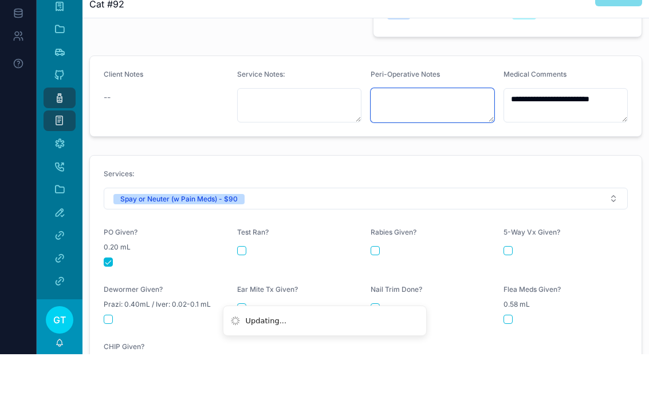
click at [469, 146] on textarea "scrollable content" at bounding box center [433, 163] width 124 height 34
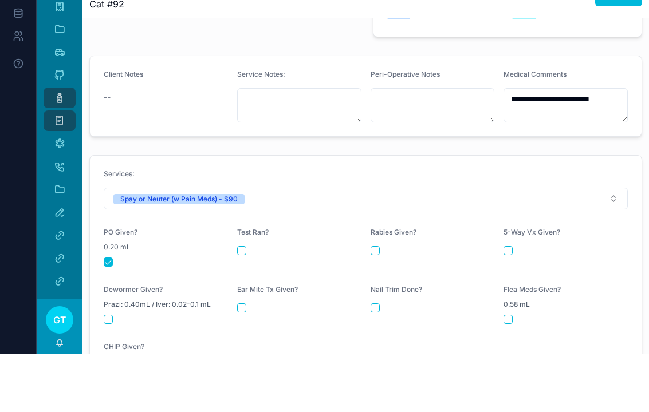
click at [190, 116] on div "**********" at bounding box center [365, 154] width 567 height 91
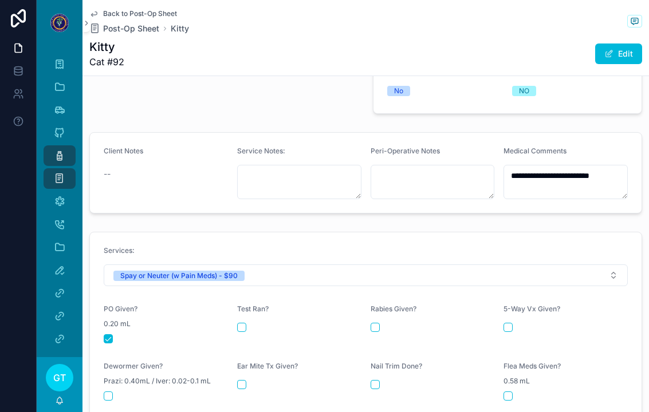
scroll to position [347, 0]
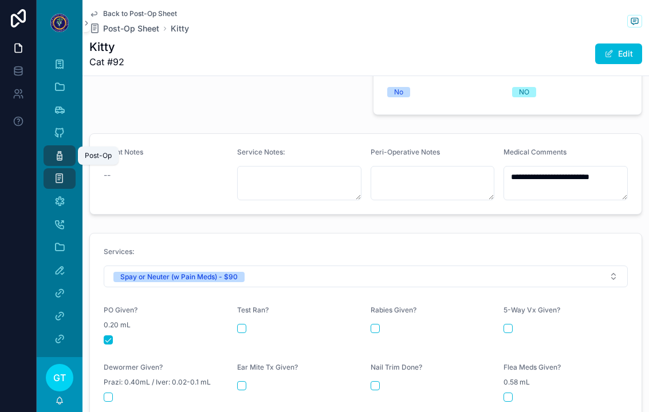
click at [69, 149] on link "Post-Op" at bounding box center [60, 156] width 32 height 21
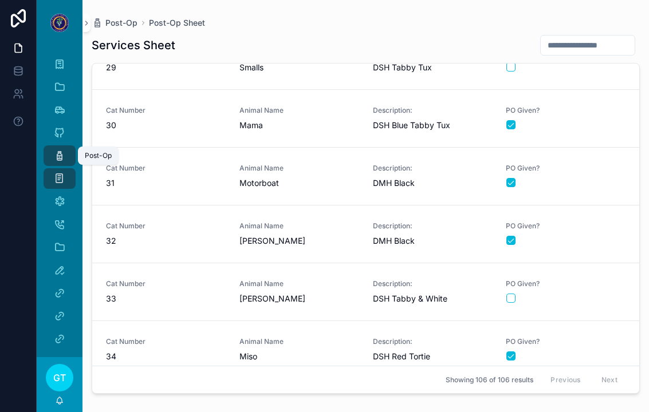
scroll to position [1593, 0]
click at [591, 290] on div "PO Given?" at bounding box center [566, 292] width 120 height 25
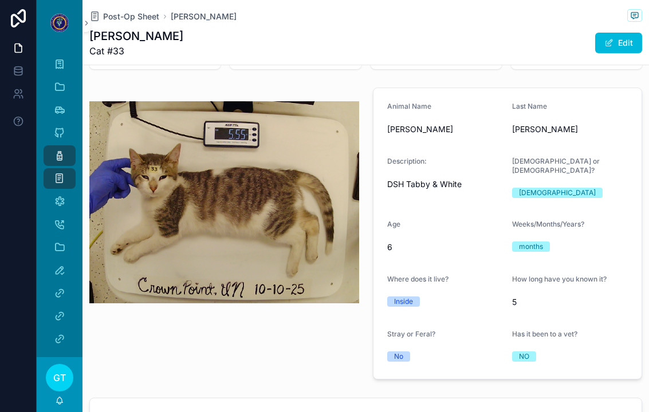
scroll to position [68, 0]
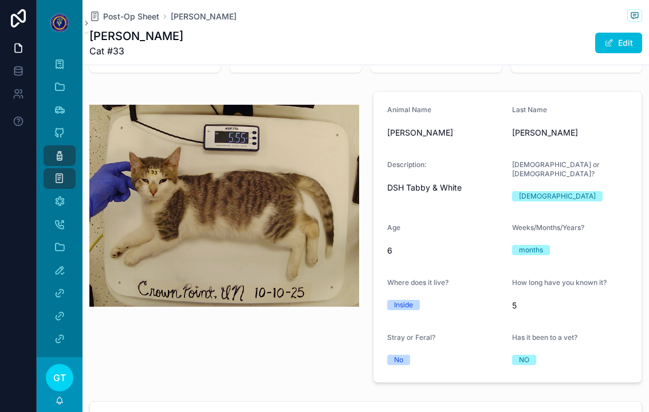
click at [443, 182] on div "DSH Tabby & White" at bounding box center [445, 188] width 116 height 18
click at [638, 33] on button "Edit" at bounding box center [618, 43] width 47 height 21
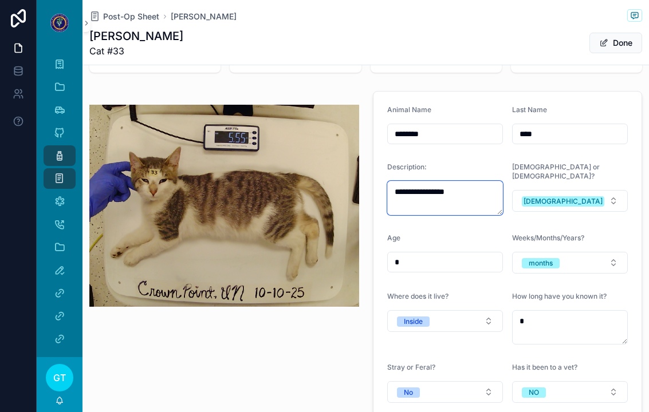
click at [423, 184] on textarea "**********" at bounding box center [445, 198] width 116 height 34
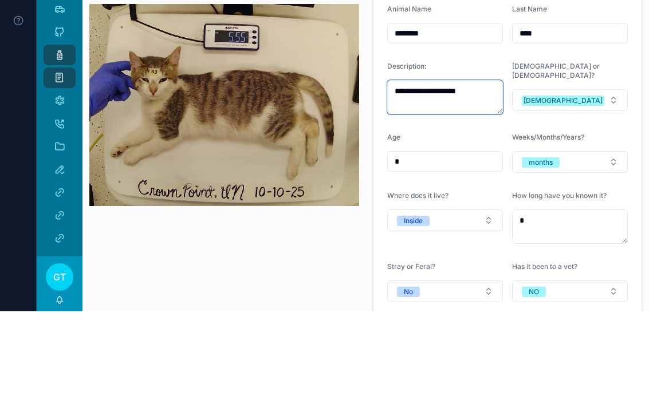
type textarea "**********"
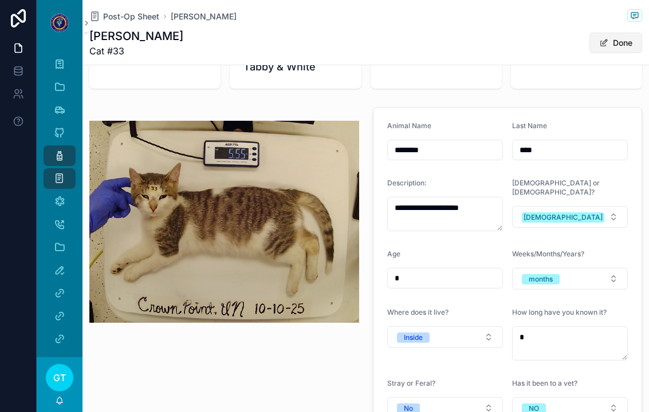
click at [616, 33] on button "Done" at bounding box center [616, 43] width 53 height 21
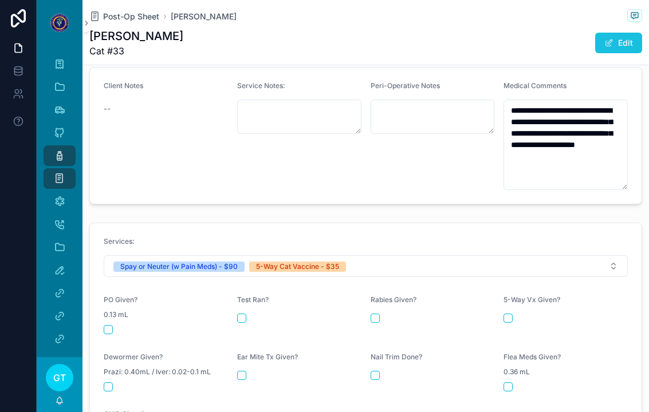
scroll to position [418, 0]
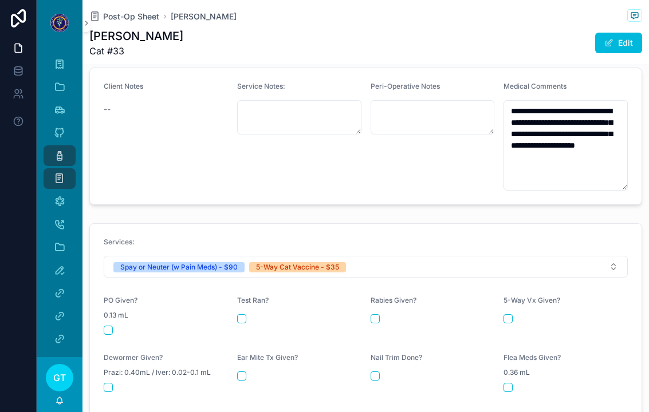
click at [115, 326] on div "scrollable content" at bounding box center [166, 330] width 124 height 9
click at [104, 326] on button "scrollable content" at bounding box center [108, 330] width 9 height 9
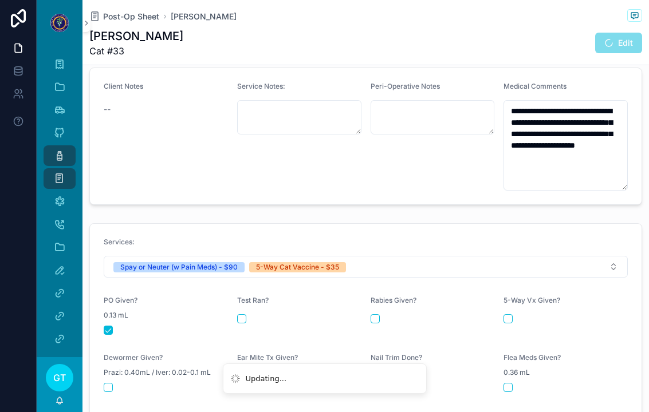
click at [502, 300] on form "Services: Spay or Neuter (w Pain Meds) - $90 5-Way Cat Vaccine - $35 PO Given? …" at bounding box center [366, 338] width 552 height 228
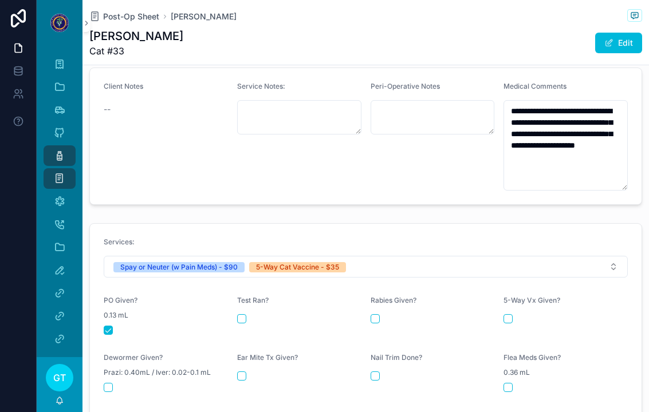
click at [512, 315] on button "scrollable content" at bounding box center [508, 319] width 9 height 9
click at [64, 150] on icon "scrollable content" at bounding box center [59, 155] width 11 height 11
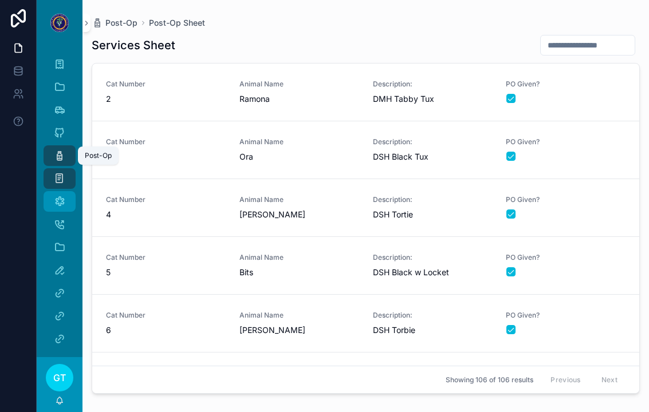
click at [57, 196] on icon "scrollable content" at bounding box center [59, 201] width 11 height 11
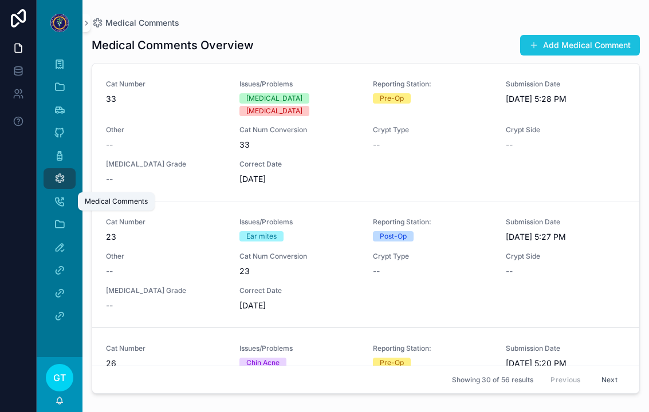
click at [541, 35] on button "Add Medical Comment" at bounding box center [580, 45] width 120 height 21
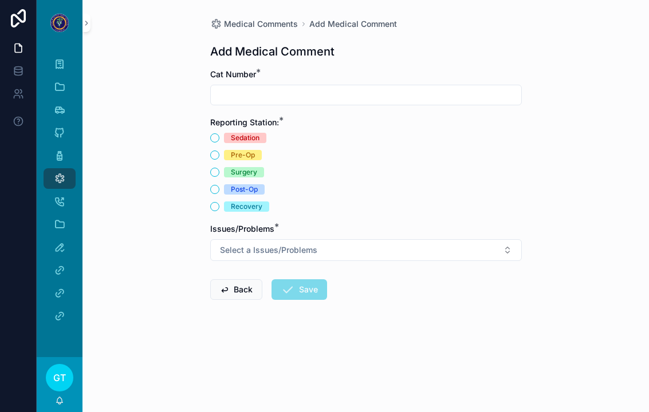
click at [233, 87] on input "scrollable content" at bounding box center [366, 95] width 311 height 16
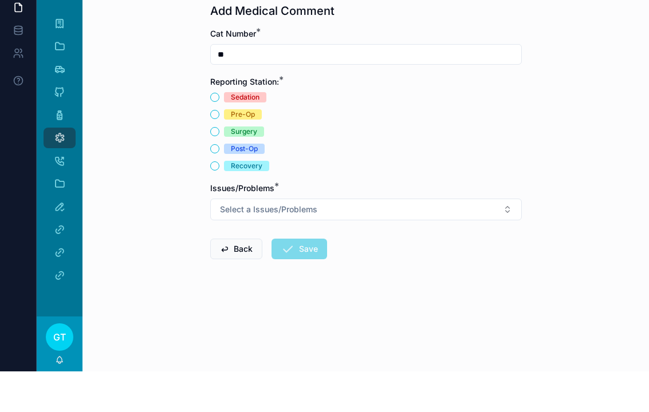
type input "**"
click at [215, 185] on button "Post-Op" at bounding box center [214, 189] width 9 height 9
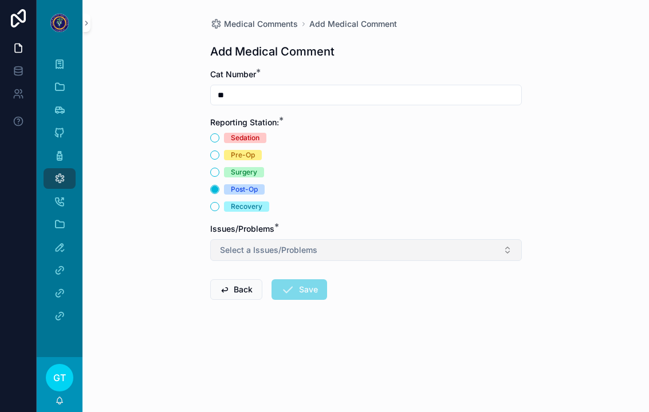
click at [230, 245] on span "Select a Issues/Problems" at bounding box center [268, 250] width 97 height 11
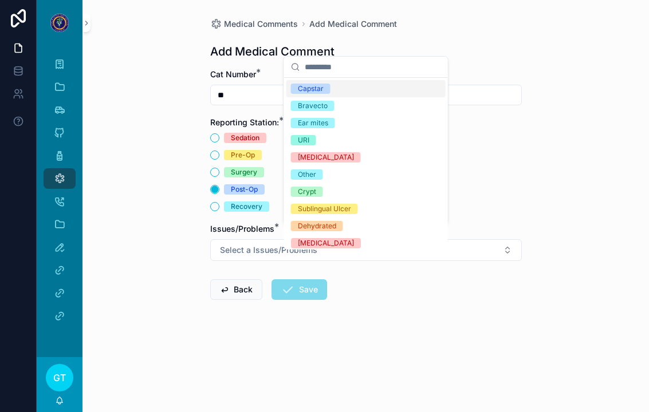
click at [304, 89] on div "Capstar" at bounding box center [311, 89] width 26 height 10
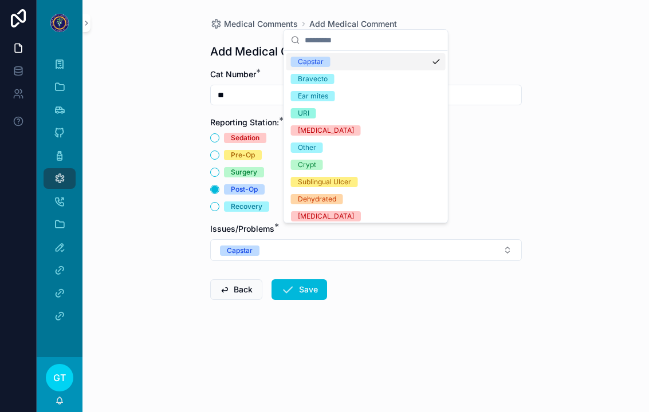
click at [152, 168] on div "Medical Comments Add Medical Comment Add Medical Comment Cat Number * ** Report…" at bounding box center [365, 206] width 567 height 412
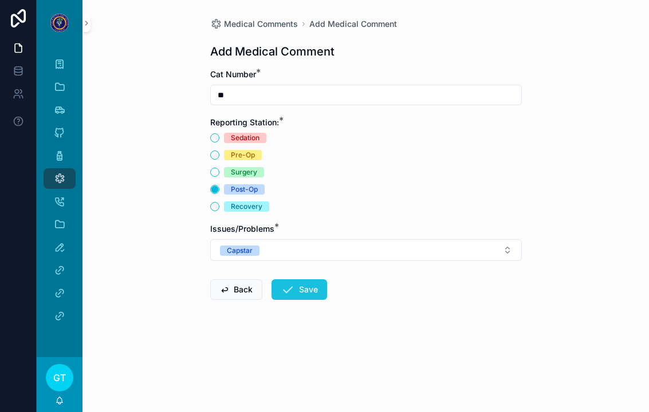
click at [291, 283] on icon "scrollable content" at bounding box center [288, 290] width 14 height 14
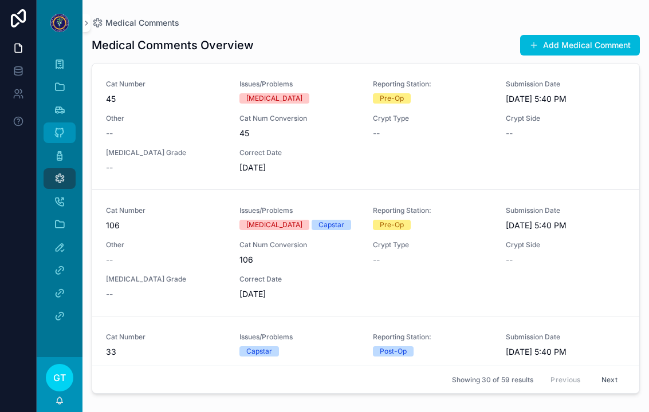
click at [50, 124] on div "Sedation" at bounding box center [59, 133] width 18 height 18
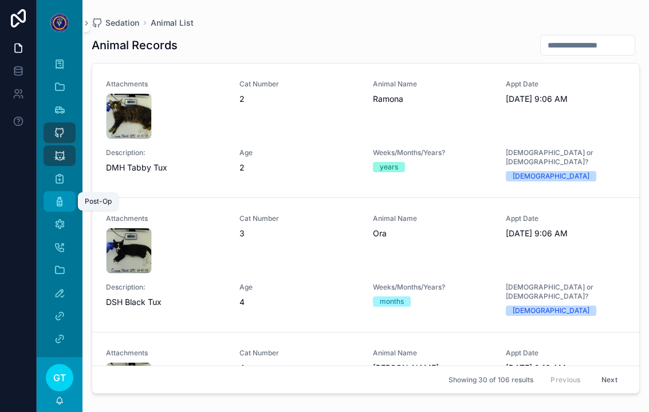
click at [52, 192] on div "Post-Op" at bounding box center [59, 201] width 18 height 18
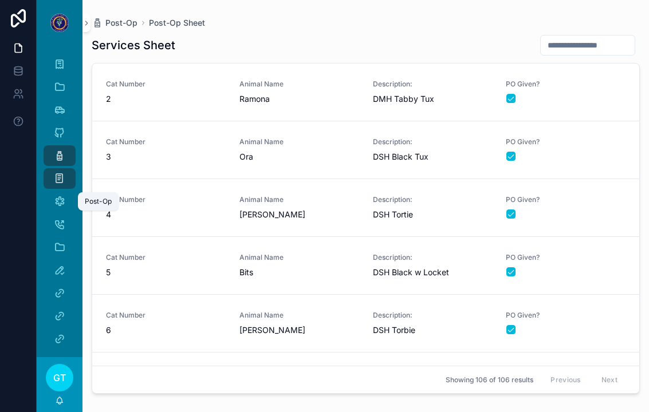
click at [54, 150] on icon "scrollable content" at bounding box center [59, 155] width 11 height 11
click at [581, 44] on input "scrollable content" at bounding box center [588, 45] width 94 height 16
type input "***"
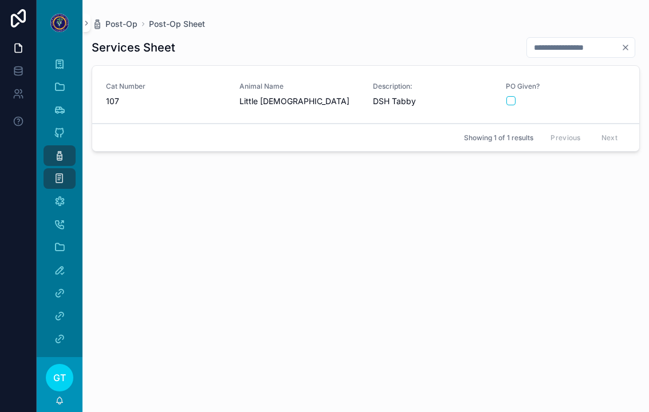
click at [593, 96] on form "scrollable content" at bounding box center [566, 101] width 120 height 10
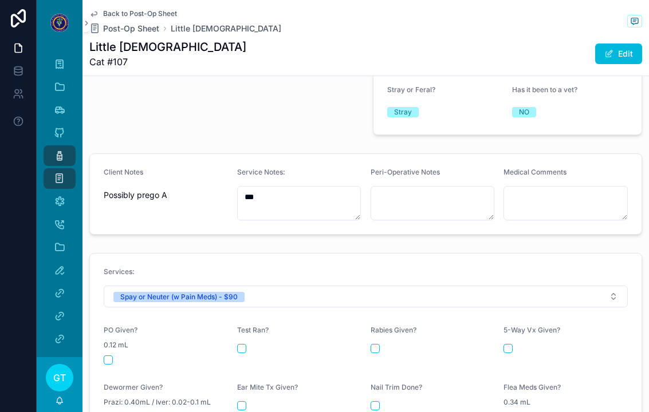
scroll to position [367, 0]
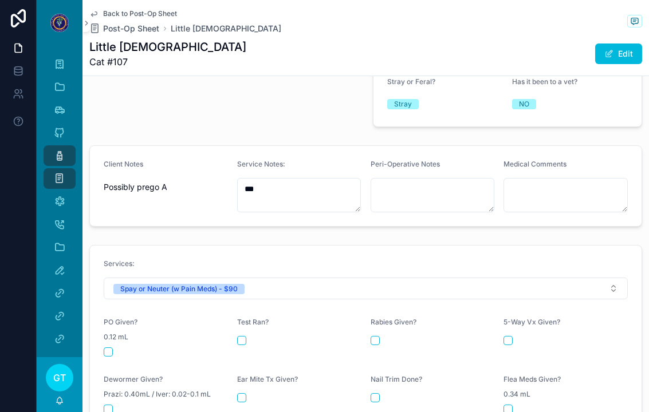
click at [111, 348] on button "scrollable content" at bounding box center [108, 352] width 9 height 9
click at [54, 157] on icon "scrollable content" at bounding box center [59, 155] width 11 height 11
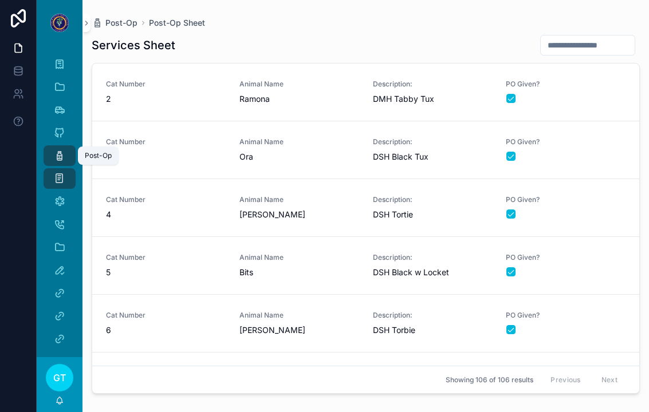
click at [585, 49] on input "scrollable content" at bounding box center [588, 45] width 94 height 16
type input "***"
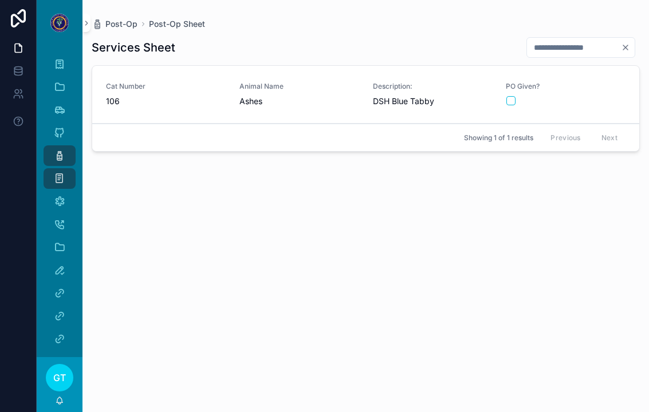
click at [591, 92] on div "PO Given?" at bounding box center [566, 94] width 120 height 24
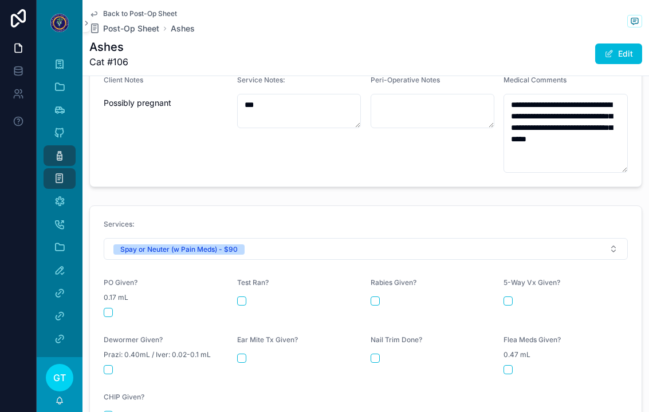
scroll to position [419, 0]
click at [108, 309] on button "scrollable content" at bounding box center [108, 313] width 9 height 9
click at [58, 162] on div "Post-Op" at bounding box center [59, 156] width 18 height 18
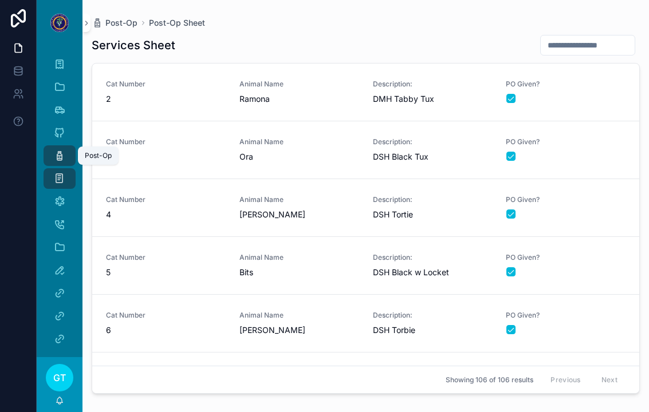
click at [591, 42] on input "scrollable content" at bounding box center [588, 45] width 94 height 16
type input "**"
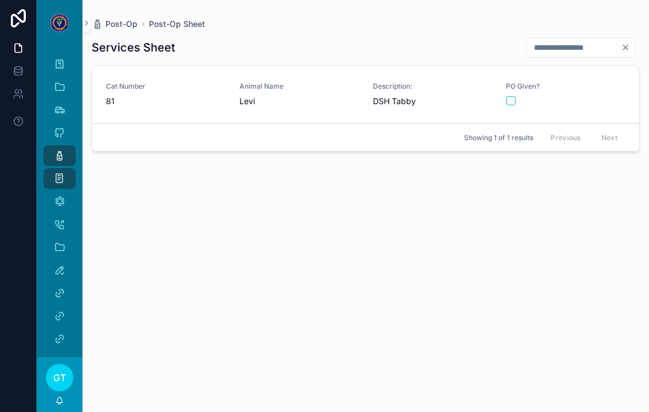
click at [600, 101] on div "scrollable content" at bounding box center [565, 100] width 119 height 9
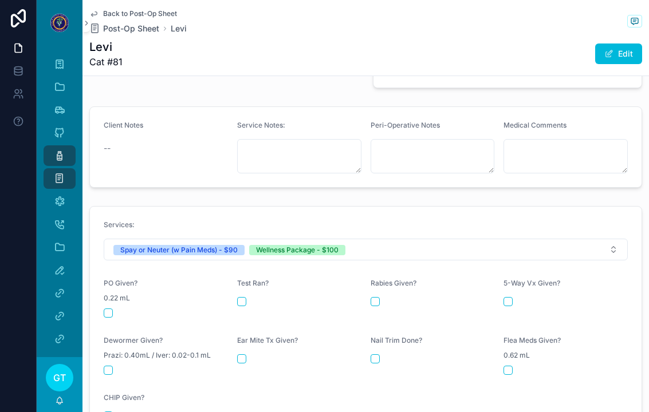
scroll to position [374, 0]
click at [100, 308] on form "Services: Spay or Neuter (w Pain Meds) - $90 Wellness Package - $100 PO Given? …" at bounding box center [366, 321] width 552 height 228
click at [102, 312] on form "Services: Spay or Neuter (w Pain Meds) - $90 Wellness Package - $100 PO Given? …" at bounding box center [366, 321] width 552 height 228
click at [108, 309] on button "scrollable content" at bounding box center [108, 313] width 9 height 9
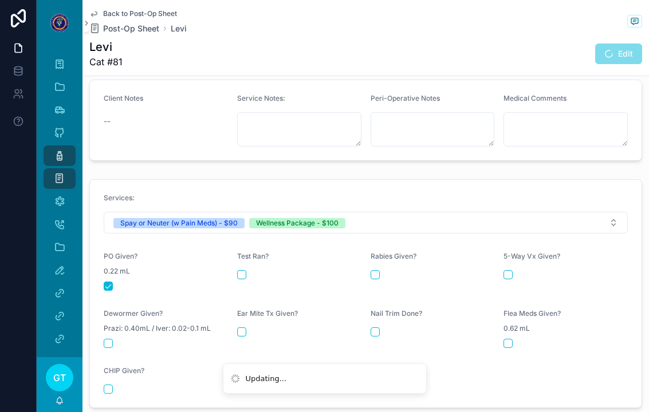
scroll to position [421, 0]
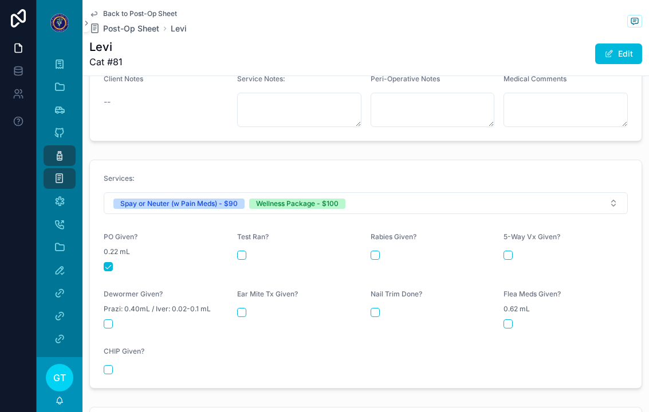
click at [379, 251] on button "scrollable content" at bounding box center [375, 255] width 9 height 9
click at [508, 251] on button "scrollable content" at bounding box center [508, 255] width 9 height 9
click at [105, 320] on button "scrollable content" at bounding box center [108, 324] width 9 height 9
click at [241, 308] on button "scrollable content" at bounding box center [241, 312] width 9 height 9
click at [374, 308] on button "scrollable content" at bounding box center [375, 312] width 9 height 9
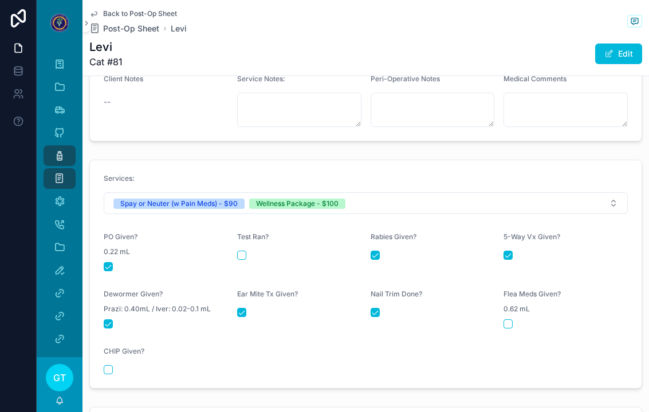
click at [517, 320] on div "scrollable content" at bounding box center [566, 324] width 124 height 9
click at [511, 320] on button "scrollable content" at bounding box center [508, 324] width 9 height 9
click at [58, 156] on icon "scrollable content" at bounding box center [59, 155] width 11 height 11
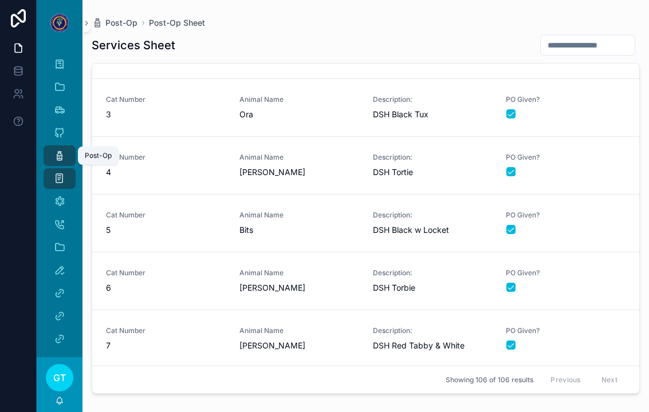
scroll to position [41, 0]
click at [541, 52] on input "scrollable content" at bounding box center [588, 45] width 94 height 16
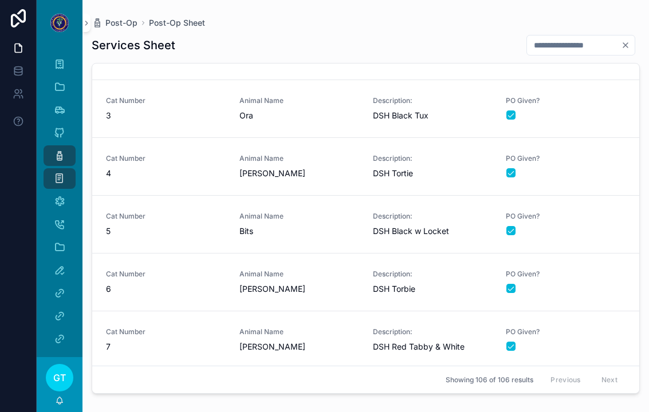
type input "**"
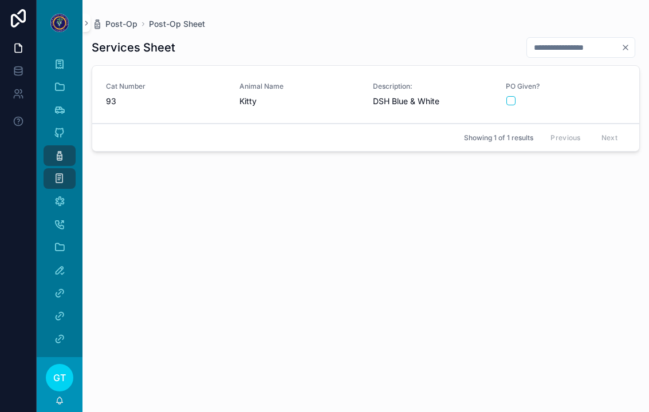
click at [298, 84] on span "Animal Name" at bounding box center [299, 86] width 120 height 9
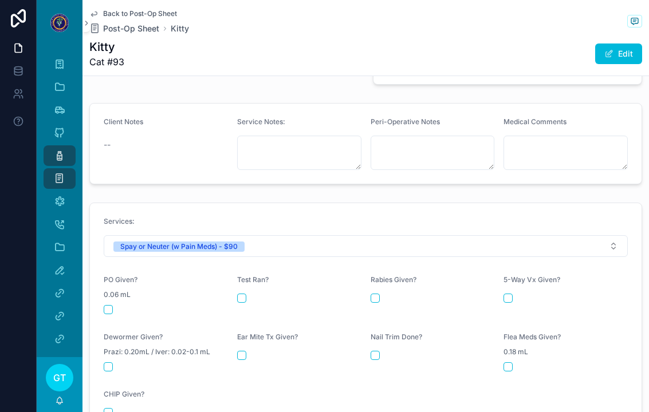
scroll to position [387, 0]
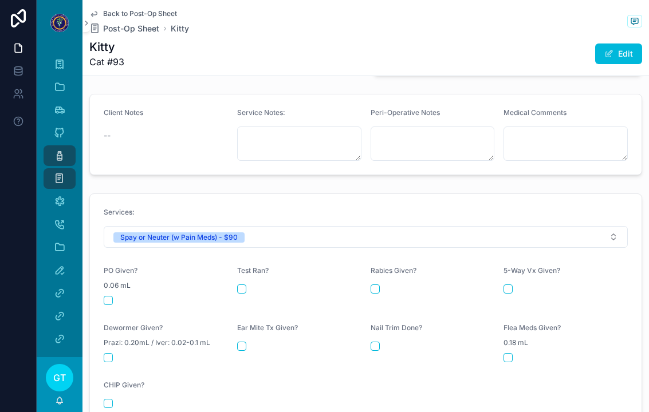
click at [112, 296] on button "scrollable content" at bounding box center [108, 300] width 9 height 9
click at [56, 157] on icon "scrollable content" at bounding box center [59, 155] width 11 height 11
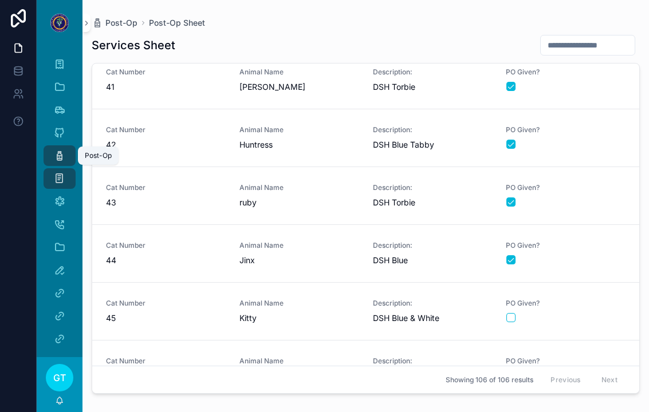
scroll to position [2296, 0]
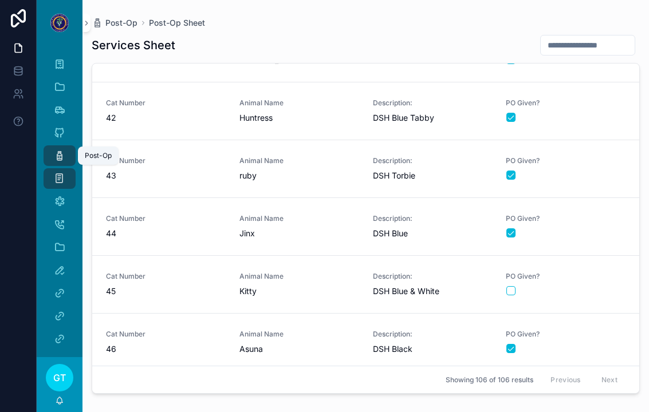
click at [585, 298] on link "Cat Number 45 Animal Name Kitty Description: DSH Blue & White PO Given?" at bounding box center [365, 285] width 547 height 58
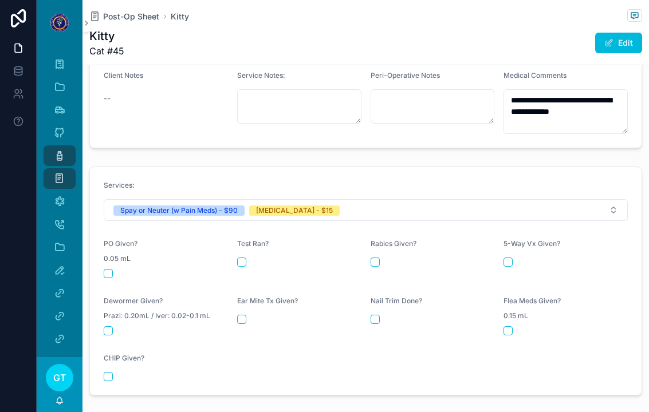
scroll to position [410, 0]
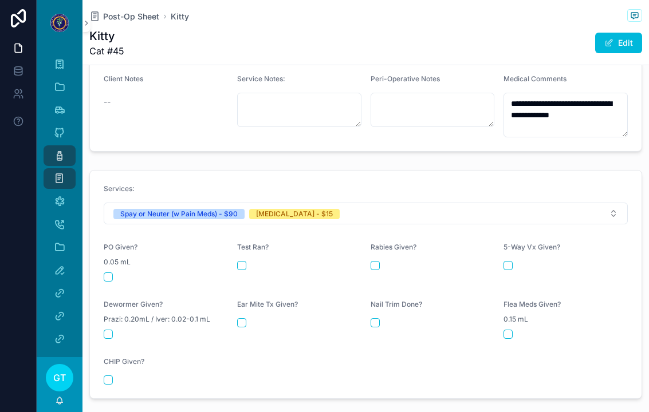
click at [105, 273] on button "scrollable content" at bounding box center [108, 277] width 9 height 9
click at [376, 261] on button "scrollable content" at bounding box center [375, 265] width 9 height 9
click at [56, 154] on icon "scrollable content" at bounding box center [59, 155] width 11 height 11
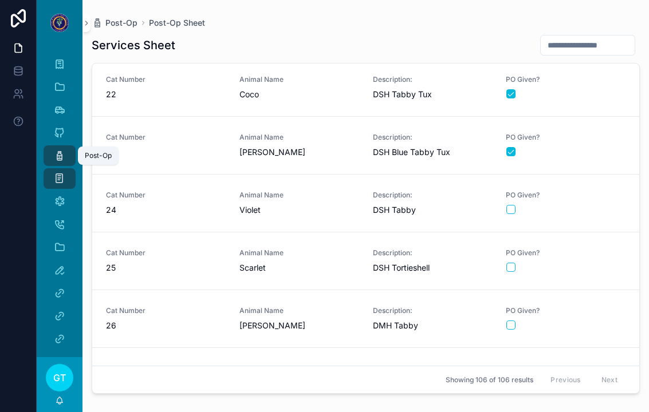
scroll to position [1164, 0]
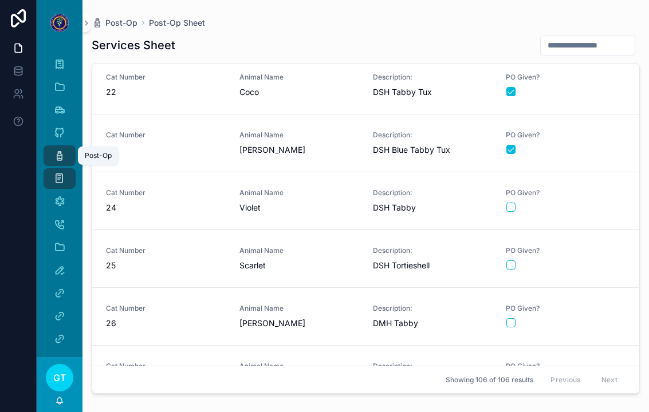
click at [598, 258] on div "PO Given?" at bounding box center [566, 258] width 120 height 24
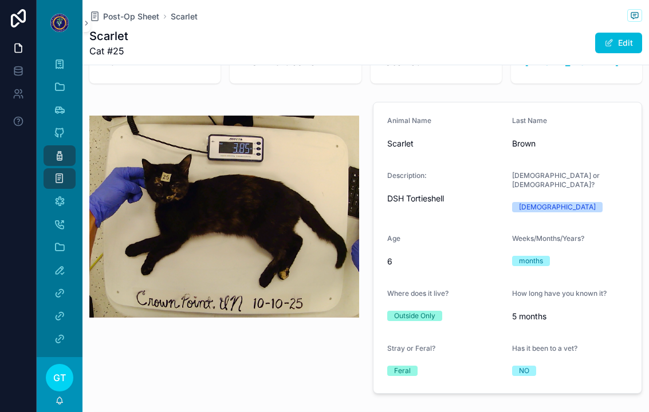
scroll to position [57, 0]
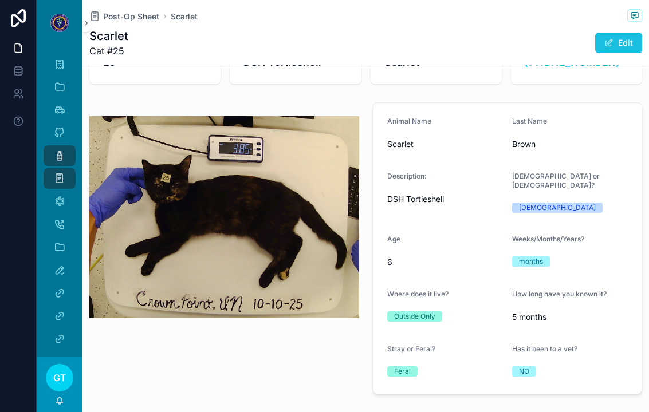
click at [622, 52] on button "Edit" at bounding box center [618, 43] width 47 height 21
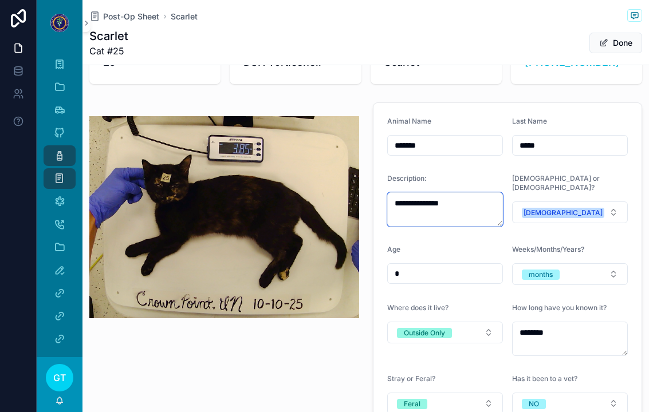
click at [446, 211] on textarea "**********" at bounding box center [445, 209] width 116 height 34
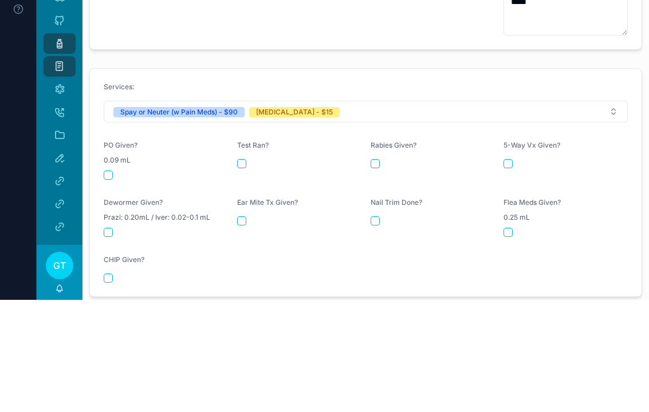
scroll to position [492, 0]
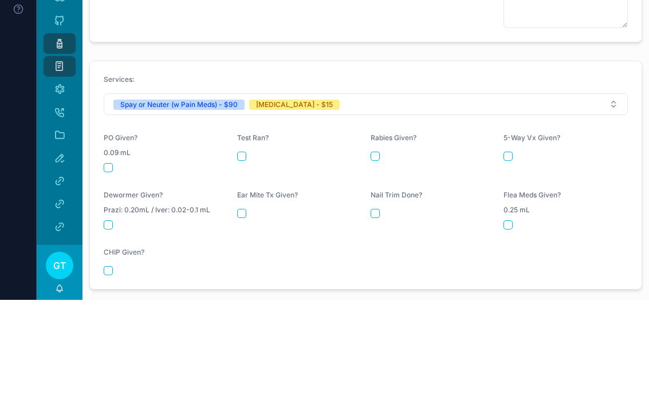
type textarea "**********"
click at [110, 246] on div "PO Given? 0.09 mL" at bounding box center [166, 265] width 124 height 39
click at [108, 276] on button "scrollable content" at bounding box center [108, 280] width 9 height 9
click at [378, 264] on button "scrollable content" at bounding box center [375, 268] width 9 height 9
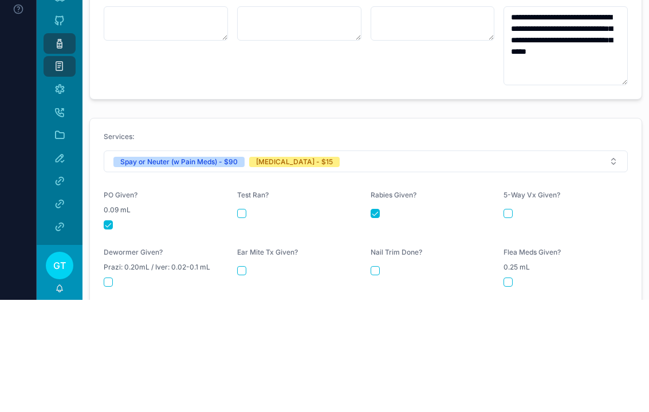
scroll to position [434, 0]
click at [62, 150] on icon "scrollable content" at bounding box center [59, 155] width 11 height 11
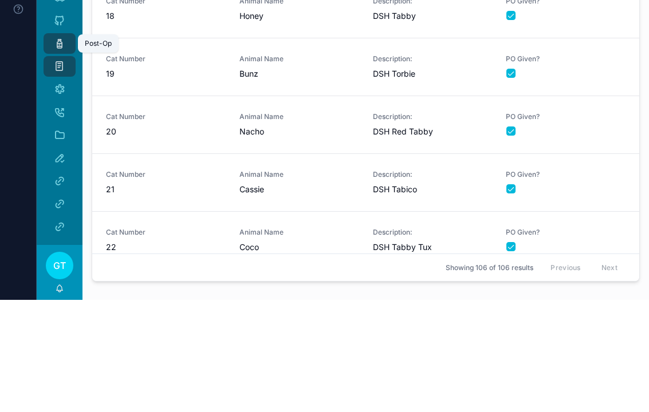
scroll to position [1141, 0]
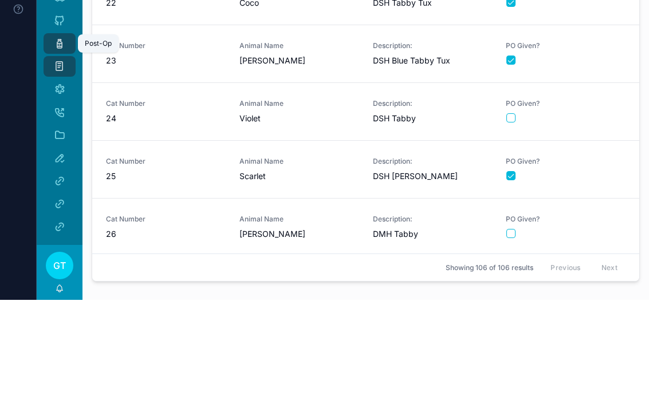
click at [606, 269] on div "PO Given?" at bounding box center [566, 281] width 120 height 24
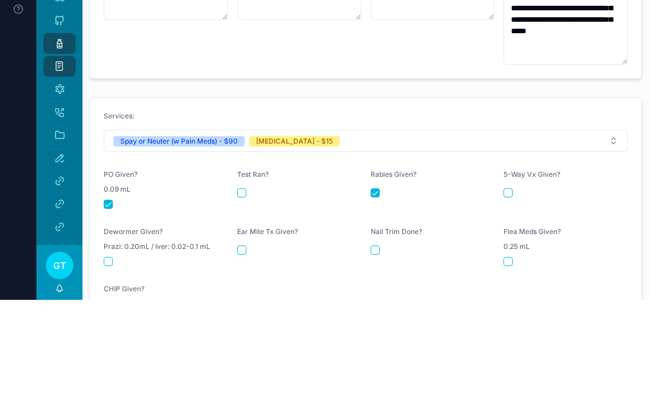
scroll to position [453, 0]
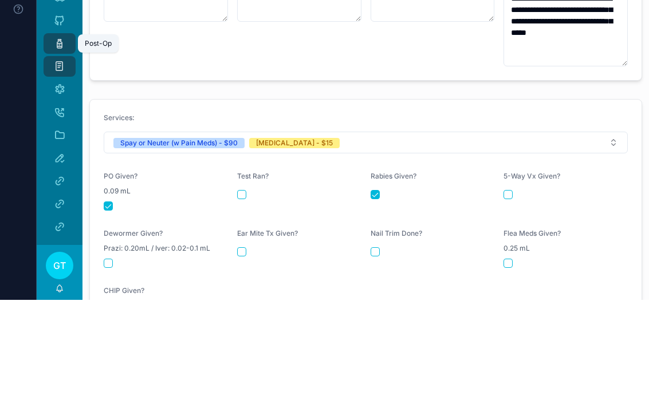
click at [58, 150] on icon "scrollable content" at bounding box center [59, 155] width 11 height 11
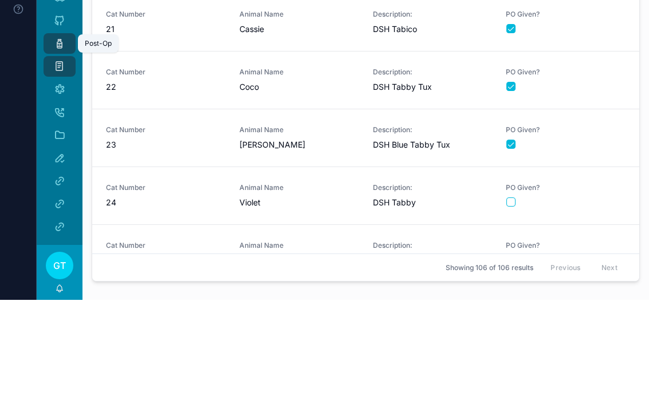
scroll to position [1056, 0]
click at [594, 310] on form "scrollable content" at bounding box center [566, 315] width 120 height 10
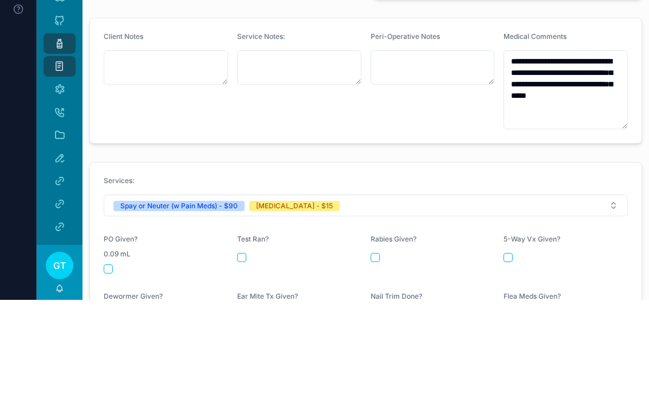
scroll to position [373, 0]
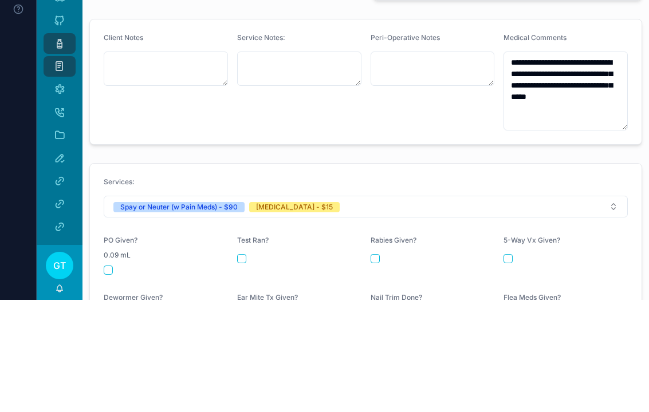
click at [109, 363] on span "0.09 mL" at bounding box center [117, 367] width 27 height 9
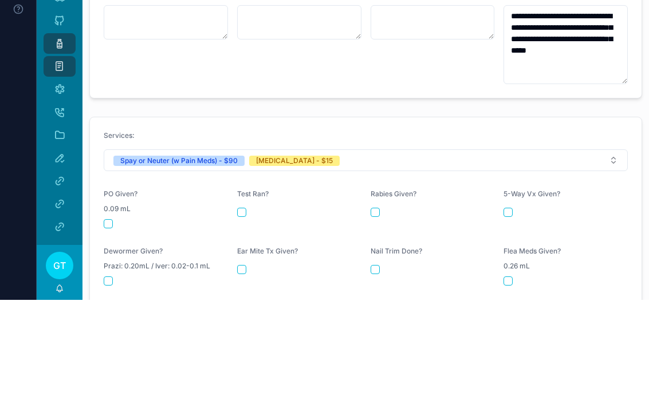
scroll to position [418, 0]
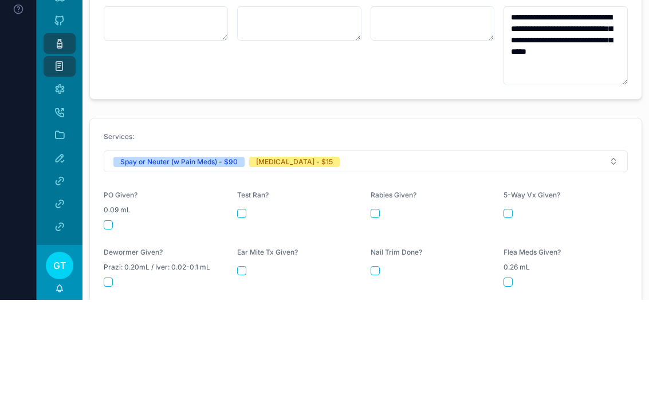
click at [109, 333] on button "scrollable content" at bounding box center [108, 337] width 9 height 9
click at [377, 321] on button "scrollable content" at bounding box center [375, 325] width 9 height 9
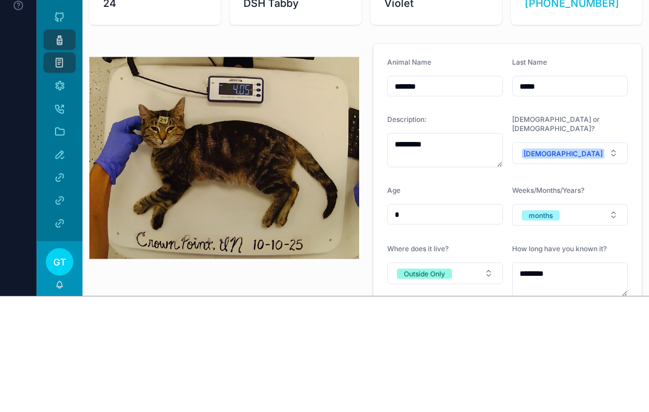
scroll to position [0, 0]
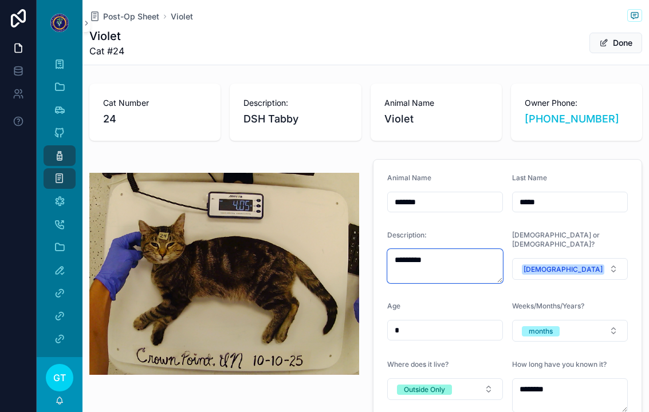
click at [465, 261] on textarea "*********" at bounding box center [445, 266] width 116 height 34
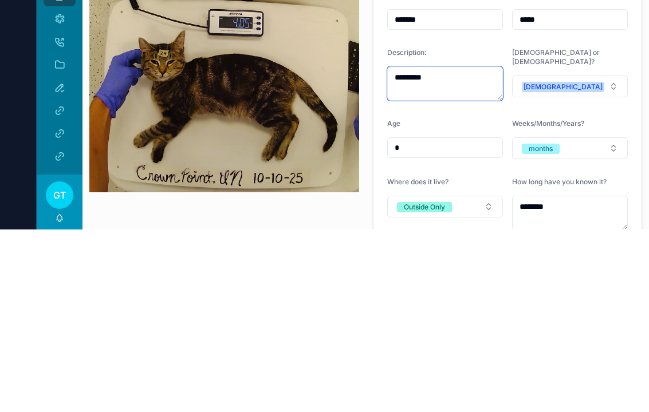
type textarea "**********"
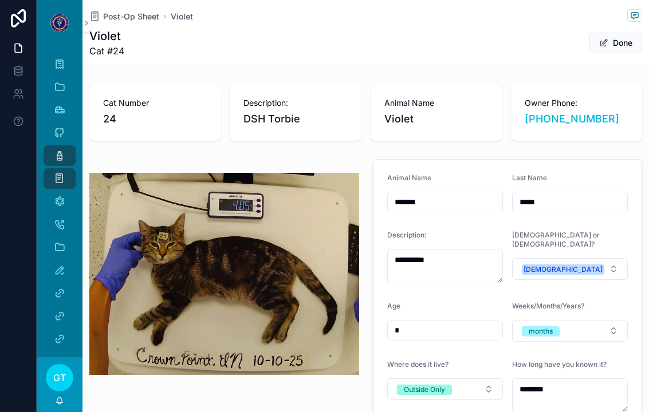
click at [55, 156] on icon "scrollable content" at bounding box center [59, 155] width 11 height 11
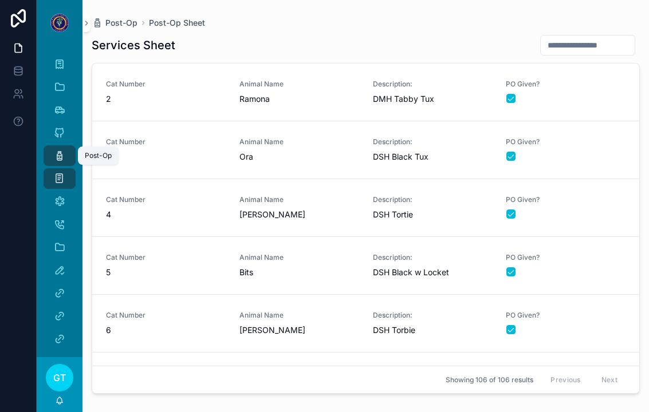
click at [594, 45] on input "scrollable content" at bounding box center [588, 45] width 94 height 16
type input "**"
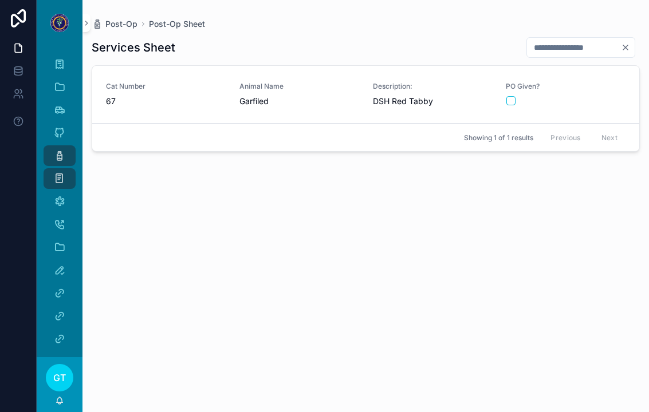
click at [145, 106] on span "67" at bounding box center [166, 101] width 120 height 11
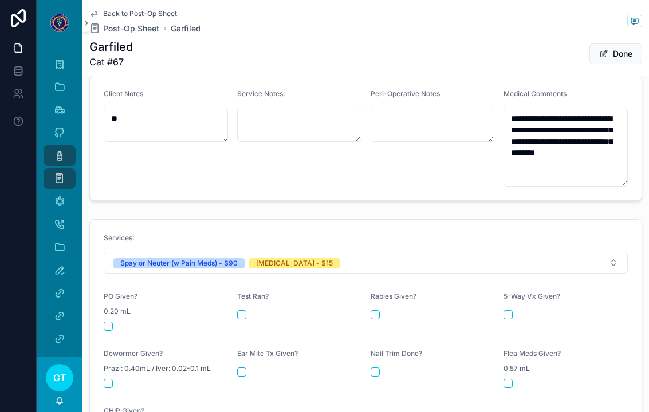
scroll to position [439, 0]
click at [109, 329] on button "scrollable content" at bounding box center [108, 327] width 9 height 9
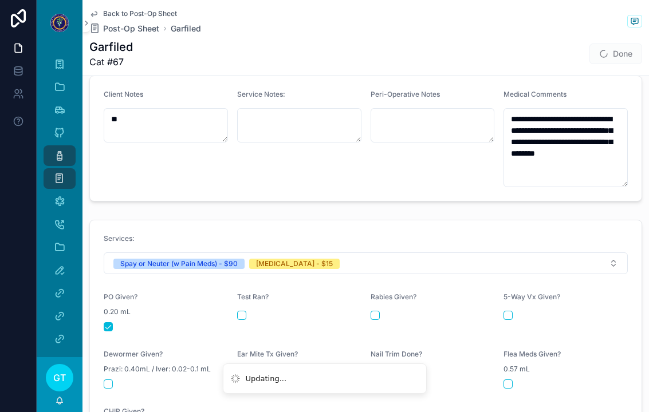
click at [372, 314] on button "scrollable content" at bounding box center [375, 315] width 9 height 9
click at [55, 156] on icon "scrollable content" at bounding box center [59, 155] width 11 height 11
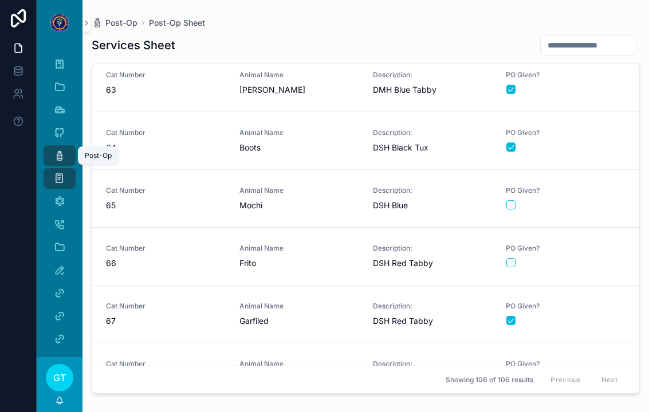
scroll to position [3530, 0]
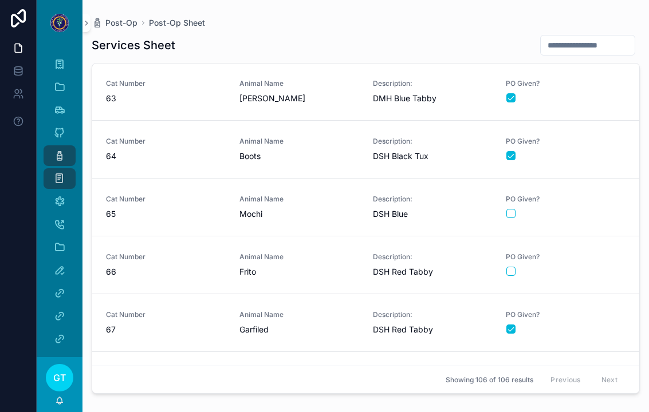
click at [571, 268] on div "scrollable content" at bounding box center [565, 271] width 119 height 9
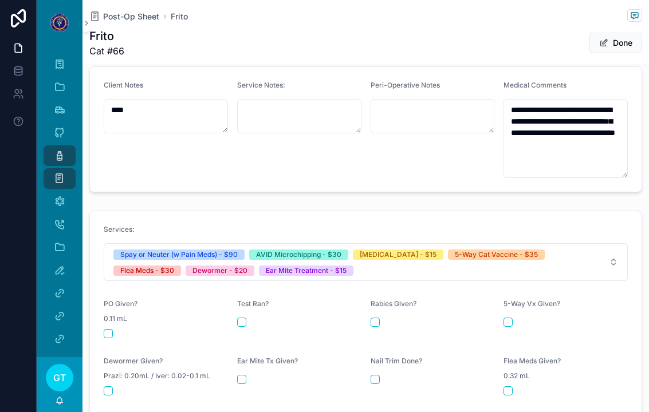
scroll to position [447, 0]
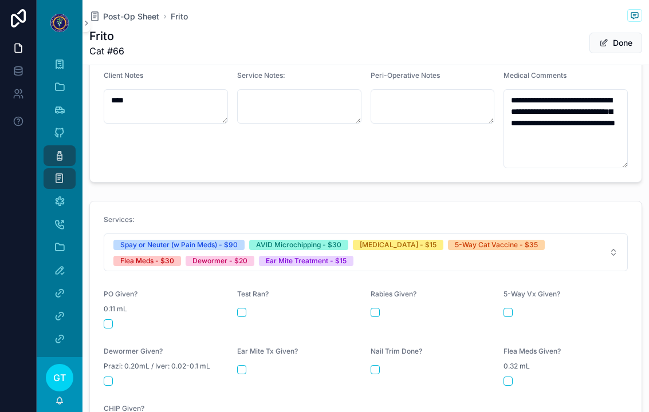
click at [109, 325] on button "scrollable content" at bounding box center [108, 324] width 9 height 9
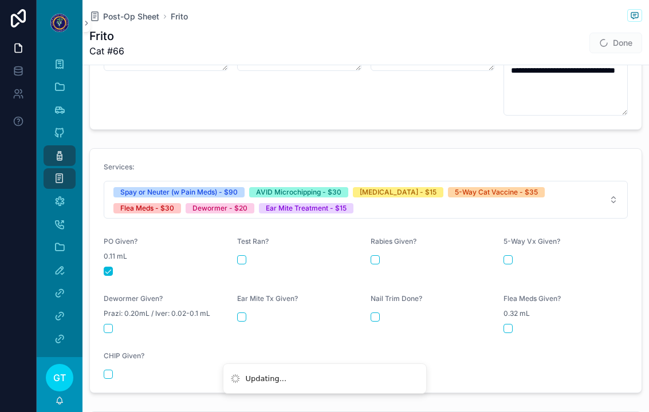
scroll to position [500, 0]
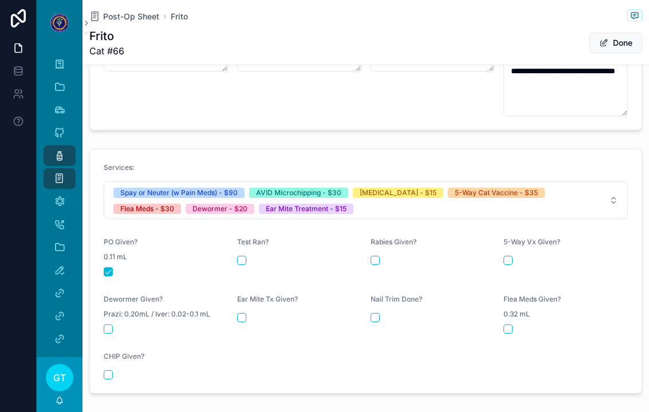
click at [103, 380] on form "Services: Spay or Neuter (w Pain Meds) - $90 AVID Microchipping - $30 [MEDICAL_…" at bounding box center [366, 272] width 552 height 244
click at [106, 375] on button "scrollable content" at bounding box center [108, 375] width 9 height 9
click at [383, 260] on div "scrollable content" at bounding box center [433, 260] width 124 height 9
click at [511, 264] on button "scrollable content" at bounding box center [508, 260] width 9 height 9
click at [371, 262] on button "scrollable content" at bounding box center [375, 260] width 9 height 9
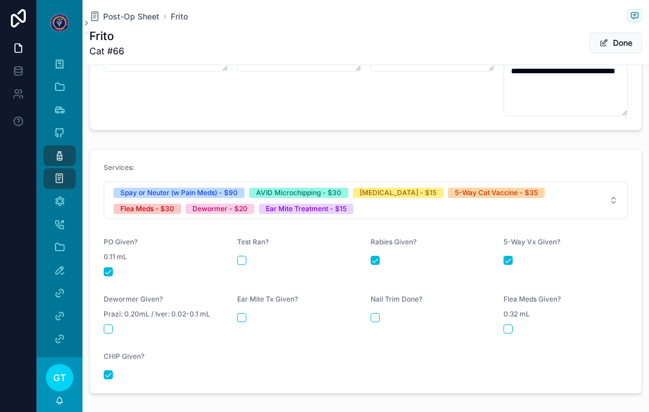
click at [510, 332] on button "scrollable content" at bounding box center [508, 329] width 9 height 9
click at [112, 331] on button "scrollable content" at bounding box center [108, 329] width 9 height 9
click at [249, 314] on div "scrollable content" at bounding box center [299, 317] width 124 height 9
click at [243, 315] on button "scrollable content" at bounding box center [241, 317] width 9 height 9
click at [54, 151] on icon "scrollable content" at bounding box center [59, 155] width 11 height 11
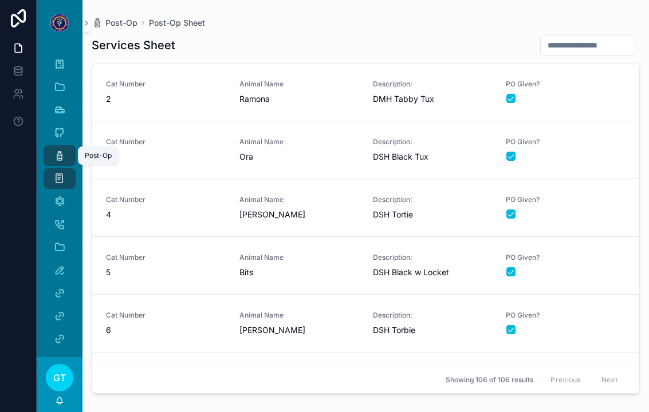
click at [595, 47] on input "scrollable content" at bounding box center [588, 45] width 94 height 16
type input "**"
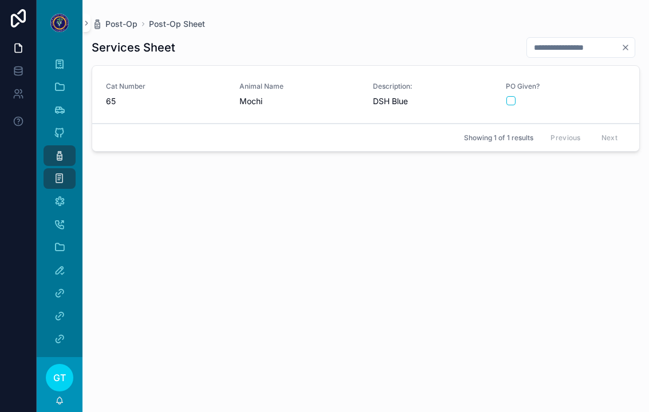
click at [600, 89] on span "PO Given?" at bounding box center [566, 86] width 120 height 9
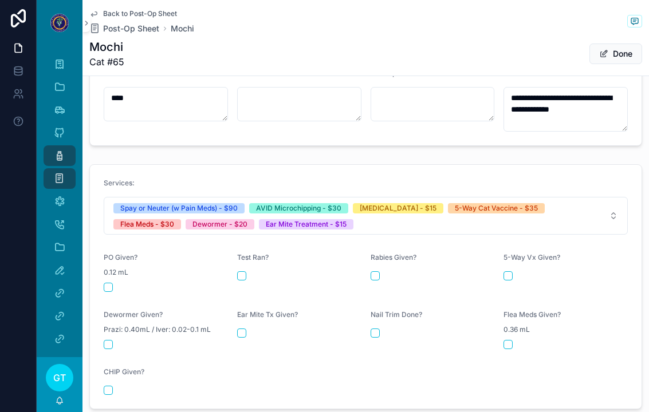
scroll to position [459, 0]
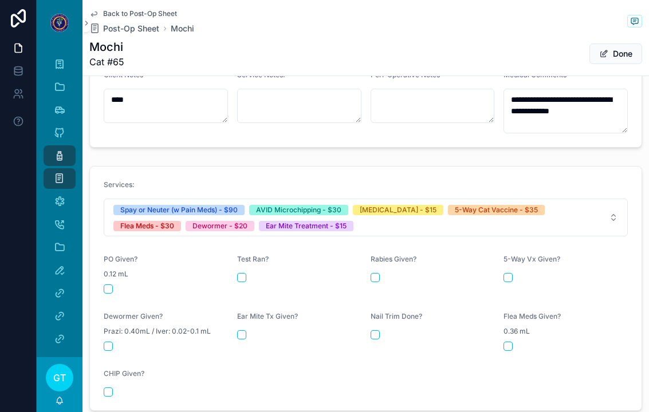
click at [105, 289] on button "scrollable content" at bounding box center [108, 289] width 9 height 9
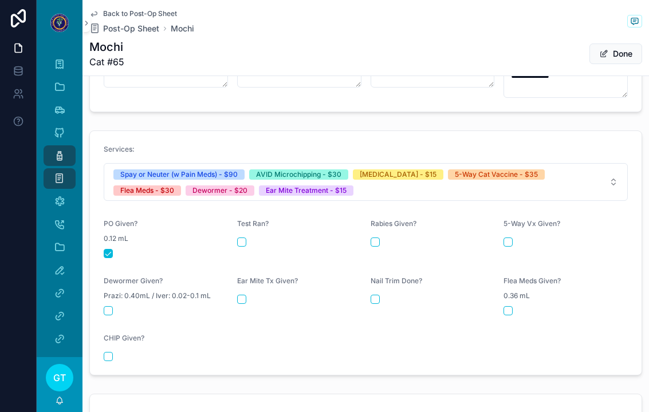
scroll to position [496, 0]
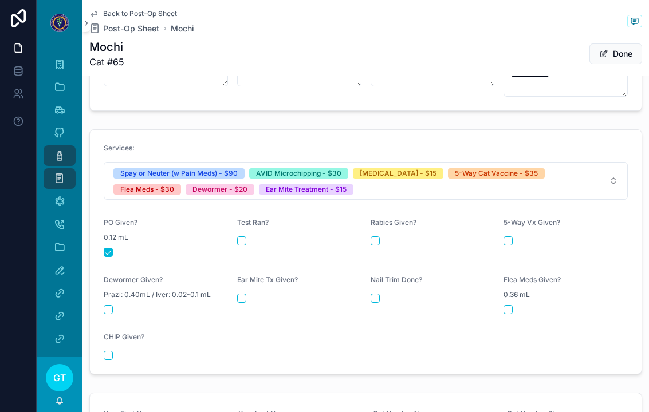
click at [107, 353] on button "scrollable content" at bounding box center [108, 355] width 9 height 9
click at [366, 241] on form "Services: Spay or Neuter (w Pain Meds) - $90 AVID Microchipping - $30 [MEDICAL_…" at bounding box center [366, 252] width 552 height 244
click at [509, 242] on button "scrollable content" at bounding box center [508, 241] width 9 height 9
click at [371, 239] on button "scrollable content" at bounding box center [375, 241] width 9 height 9
click at [237, 301] on button "scrollable content" at bounding box center [241, 298] width 9 height 9
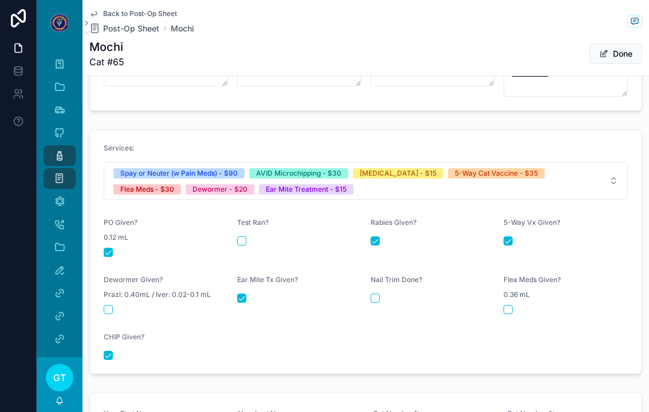
click at [111, 305] on button "scrollable content" at bounding box center [108, 309] width 9 height 9
click at [511, 313] on button "scrollable content" at bounding box center [508, 309] width 9 height 9
click at [53, 152] on div "Post-Op" at bounding box center [59, 156] width 18 height 18
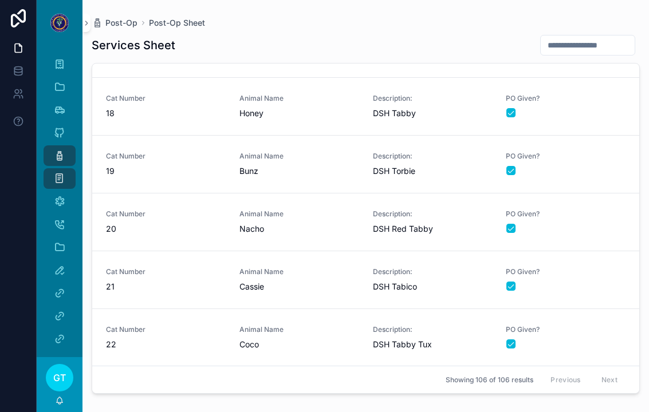
click at [594, 48] on input "scrollable content" at bounding box center [588, 45] width 94 height 16
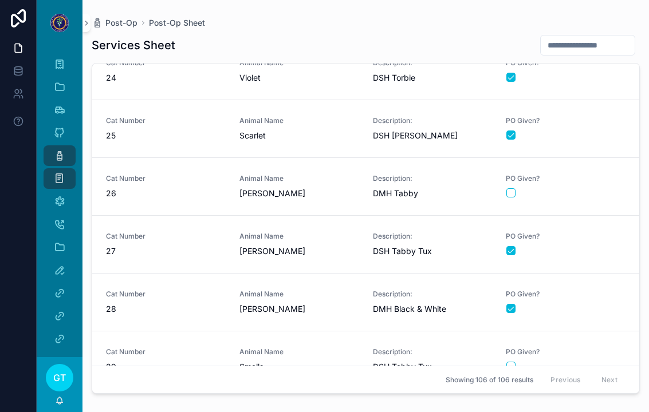
scroll to position [1296, 0]
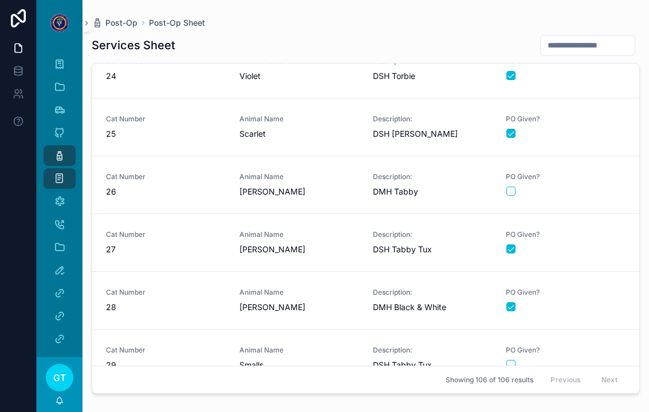
click at [587, 51] on input "scrollable content" at bounding box center [588, 45] width 94 height 16
type input "***"
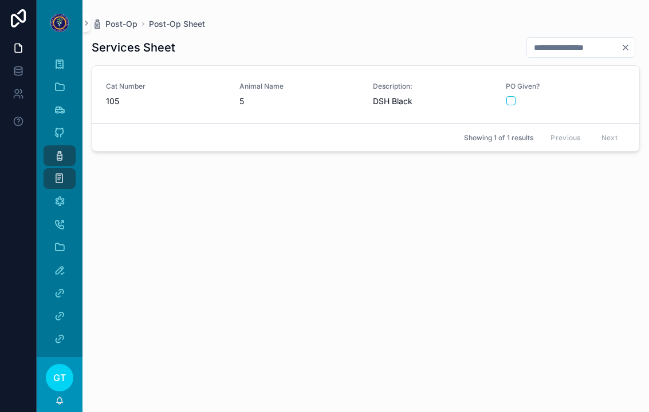
click at [459, 105] on span "DSH Black" at bounding box center [433, 101] width 120 height 11
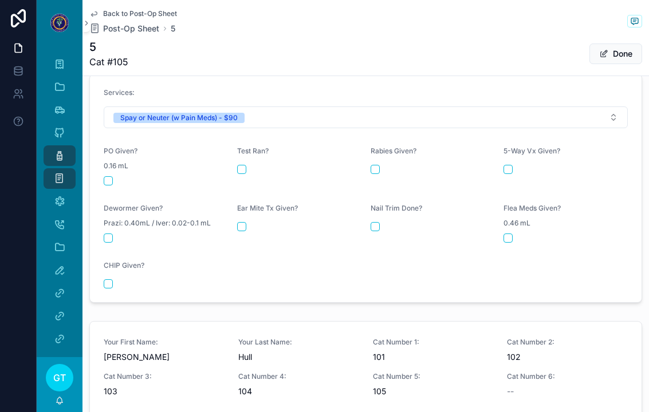
scroll to position [540, 0]
click at [109, 179] on button "scrollable content" at bounding box center [108, 182] width 9 height 9
click at [64, 158] on icon "scrollable content" at bounding box center [59, 155] width 11 height 11
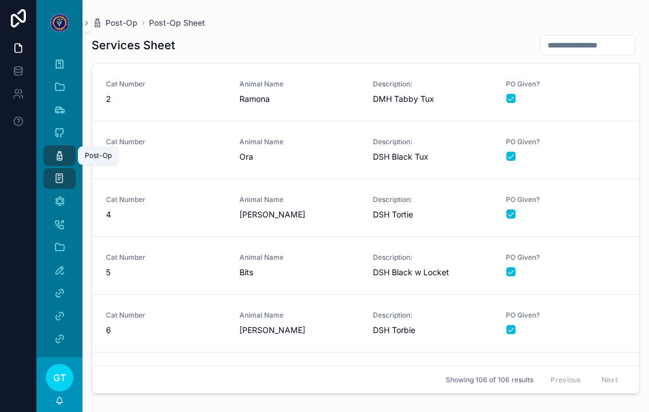
click at [597, 42] on input "scrollable content" at bounding box center [588, 45] width 94 height 16
type input "**"
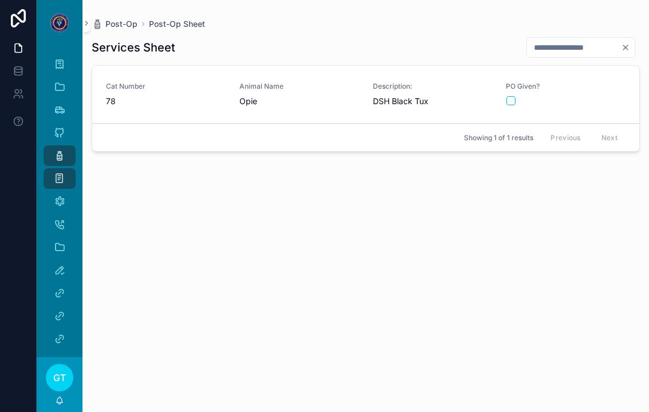
click at [605, 94] on div "PO Given?" at bounding box center [566, 94] width 120 height 24
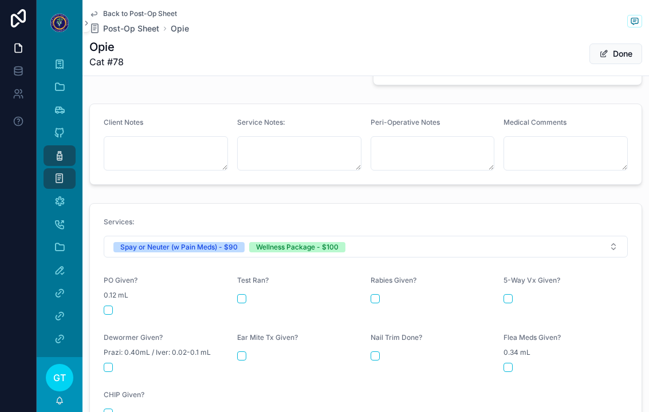
scroll to position [412, 0]
click at [117, 304] on div "PO Given? 0.12 mL" at bounding box center [166, 294] width 124 height 39
click at [105, 300] on div "PO Given? 0.12 mL" at bounding box center [166, 294] width 124 height 39
click at [104, 300] on div "0.12 mL" at bounding box center [166, 294] width 124 height 11
click at [111, 312] on button "scrollable content" at bounding box center [108, 309] width 9 height 9
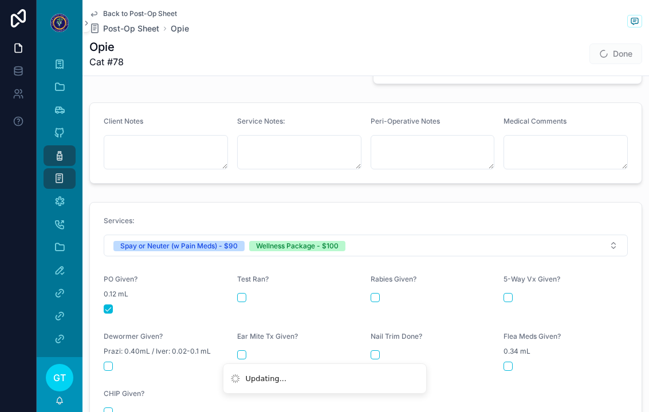
click at [375, 299] on button "scrollable content" at bounding box center [375, 297] width 9 height 9
click at [505, 301] on button "scrollable content" at bounding box center [508, 297] width 9 height 9
click at [108, 370] on button "scrollable content" at bounding box center [108, 366] width 9 height 9
click at [241, 356] on button "scrollable content" at bounding box center [241, 355] width 9 height 9
click at [511, 366] on button "scrollable content" at bounding box center [508, 366] width 9 height 9
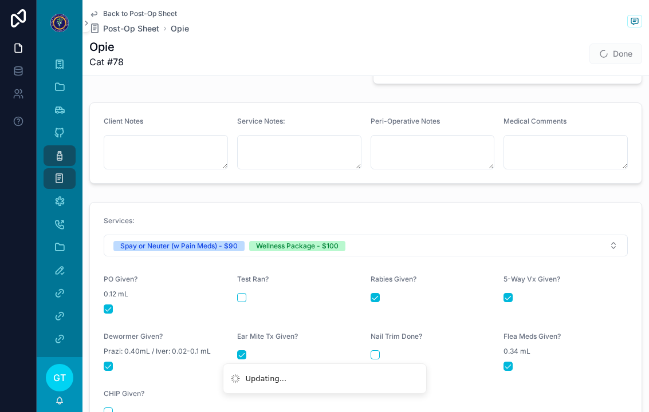
click at [372, 367] on li "Updating..." at bounding box center [325, 379] width 204 height 31
click at [373, 354] on button "scrollable content" at bounding box center [375, 355] width 9 height 9
type textarea "**********"
click at [55, 156] on icon "scrollable content" at bounding box center [59, 155] width 11 height 11
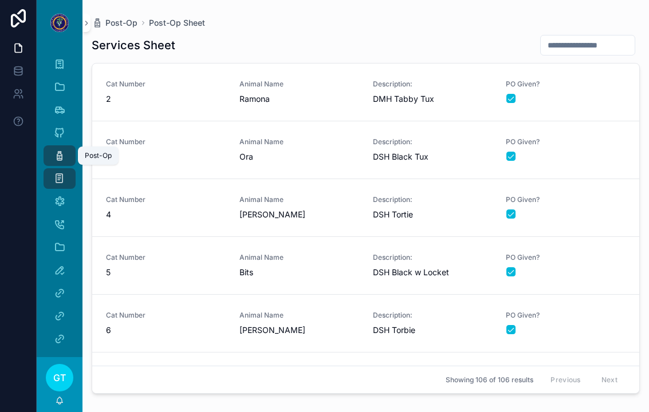
click at [604, 45] on input "scrollable content" at bounding box center [588, 45] width 94 height 16
type input "**"
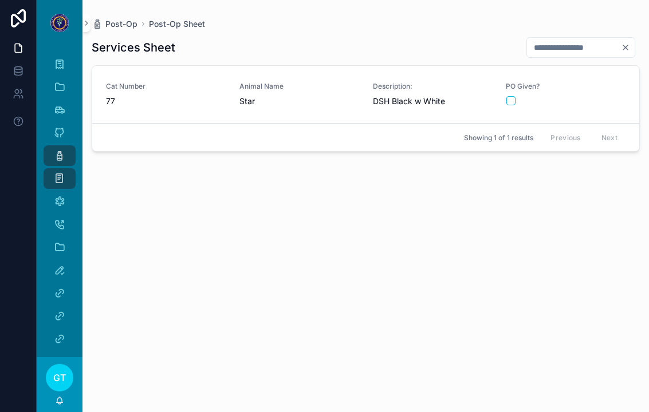
click at [260, 87] on span "Animal Name" at bounding box center [299, 86] width 120 height 9
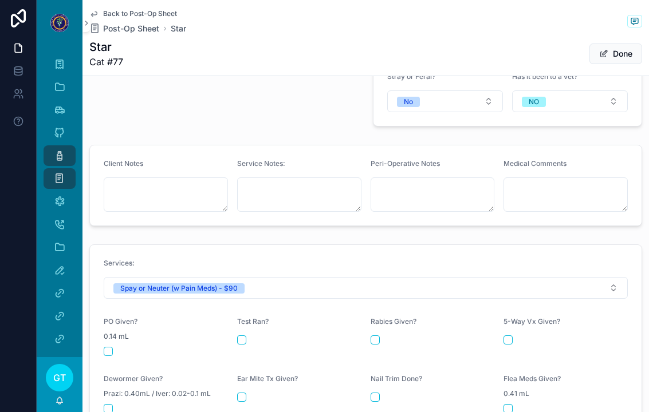
scroll to position [368, 0]
click at [110, 353] on button "scrollable content" at bounding box center [108, 353] width 9 height 9
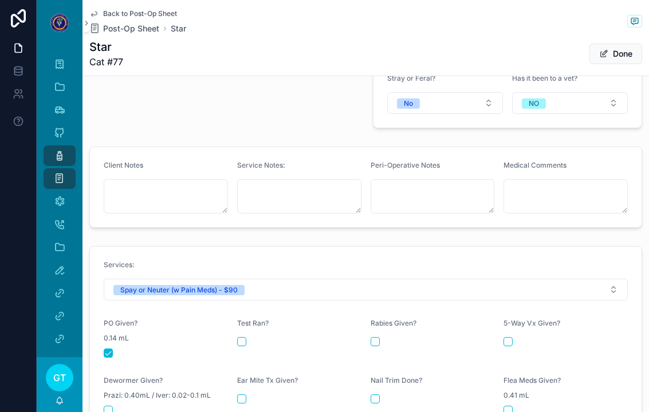
click at [51, 150] on div "Post-Op" at bounding box center [59, 156] width 18 height 18
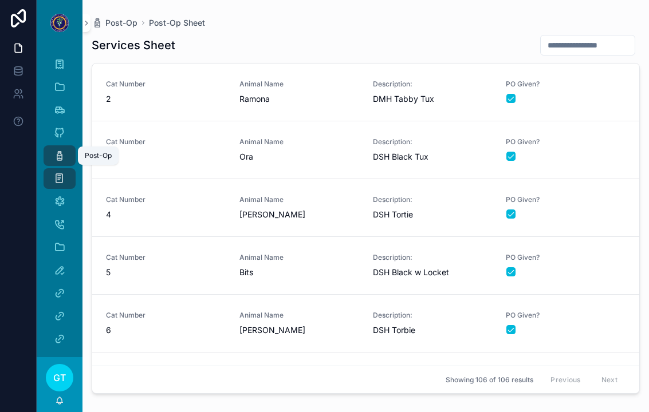
click at [588, 42] on input "scrollable content" at bounding box center [588, 45] width 94 height 16
type input "**"
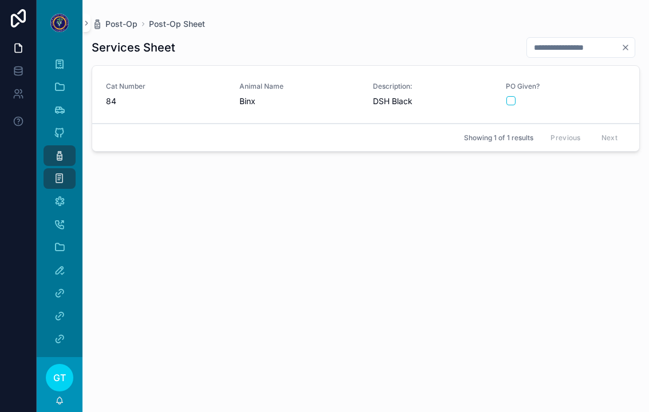
click at [598, 94] on div "PO Given?" at bounding box center [566, 94] width 120 height 24
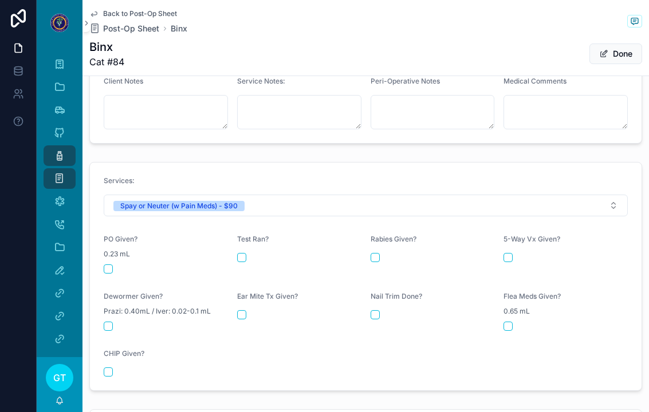
scroll to position [451, 0]
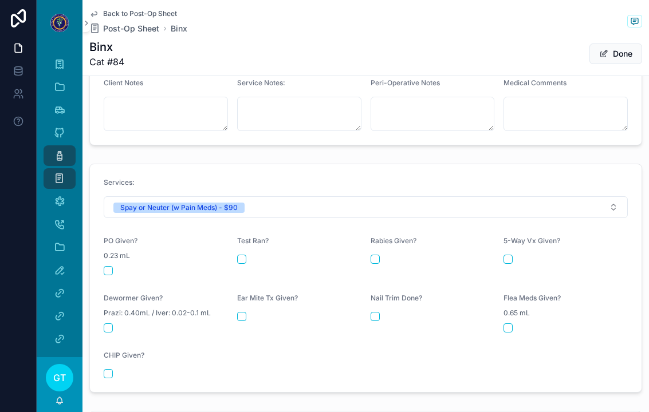
click at [106, 270] on button "scrollable content" at bounding box center [108, 270] width 9 height 9
click at [53, 155] on div "Post-Op" at bounding box center [59, 156] width 18 height 18
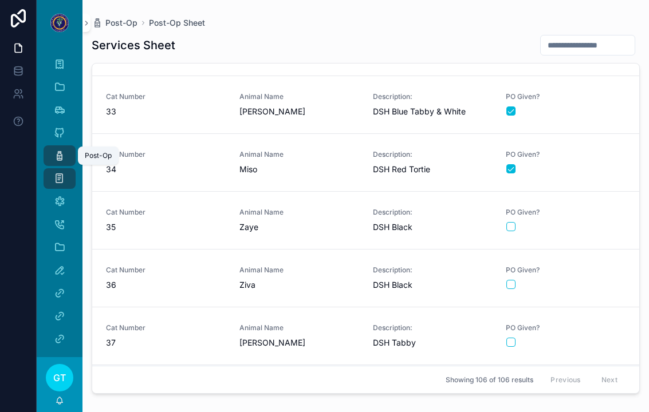
scroll to position [1784, 0]
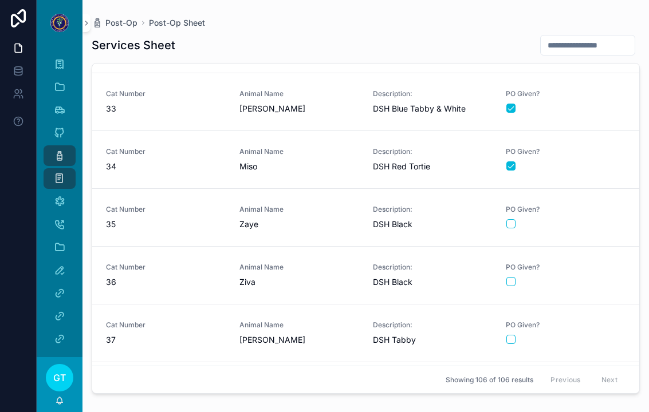
click at [585, 333] on div "PO Given?" at bounding box center [566, 333] width 120 height 24
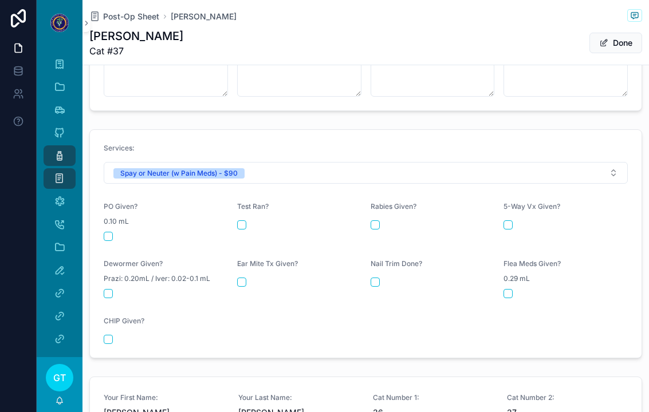
scroll to position [490, 0]
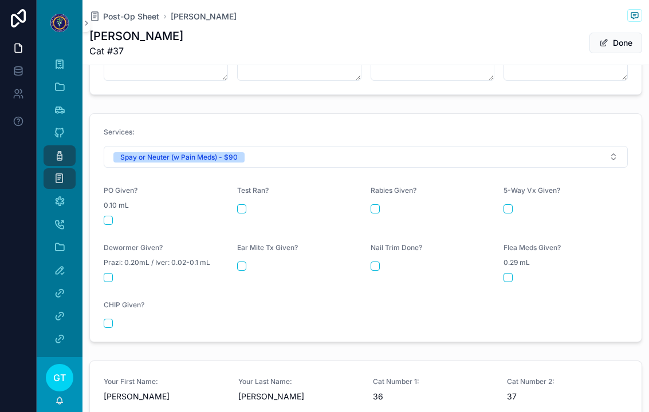
click at [105, 219] on button "scrollable content" at bounding box center [108, 220] width 9 height 9
click at [50, 156] on link "Post-Op" at bounding box center [60, 156] width 32 height 21
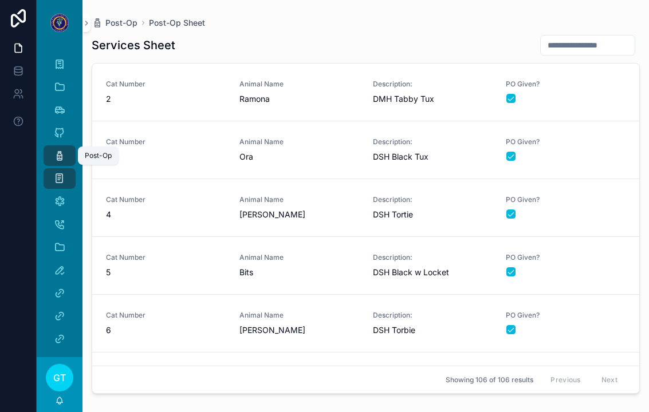
click at [607, 39] on input "scrollable content" at bounding box center [588, 45] width 94 height 16
type input "**"
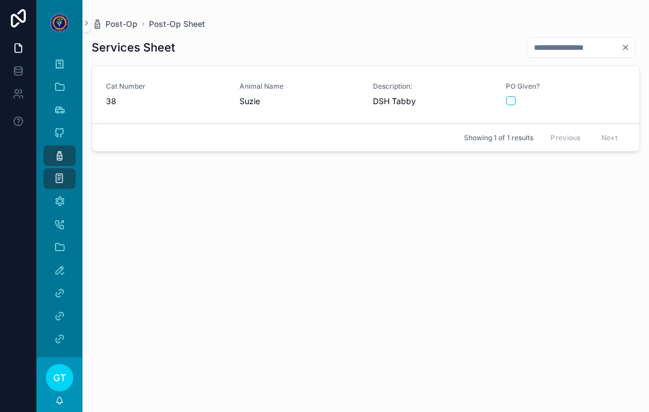
click at [582, 102] on div "scrollable content" at bounding box center [565, 100] width 119 height 9
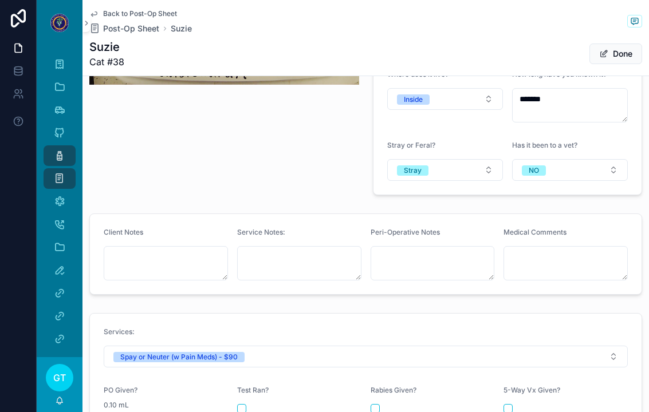
scroll to position [387, 0]
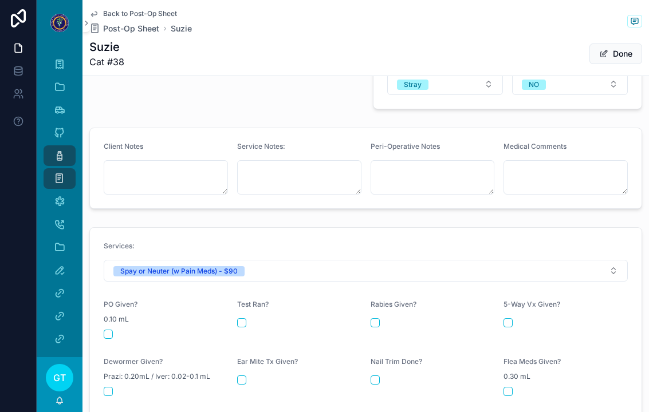
click at [109, 336] on button "scrollable content" at bounding box center [108, 334] width 9 height 9
click at [64, 157] on icon "scrollable content" at bounding box center [59, 155] width 11 height 11
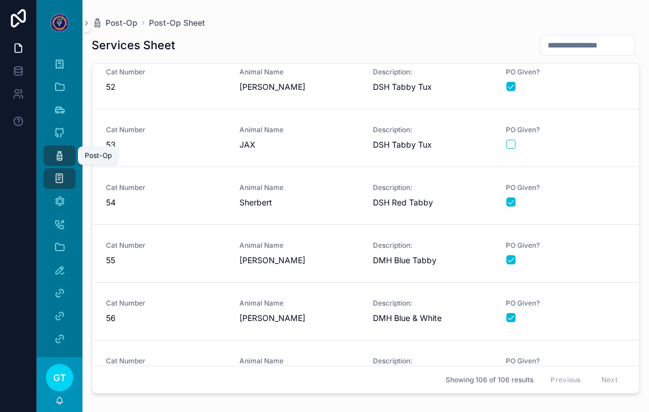
scroll to position [2905, 0]
click at [600, 141] on div "scrollable content" at bounding box center [565, 144] width 119 height 9
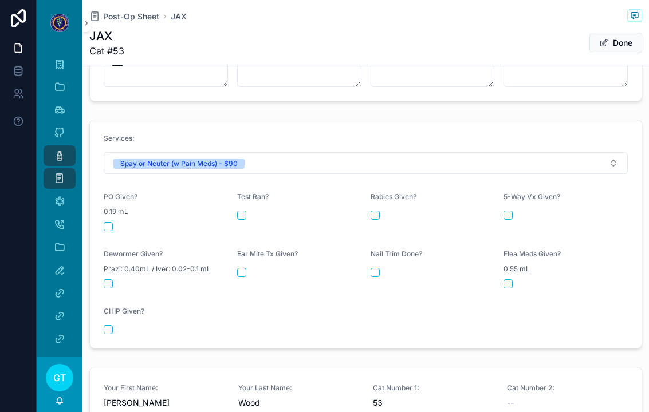
scroll to position [485, 0]
click at [110, 226] on button "scrollable content" at bounding box center [108, 226] width 9 height 9
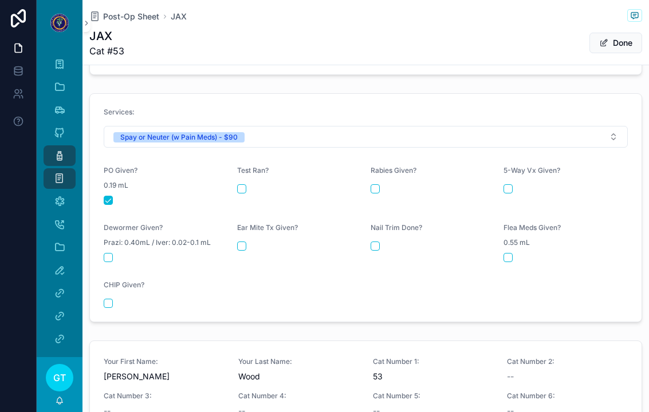
scroll to position [511, 0]
click at [57, 154] on icon "scrollable content" at bounding box center [59, 155] width 11 height 11
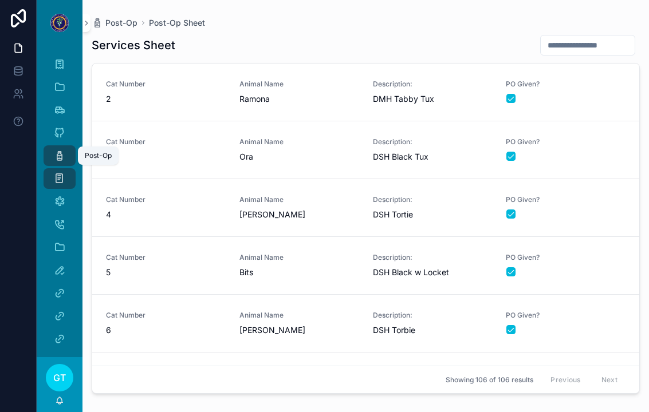
click at [589, 46] on input "scrollable content" at bounding box center [588, 45] width 94 height 16
type input "**"
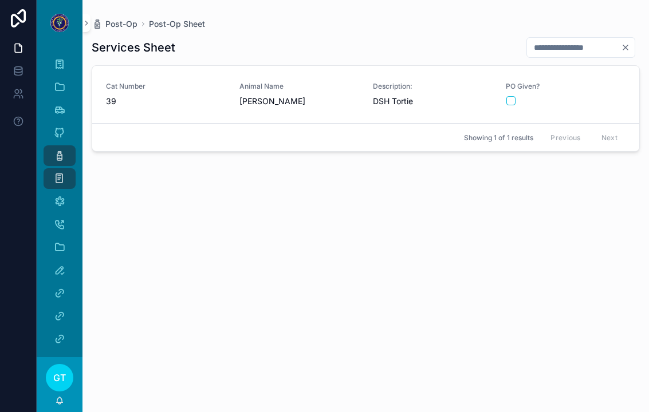
click at [193, 99] on span "39" at bounding box center [166, 101] width 120 height 11
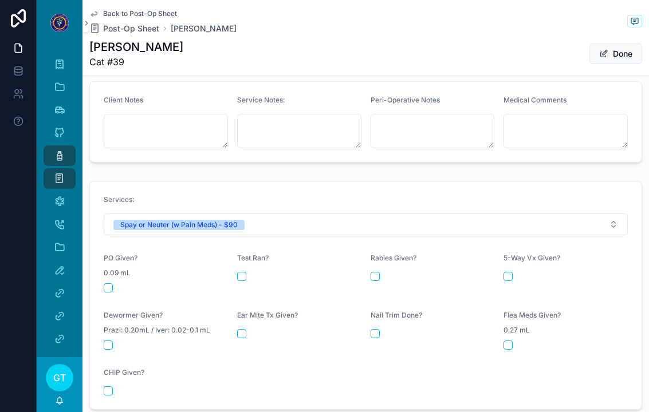
scroll to position [438, 0]
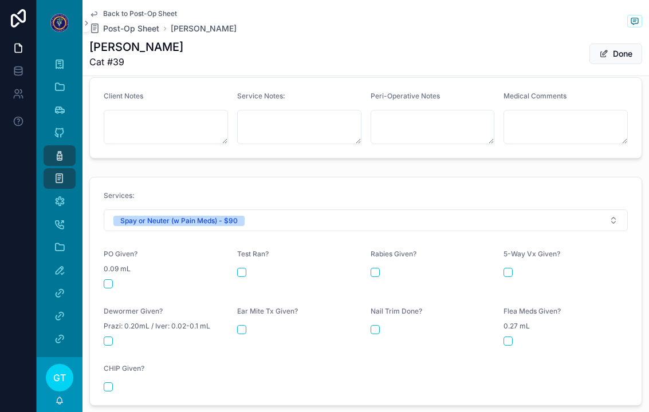
click at [111, 281] on button "scrollable content" at bounding box center [108, 284] width 9 height 9
click at [54, 164] on div "Post-Op" at bounding box center [59, 156] width 18 height 18
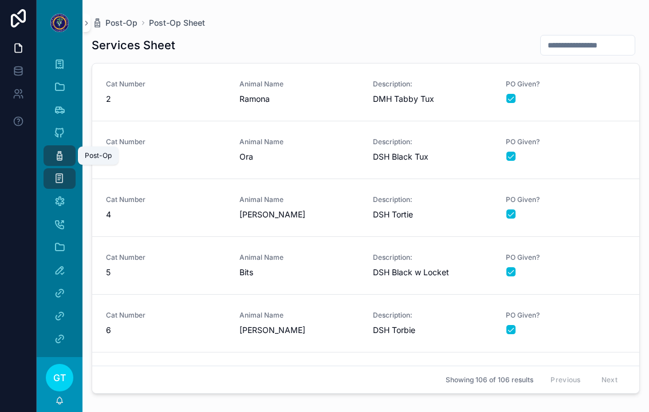
click at [599, 46] on input "scrollable content" at bounding box center [588, 45] width 94 height 16
type input "**"
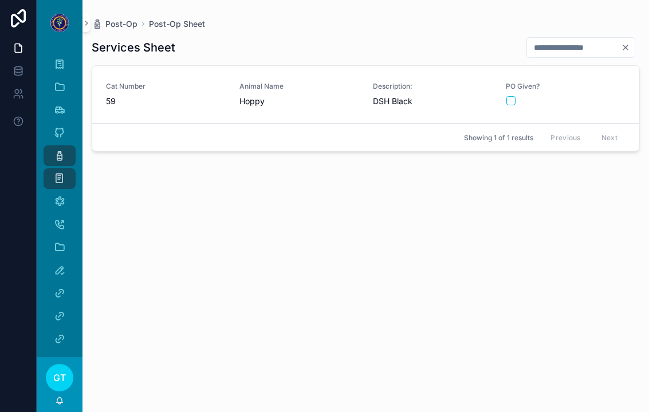
click at [587, 94] on div "PO Given?" at bounding box center [566, 94] width 120 height 24
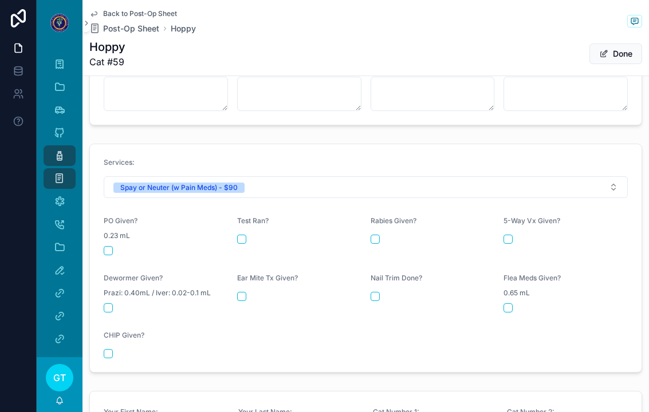
click at [112, 254] on button "scrollable content" at bounding box center [108, 250] width 9 height 9
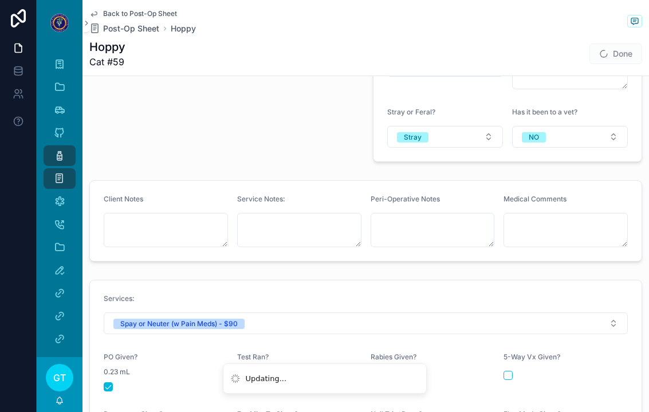
scroll to position [339, 0]
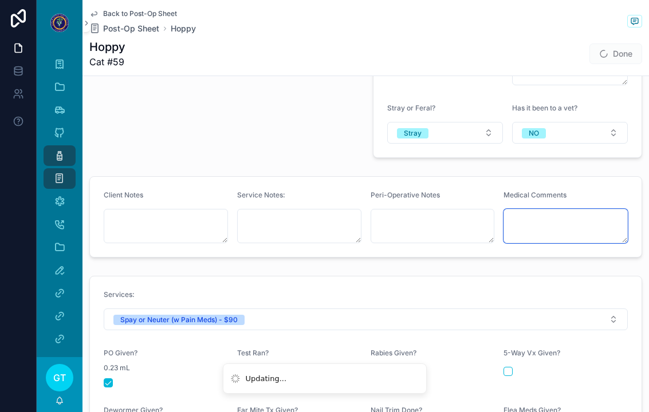
click at [591, 222] on textarea "scrollable content" at bounding box center [566, 226] width 124 height 34
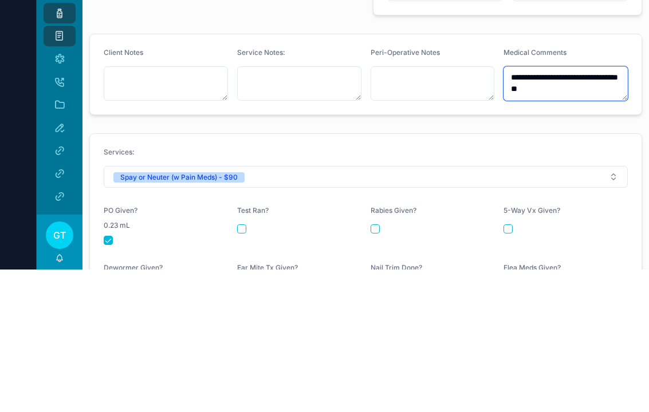
type textarea "**********"
click at [231, 277] on form "Services: Spay or Neuter (w Pain Meds) - $90 PO Given? 0.23 mL Test Ran? [MEDIC…" at bounding box center [366, 391] width 552 height 228
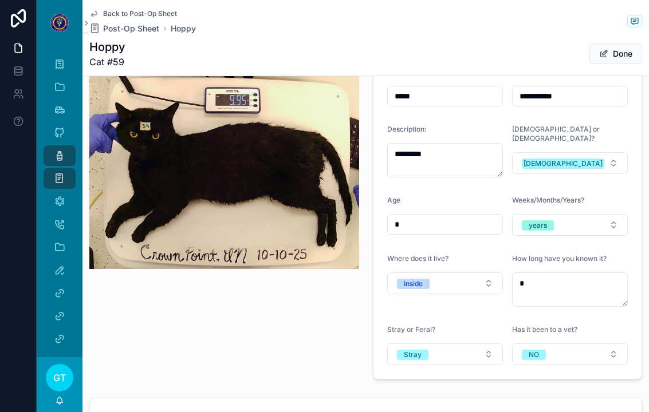
scroll to position [116, 0]
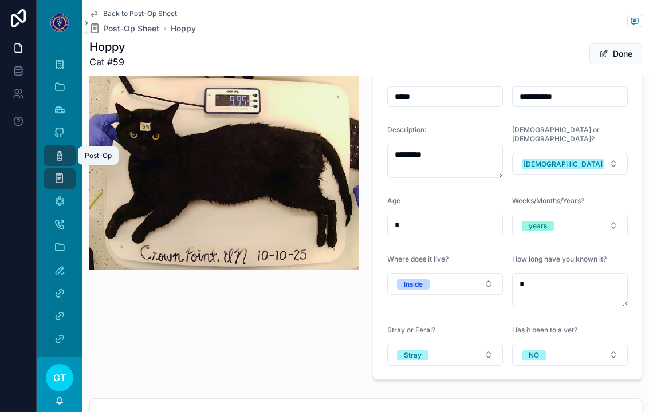
click at [55, 150] on icon "scrollable content" at bounding box center [59, 155] width 11 height 11
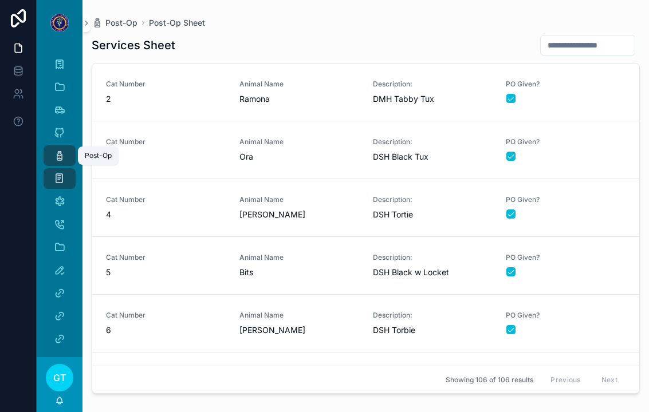
click at [601, 37] on input "scrollable content" at bounding box center [588, 45] width 94 height 16
type input "**"
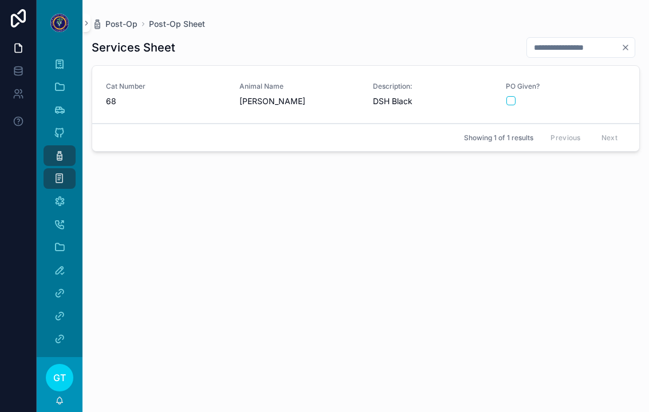
click at [597, 96] on div "scrollable content" at bounding box center [565, 100] width 119 height 9
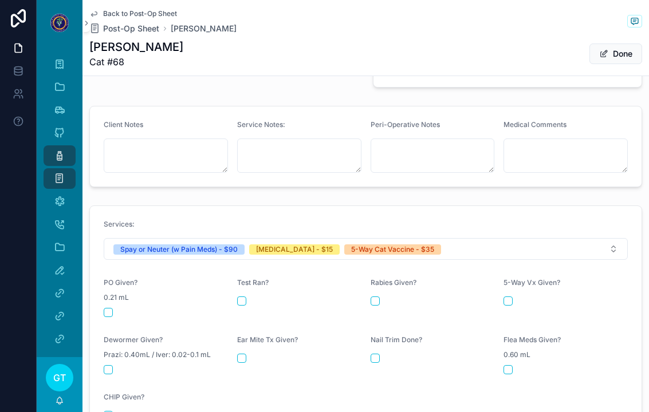
scroll to position [410, 0]
click at [111, 308] on button "scrollable content" at bounding box center [108, 312] width 9 height 9
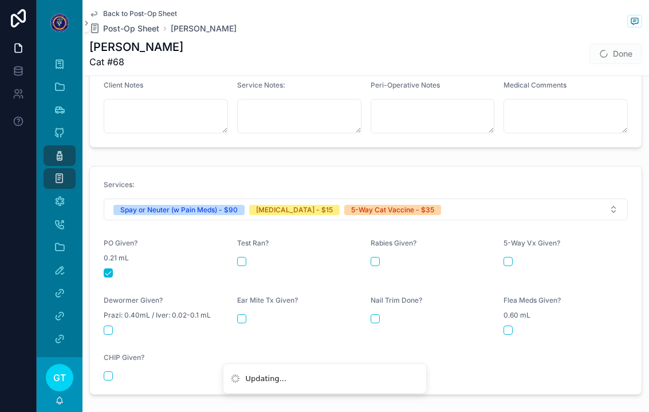
scroll to position [449, 0]
click at [375, 257] on button "scrollable content" at bounding box center [375, 261] width 9 height 9
click at [513, 257] on button "scrollable content" at bounding box center [508, 261] width 9 height 9
click at [54, 150] on icon "scrollable content" at bounding box center [59, 155] width 11 height 11
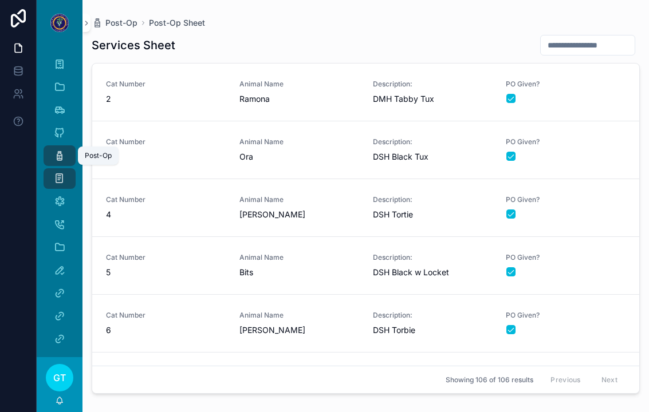
click at [598, 37] on input "scrollable content" at bounding box center [588, 45] width 94 height 16
type input "**"
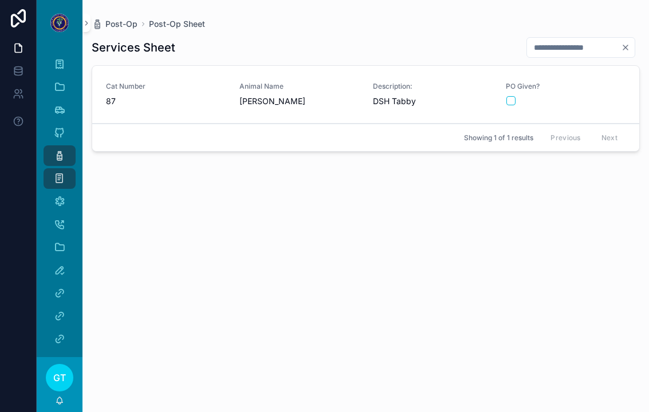
click at [598, 82] on div "PO Given?" at bounding box center [566, 94] width 120 height 24
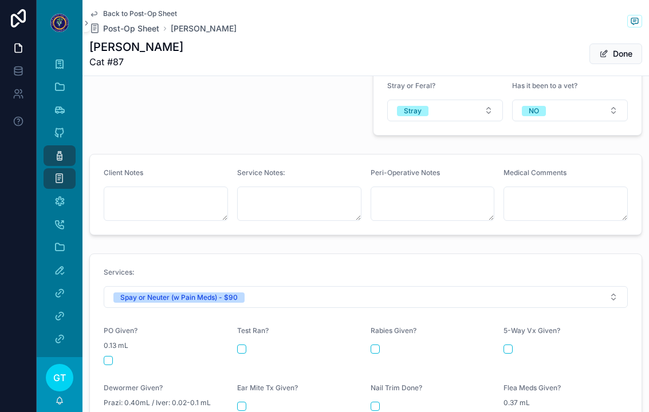
scroll to position [430, 0]
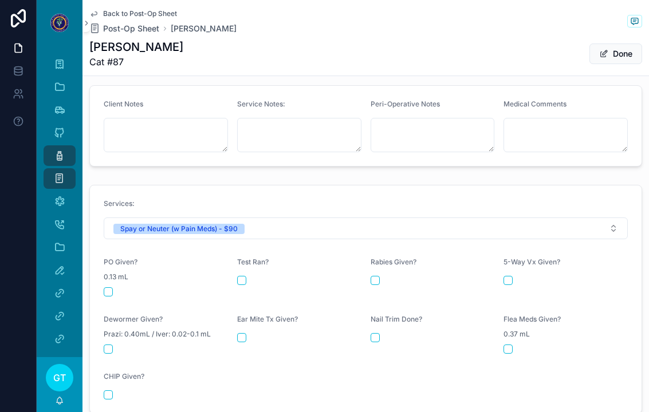
click at [109, 270] on div "PO Given? 0.13 mL" at bounding box center [166, 277] width 124 height 39
click at [112, 288] on button "scrollable content" at bounding box center [108, 292] width 9 height 9
click at [56, 150] on icon "scrollable content" at bounding box center [59, 155] width 11 height 11
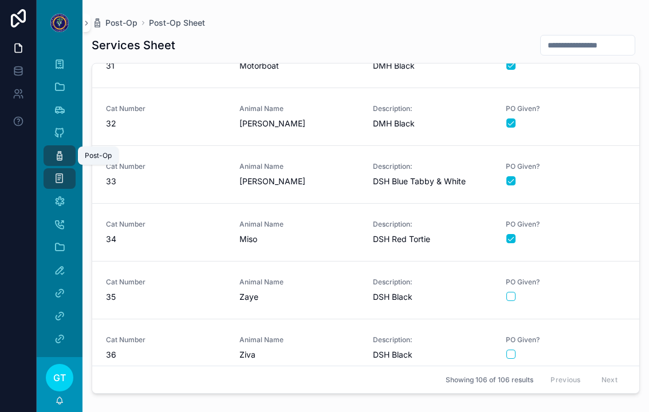
scroll to position [1763, 0]
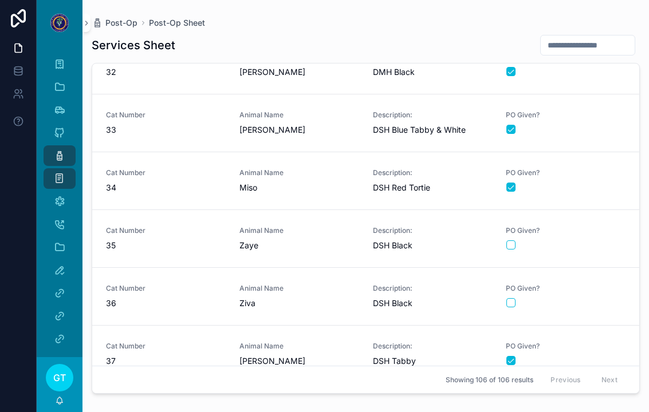
click at [595, 226] on div "PO Given?" at bounding box center [566, 238] width 120 height 24
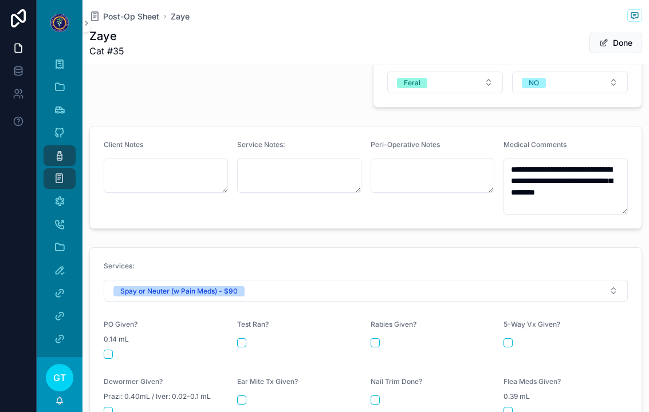
scroll to position [401, 0]
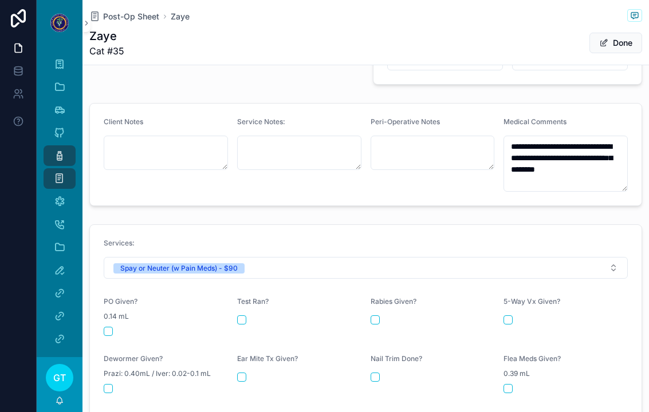
click at [108, 327] on button "scrollable content" at bounding box center [108, 331] width 9 height 9
click at [53, 147] on div "Post-Op" at bounding box center [59, 156] width 18 height 18
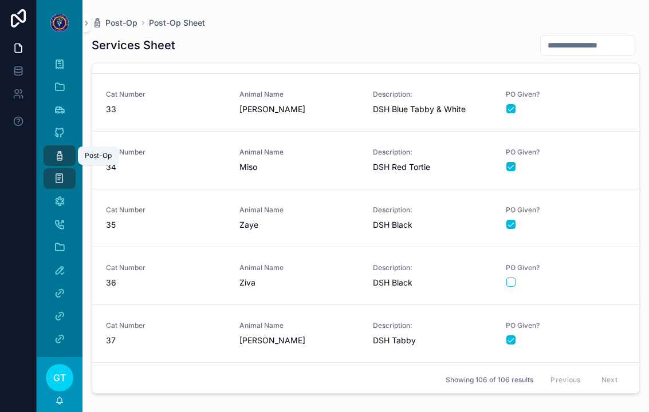
scroll to position [1787, 0]
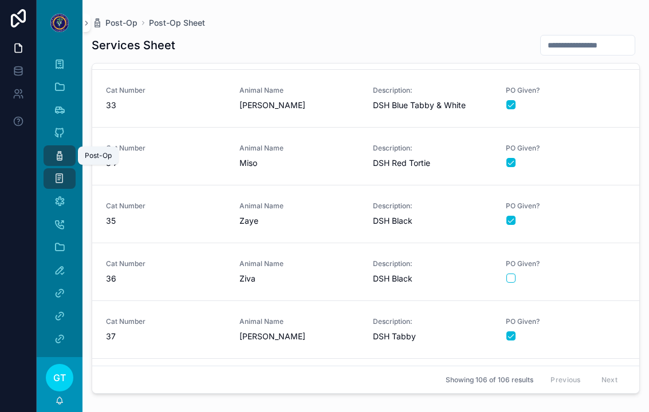
click at [590, 274] on div "scrollable content" at bounding box center [565, 278] width 119 height 9
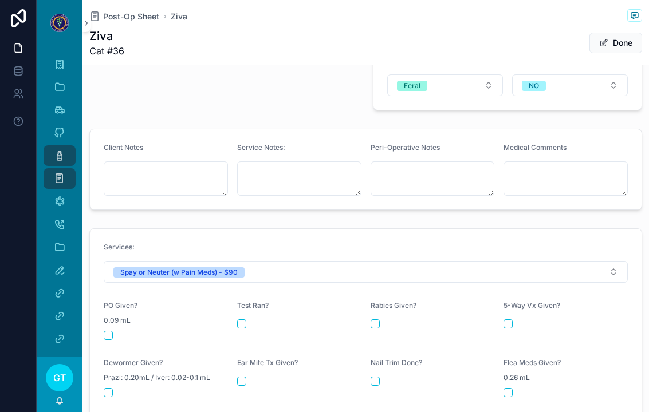
scroll to position [376, 0]
click at [58, 196] on icon "scrollable content" at bounding box center [59, 201] width 11 height 11
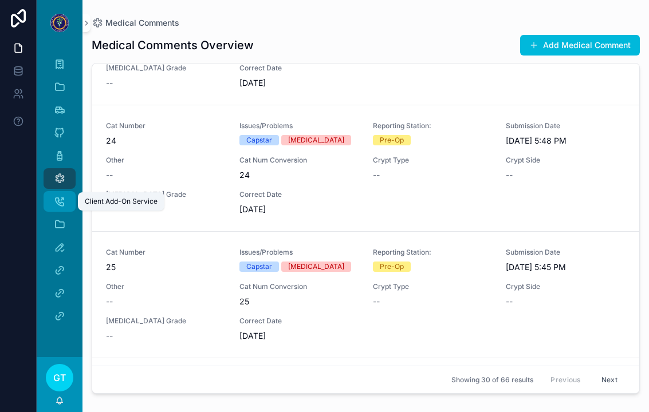
scroll to position [592, 0]
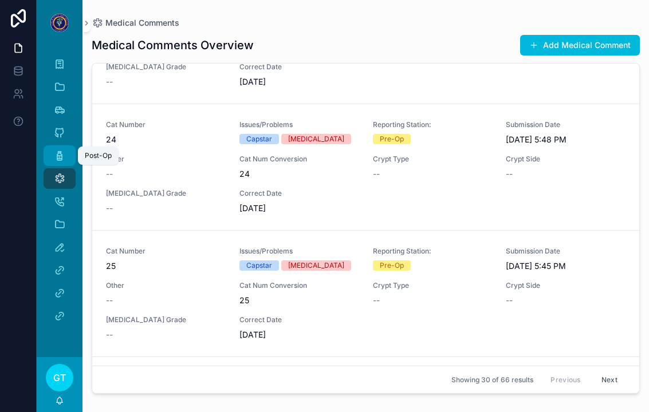
click at [56, 150] on icon "scrollable content" at bounding box center [59, 155] width 11 height 11
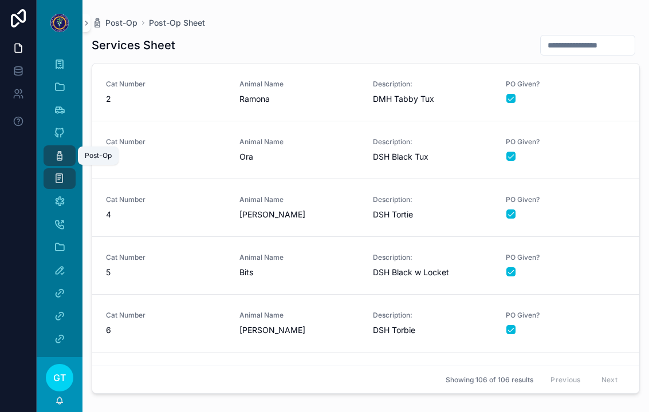
click at [599, 37] on input "scrollable content" at bounding box center [588, 45] width 94 height 16
type input "**"
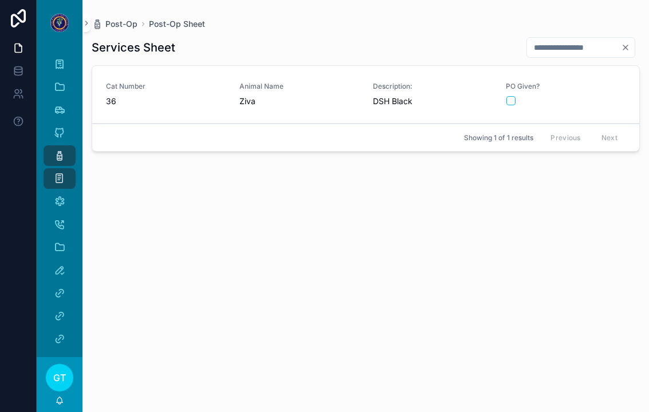
click at [595, 96] on div "scrollable content" at bounding box center [565, 100] width 119 height 9
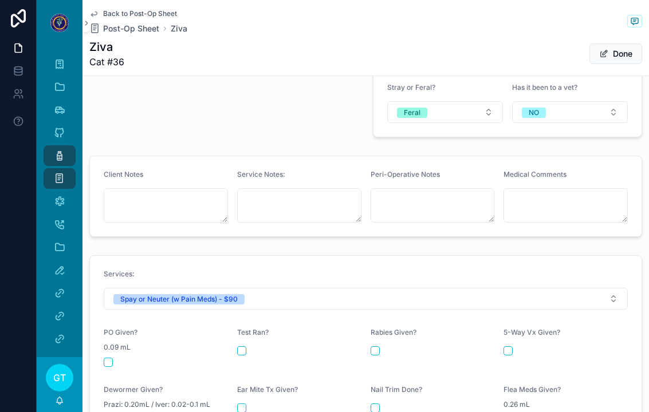
scroll to position [428, 0]
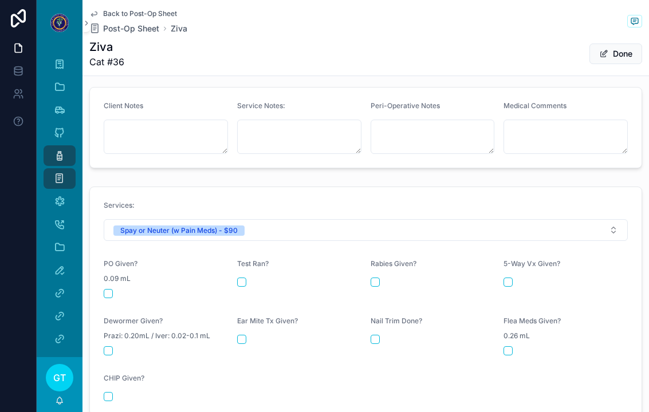
click at [112, 289] on button "scrollable content" at bounding box center [108, 293] width 9 height 9
click at [54, 196] on icon "scrollable content" at bounding box center [59, 201] width 11 height 11
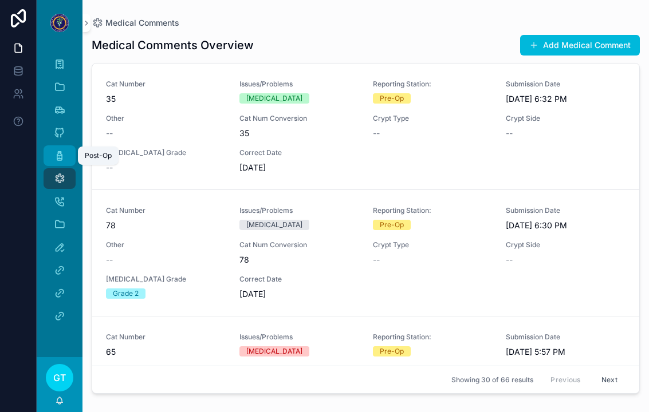
click at [65, 152] on link "Post-Op" at bounding box center [60, 156] width 32 height 21
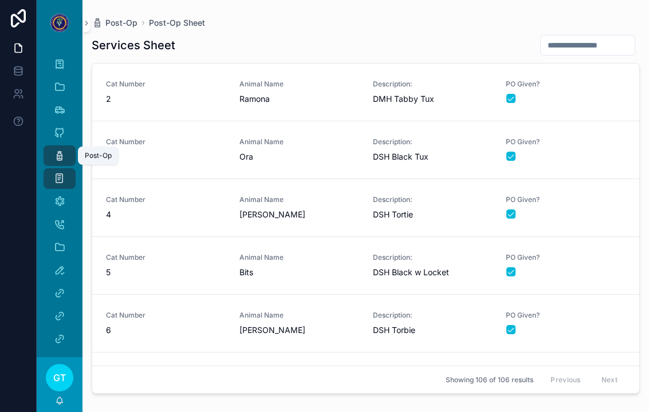
click at [54, 150] on icon "scrollable content" at bounding box center [59, 155] width 11 height 11
click at [585, 37] on input "scrollable content" at bounding box center [588, 45] width 94 height 16
type input "**"
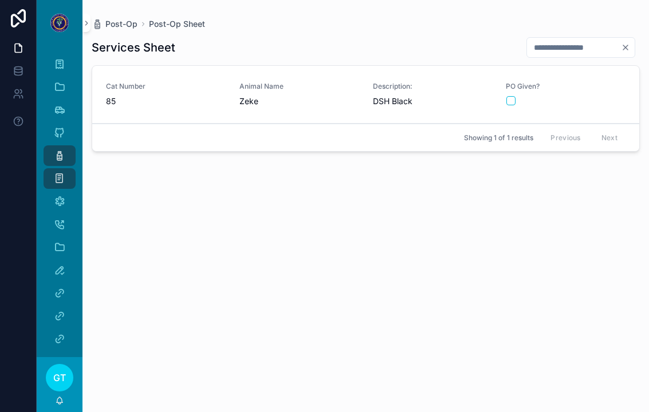
click at [612, 96] on div "scrollable content" at bounding box center [565, 100] width 119 height 9
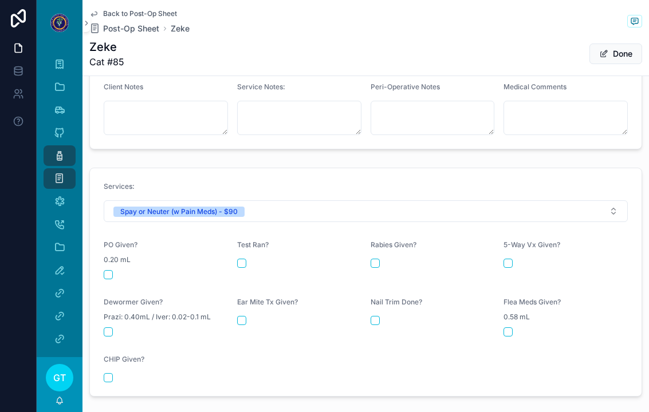
scroll to position [467, 0]
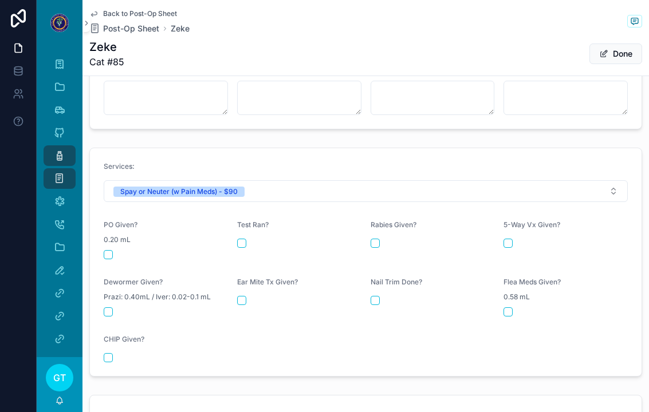
click at [96, 296] on form "Services: Spay or Neuter (w Pain Meds) - $90 PO Given? 0.20 mL Test Ran? [MEDIC…" at bounding box center [366, 262] width 552 height 228
click at [108, 250] on button "scrollable content" at bounding box center [108, 254] width 9 height 9
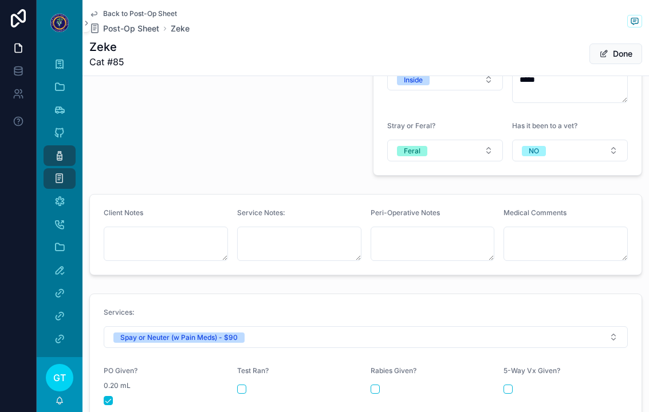
scroll to position [313, 0]
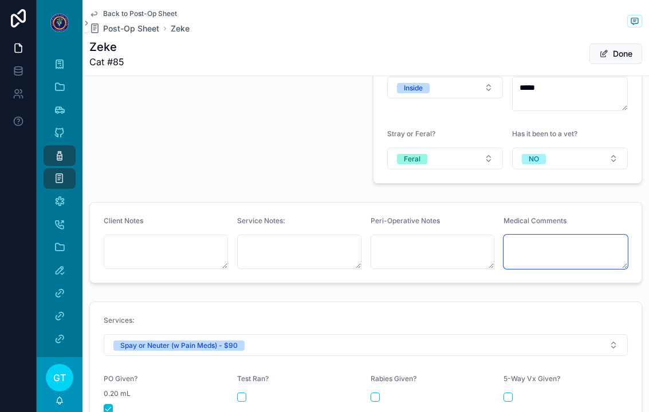
click at [577, 235] on textarea "scrollable content" at bounding box center [566, 252] width 124 height 34
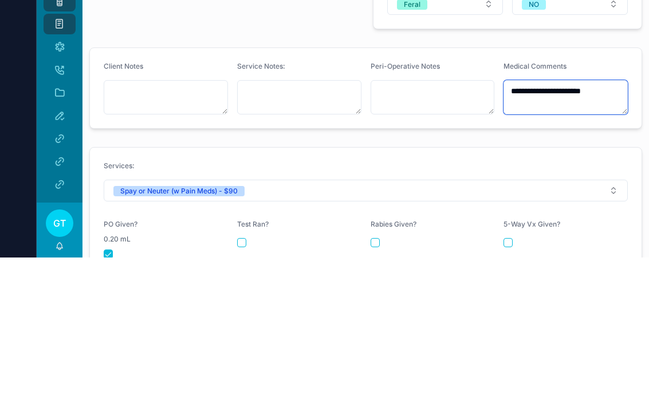
type textarea "**********"
click at [209, 124] on div "**********" at bounding box center [365, 228] width 567 height 902
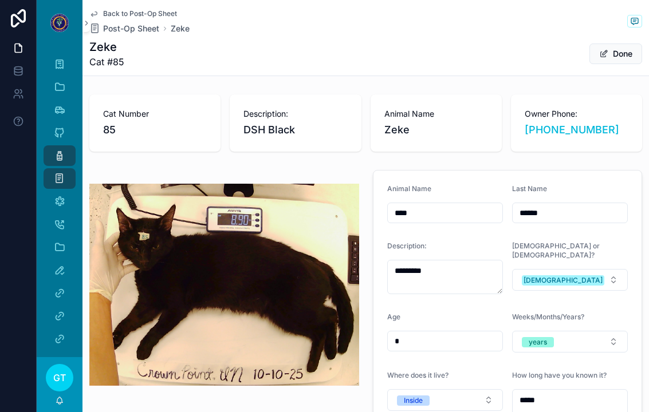
scroll to position [0, 0]
click at [56, 150] on icon "scrollable content" at bounding box center [59, 155] width 11 height 11
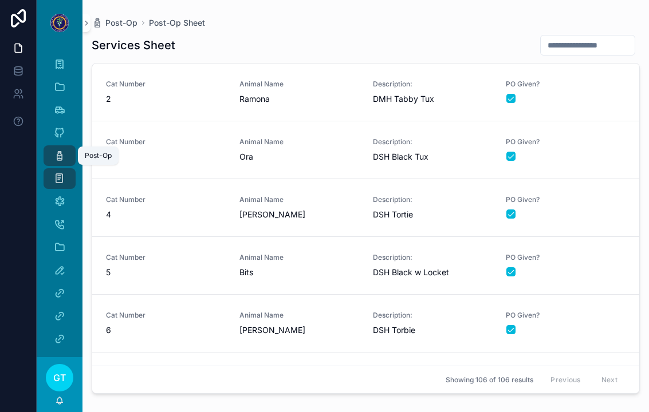
click at [53, 147] on div "Post-Op" at bounding box center [59, 156] width 18 height 18
click at [587, 37] on input "scrollable content" at bounding box center [588, 45] width 94 height 16
type input "**"
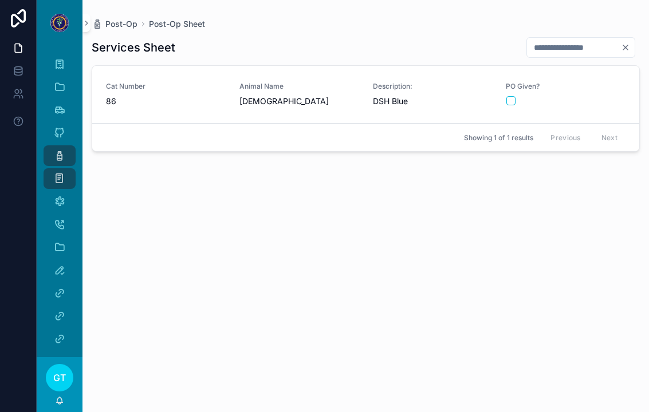
click at [608, 82] on div "PO Given?" at bounding box center [566, 94] width 120 height 24
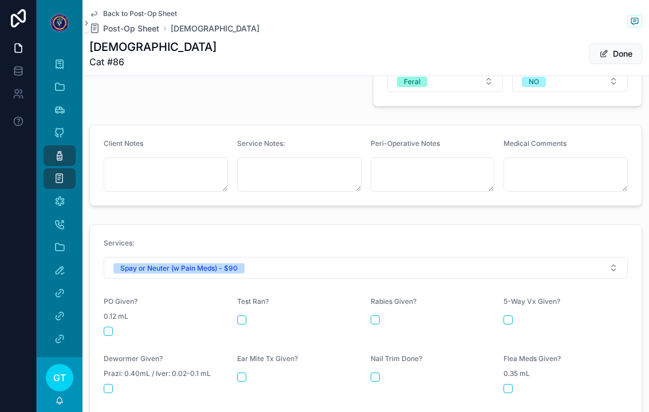
scroll to position [432, 0]
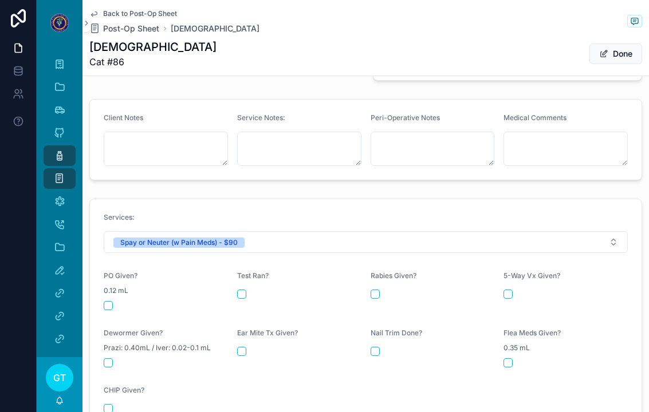
click at [108, 272] on div "PO Given? 0.12 mL" at bounding box center [166, 291] width 124 height 39
click at [107, 285] on form "Services: Spay or Neuter (w Pain Meds) - $90 PO Given? 0.12 mL Test Ran? [MEDIC…" at bounding box center [366, 313] width 552 height 228
click at [107, 284] on form "Services: Spay or Neuter (w Pain Meds) - $90 PO Given? 0.12 mL Test Ran? [MEDIC…" at bounding box center [366, 313] width 552 height 228
click at [123, 281] on form "Services: Spay or Neuter (w Pain Meds) - $90 PO Given? 0.12 mL Test Ran? [MEDIC…" at bounding box center [366, 313] width 552 height 228
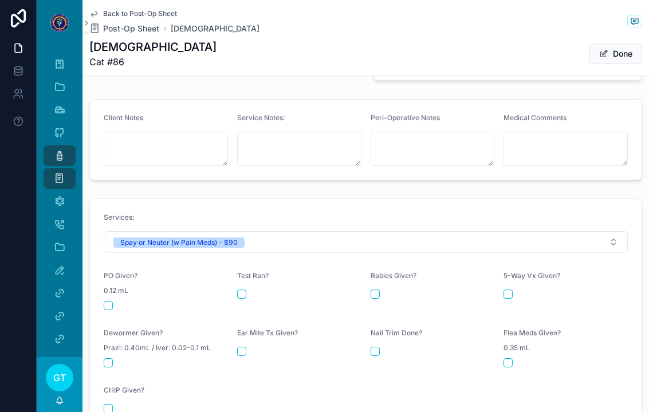
click at [98, 274] on form "Services: Spay or Neuter (w Pain Meds) - $90 PO Given? 0.12 mL Test Ran? [MEDIC…" at bounding box center [366, 313] width 552 height 228
click at [107, 301] on button "scrollable content" at bounding box center [108, 305] width 9 height 9
click at [63, 150] on icon "scrollable content" at bounding box center [59, 155] width 11 height 11
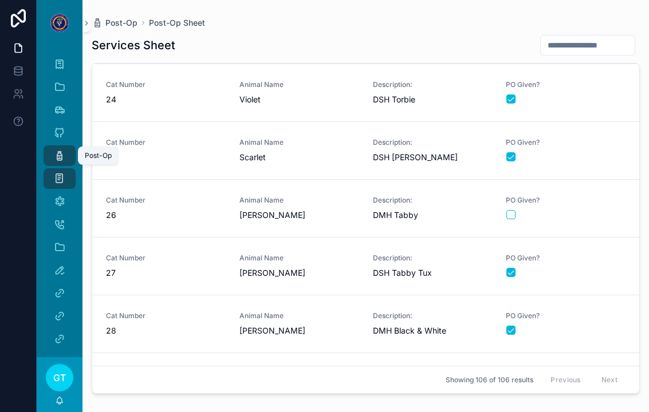
scroll to position [1271, 0]
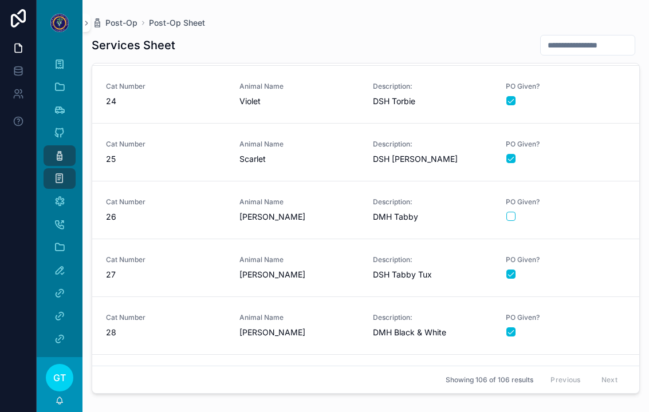
click at [581, 198] on div "PO Given?" at bounding box center [566, 210] width 120 height 24
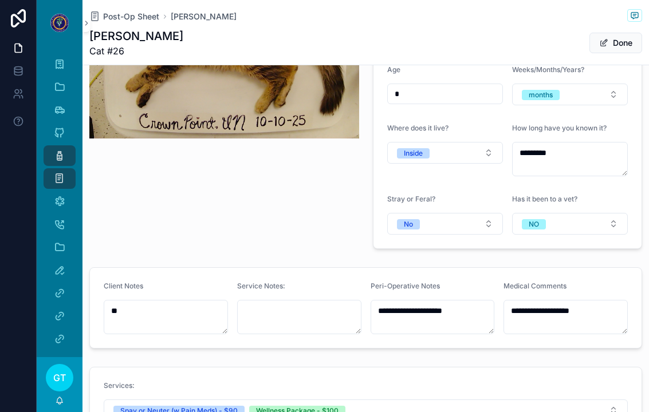
scroll to position [235, 0]
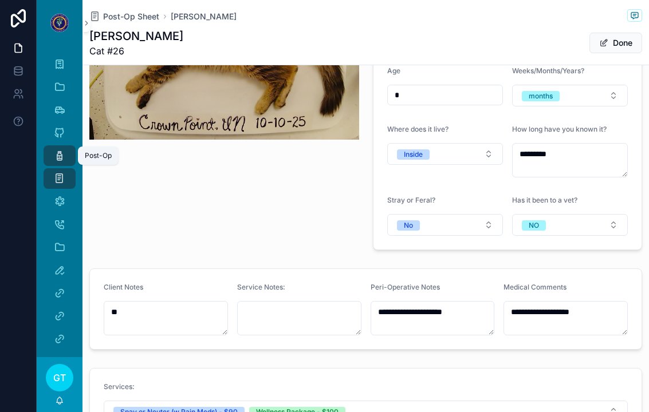
click at [62, 150] on icon "scrollable content" at bounding box center [59, 155] width 11 height 11
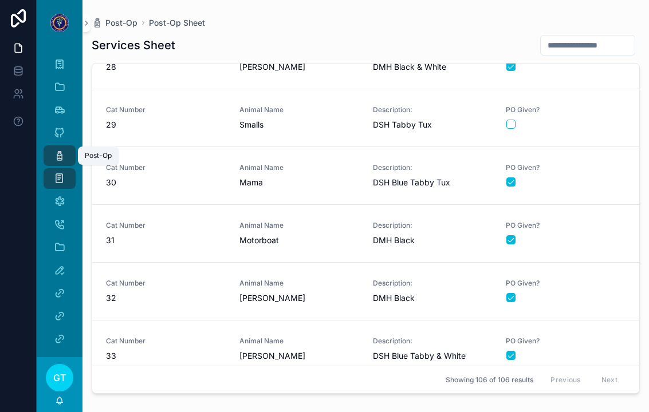
scroll to position [1476, 0]
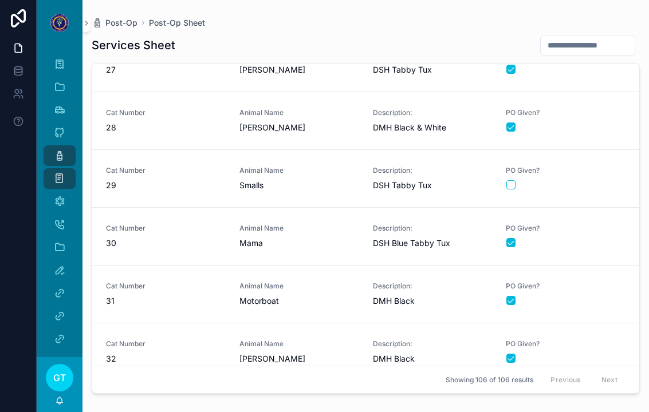
click at [591, 166] on span "PO Given?" at bounding box center [566, 170] width 120 height 9
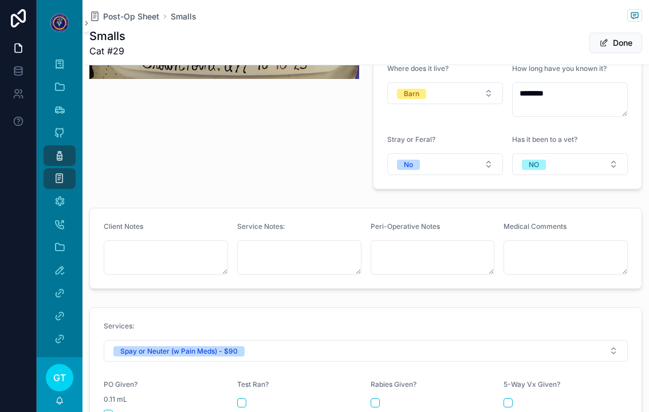
scroll to position [296, 0]
click at [57, 150] on icon "scrollable content" at bounding box center [59, 155] width 11 height 11
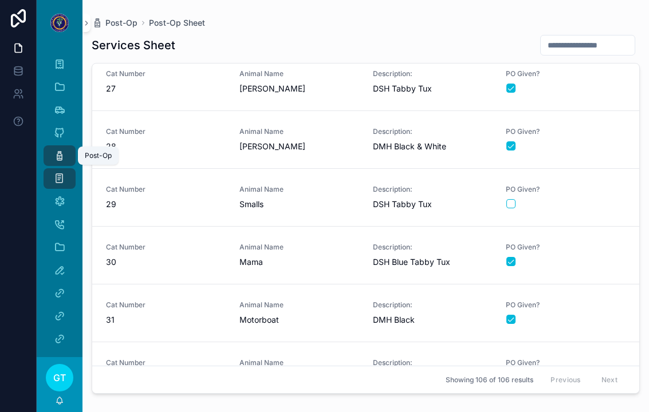
scroll to position [1451, 0]
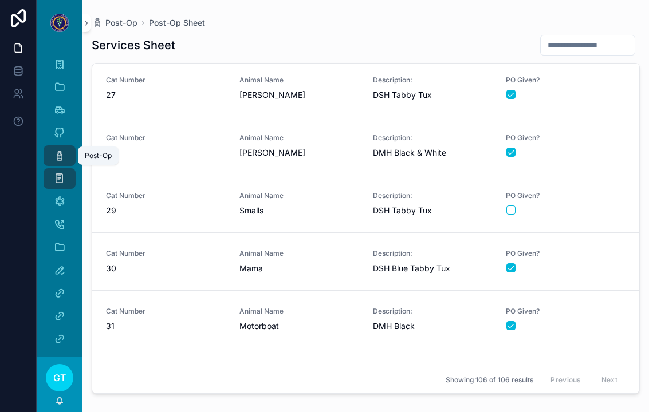
click at [513, 206] on button "scrollable content" at bounding box center [510, 210] width 9 height 9
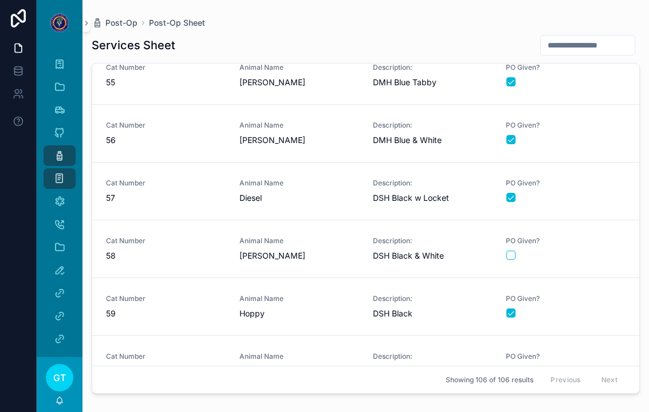
scroll to position [3081, 0]
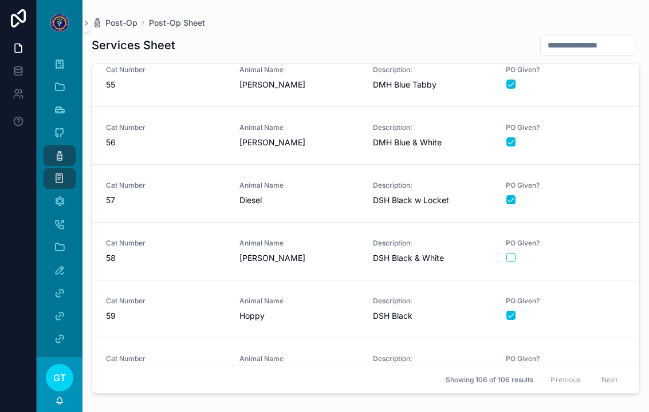
click at [593, 253] on div "scrollable content" at bounding box center [565, 257] width 119 height 9
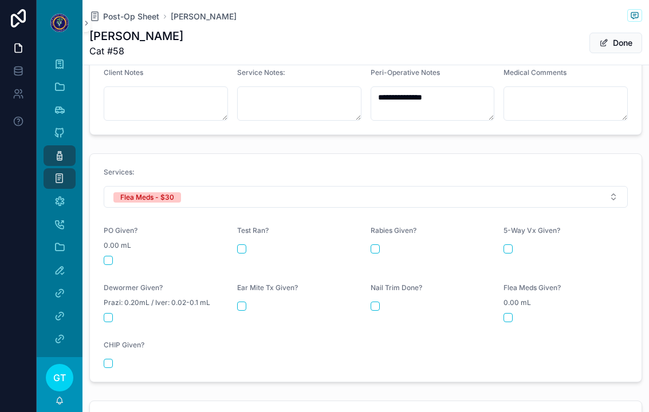
scroll to position [449, 0]
click at [513, 315] on button "scrollable content" at bounding box center [508, 319] width 9 height 9
click at [56, 150] on icon "scrollable content" at bounding box center [59, 155] width 11 height 11
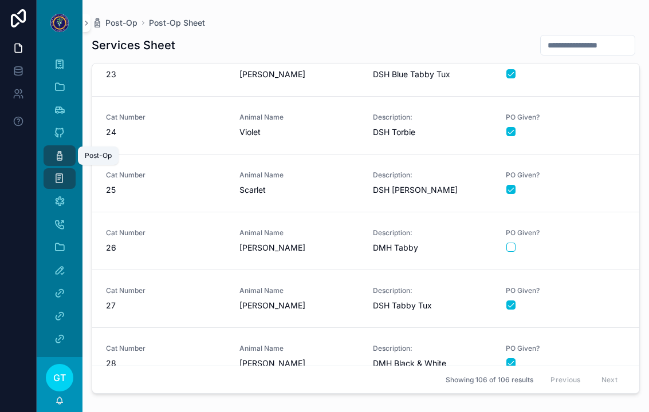
scroll to position [1239, 0]
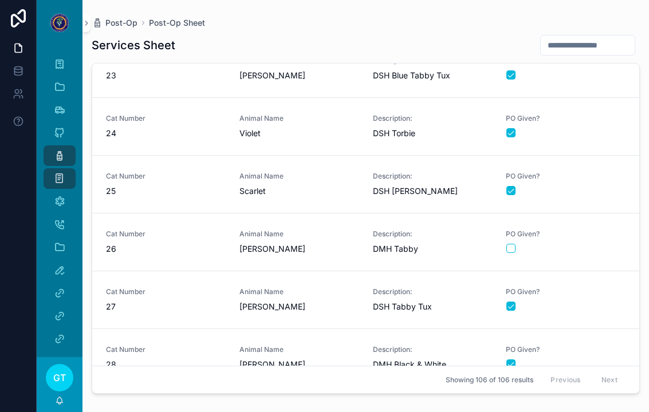
click at [594, 244] on div "scrollable content" at bounding box center [565, 248] width 119 height 9
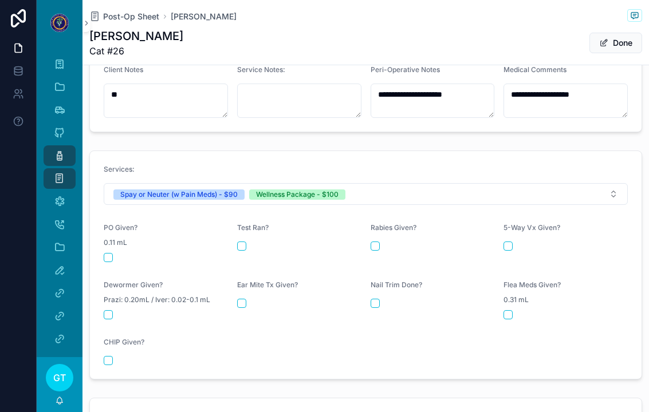
scroll to position [454, 0]
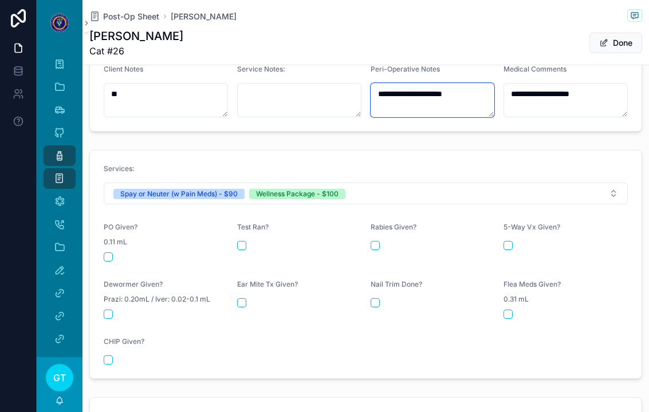
click at [480, 88] on textarea "**********" at bounding box center [433, 100] width 124 height 34
click at [226, 122] on div "**********" at bounding box center [365, 91] width 567 height 91
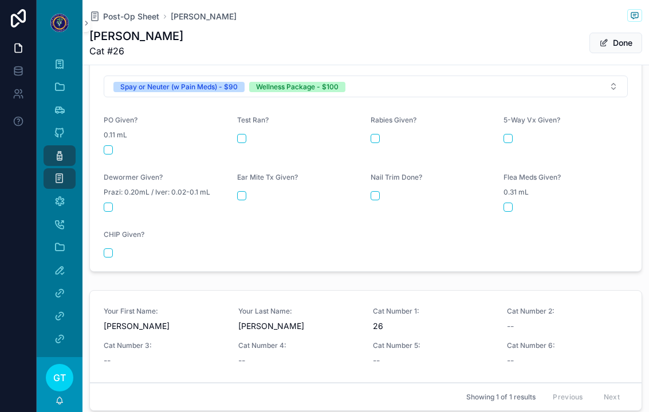
scroll to position [563, 0]
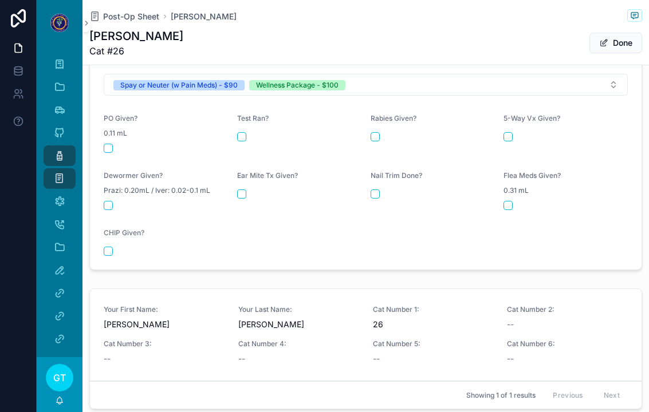
type textarea "**********"
